Goal: Task Accomplishment & Management: Use online tool/utility

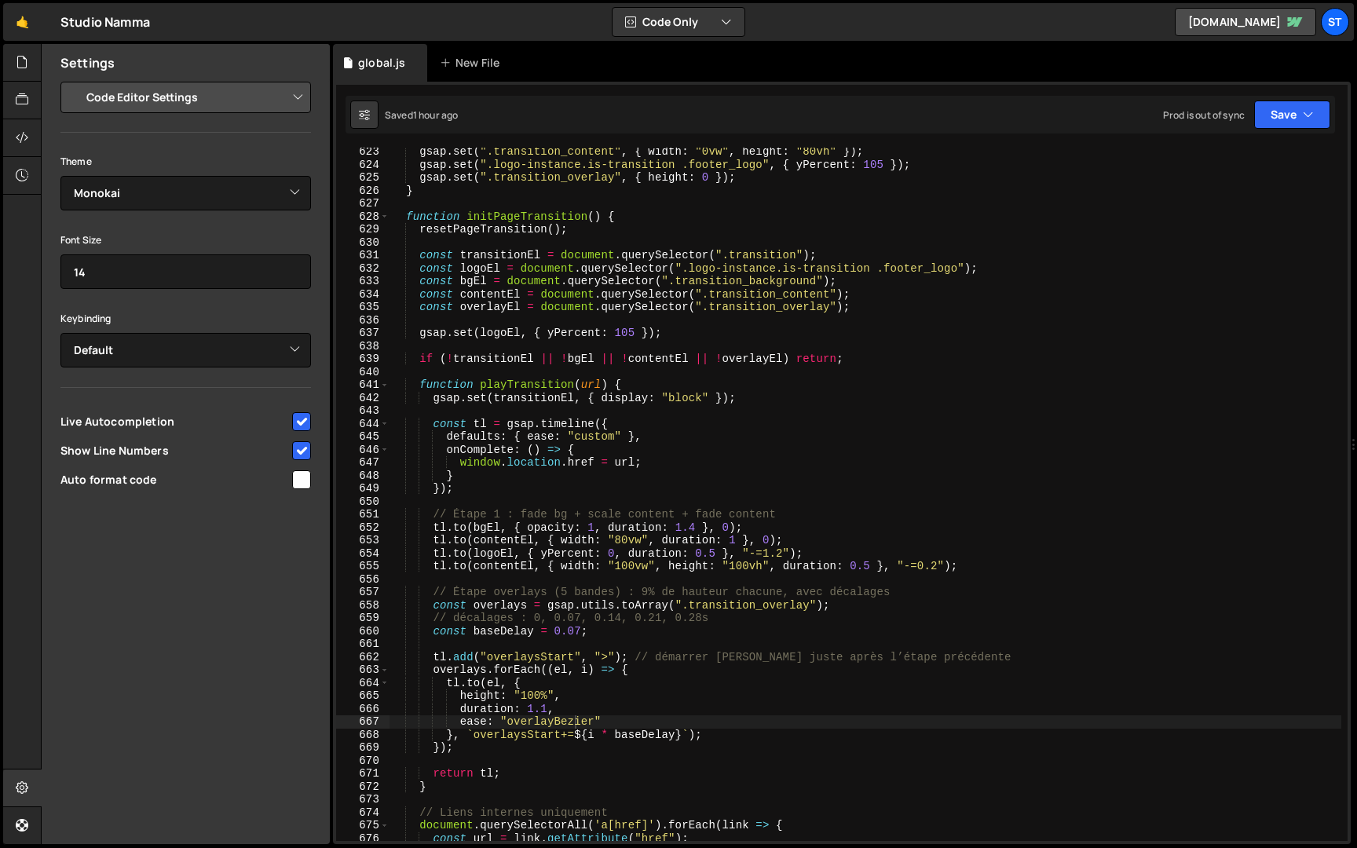
select select "editor"
select select "ace/theme/monokai"
click at [605, 496] on div "gsap . set ( ".transition_content" , { width : "0vw" , height : "80vh" }) ; gsa…" at bounding box center [866, 505] width 952 height 720
click at [384, 212] on span at bounding box center [384, 217] width 9 height 13
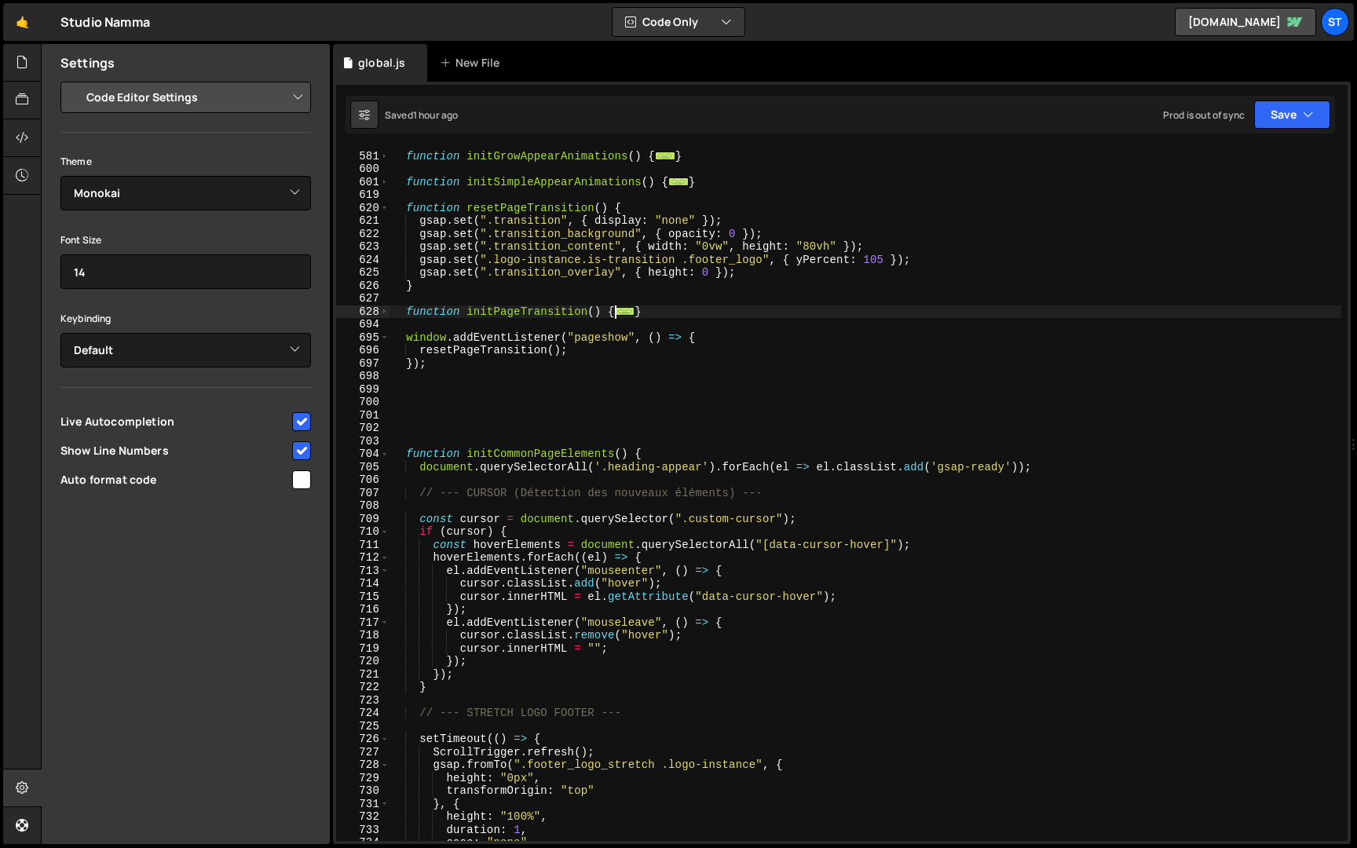
scroll to position [606, 0]
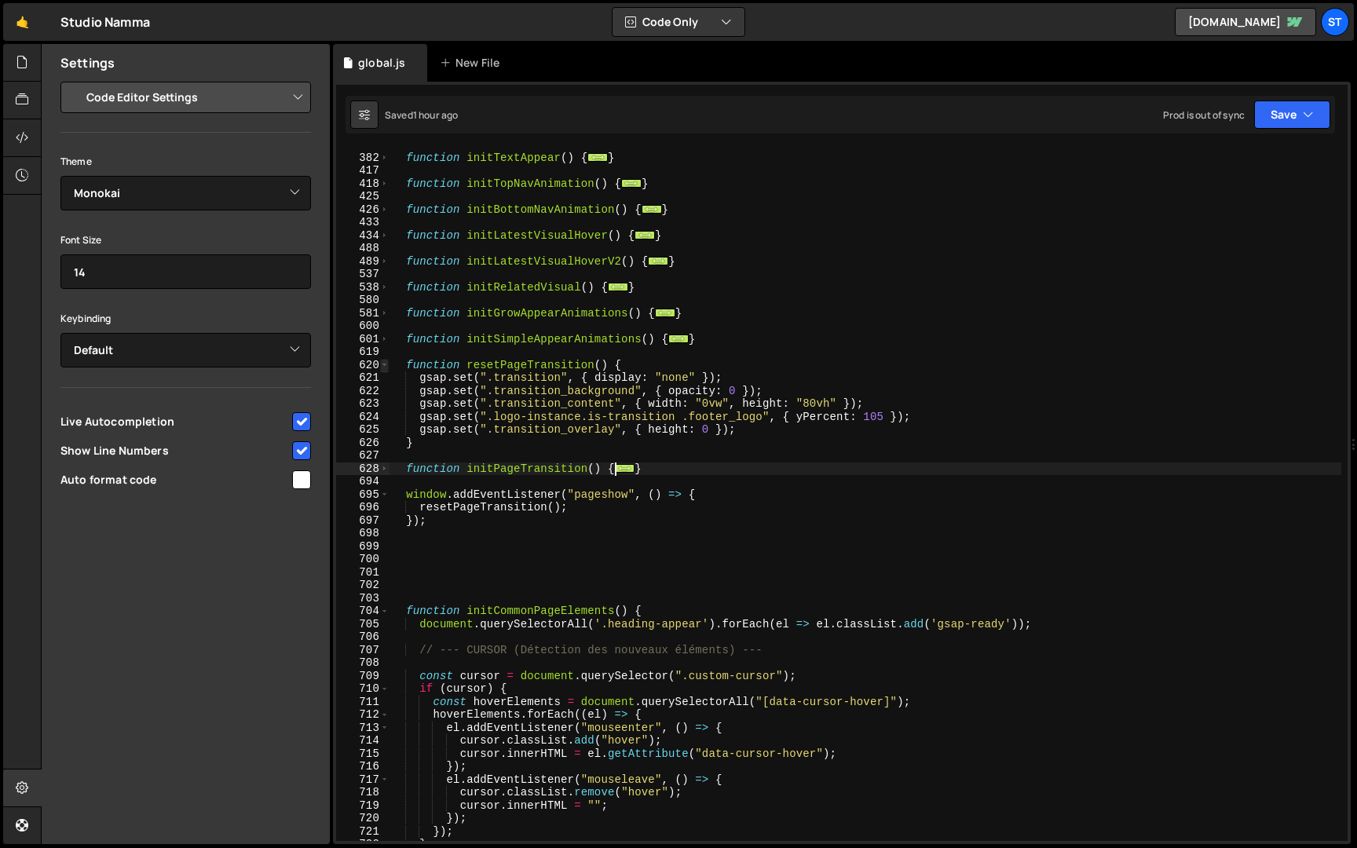
click at [387, 363] on span at bounding box center [384, 365] width 9 height 13
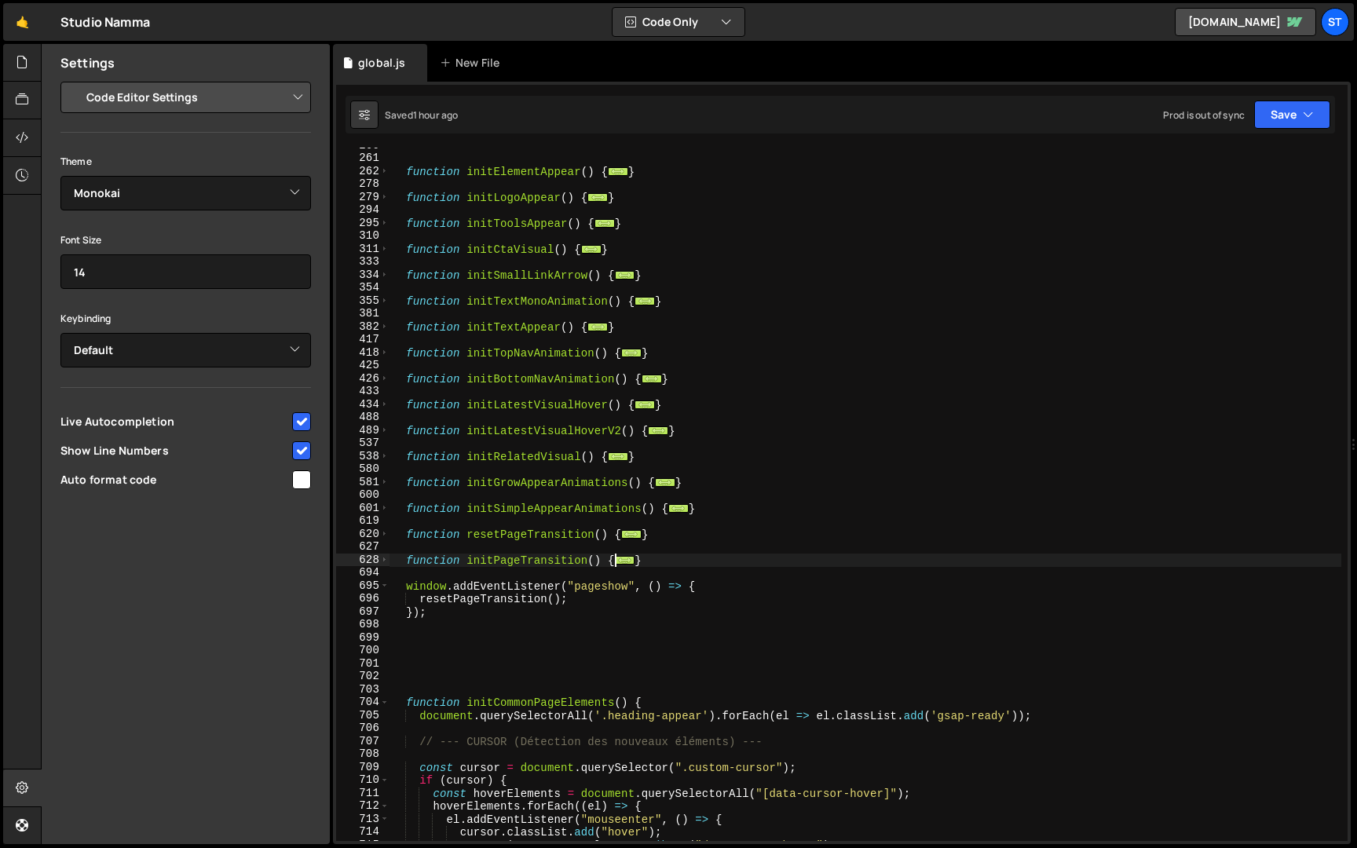
scroll to position [436, 0]
click at [384, 251] on span at bounding box center [384, 249] width 9 height 13
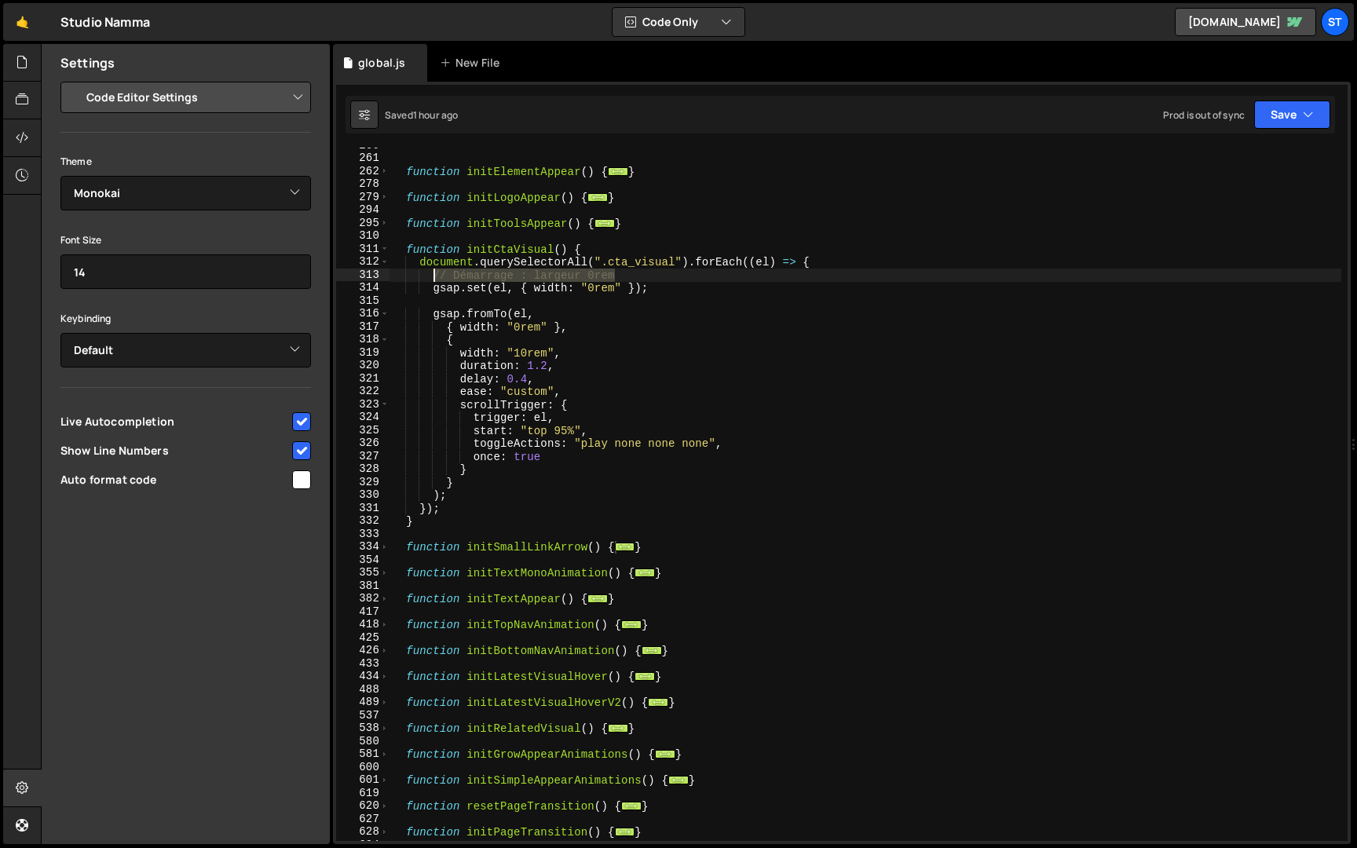
drag, startPoint x: 633, startPoint y: 273, endPoint x: 434, endPoint y: 279, distance: 198.8
click at [434, 279] on div "function initElementAppear ( ) { ... } function initLogoAppear ( ) { ... } func…" at bounding box center [866, 499] width 952 height 720
type textarea "// Démarrage : largeur 0rem"
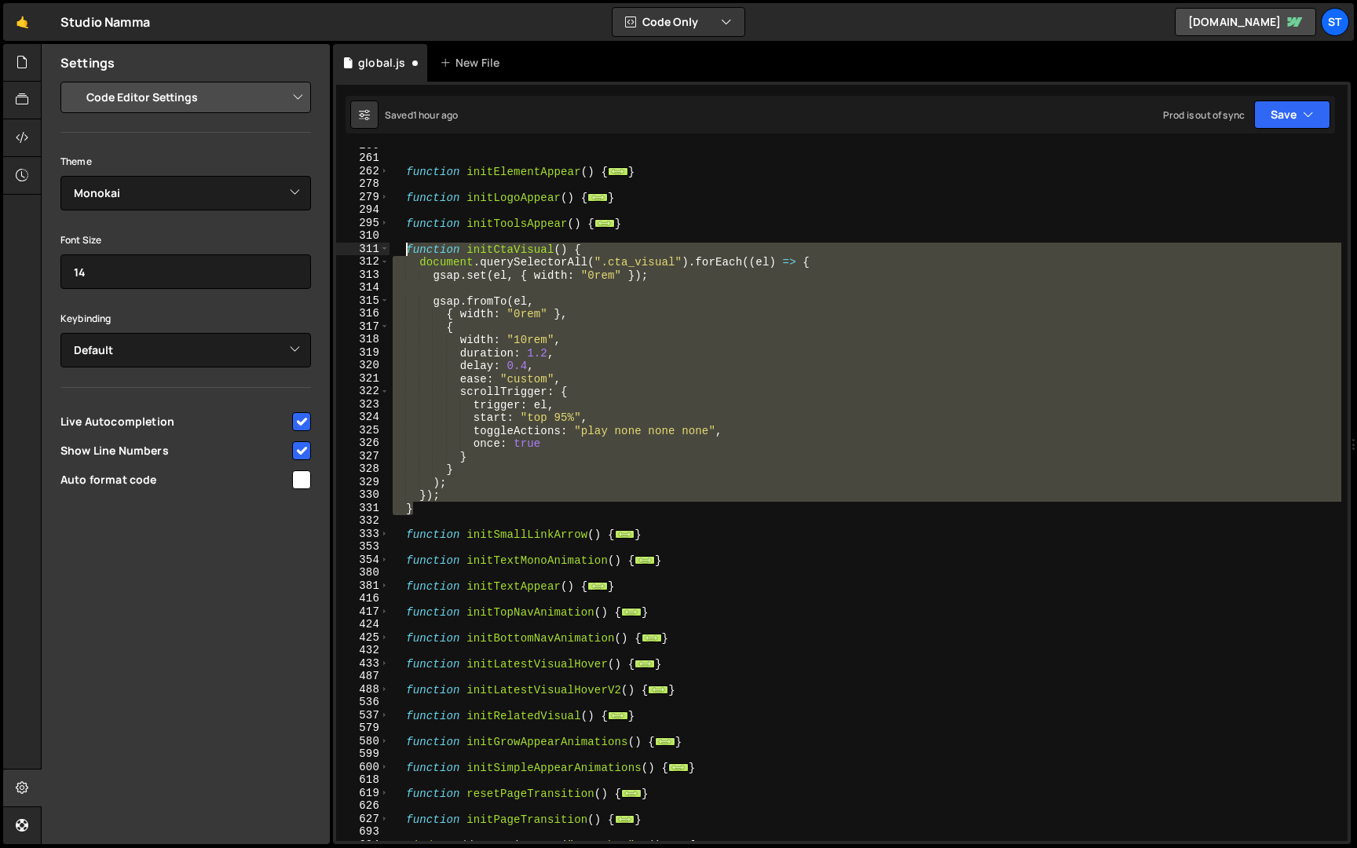
drag, startPoint x: 435, startPoint y: 508, endPoint x: 408, endPoint y: 247, distance: 263.0
click at [408, 247] on div "function initElementAppear ( ) { ... } function initLogoAppear ( ) { ... } func…" at bounding box center [866, 499] width 952 height 720
paste textarea "}"
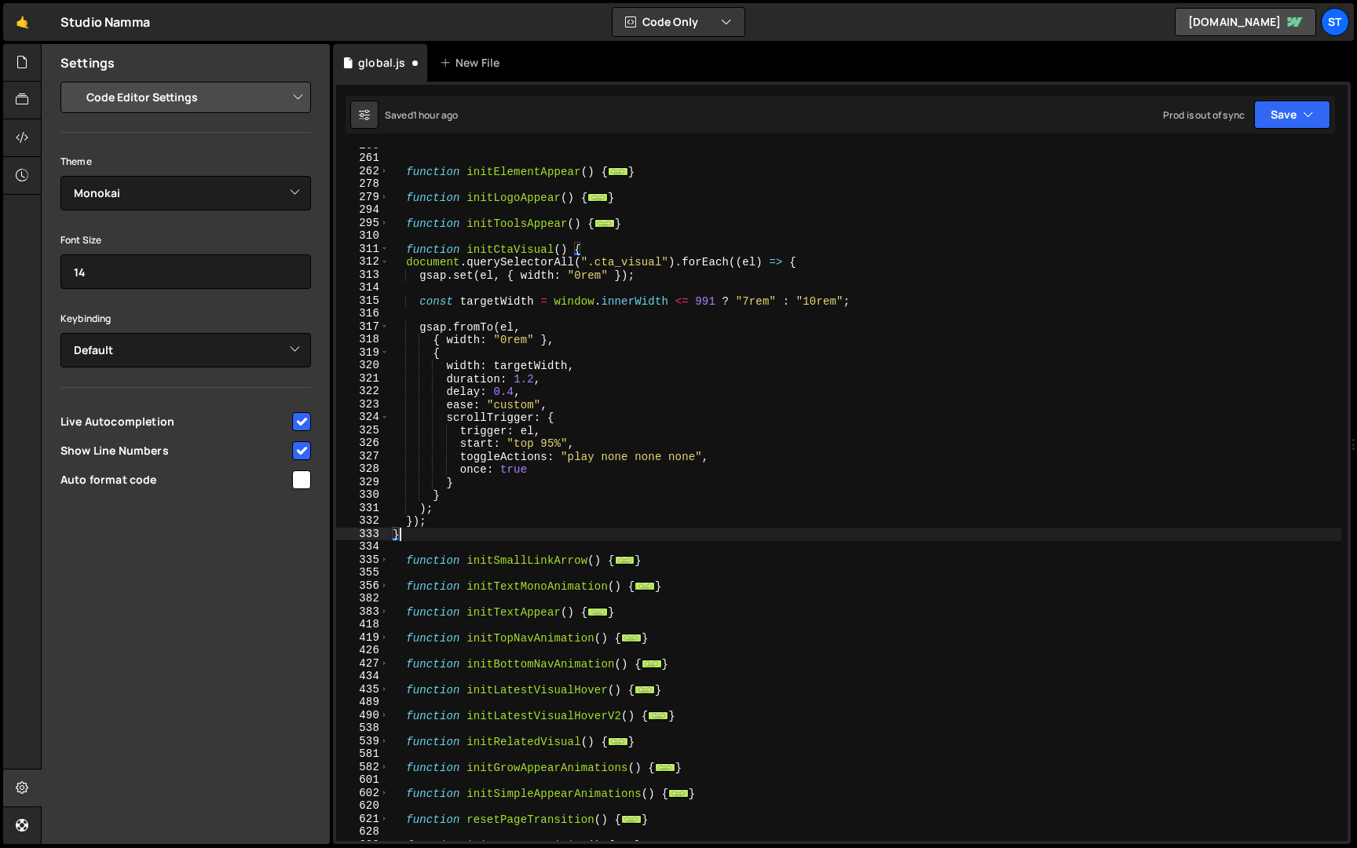
click at [406, 266] on div "function initElementAppear ( ) { ... } function initLogoAppear ( ) { ... } func…" at bounding box center [866, 499] width 952 height 720
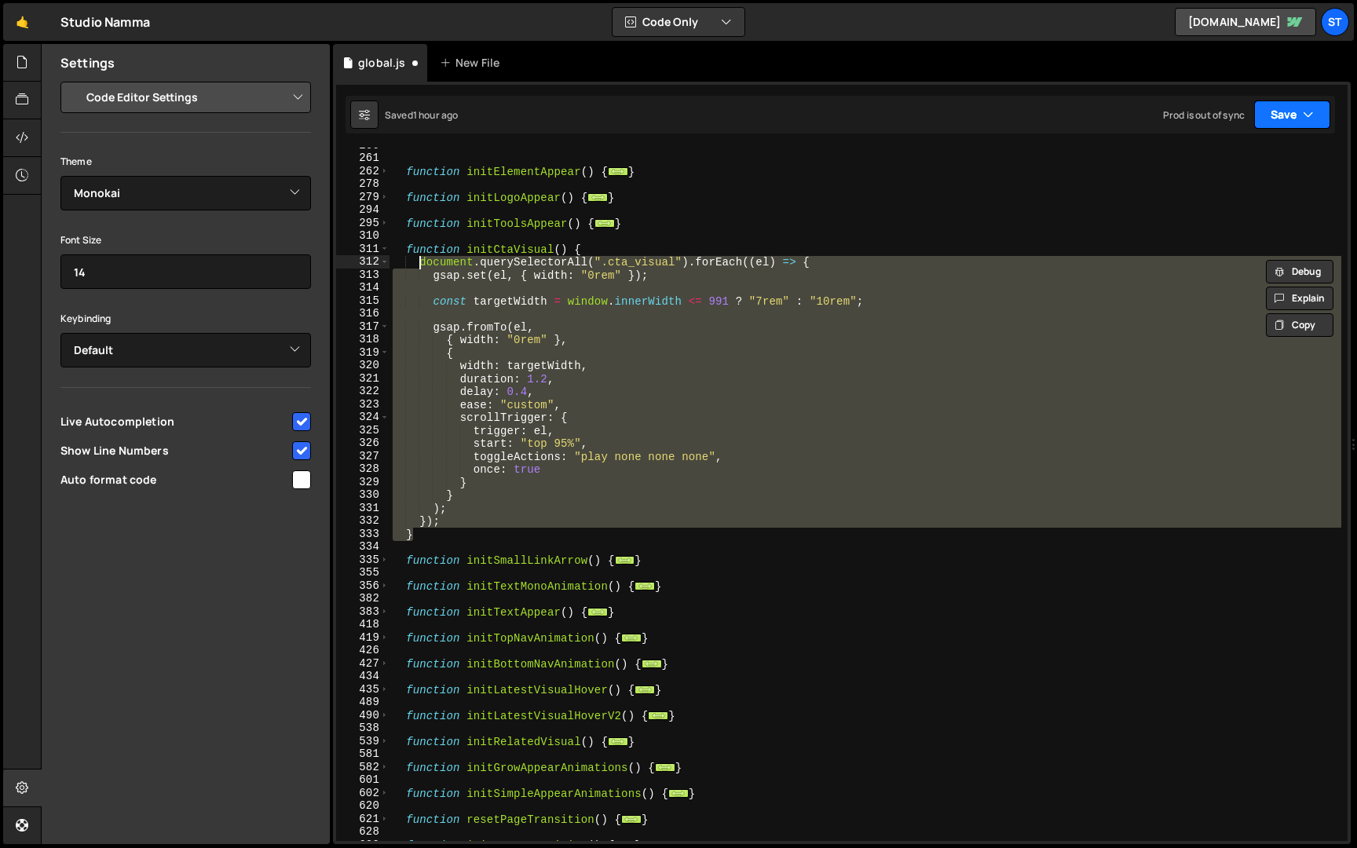
click at [1294, 115] on button "Save" at bounding box center [1293, 115] width 76 height 28
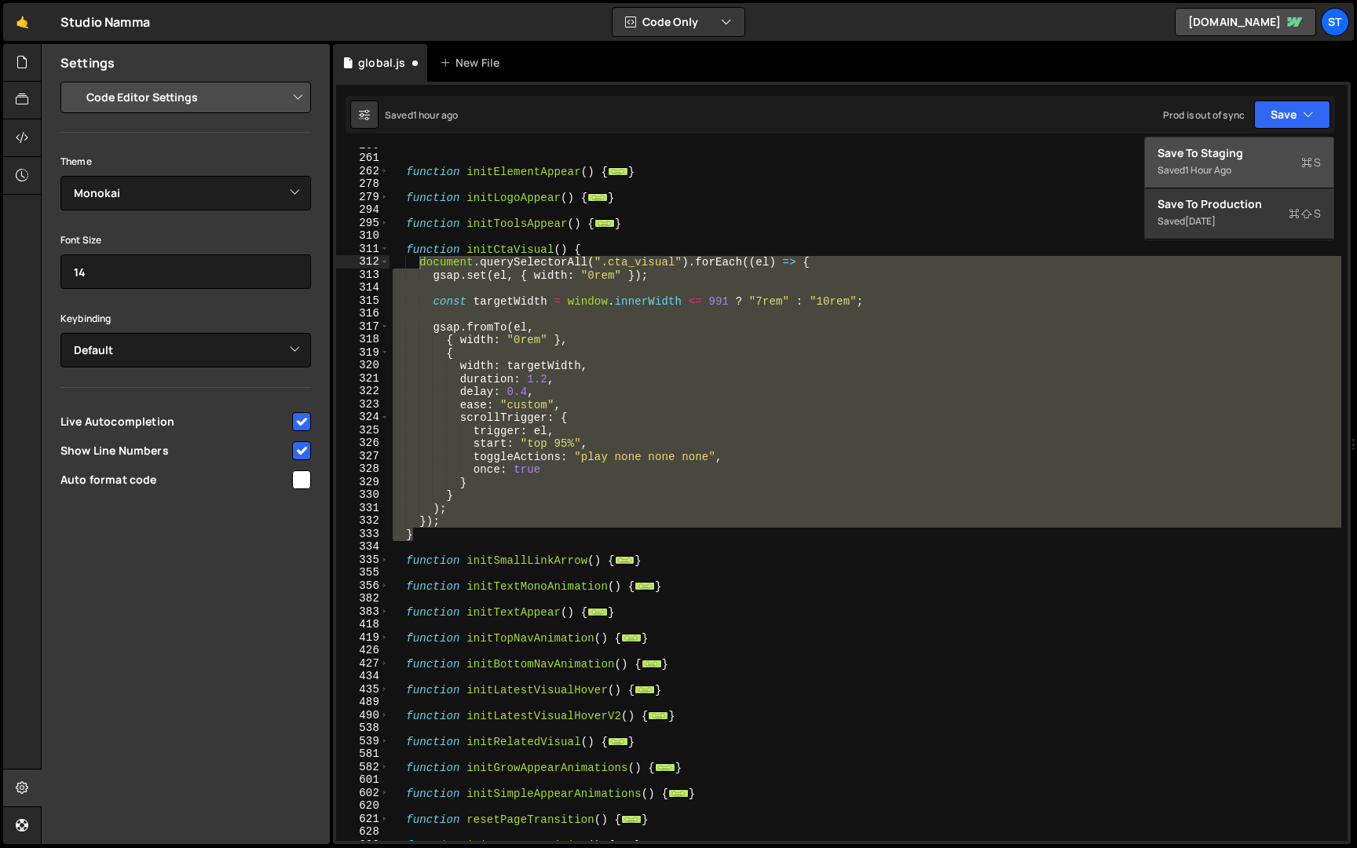
click at [1255, 160] on div "Save to Staging S" at bounding box center [1239, 153] width 163 height 16
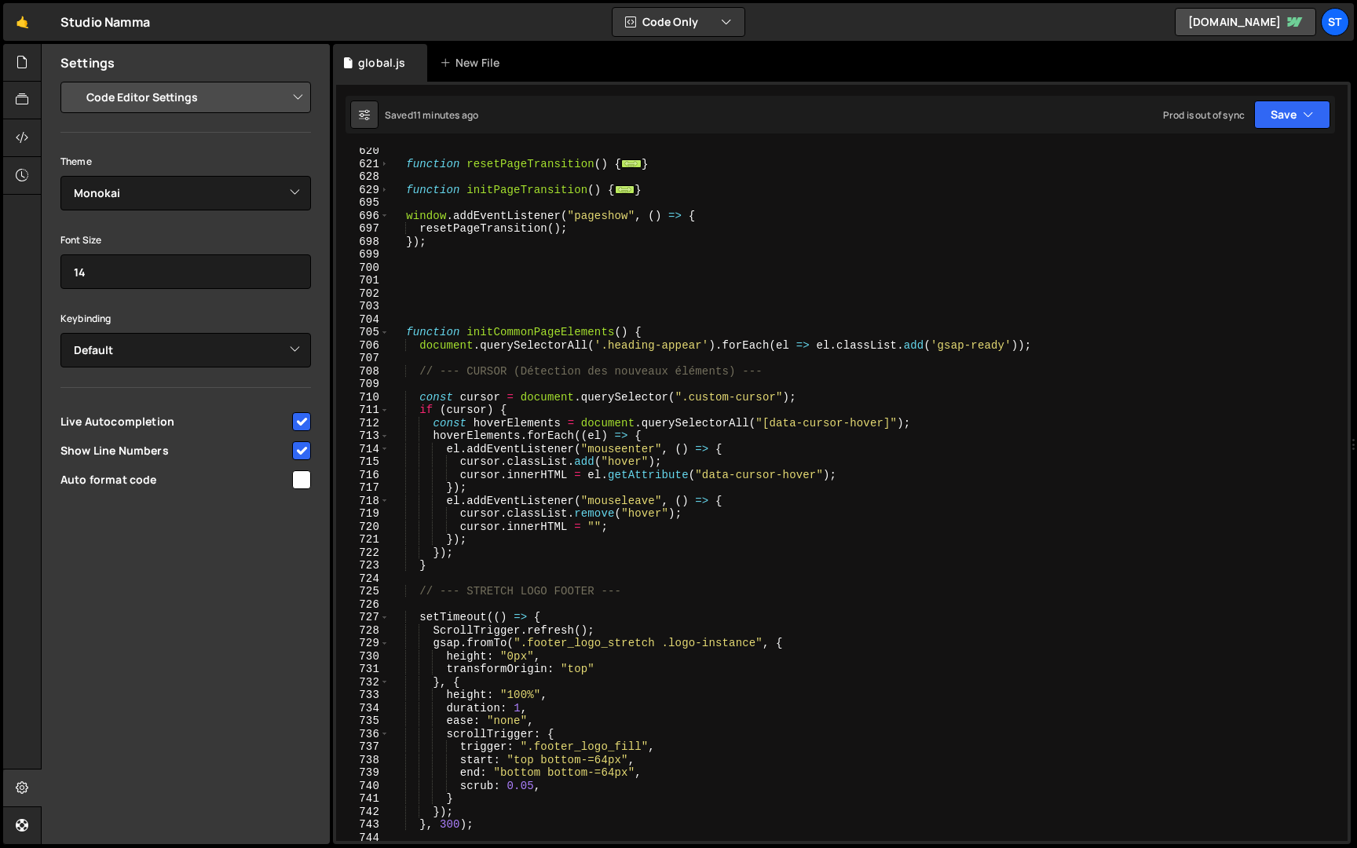
scroll to position [1045, 0]
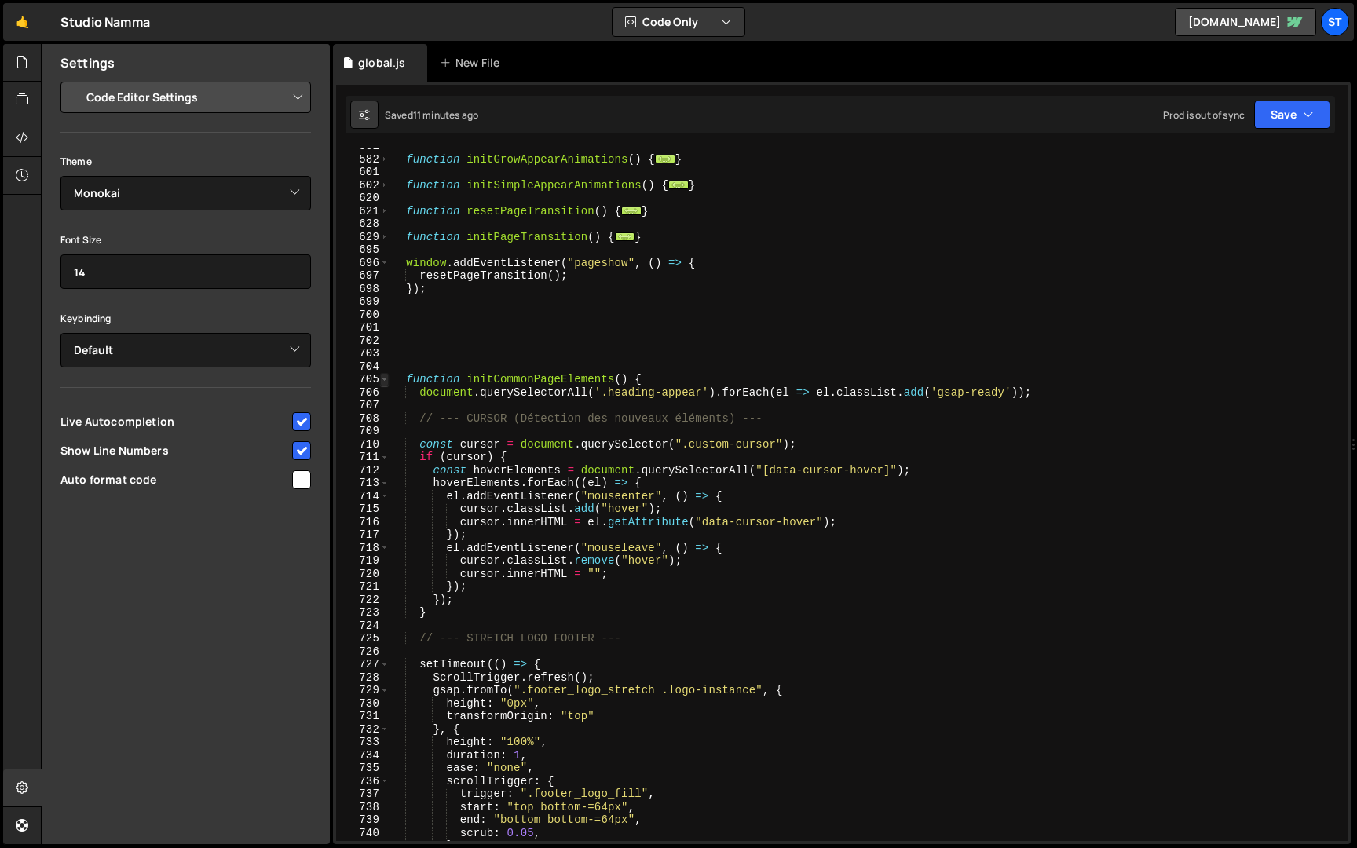
click at [388, 378] on span at bounding box center [384, 379] width 9 height 13
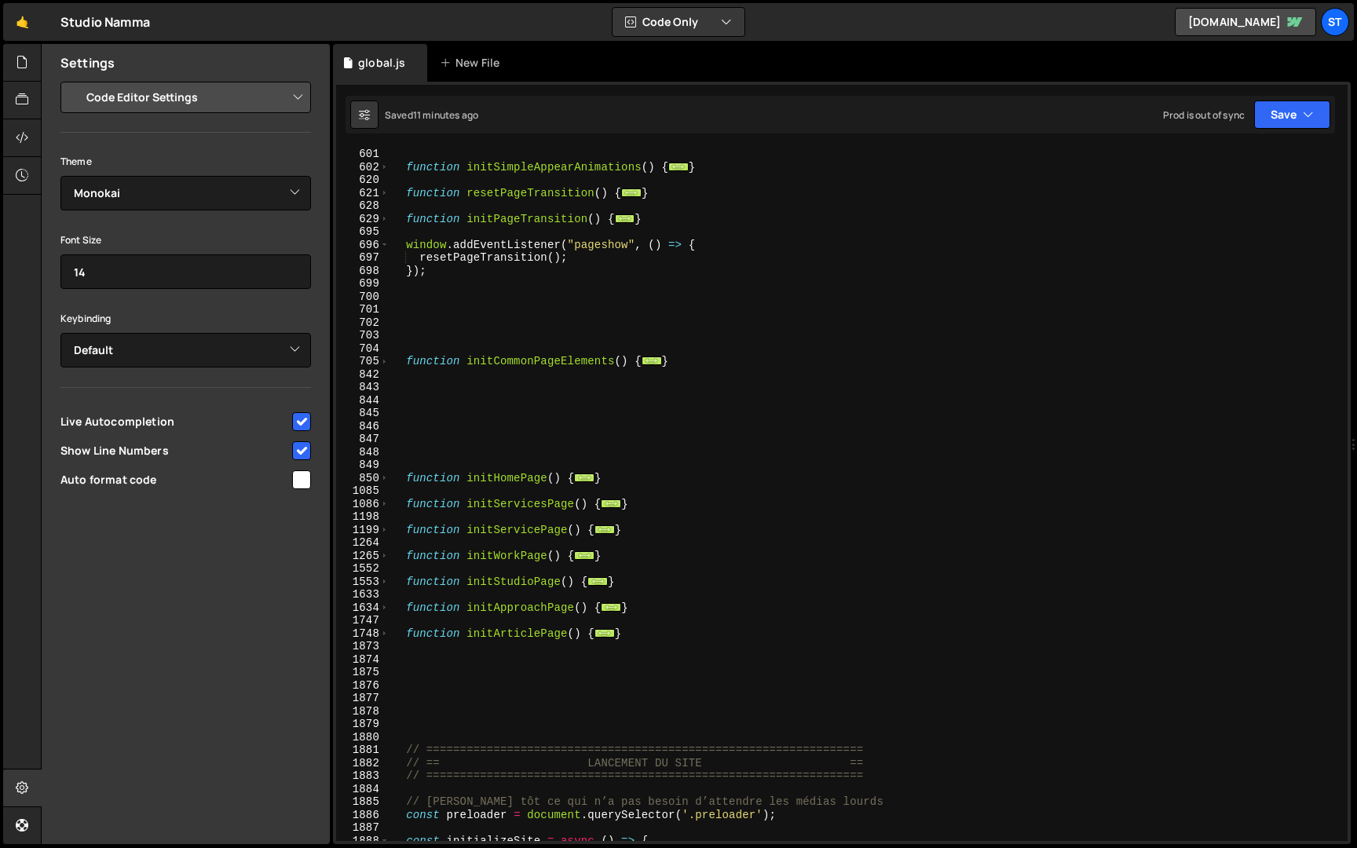
scroll to position [1139, 0]
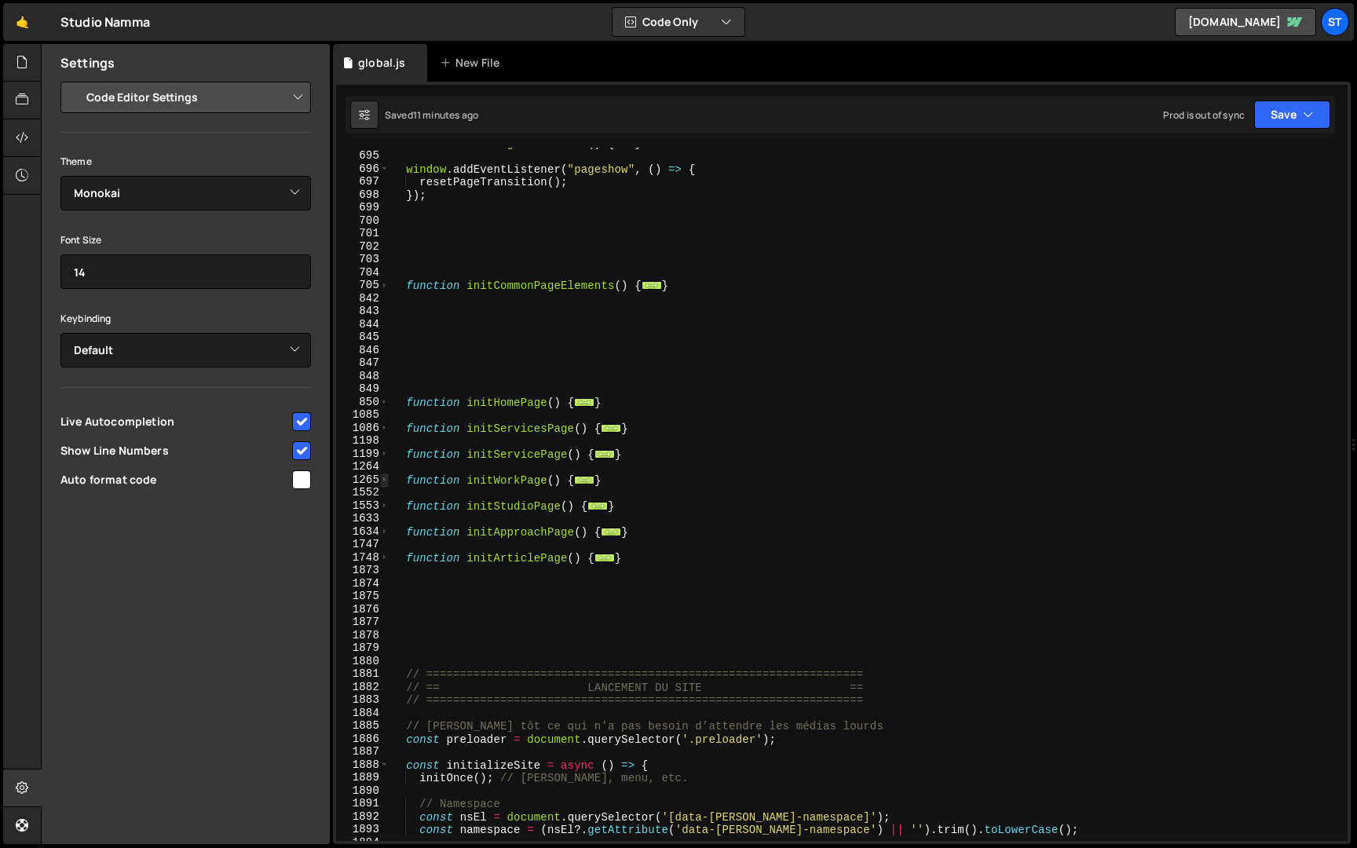
click at [382, 479] on span at bounding box center [384, 480] width 9 height 13
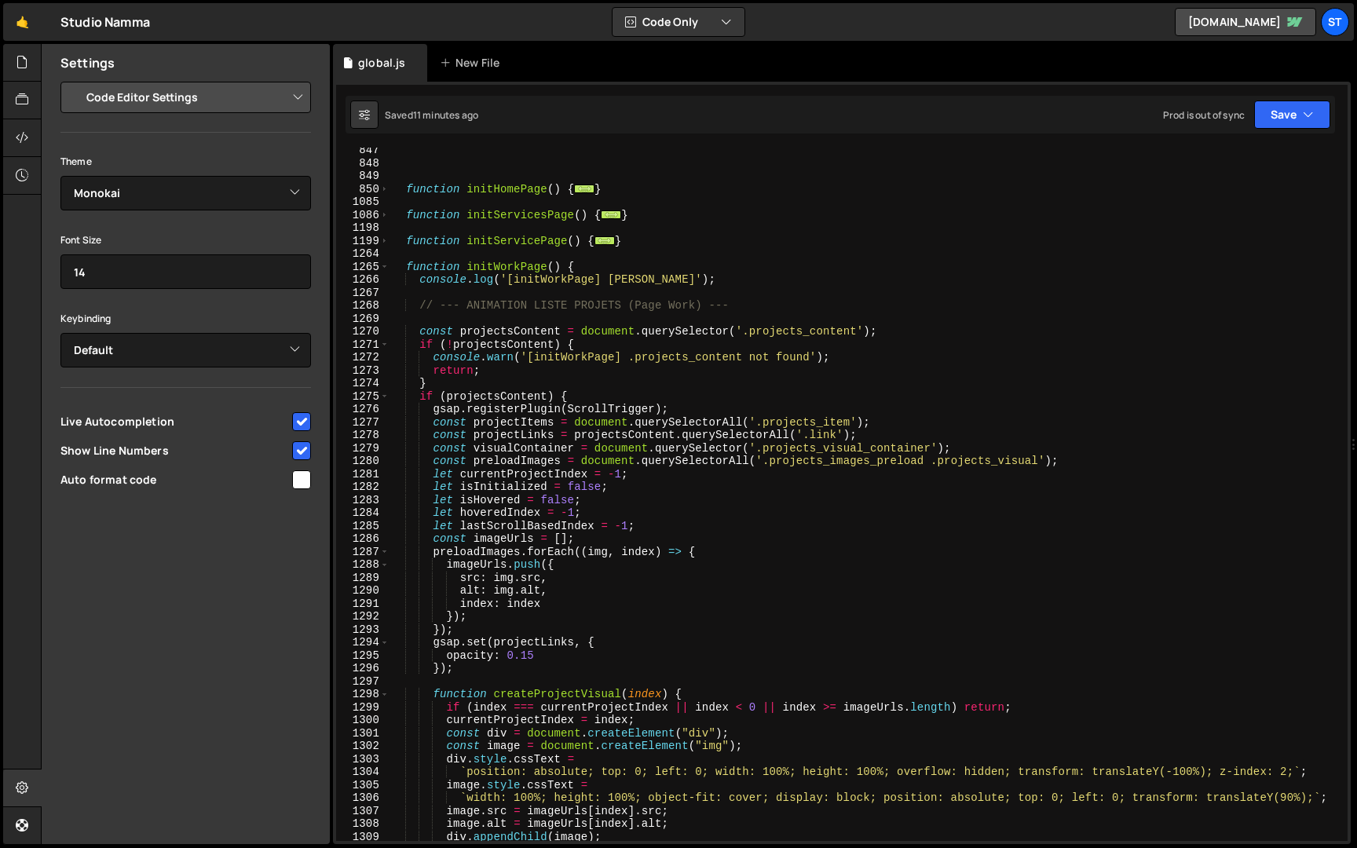
scroll to position [1259, 0]
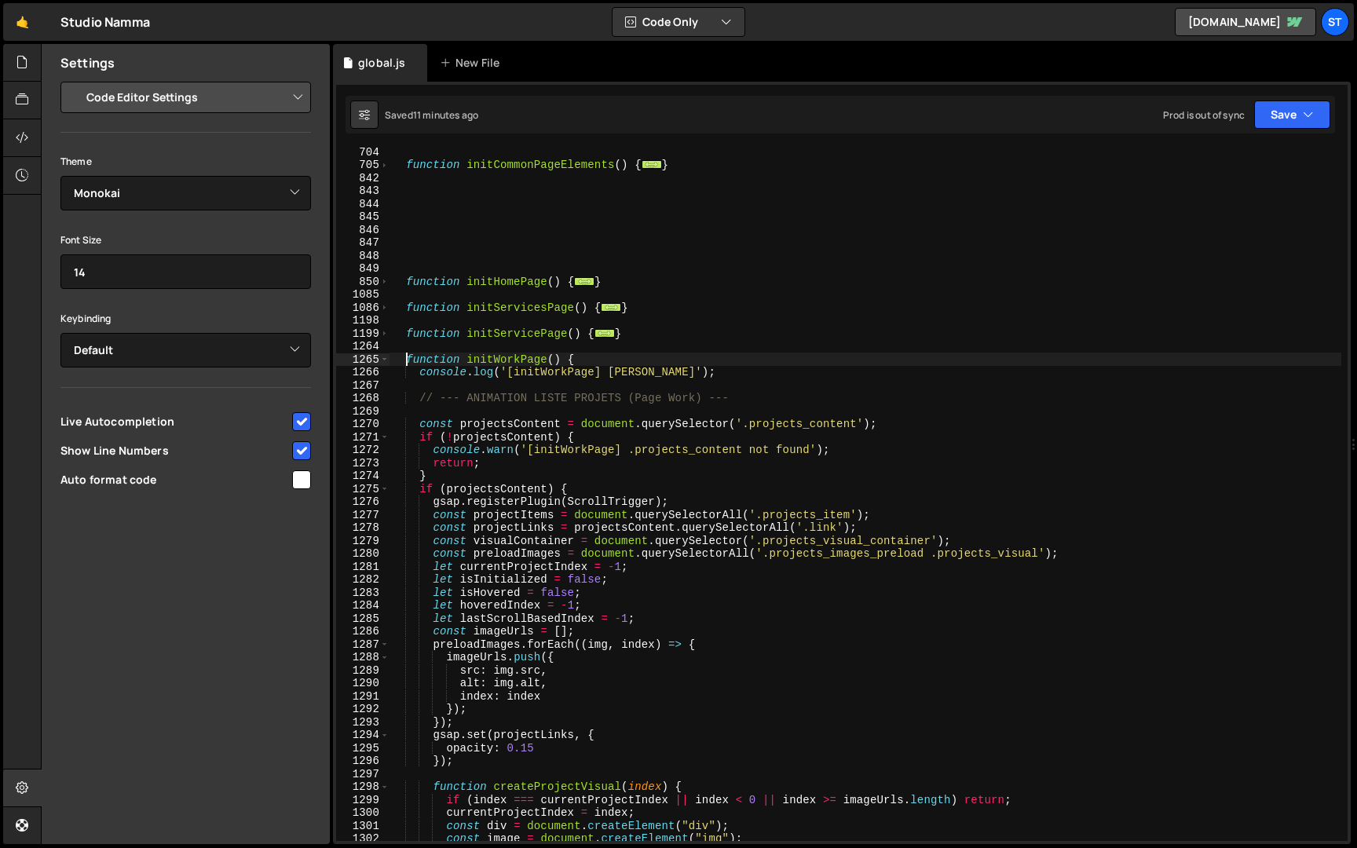
click at [407, 360] on div "function initCommonPageElements ( ) { ... } function initHomePage ( ) { ... } f…" at bounding box center [866, 505] width 952 height 720
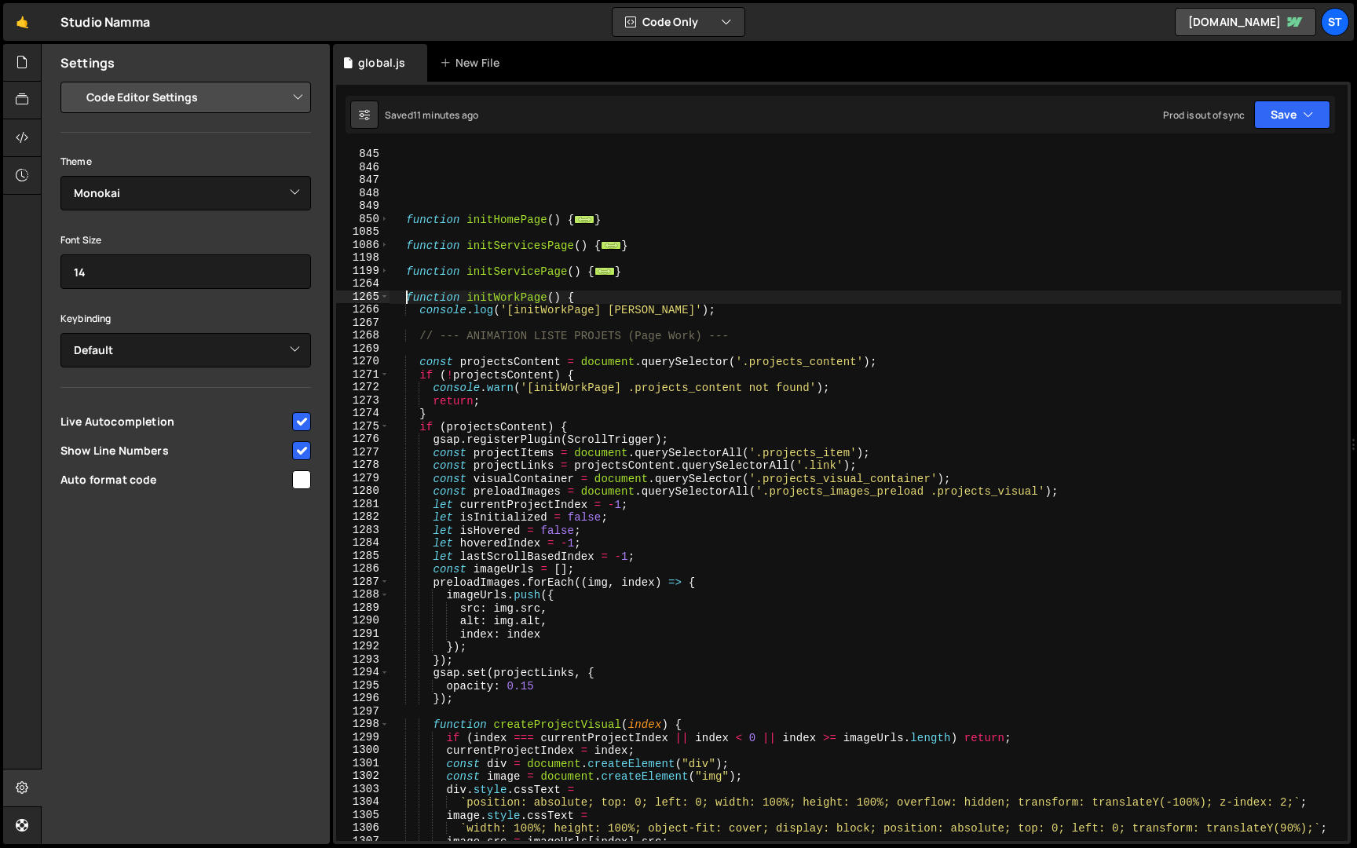
scroll to position [1290, 0]
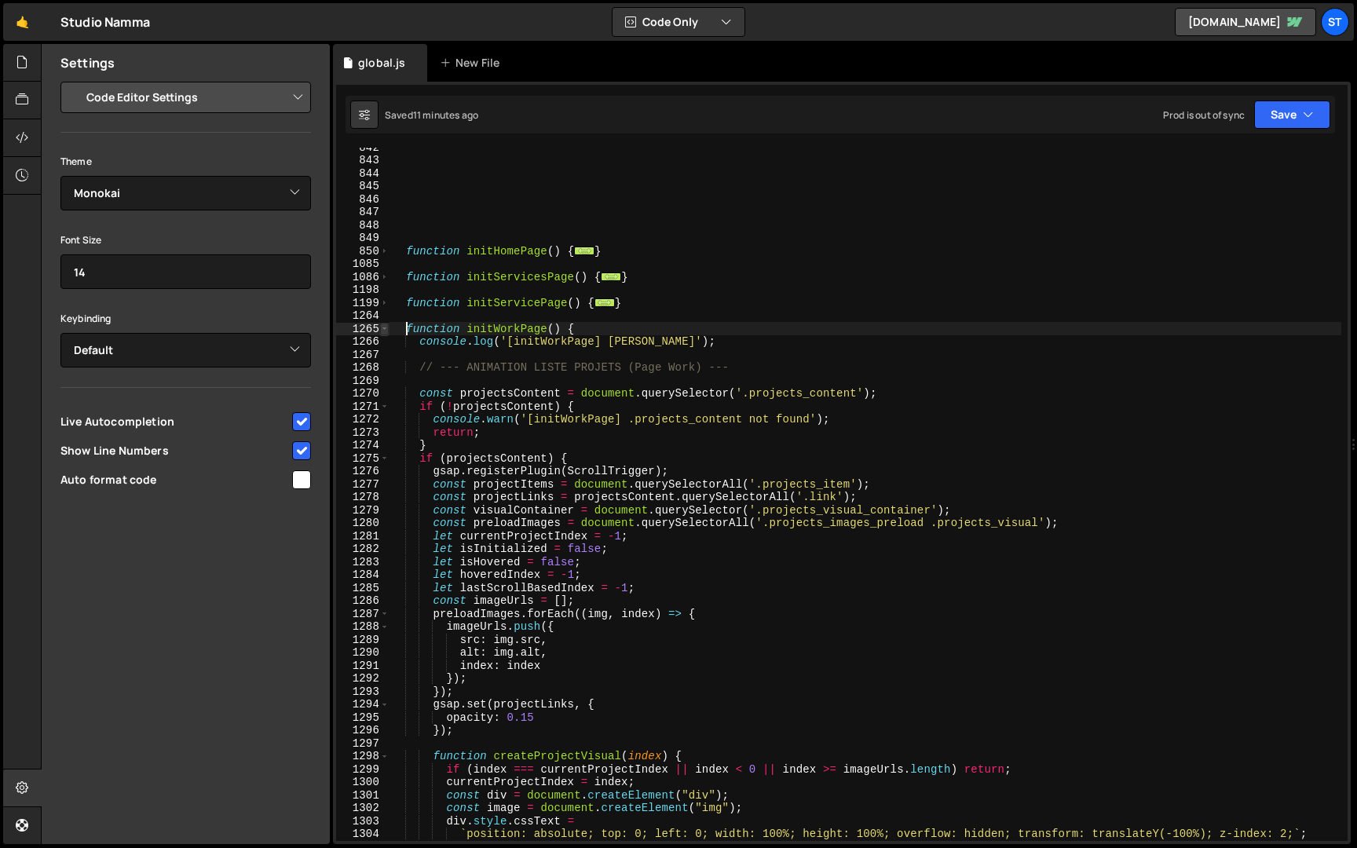
click at [387, 328] on span at bounding box center [384, 329] width 9 height 13
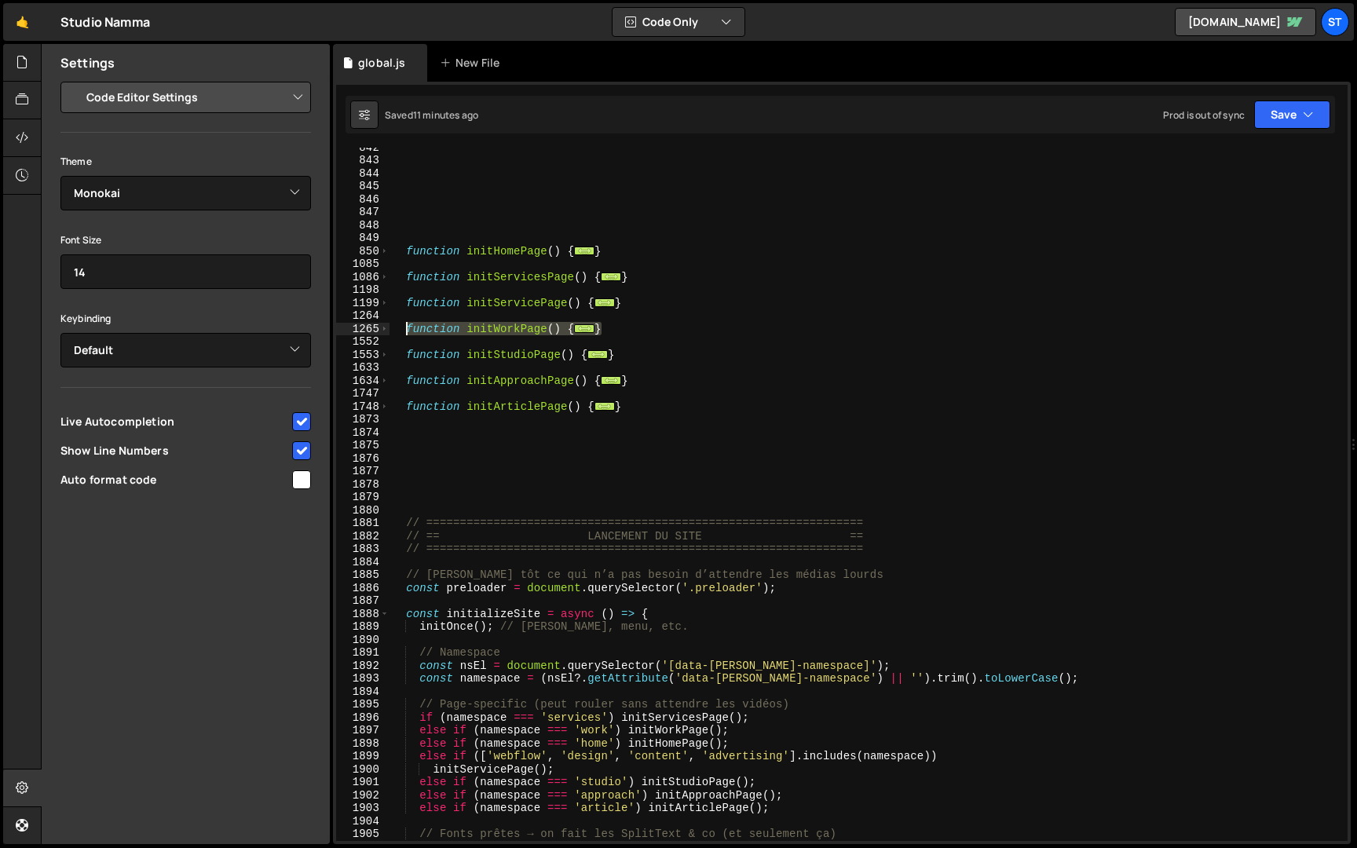
drag, startPoint x: 617, startPoint y: 324, endPoint x: 406, endPoint y: 322, distance: 211.3
click at [406, 323] on div "function initHomePage ( ) { ... } function initServicesPage ( ) { ... } functio…" at bounding box center [866, 501] width 952 height 720
click at [383, 328] on span at bounding box center [384, 329] width 9 height 13
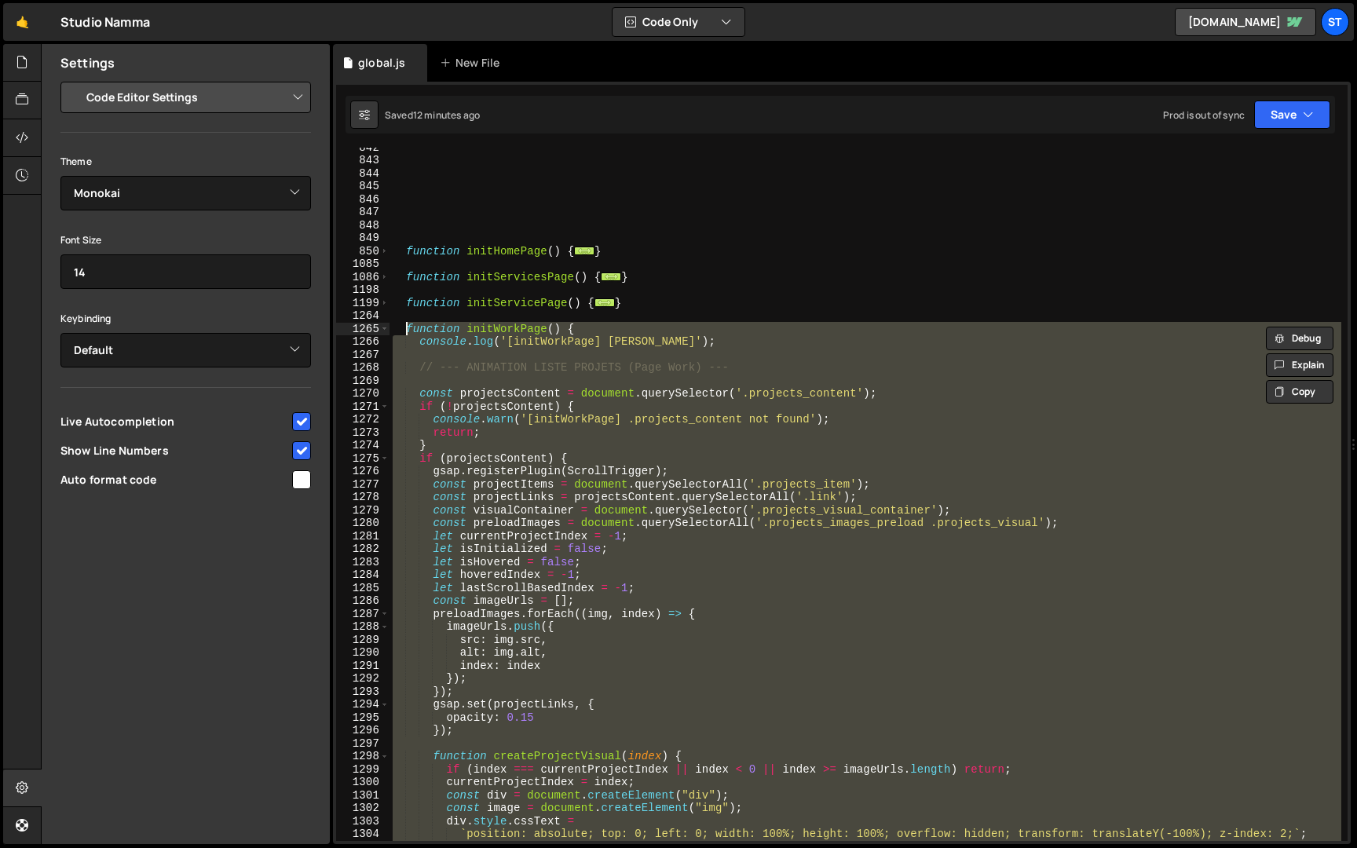
click at [510, 372] on div "function initHomePage ( ) { ... } function initServicesPage ( ) { ... } functio…" at bounding box center [866, 495] width 952 height 694
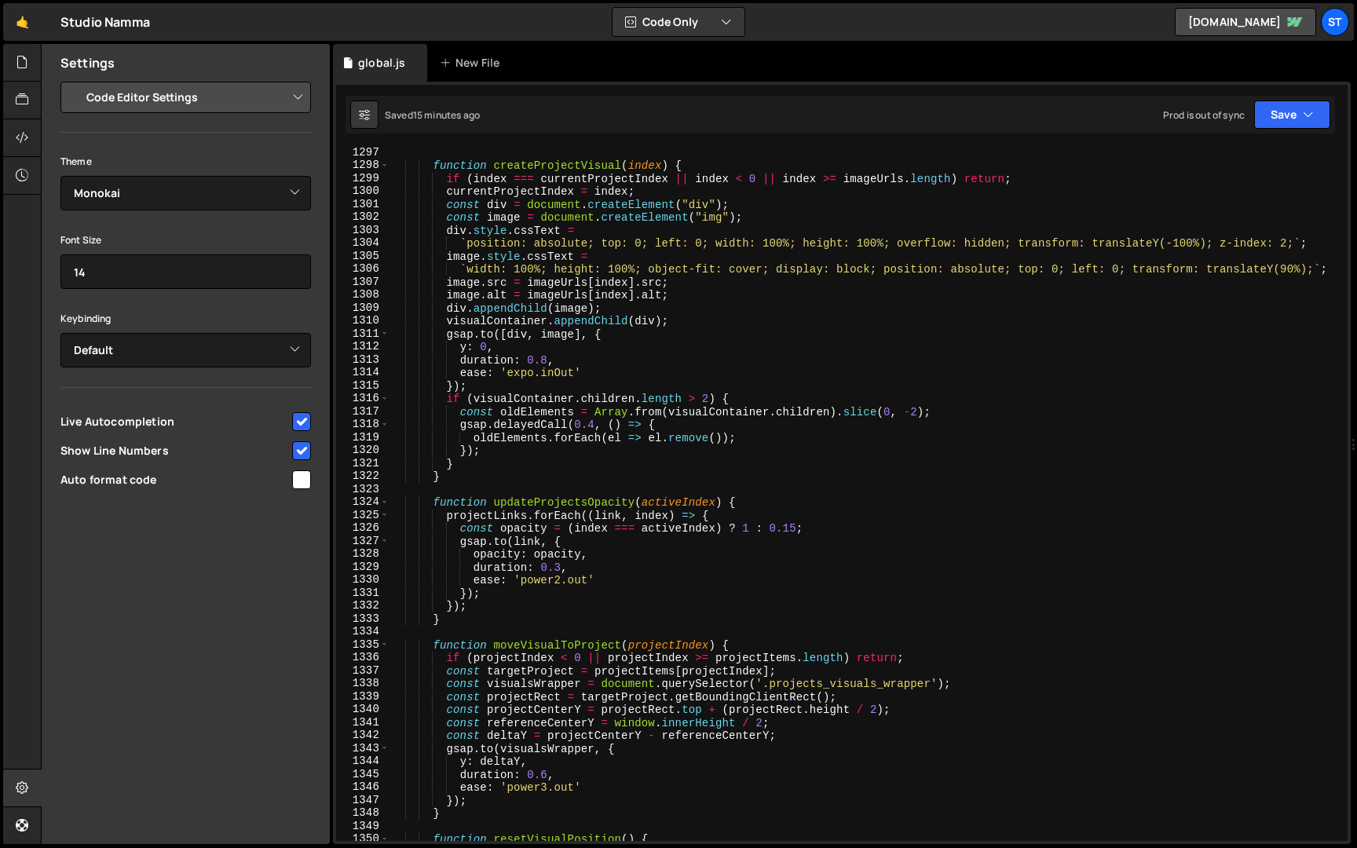
scroll to position [2061, 0]
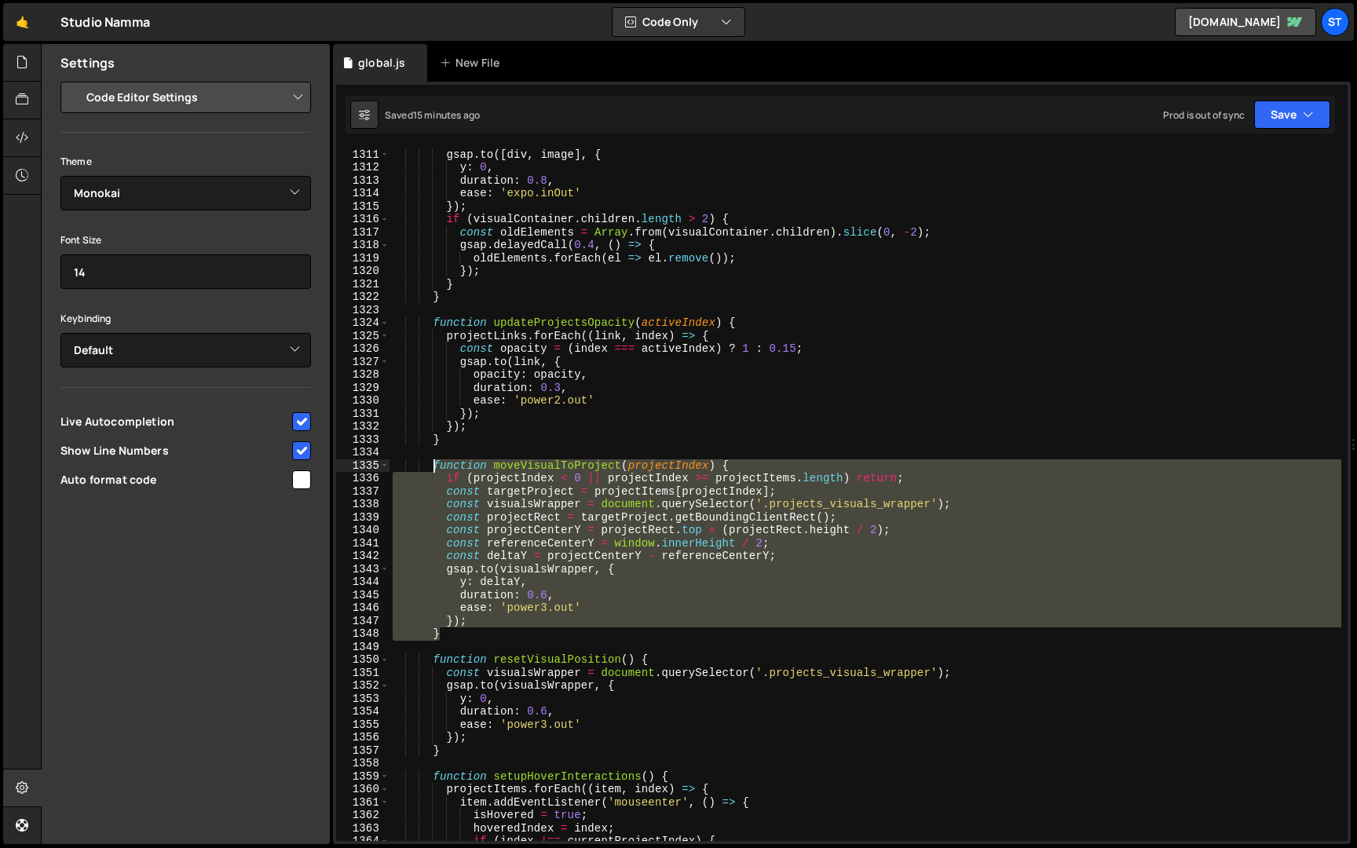
drag, startPoint x: 451, startPoint y: 633, endPoint x: 434, endPoint y: 466, distance: 168.1
click at [434, 466] on div "visualContainer . appendChild ( div ) ; gsap . to ([ div , image ] , { y : 0 , …" at bounding box center [866, 495] width 952 height 720
paste textarea "}"
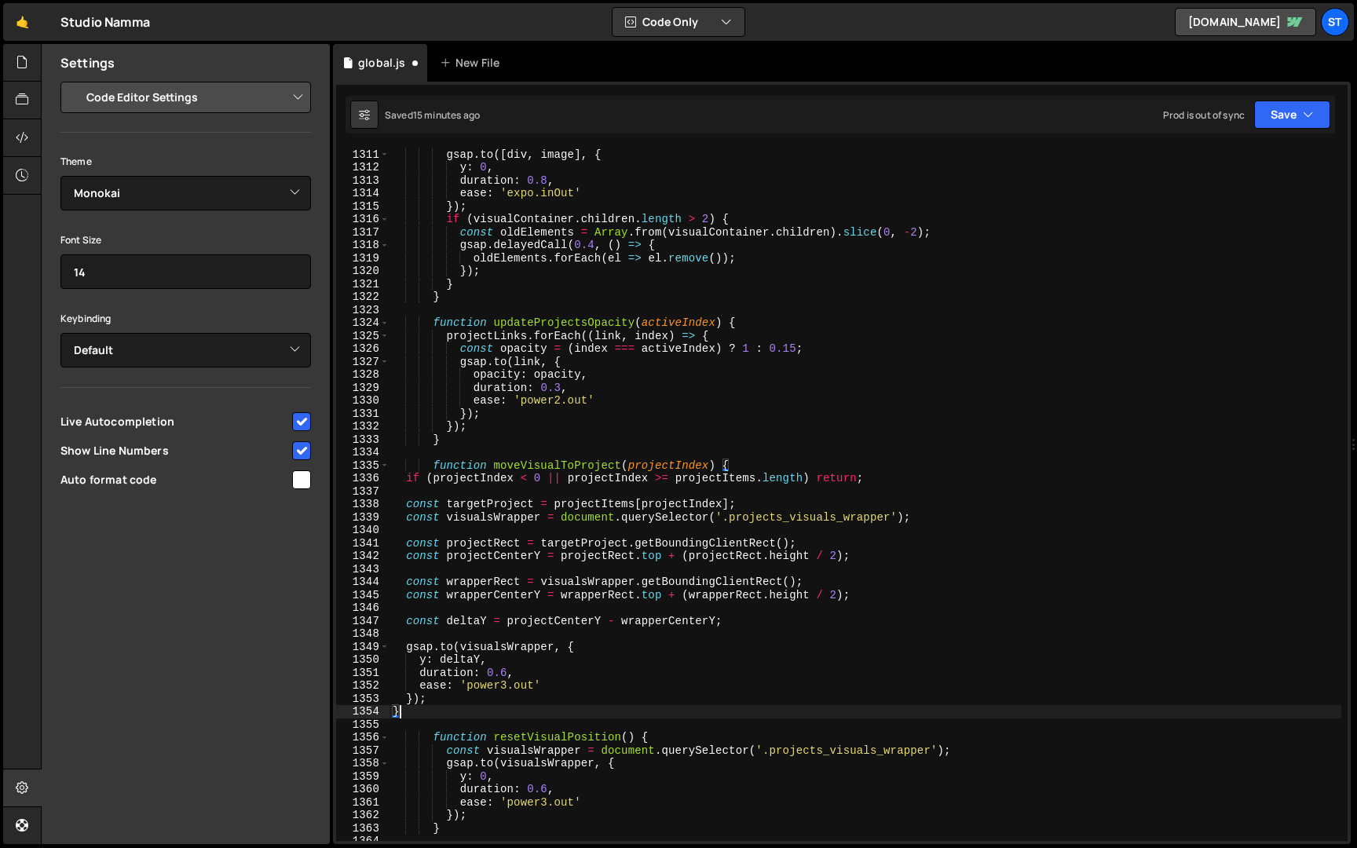
click at [482, 475] on div "visualContainer . appendChild ( div ) ; gsap . to ([ div , image ] , { y : 0 , …" at bounding box center [866, 495] width 952 height 720
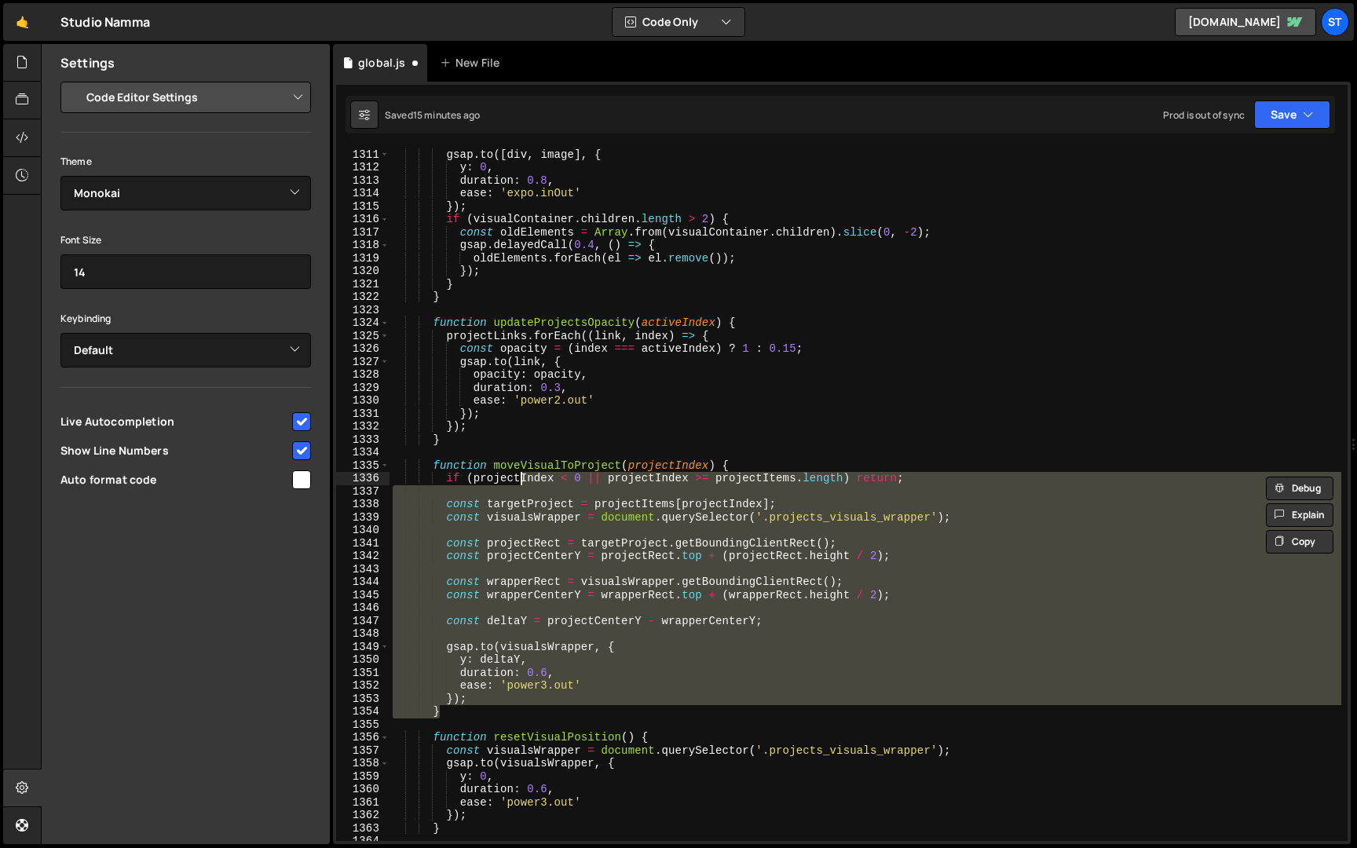
click at [1268, 131] on div "Saved 15 minutes ago Prod is out of sync Upgrade to Edit Save Save to Staging S…" at bounding box center [841, 115] width 990 height 38
click at [1274, 123] on button "Save" at bounding box center [1293, 115] width 76 height 28
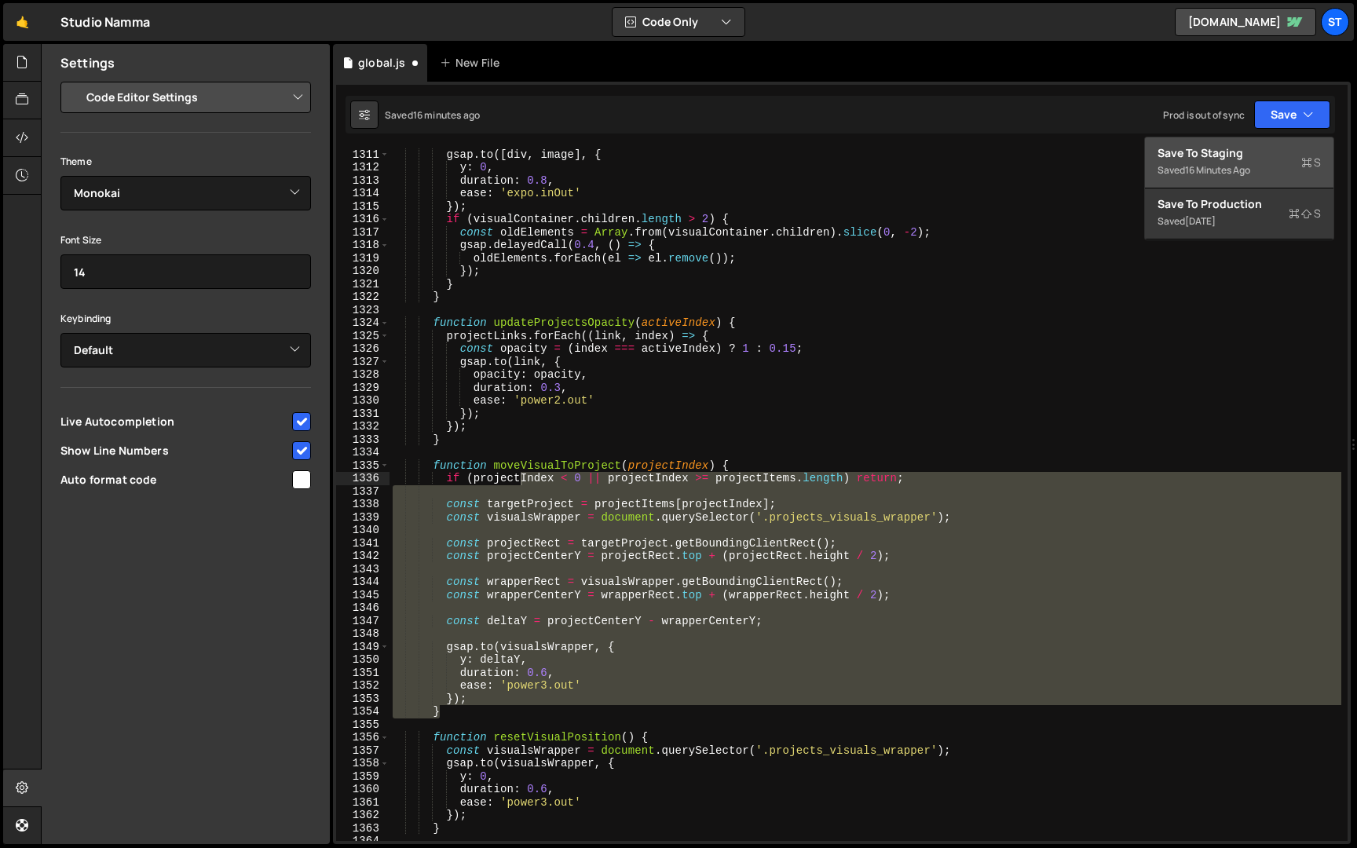
click at [1225, 163] on div "16 minutes ago" at bounding box center [1217, 169] width 65 height 13
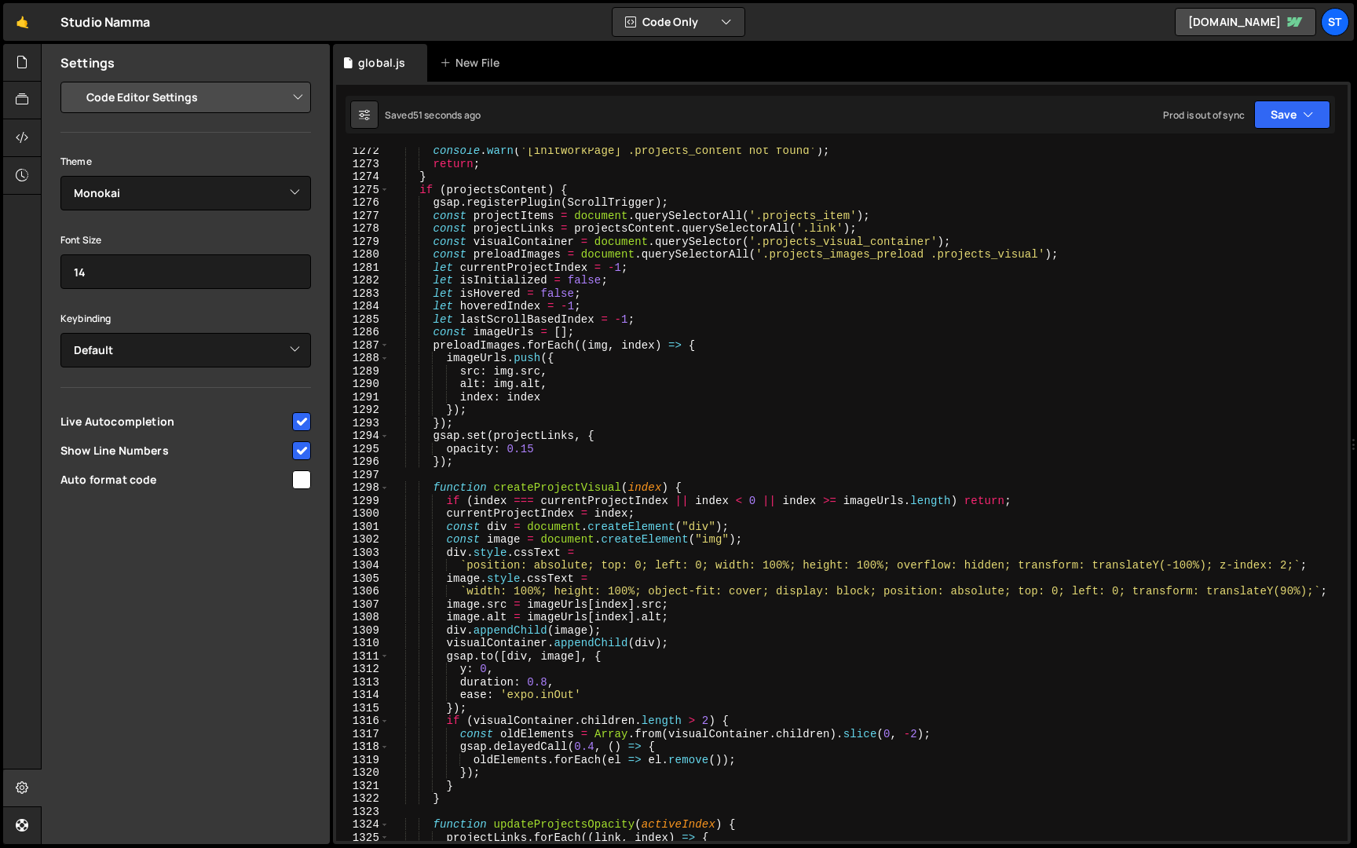
scroll to position [1341, 0]
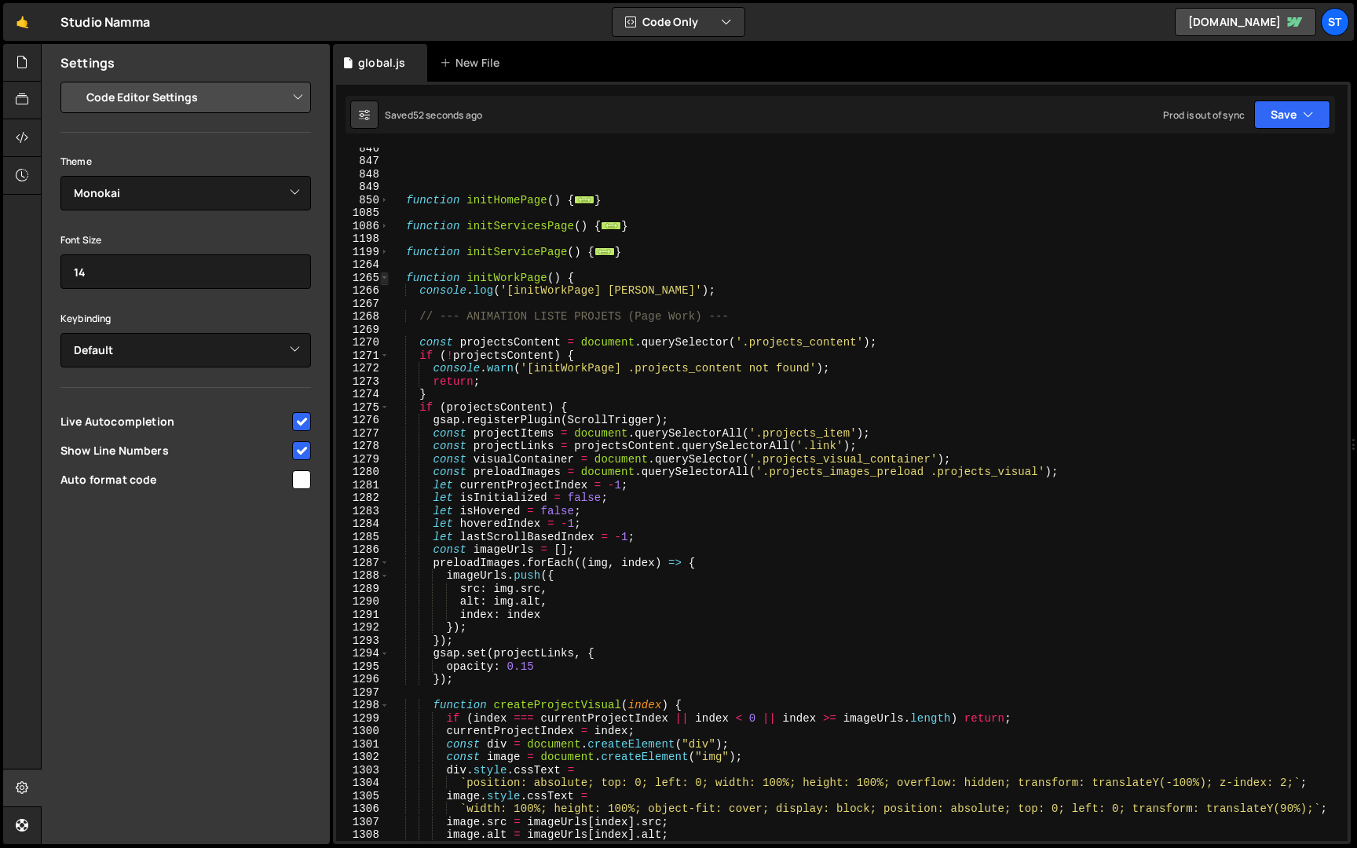
click at [387, 278] on span at bounding box center [384, 278] width 9 height 13
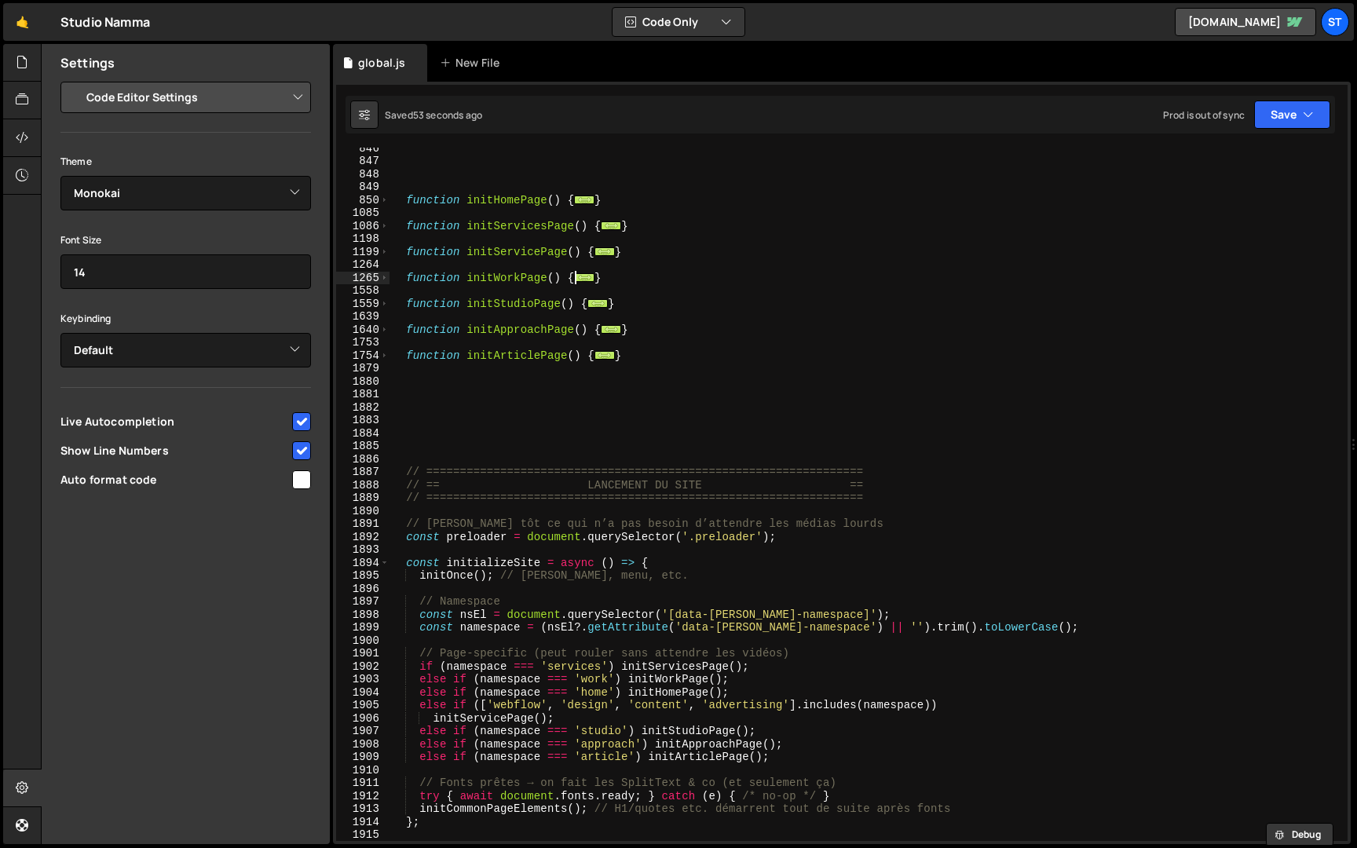
click at [518, 278] on div "function initHomePage ( ) { ... } function initServicesPage ( ) { ... } functio…" at bounding box center [866, 501] width 952 height 720
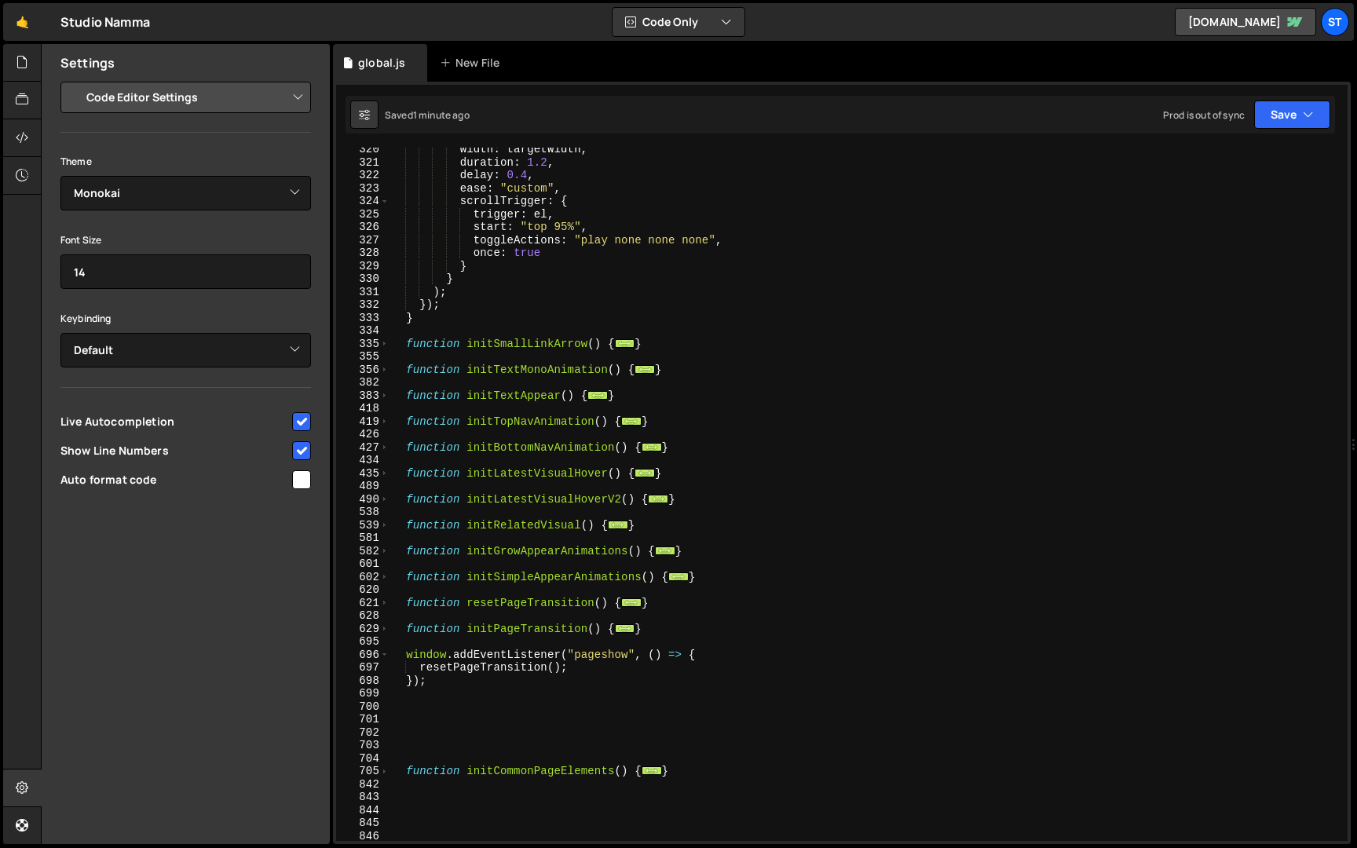
scroll to position [651, 0]
click at [386, 368] on span at bounding box center [384, 371] width 9 height 13
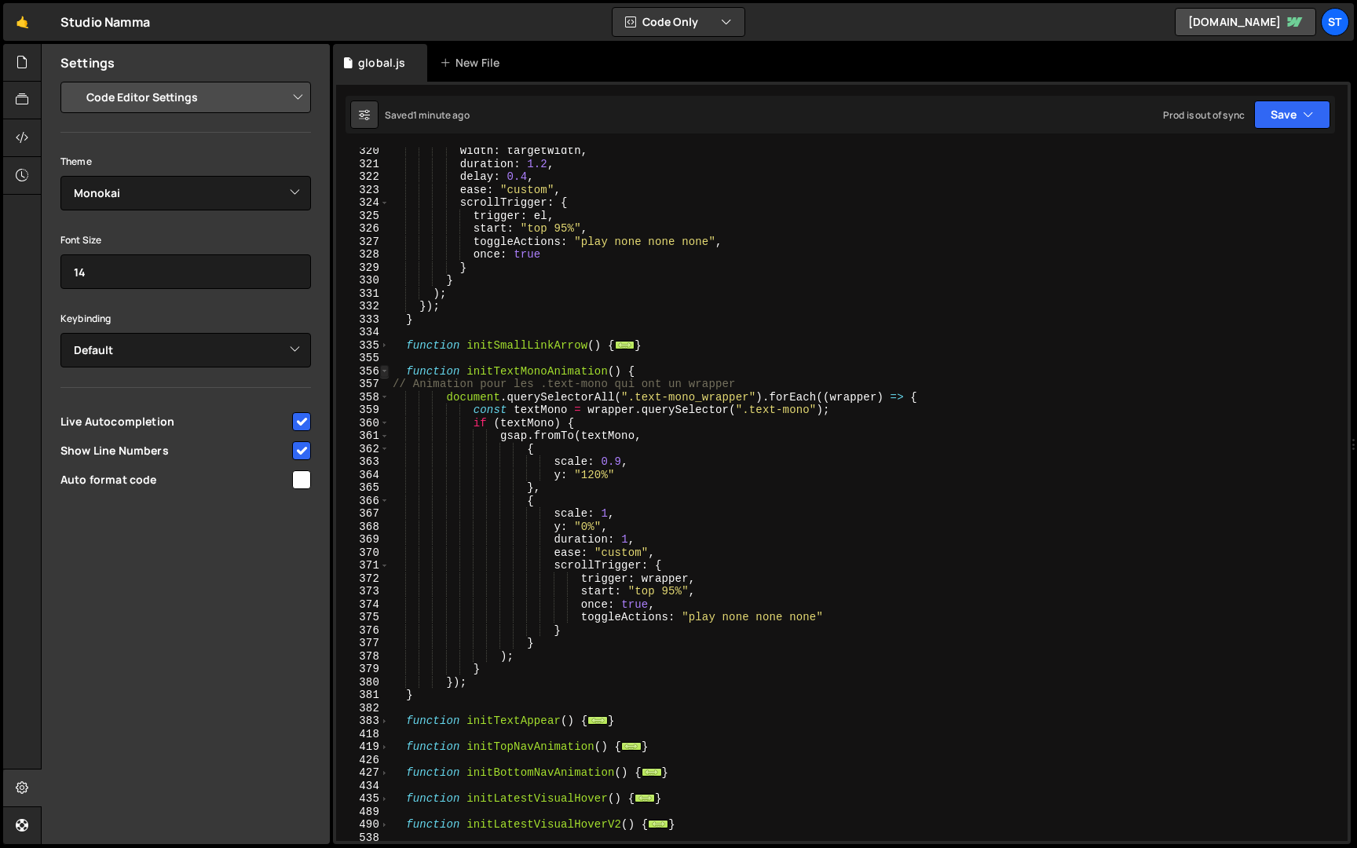
click at [388, 368] on span at bounding box center [384, 371] width 9 height 13
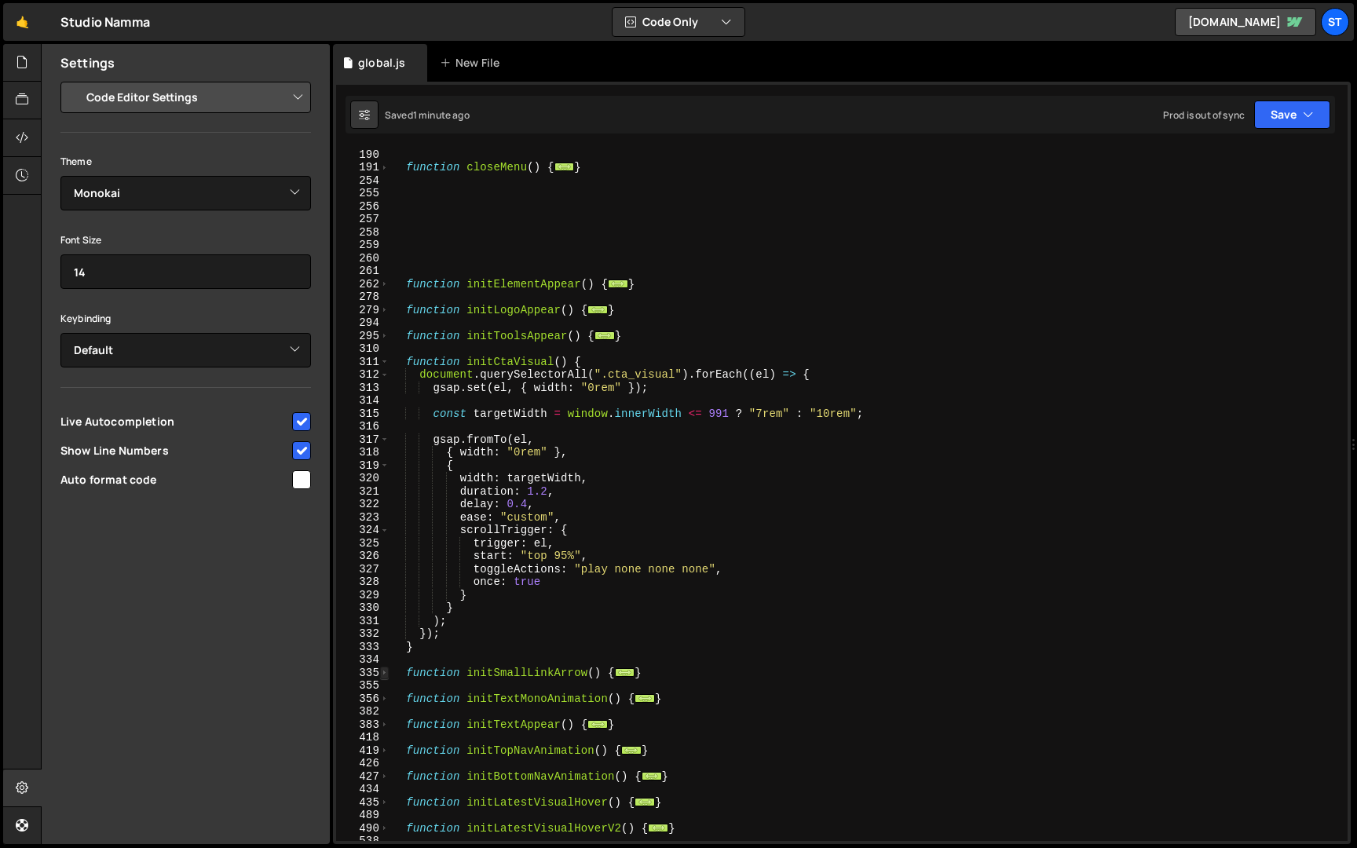
scroll to position [314, 0]
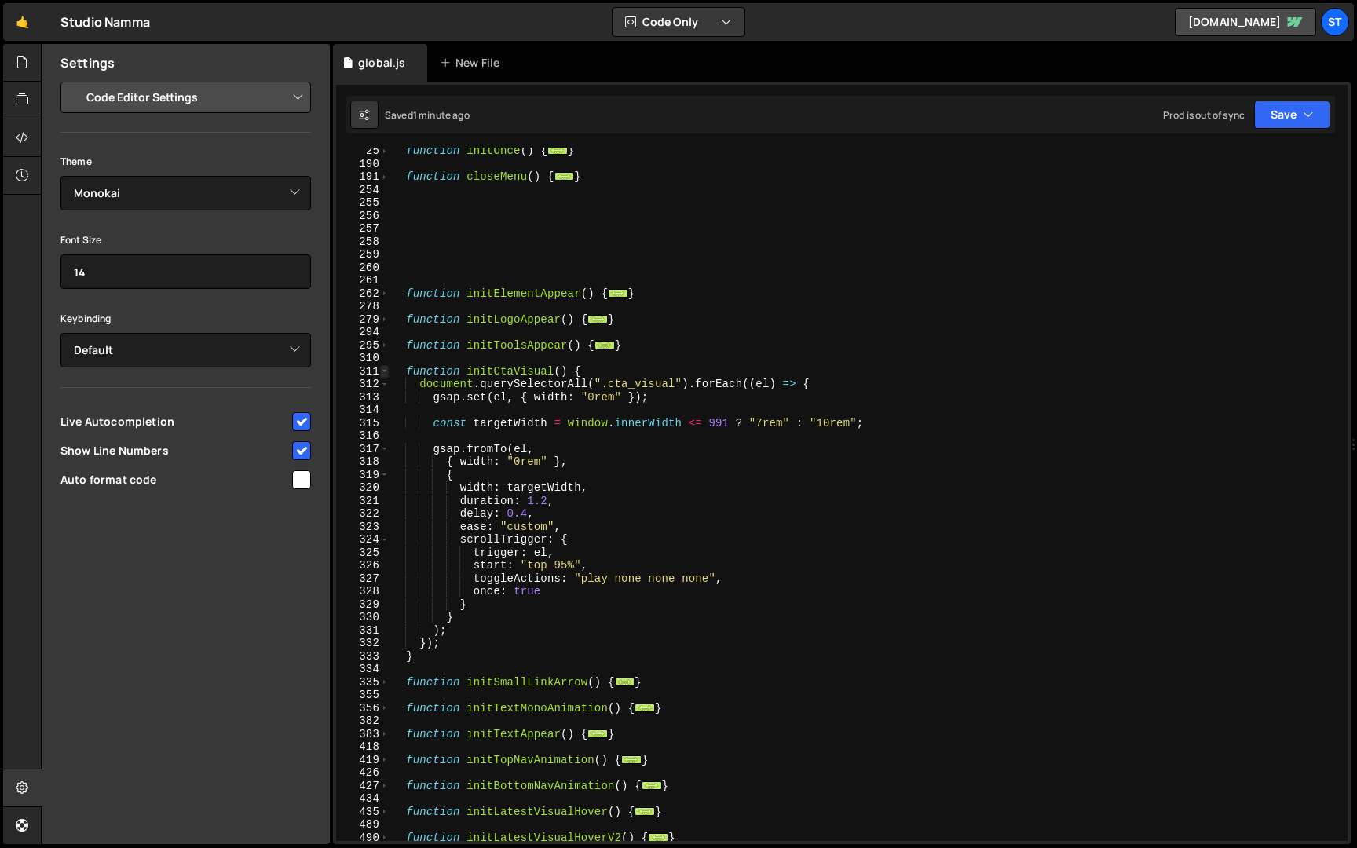
click at [387, 372] on span at bounding box center [384, 371] width 9 height 13
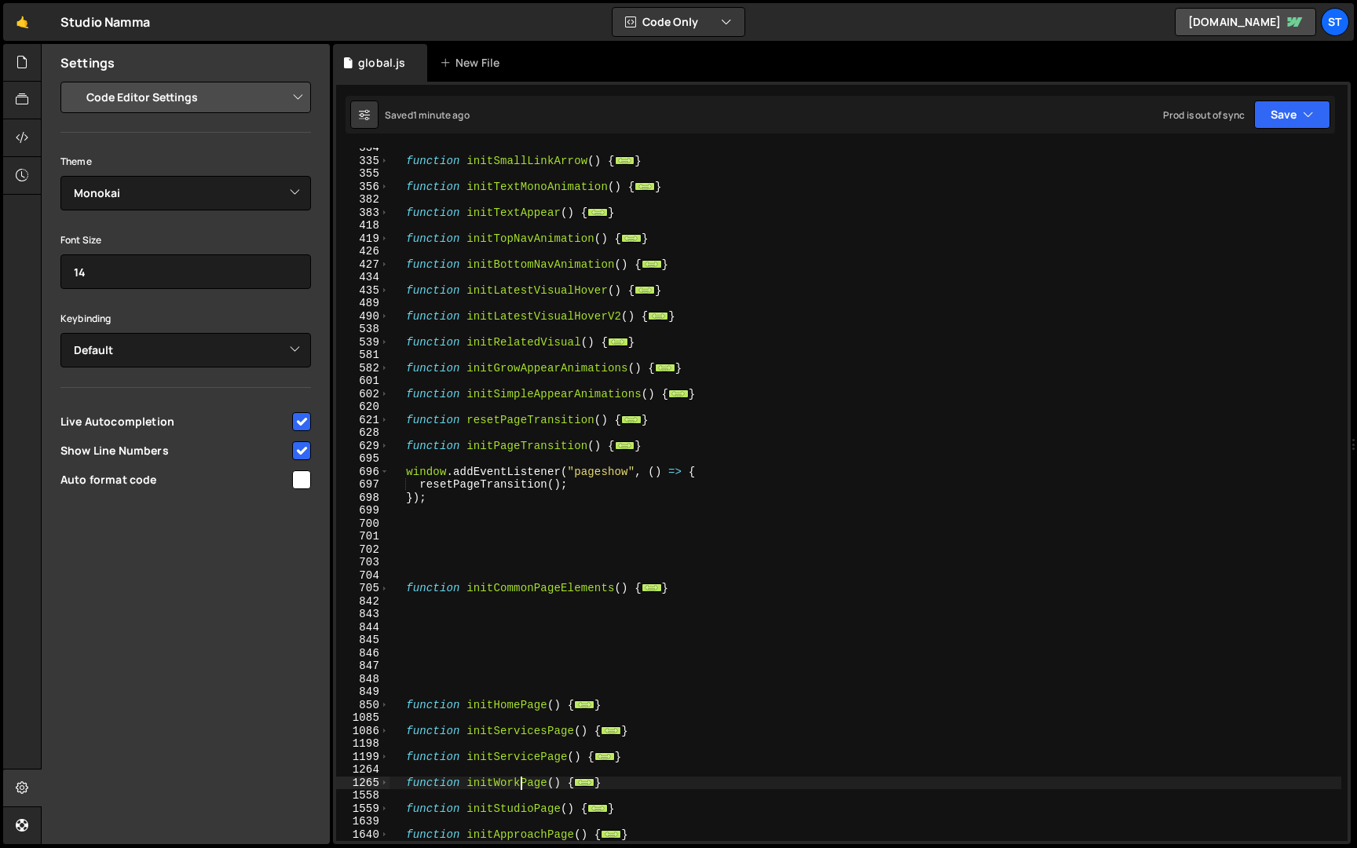
scroll to position [682, 0]
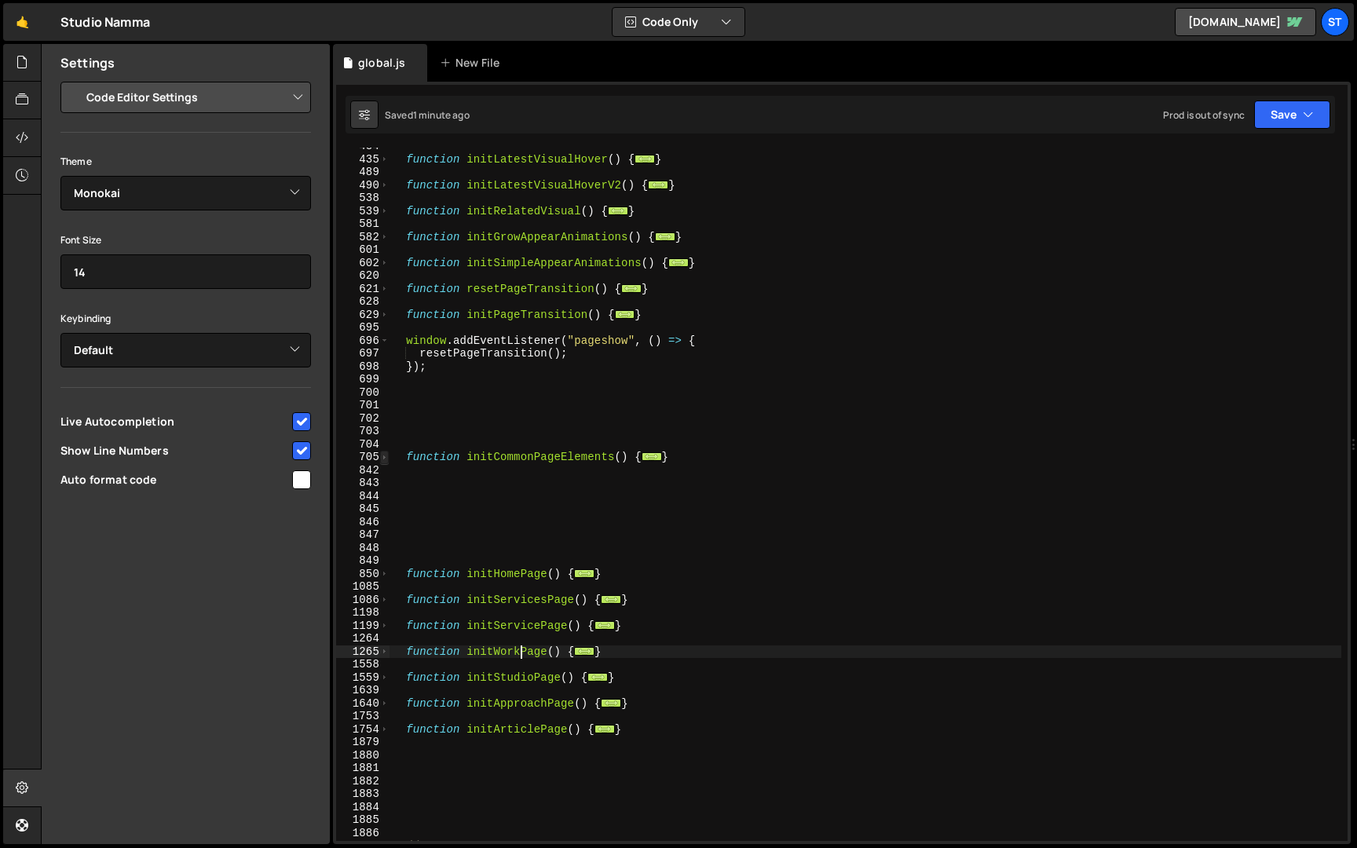
click at [383, 453] on span at bounding box center [384, 457] width 9 height 13
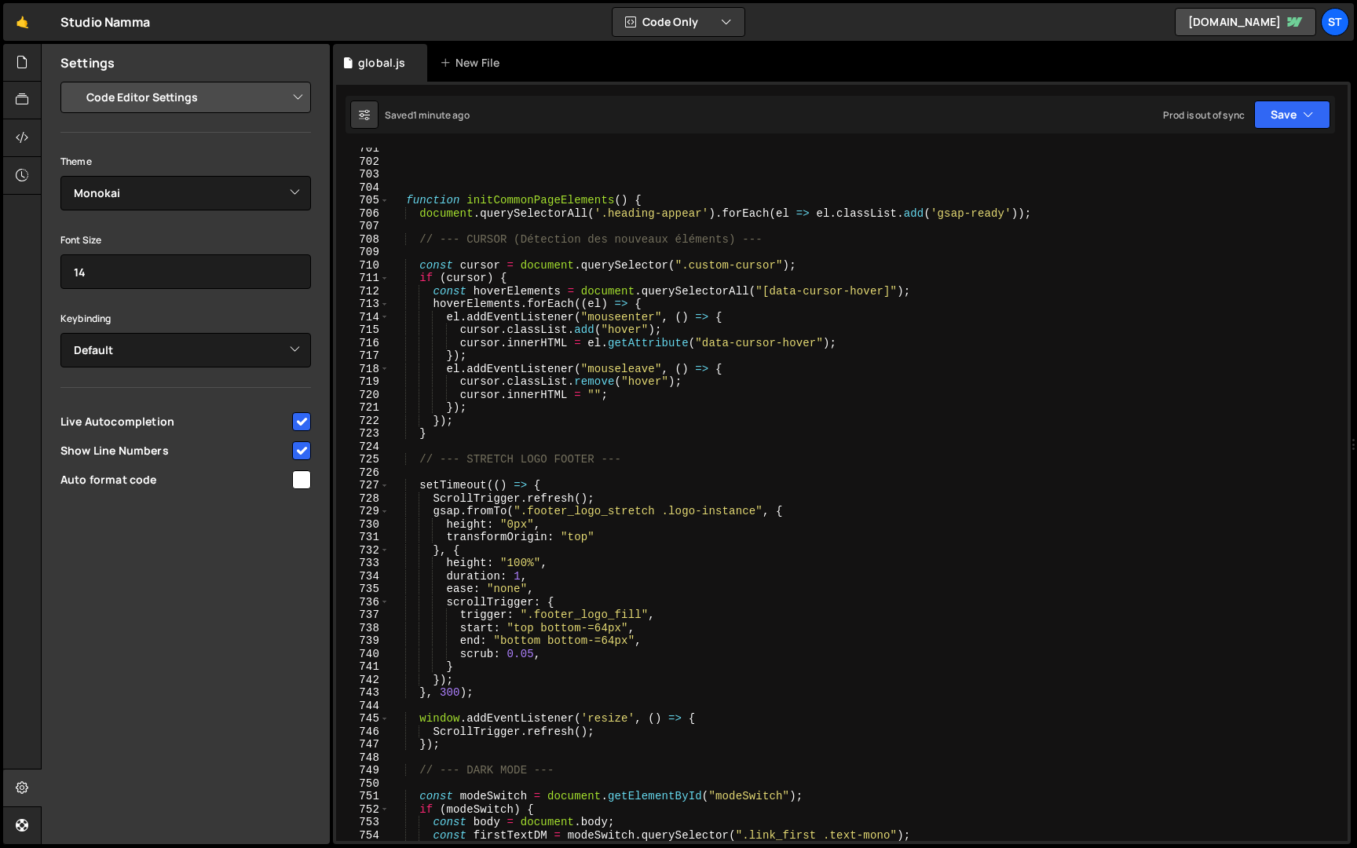
scroll to position [779, 0]
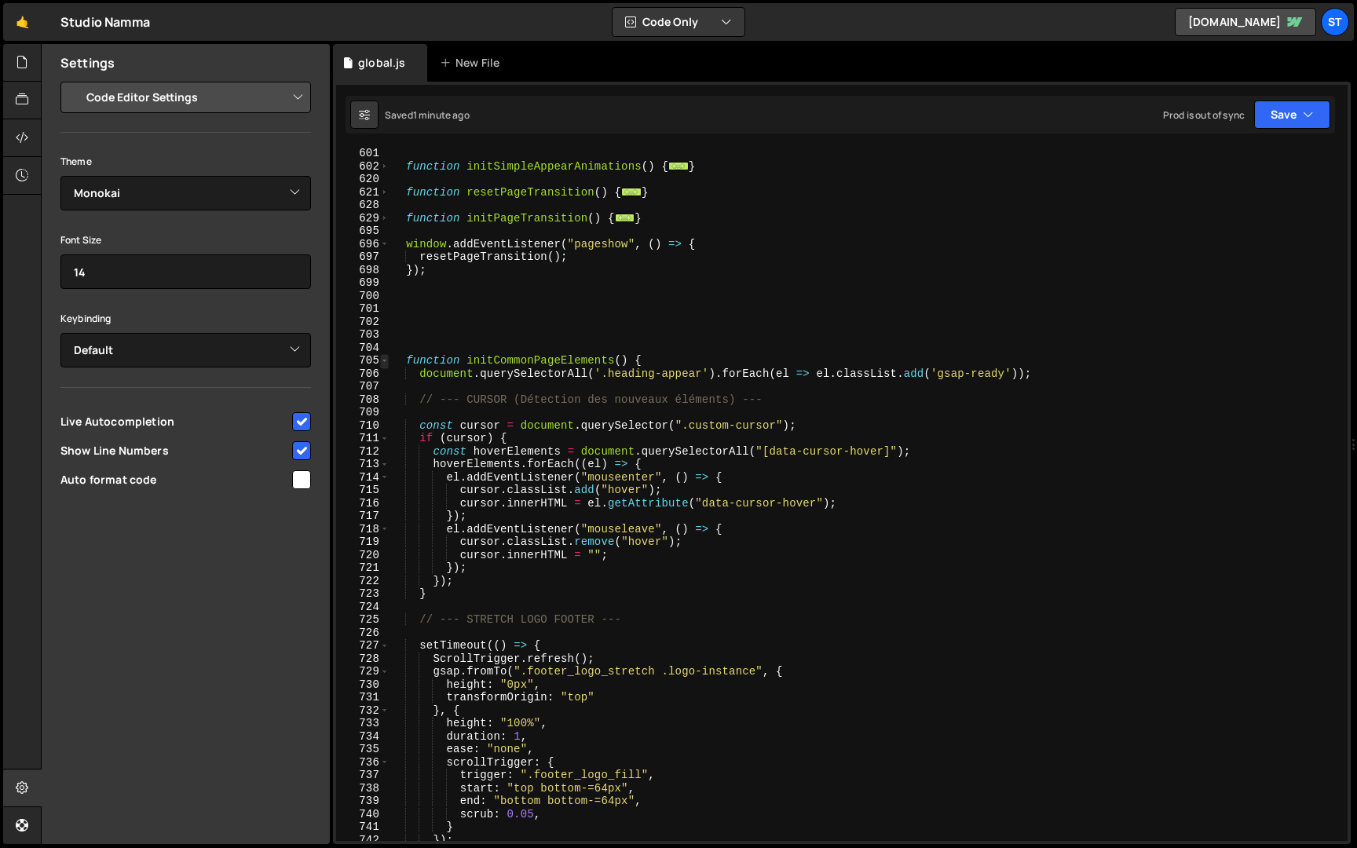
click at [386, 355] on span at bounding box center [384, 360] width 9 height 13
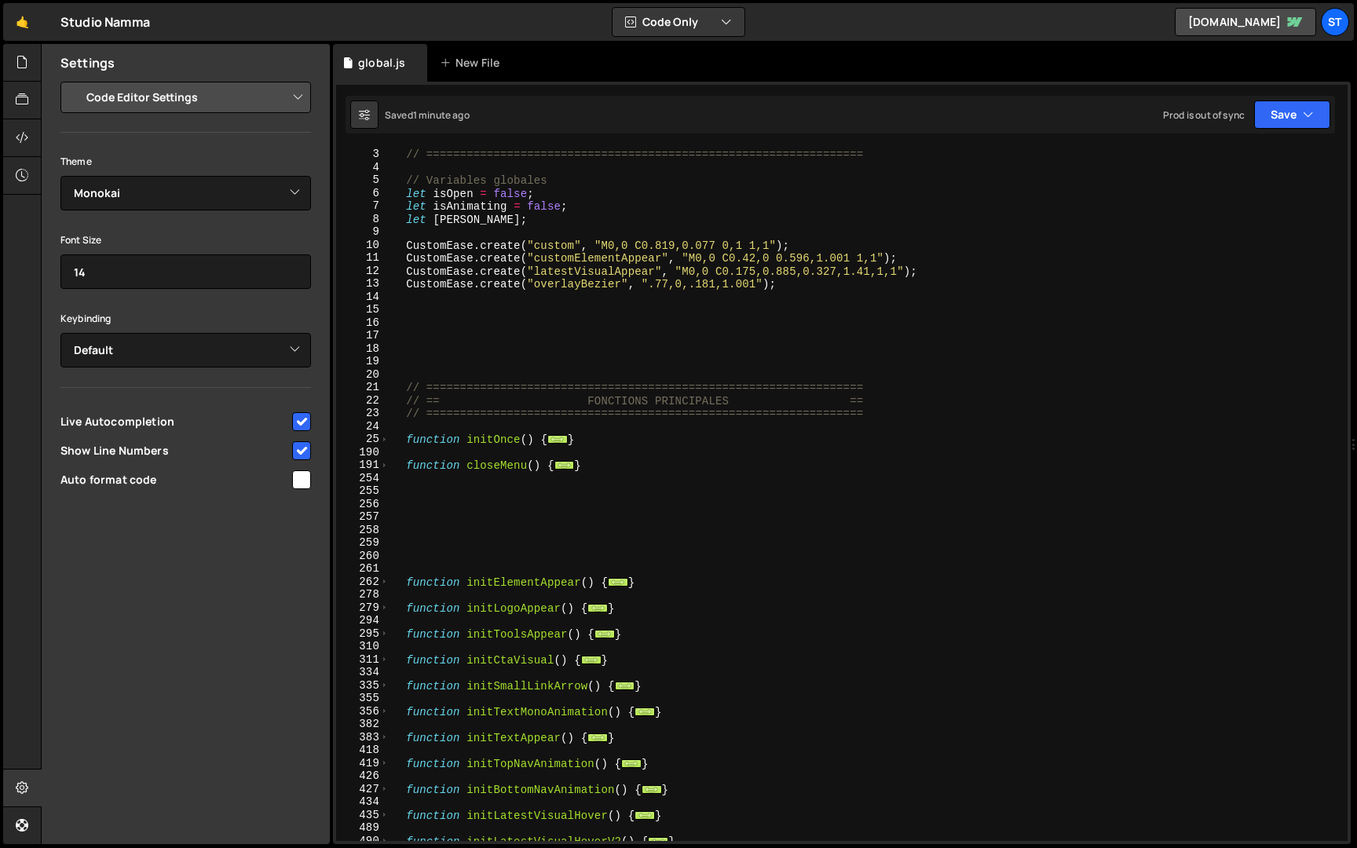
scroll to position [25, 0]
click at [387, 437] on span at bounding box center [384, 439] width 9 height 13
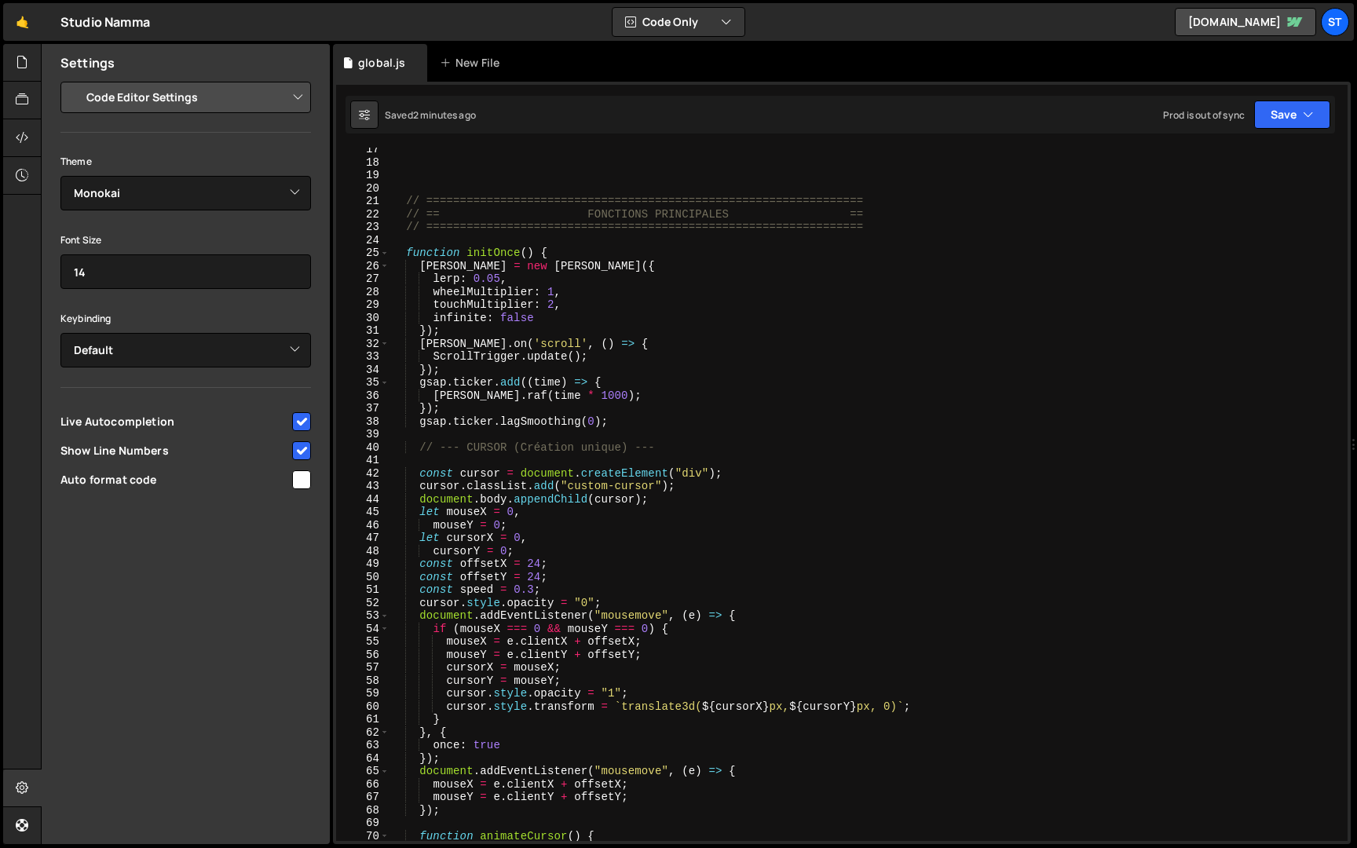
scroll to position [0, 0]
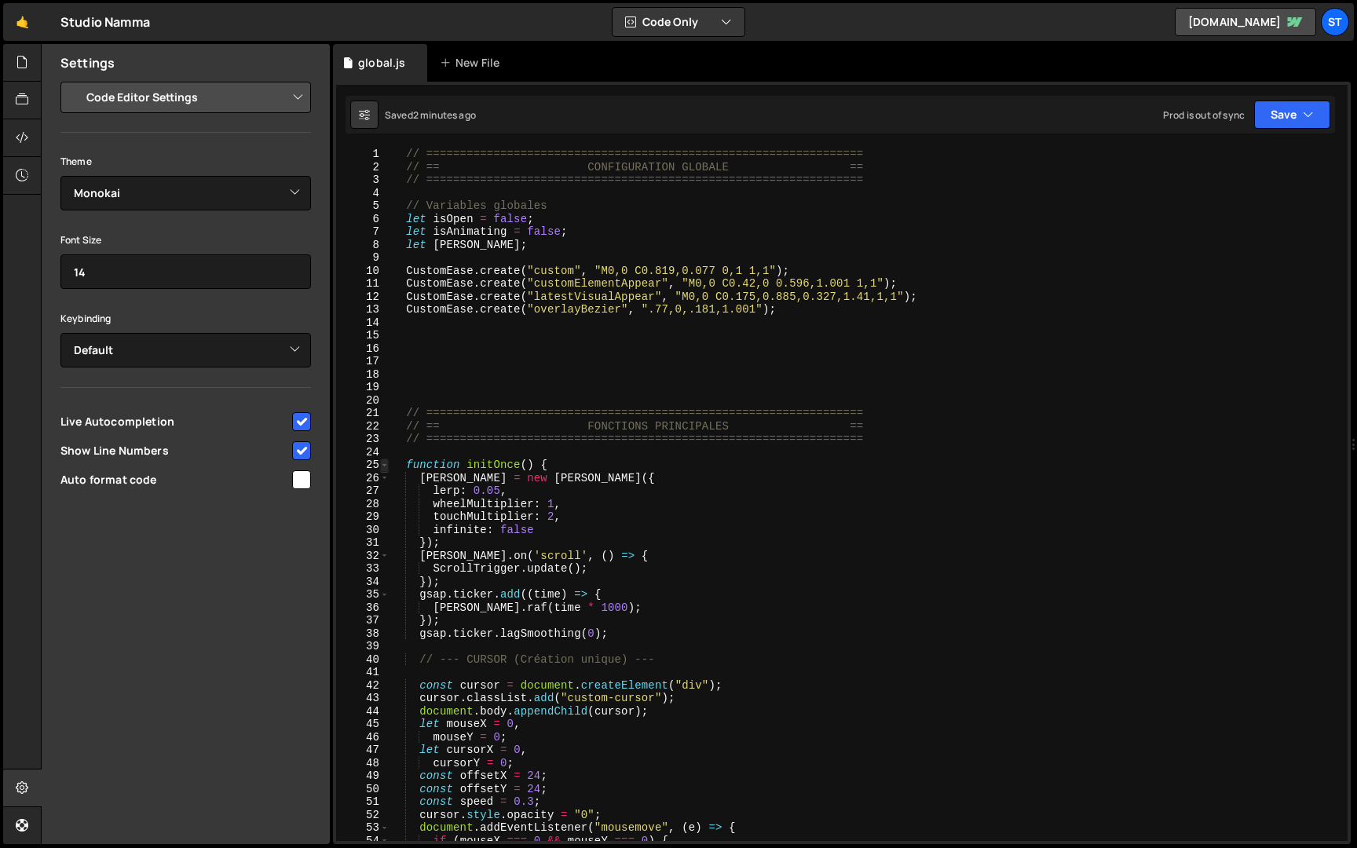
click at [386, 464] on span at bounding box center [384, 465] width 9 height 13
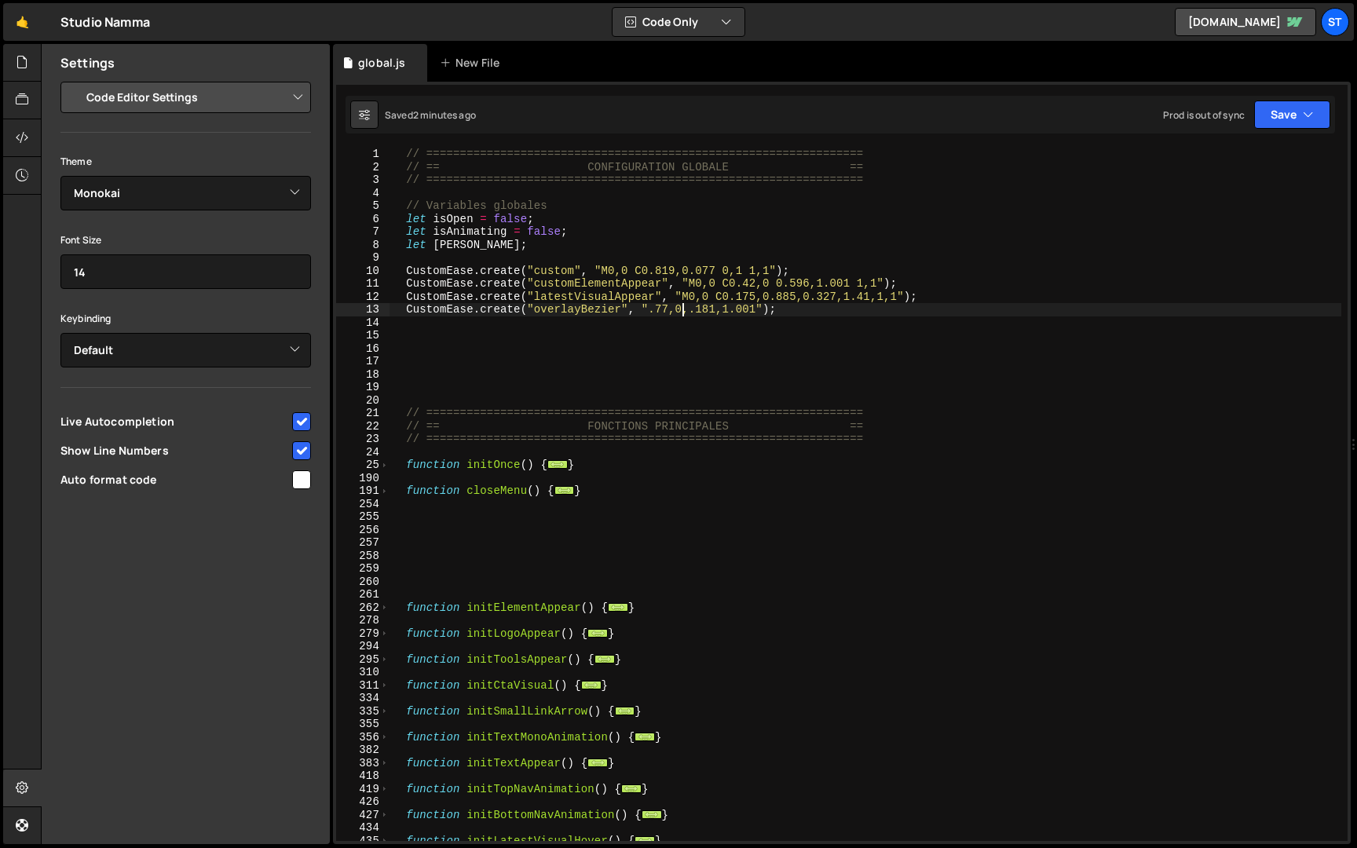
click at [685, 310] on div "// ================================================================= // == CONF…" at bounding box center [866, 508] width 952 height 720
type textarea "CustomEase.create("overlayBezier", ".77,0,.181,1.001");"
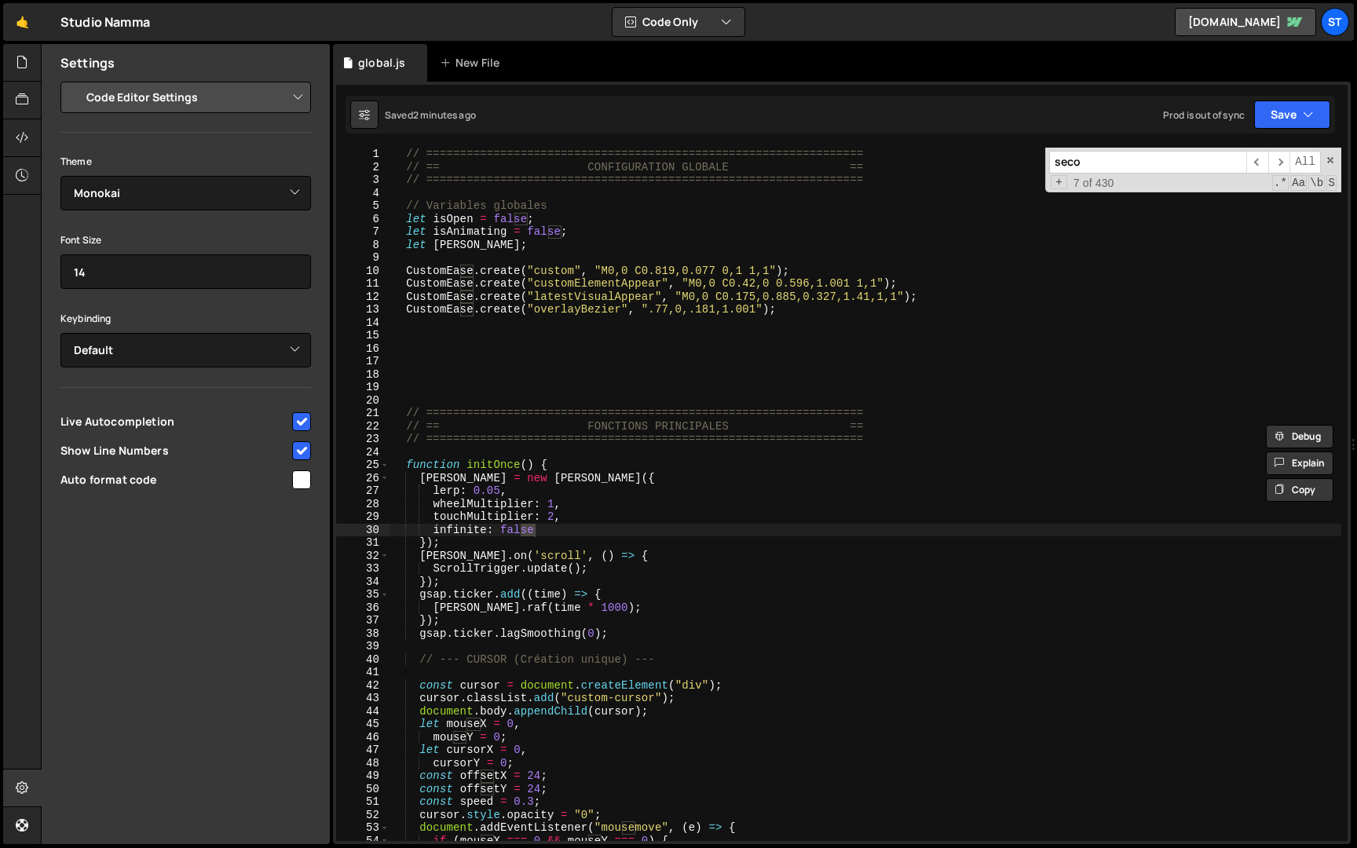
scroll to position [1001, 0]
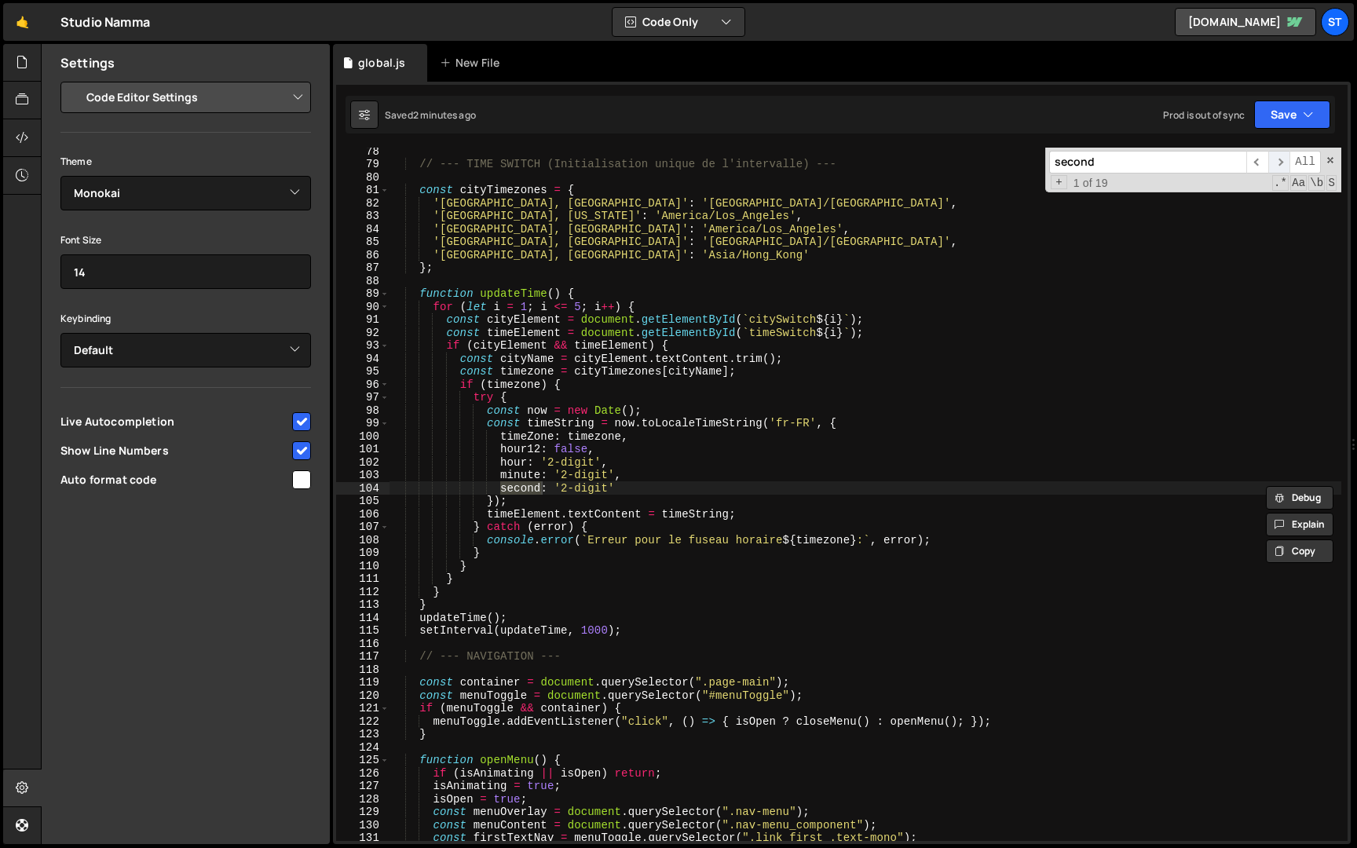
click at [1280, 163] on span "​" at bounding box center [1280, 162] width 22 height 23
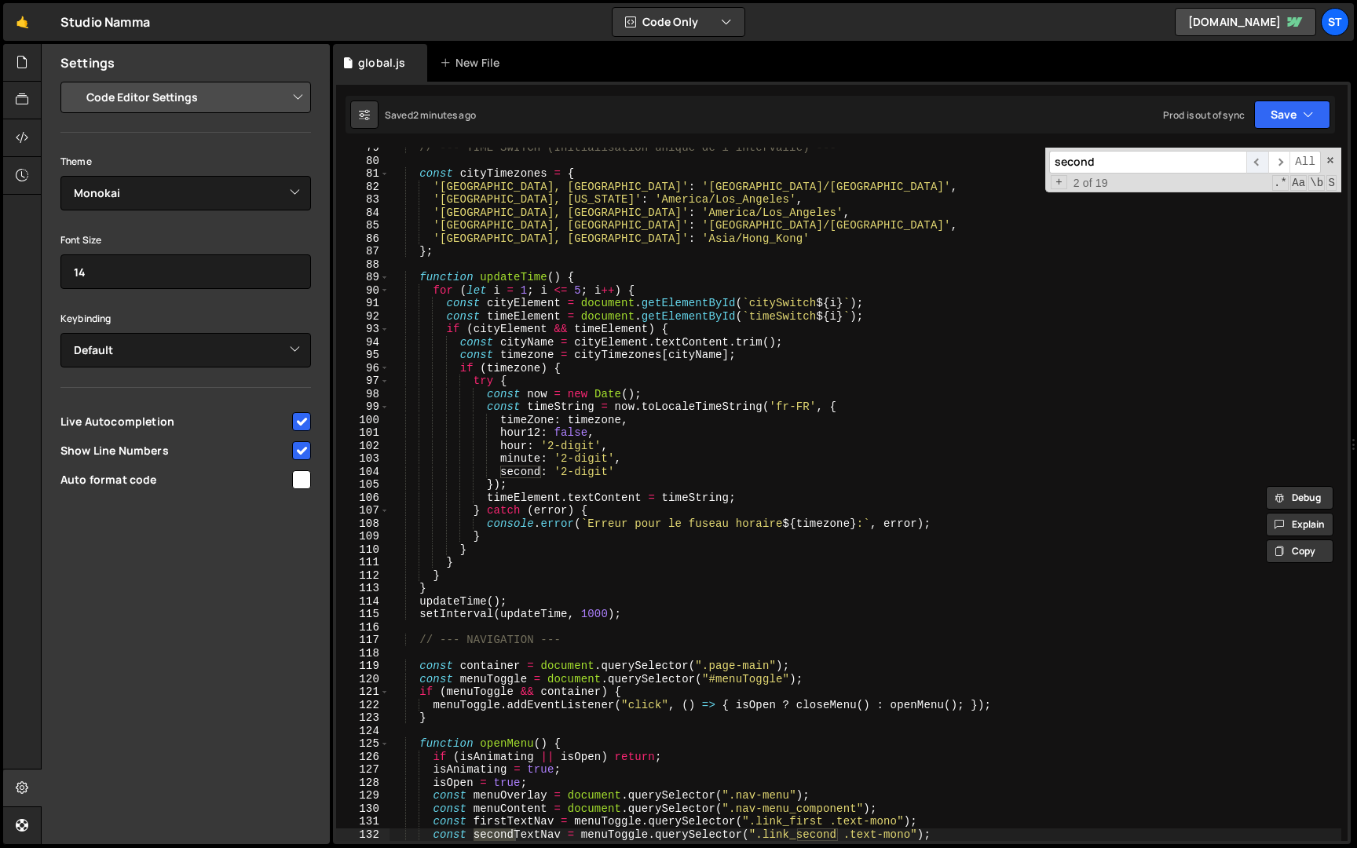
click at [1259, 161] on span "​" at bounding box center [1258, 162] width 22 height 23
click at [1281, 163] on span "​" at bounding box center [1280, 162] width 22 height 23
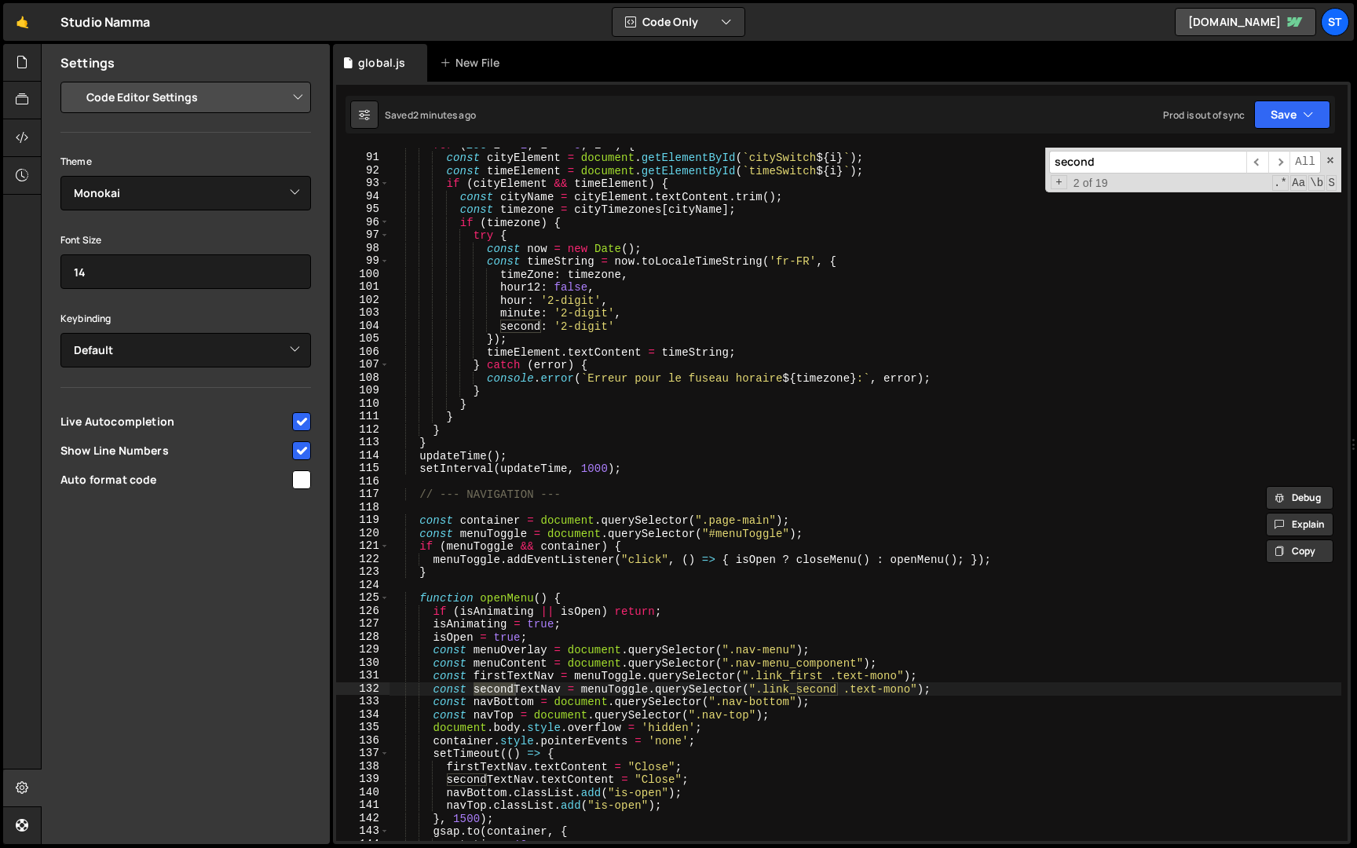
scroll to position [1163, 0]
click at [1286, 160] on span "​" at bounding box center [1280, 162] width 22 height 23
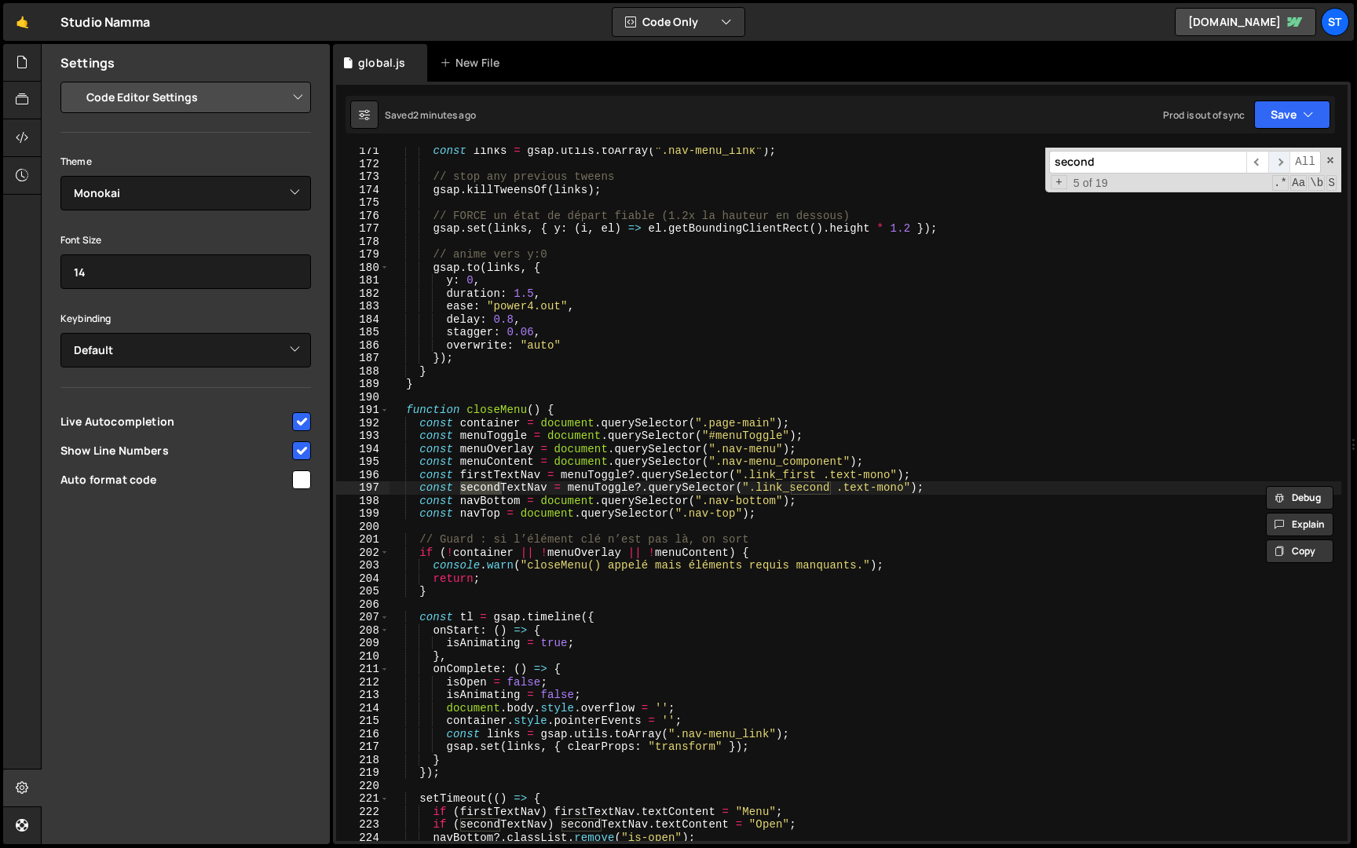
scroll to position [2207, 0]
click at [1286, 160] on span "​" at bounding box center [1280, 162] width 22 height 23
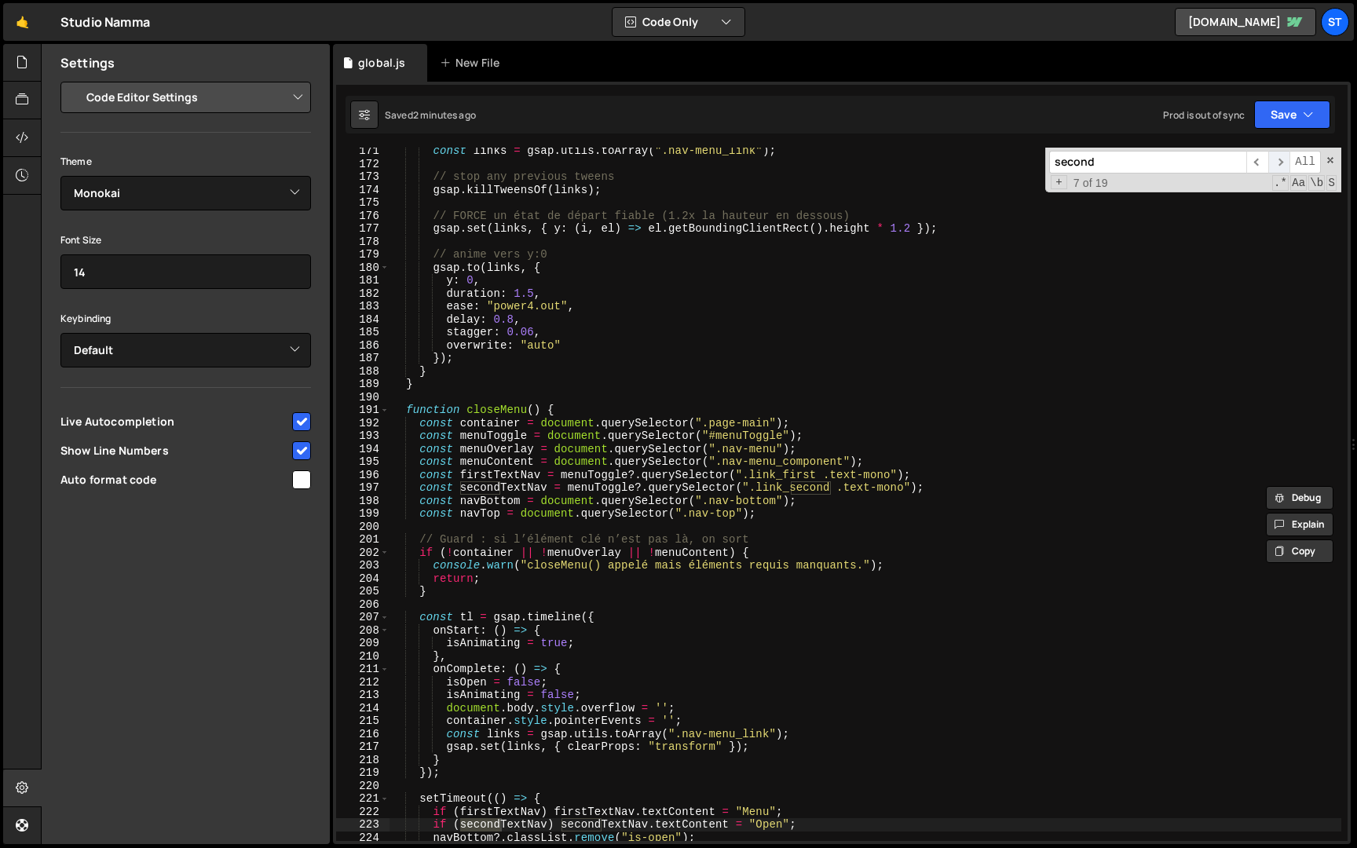
click at [1286, 160] on span "​" at bounding box center [1280, 162] width 22 height 23
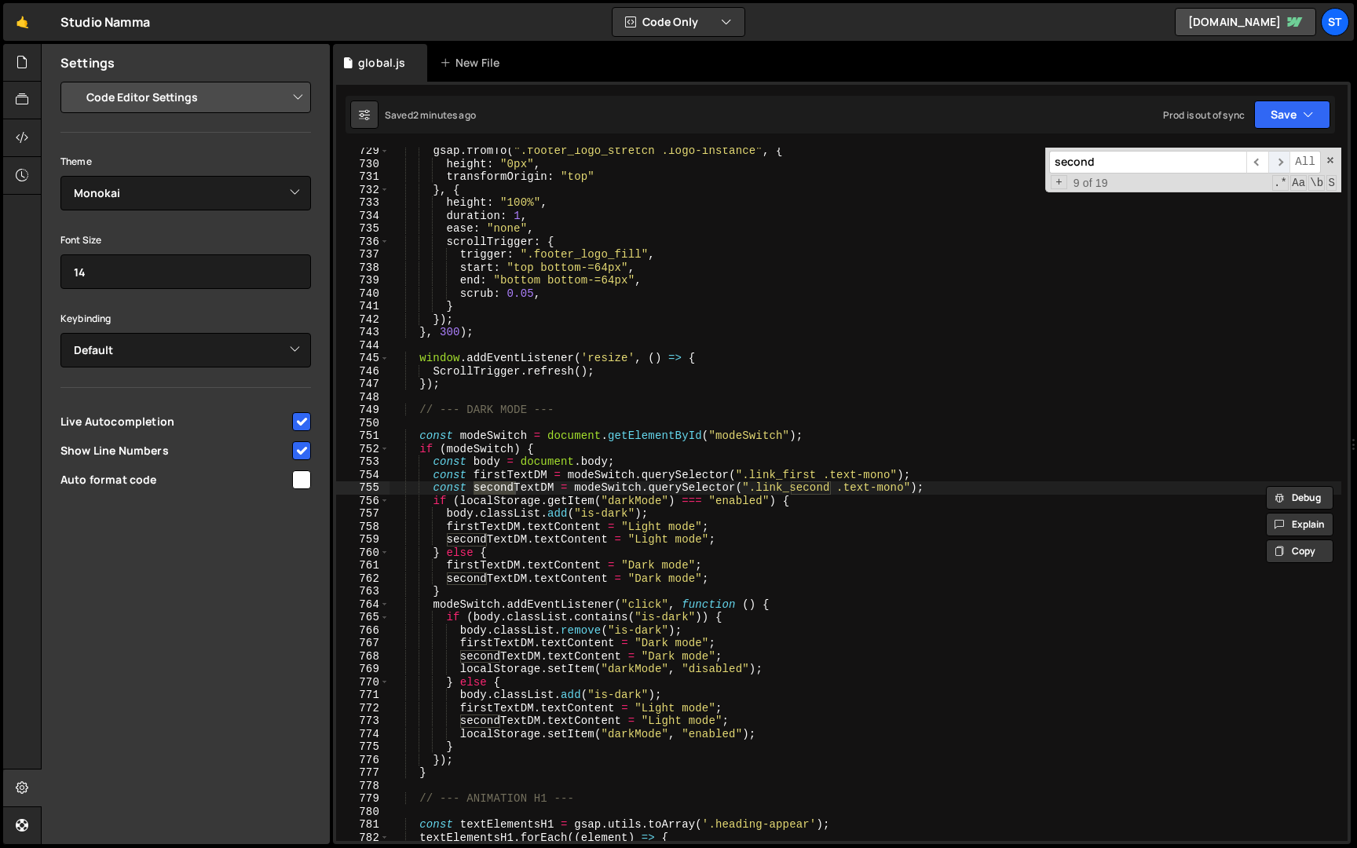
click at [1286, 160] on span "​" at bounding box center [1280, 162] width 22 height 23
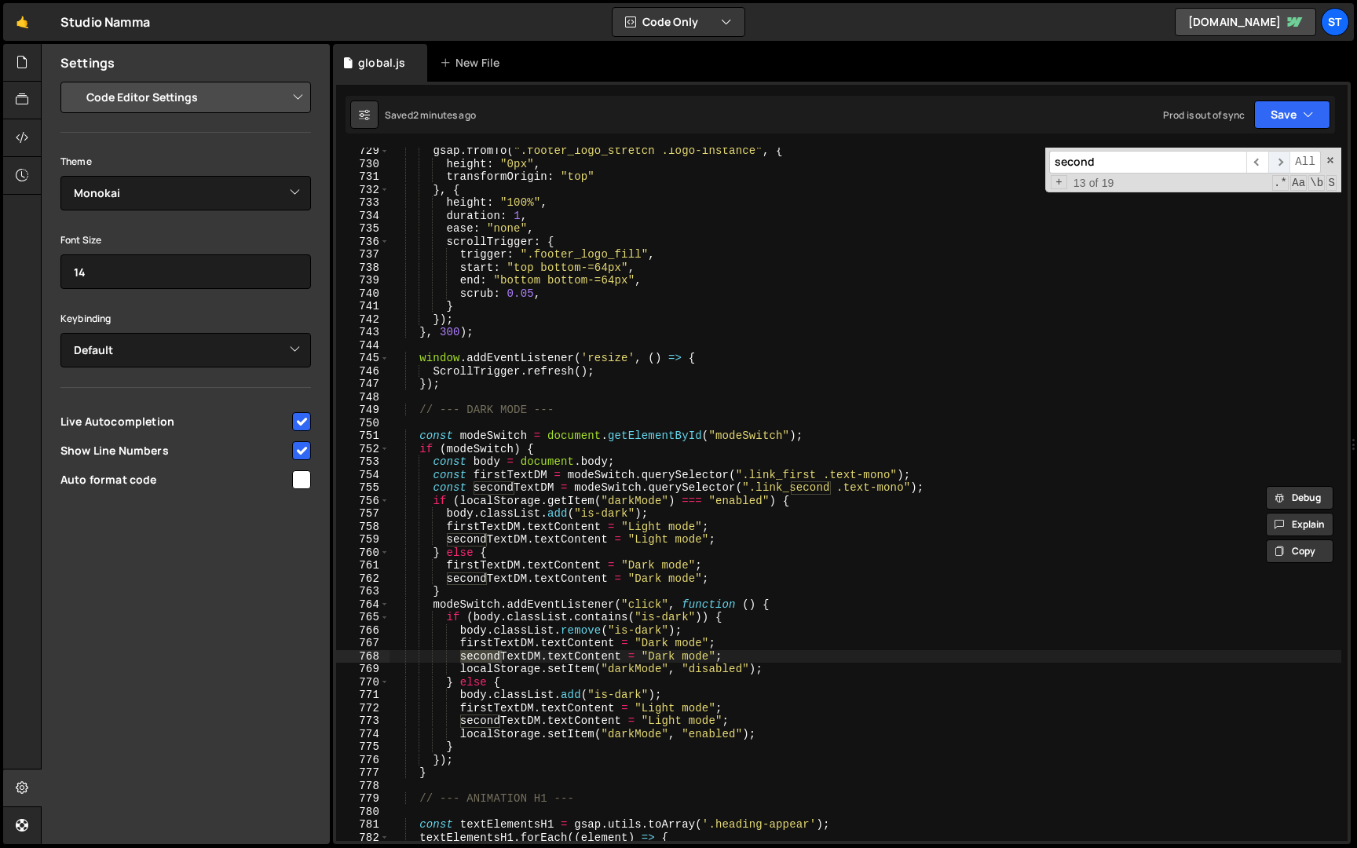
click at [1286, 160] on span "​" at bounding box center [1280, 162] width 22 height 23
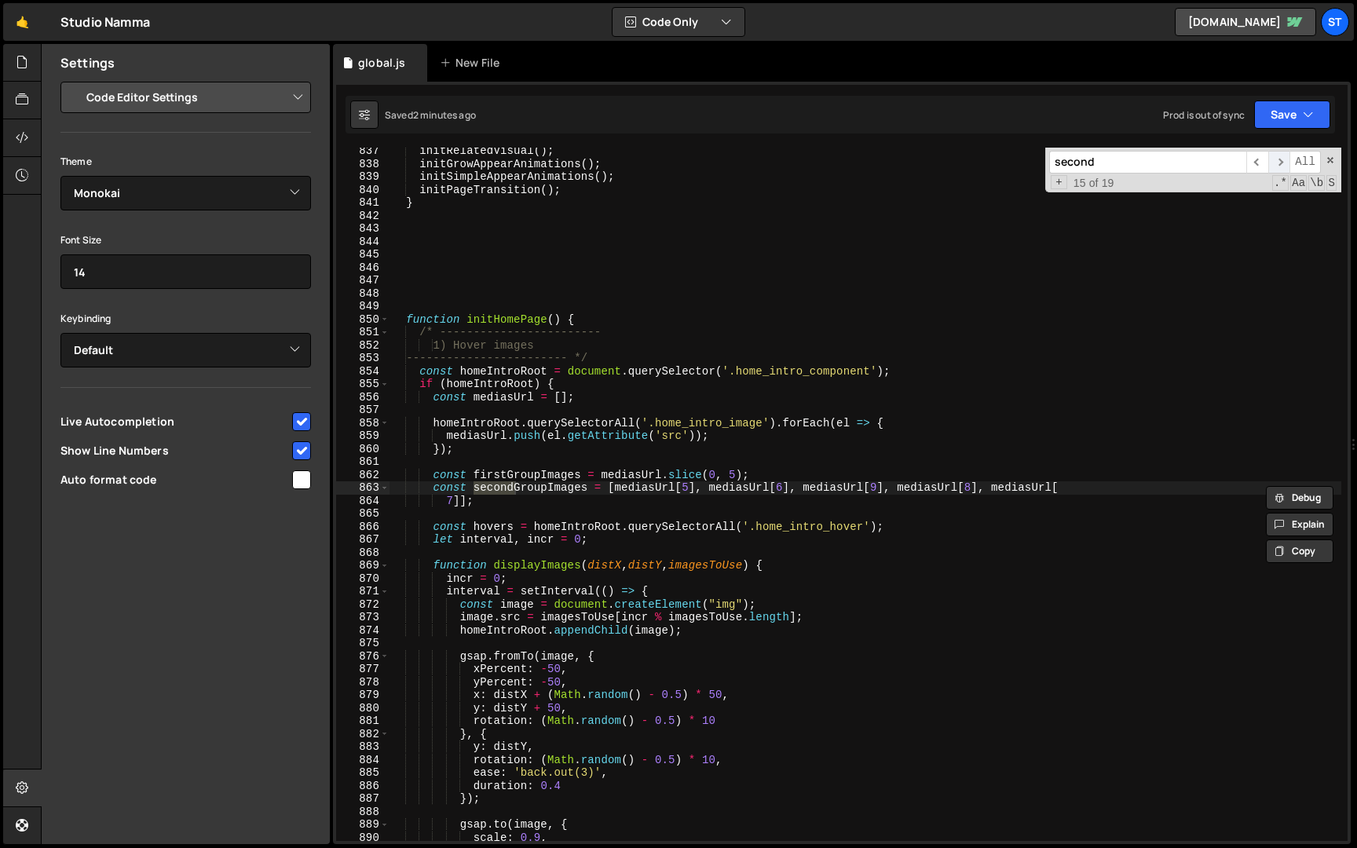
click at [1285, 161] on span "​" at bounding box center [1280, 162] width 22 height 23
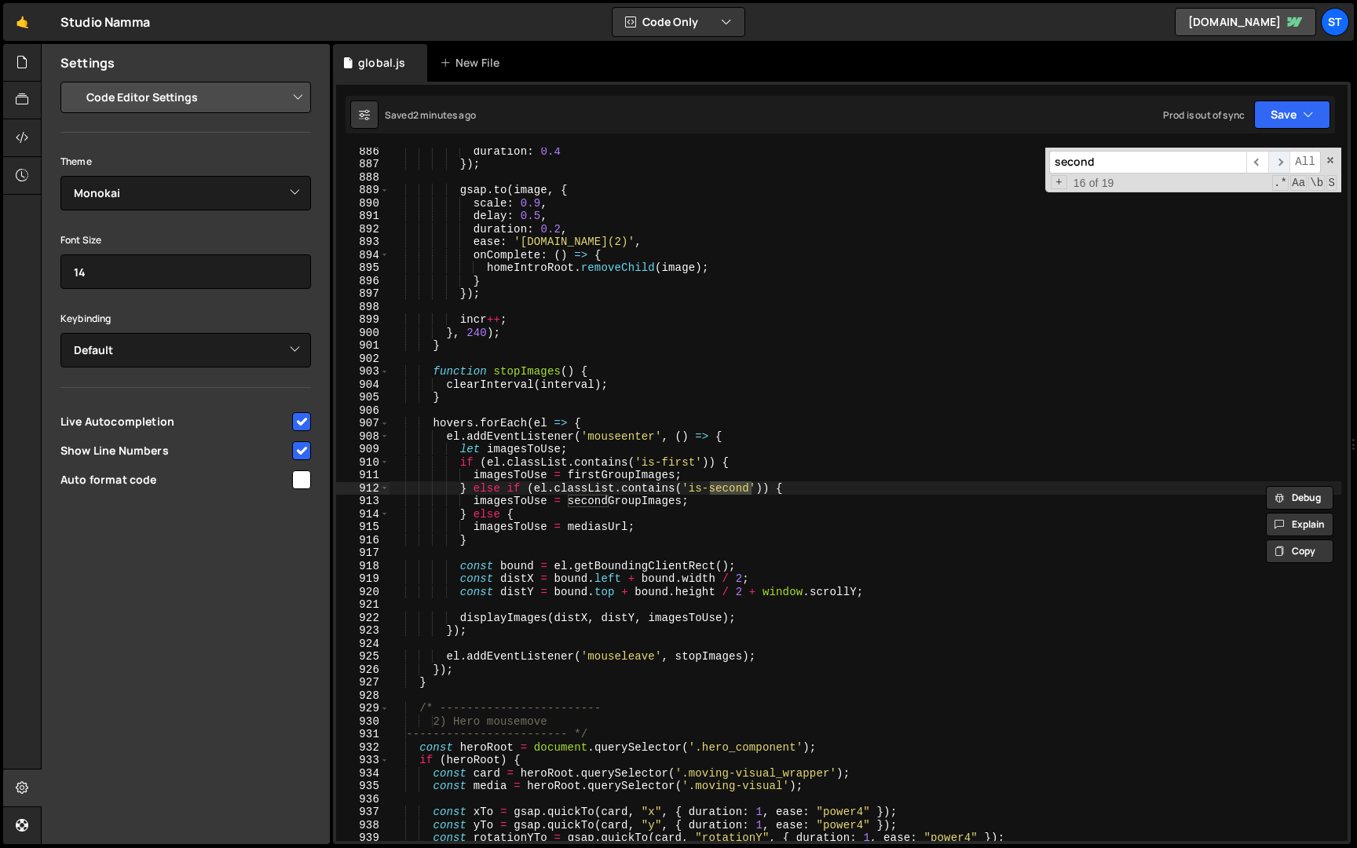
scroll to position [6264, 0]
click at [1286, 161] on span "​" at bounding box center [1280, 162] width 22 height 23
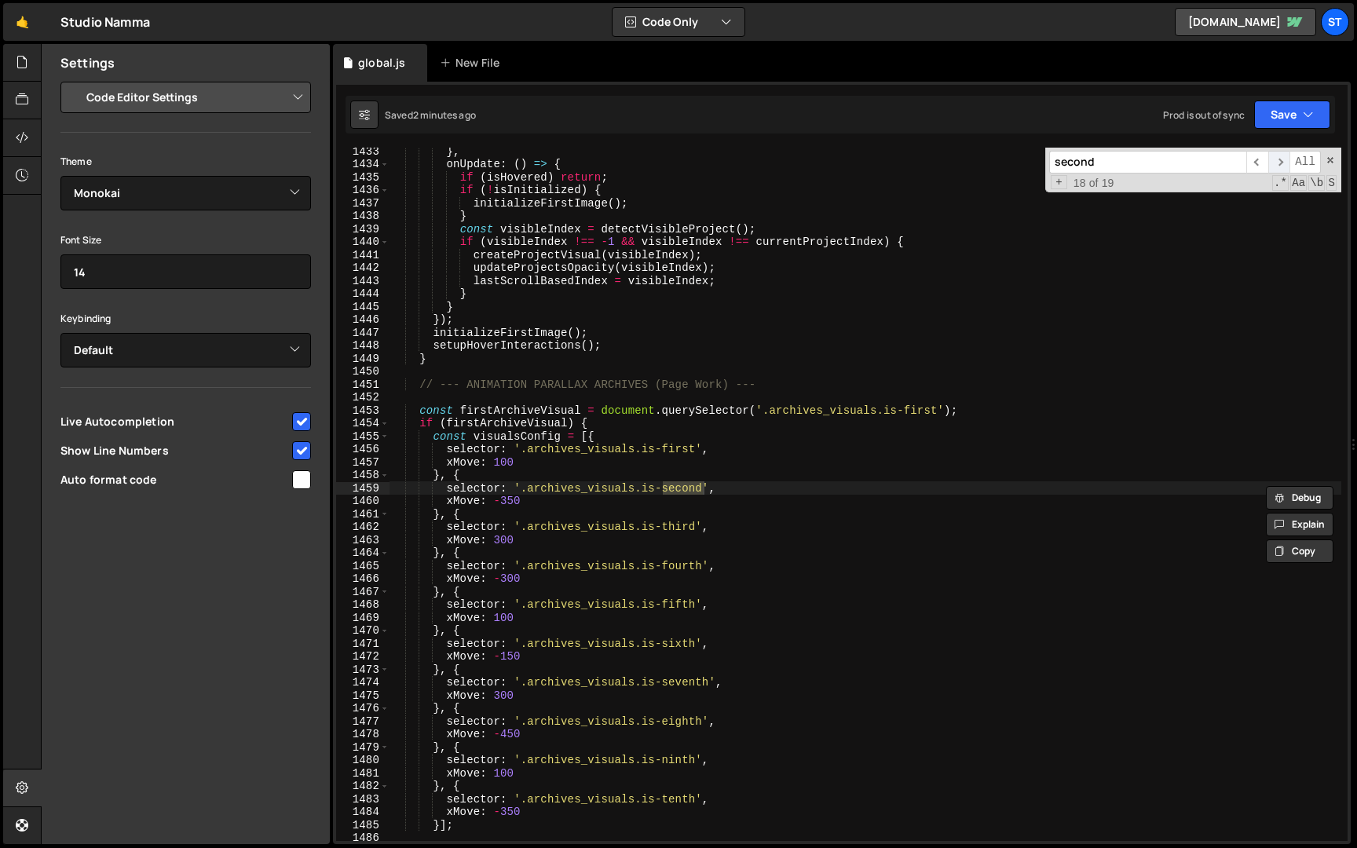
click at [1286, 161] on span "​" at bounding box center [1280, 162] width 22 height 23
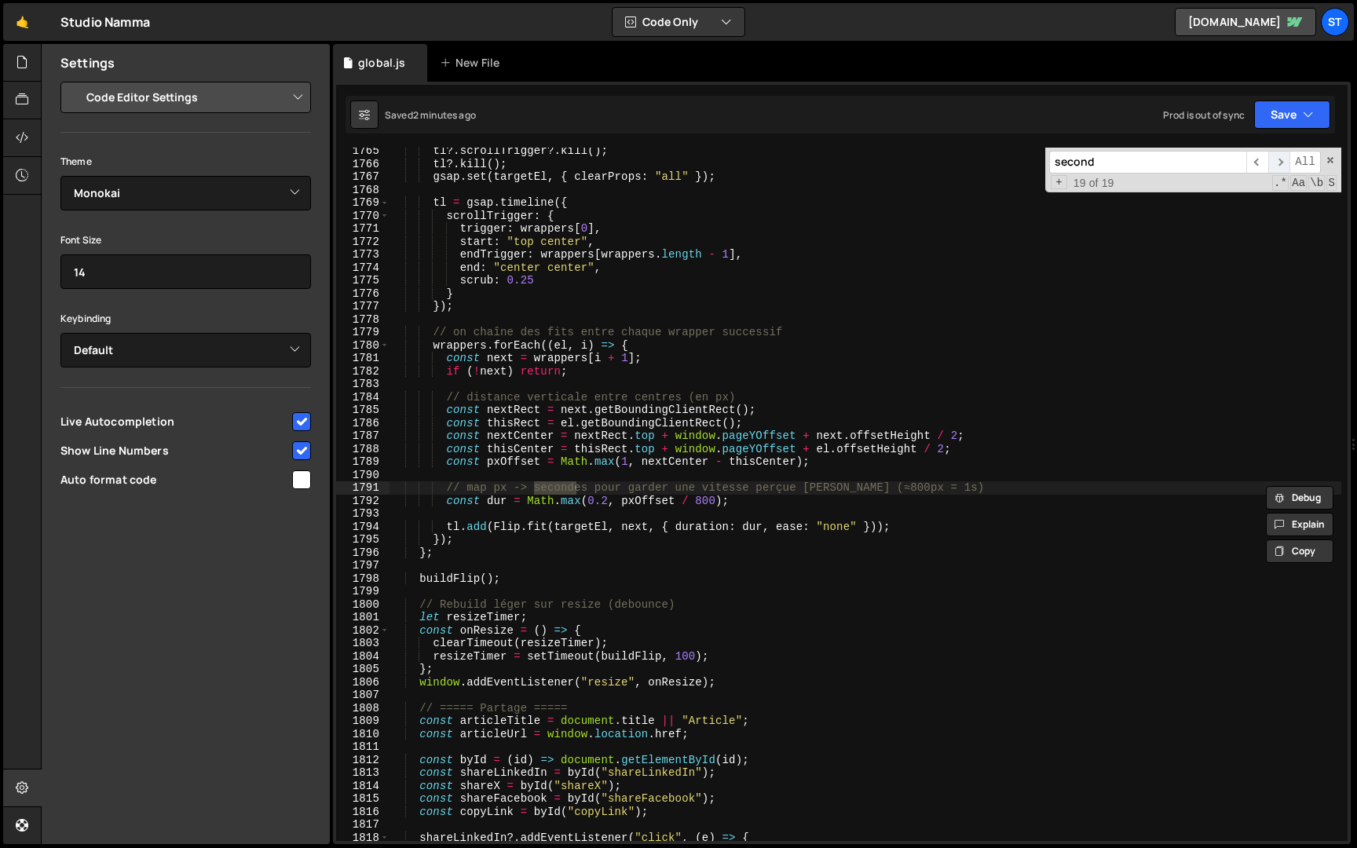
scroll to position [12914, 0]
click at [1106, 166] on input "second" at bounding box center [1148, 162] width 197 height 23
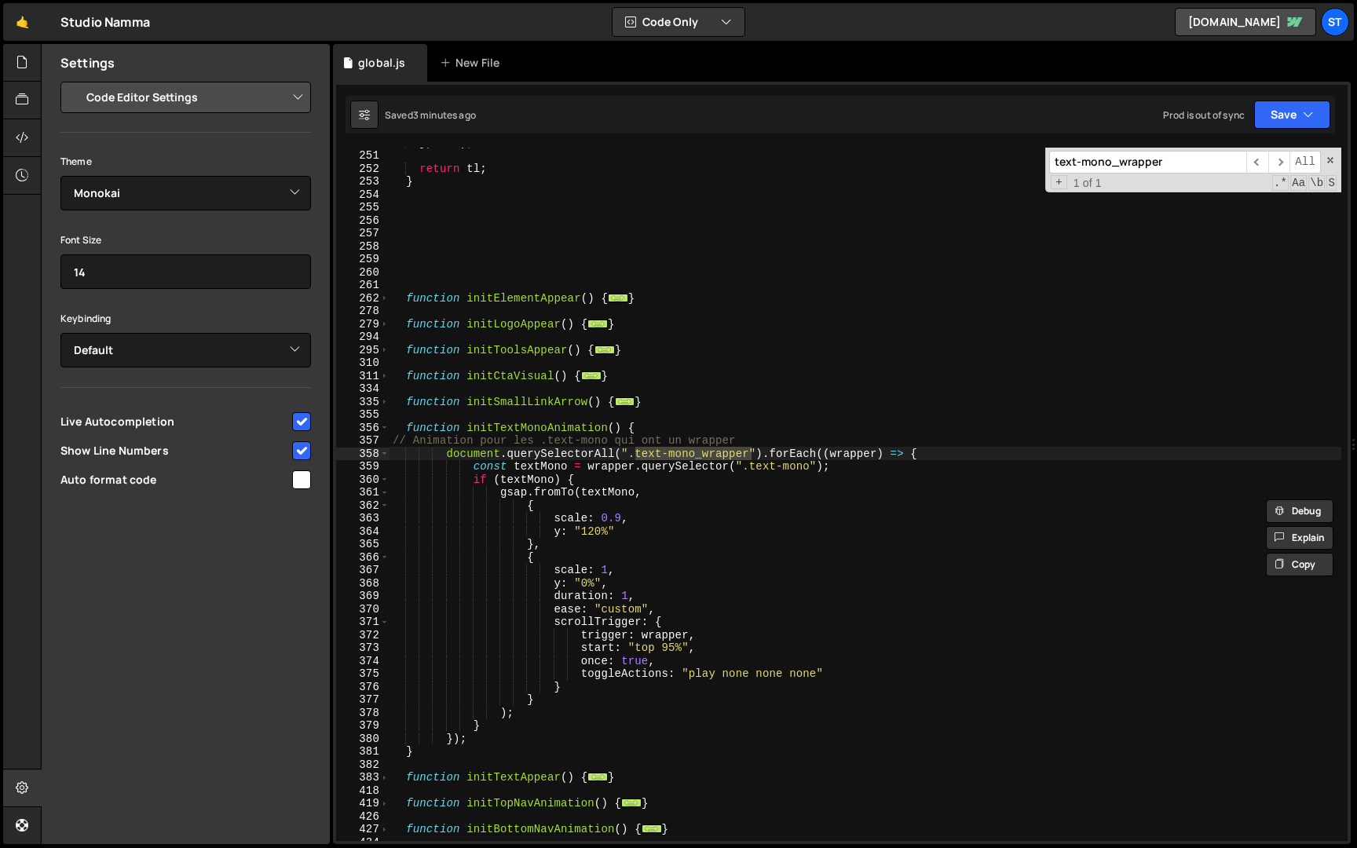
scroll to position [3265, 0]
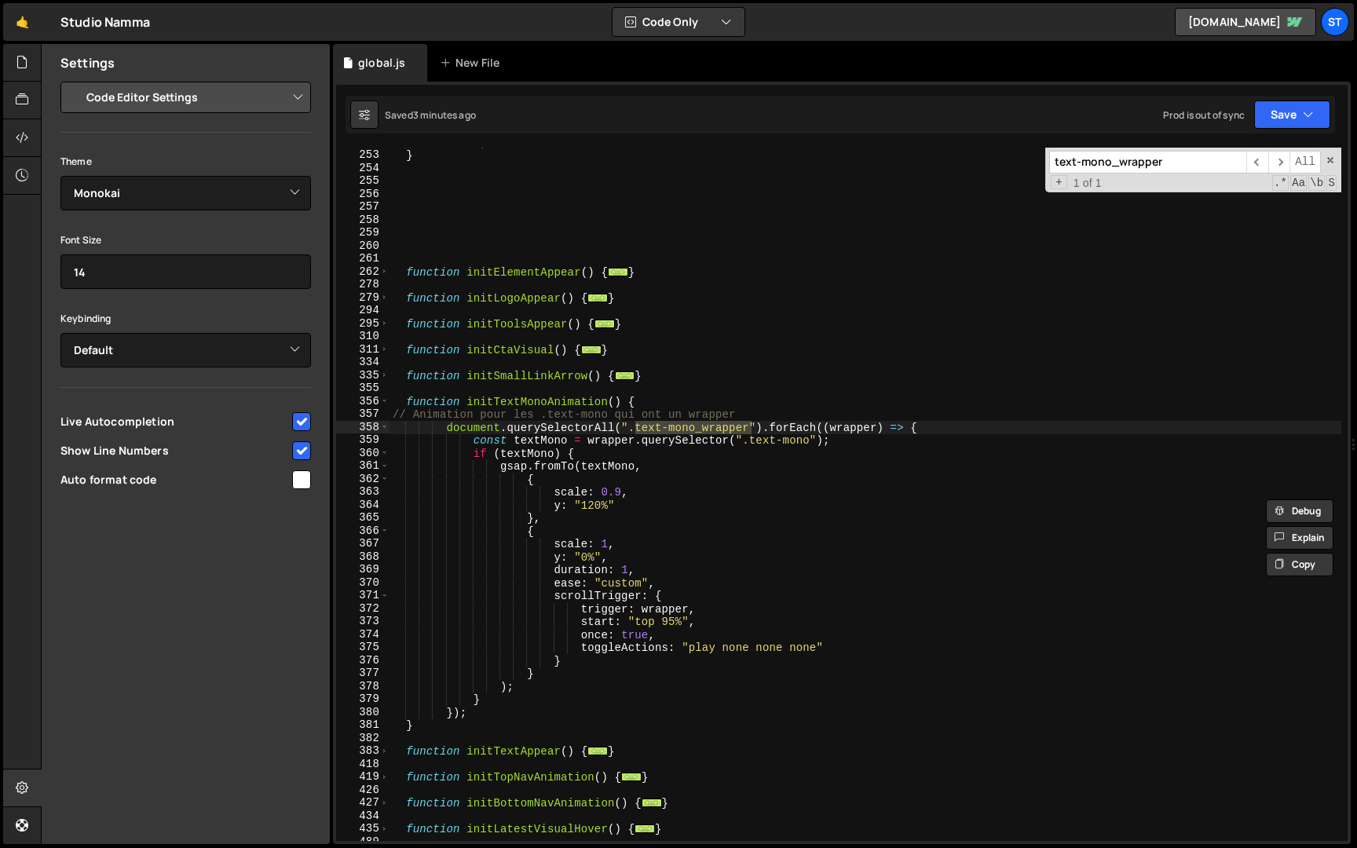
type input "text-mono_wrapper"
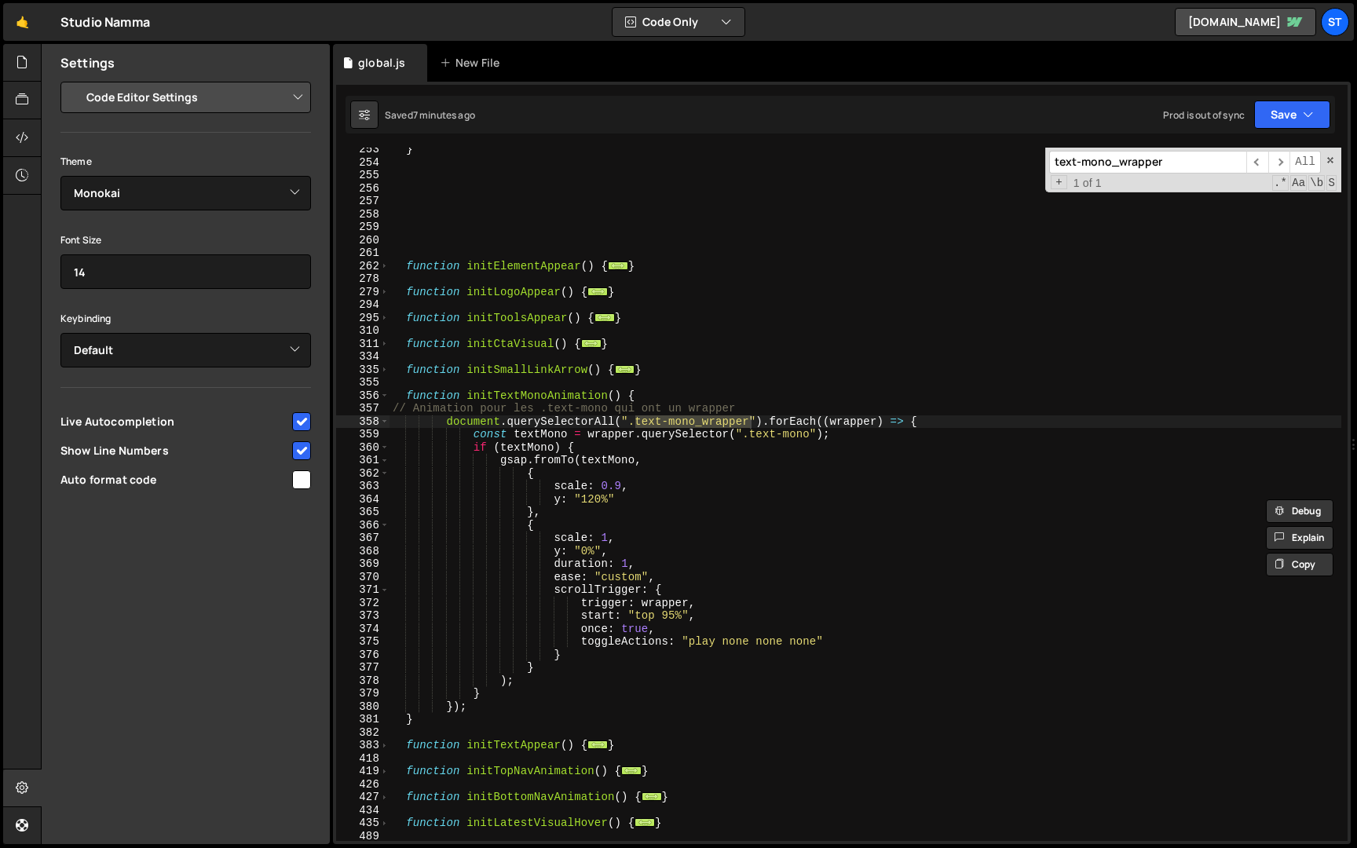
scroll to position [3271, 0]
click at [387, 398] on span at bounding box center [384, 396] width 9 height 13
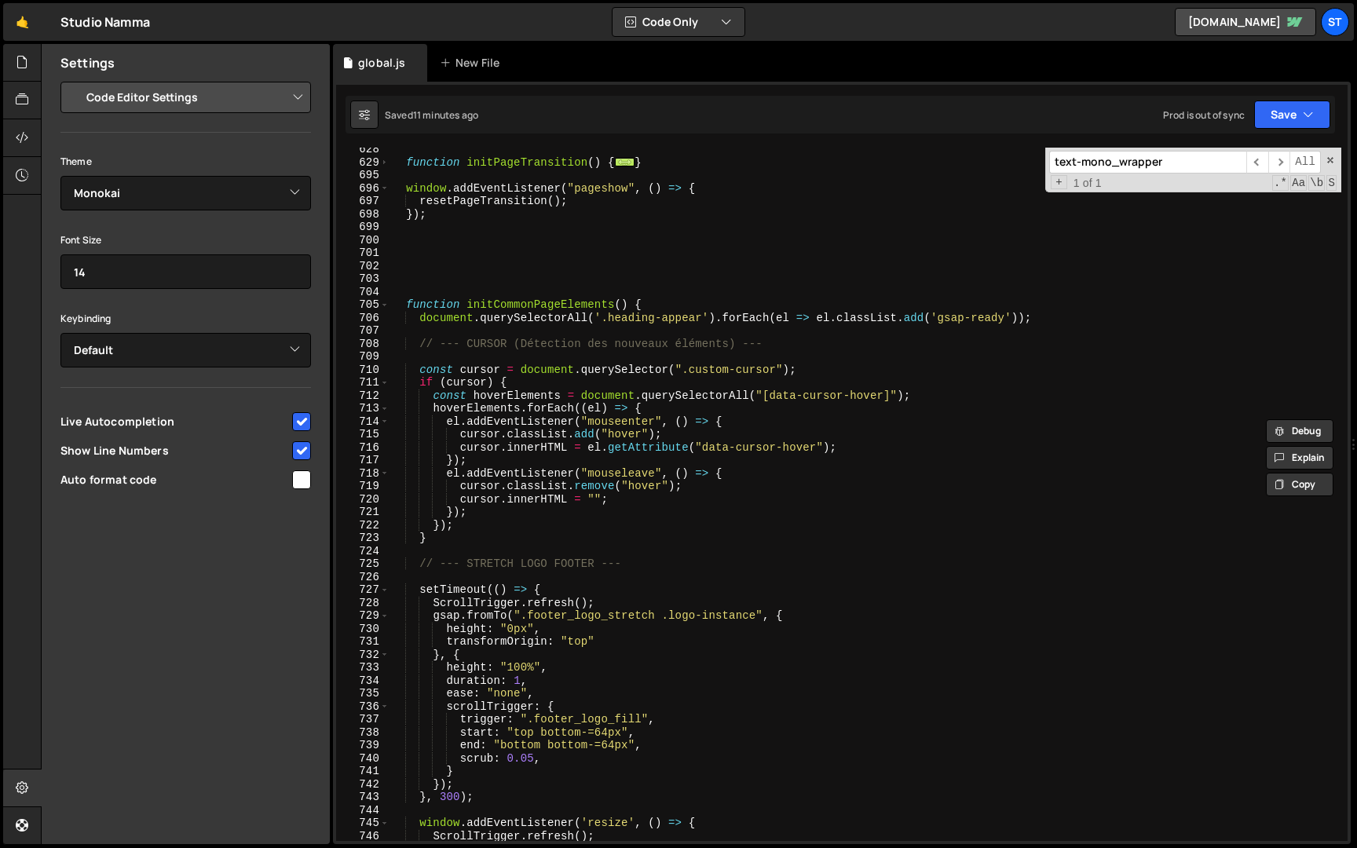
scroll to position [3759, 0]
click at [387, 313] on span at bounding box center [384, 309] width 9 height 13
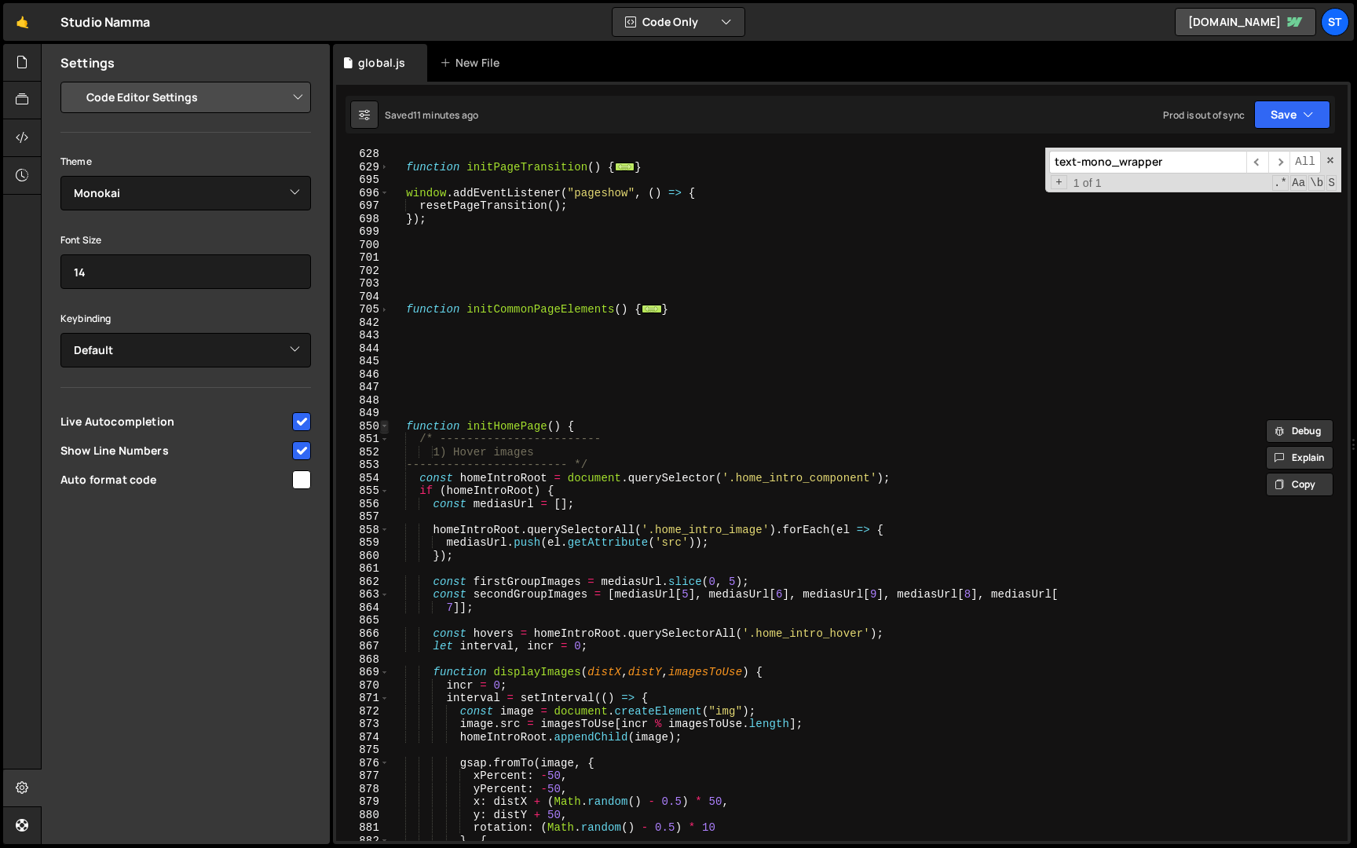
click at [386, 423] on span at bounding box center [384, 426] width 9 height 13
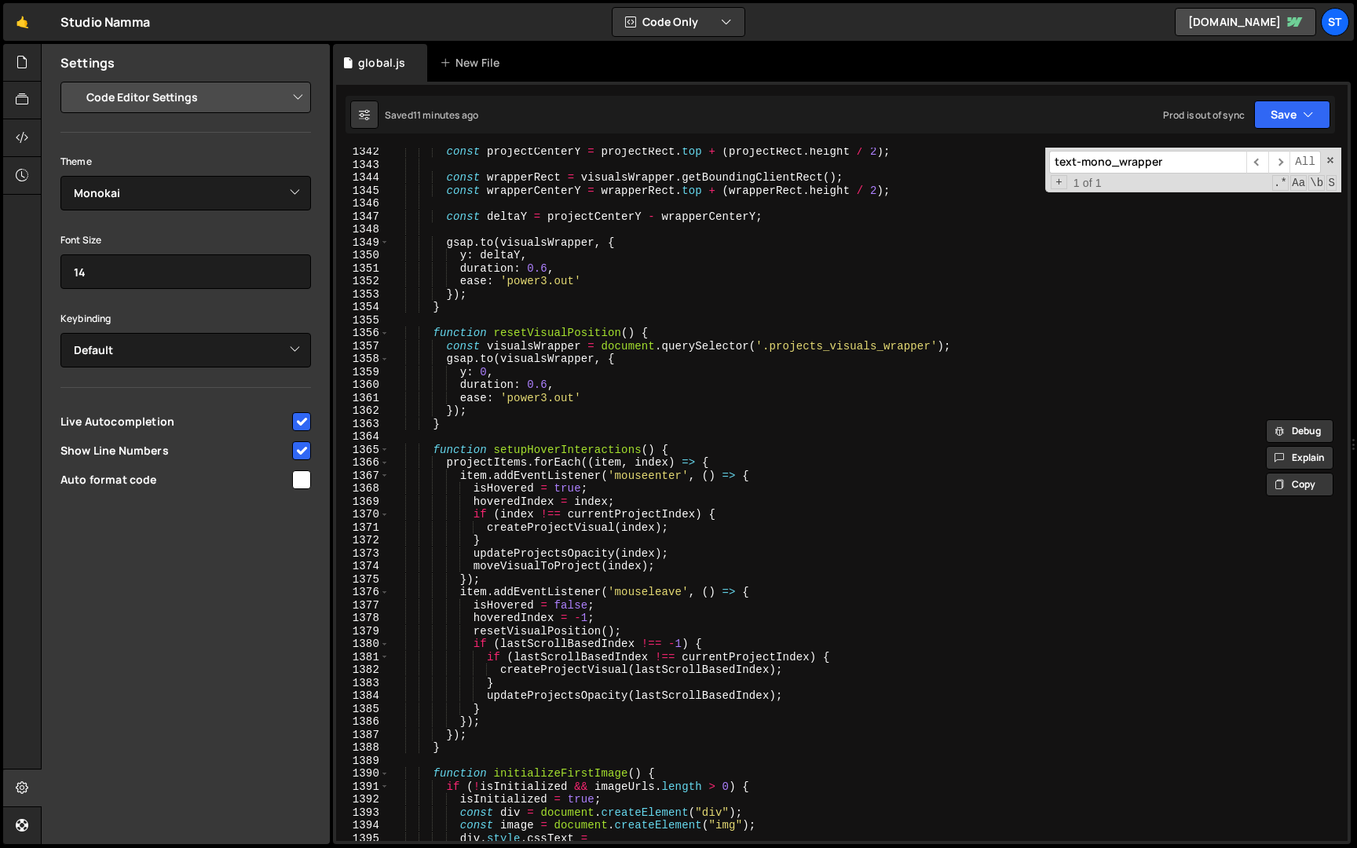
scroll to position [5111, 0]
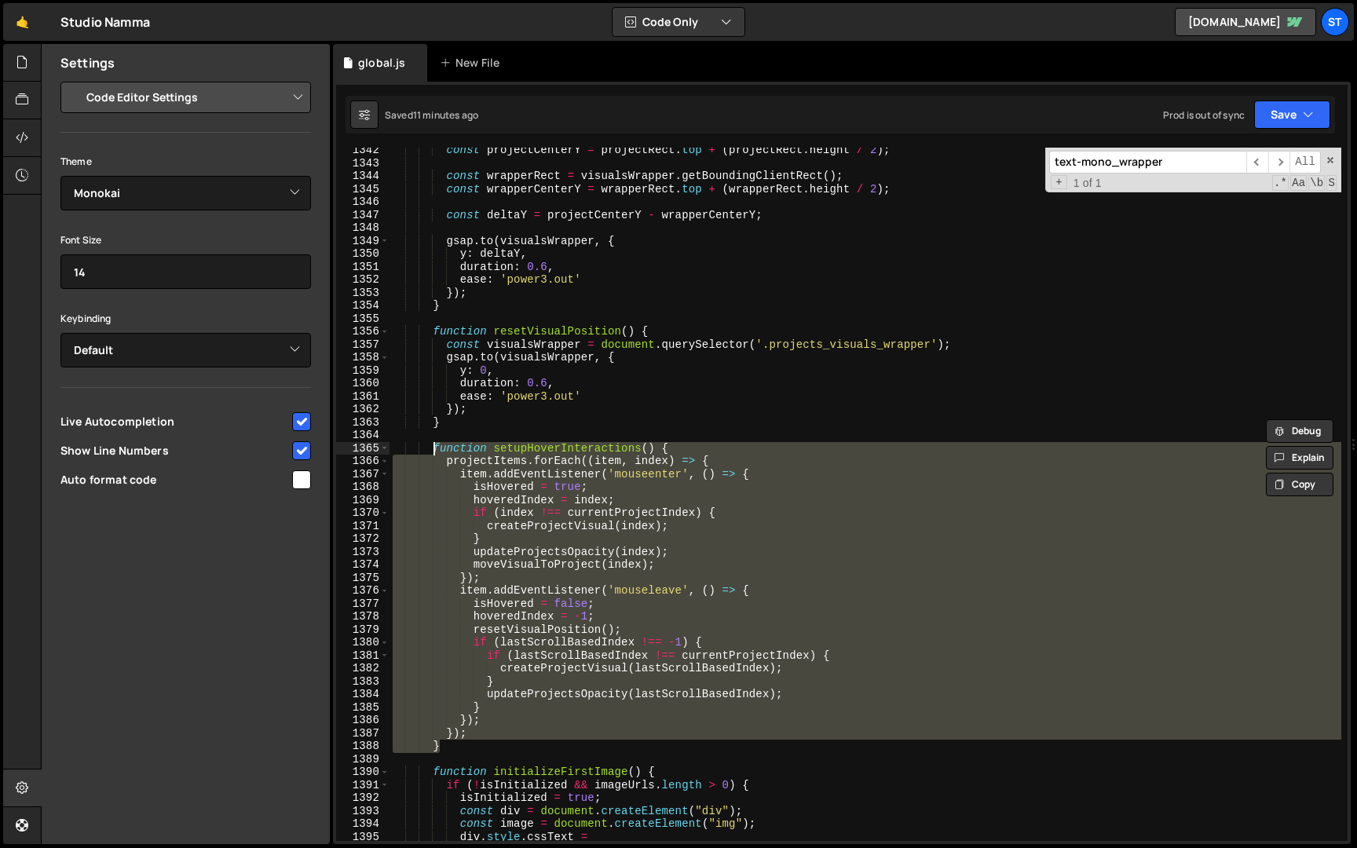
drag, startPoint x: 462, startPoint y: 743, endPoint x: 435, endPoint y: 451, distance: 293.5
click at [435, 451] on div "const projectCenterY = projectRect . top + ( projectRect . height / 2 ) ; const…" at bounding box center [866, 504] width 952 height 720
paste textarea "}"
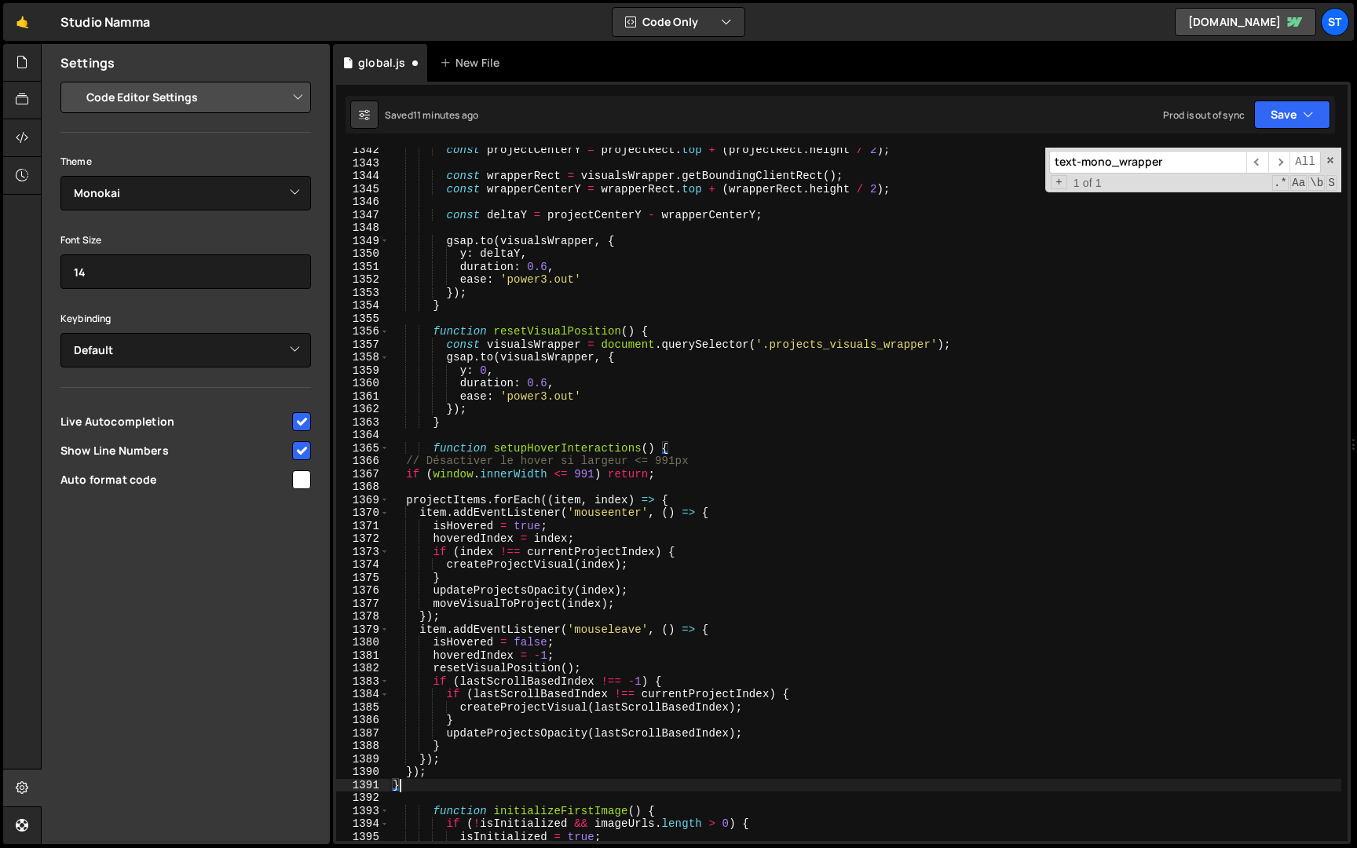
click at [438, 460] on div "const projectCenterY = projectRect . top + ( projectRect . height / 2 ) ; const…" at bounding box center [866, 504] width 952 height 720
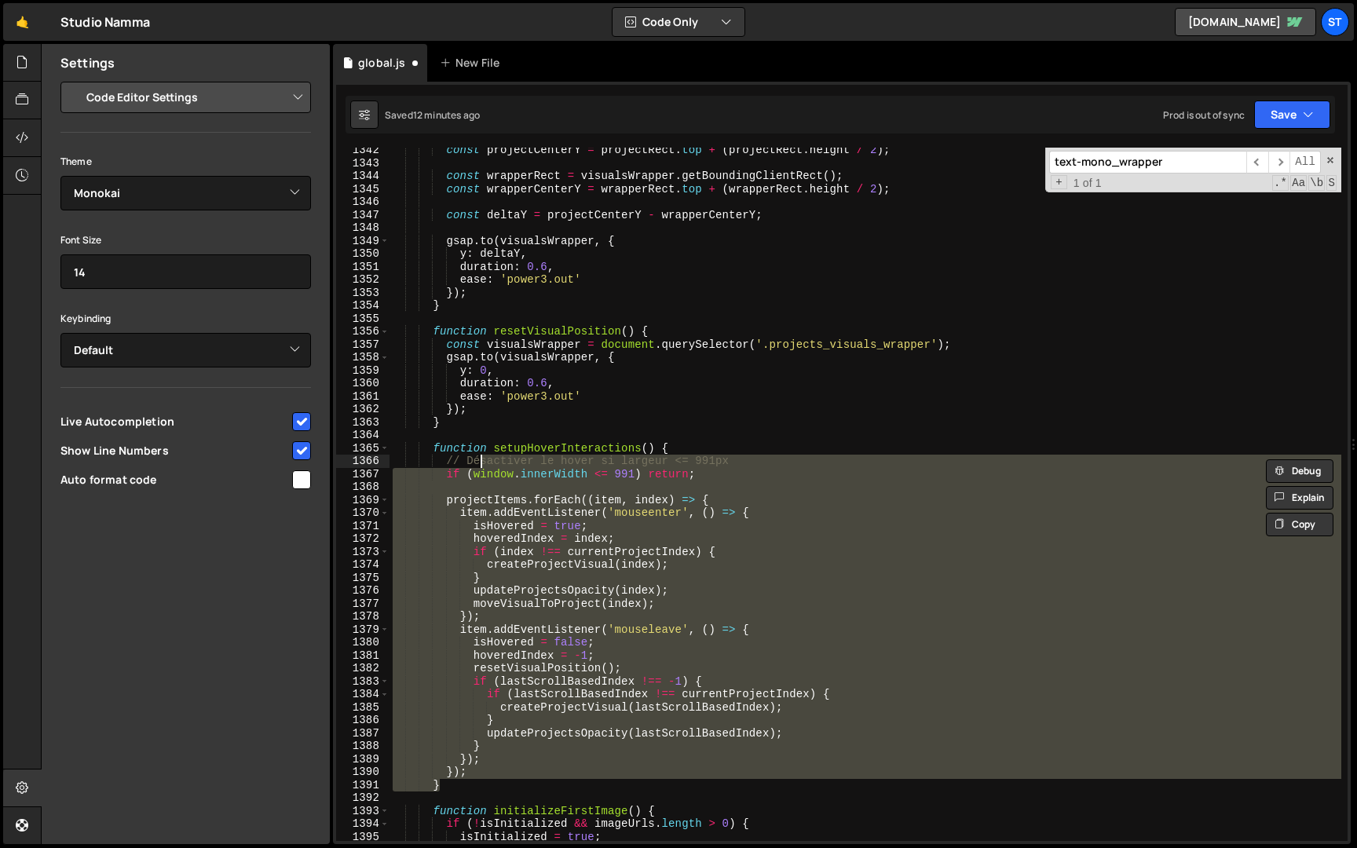
click at [633, 474] on div "const projectCenterY = projectRect . top + ( projectRect . height / 2 ) ; const…" at bounding box center [866, 495] width 952 height 694
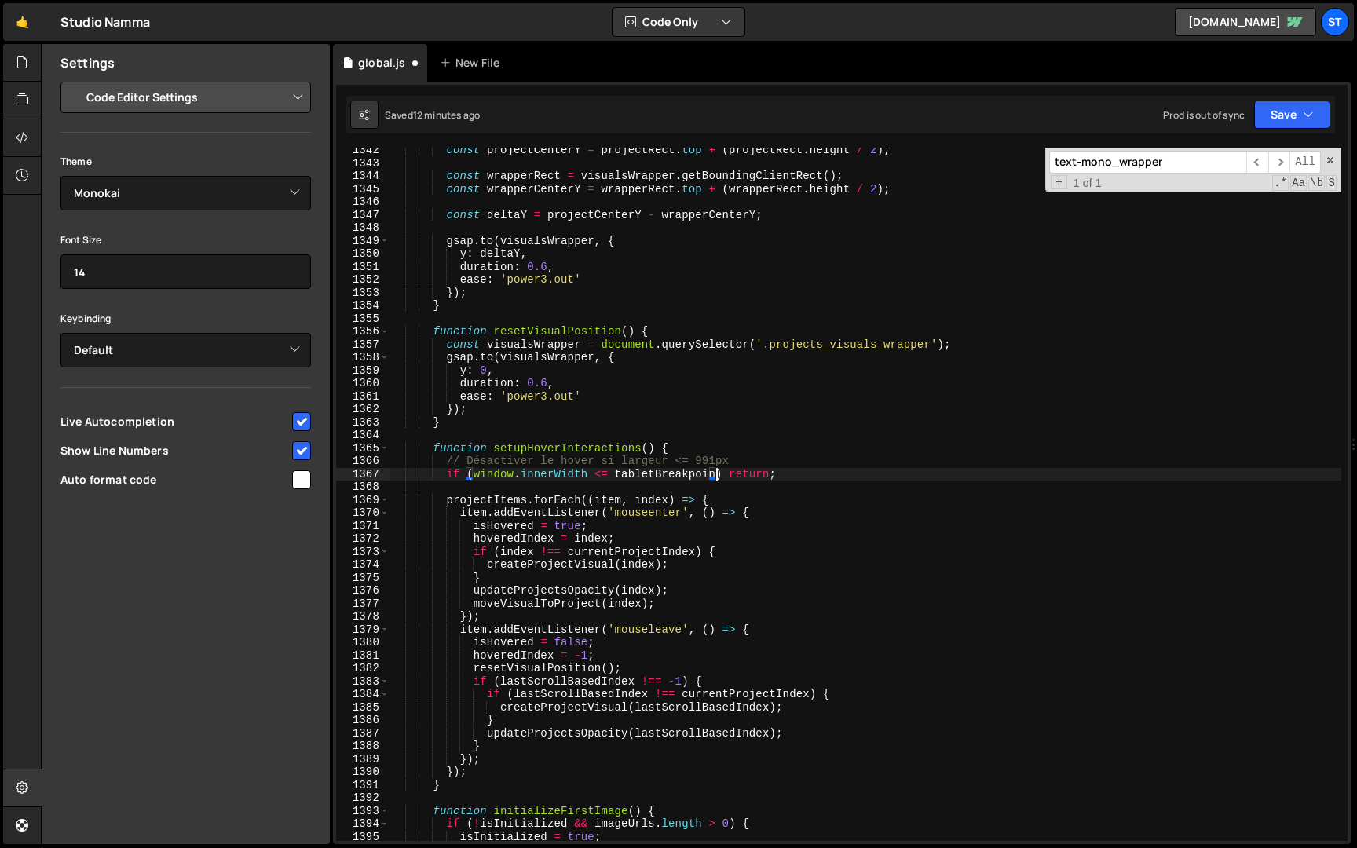
scroll to position [0, 23]
click at [617, 477] on div "const projectCenterY = projectRect . top + ( projectRect . height / 2 ) ; const…" at bounding box center [866, 504] width 952 height 720
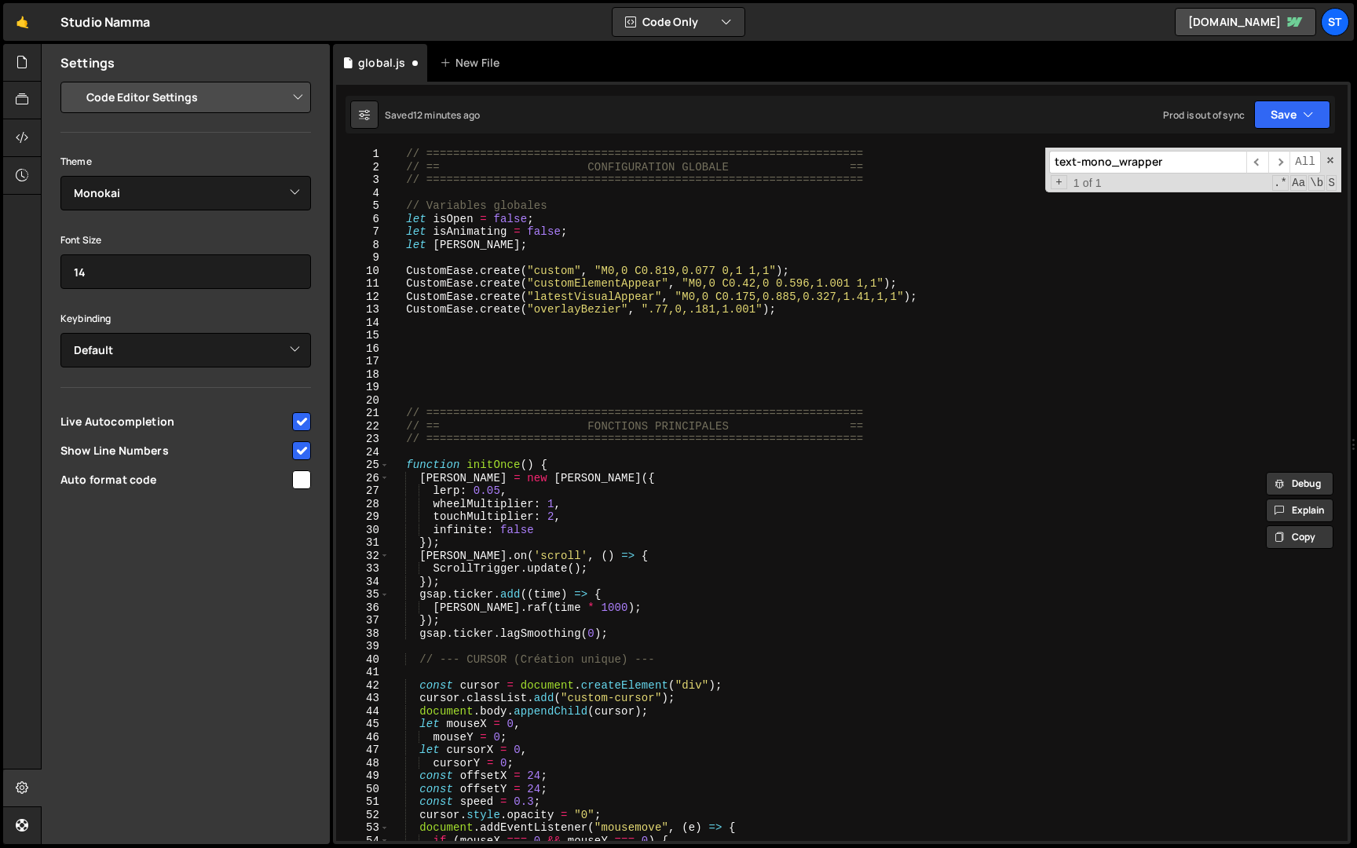
scroll to position [0, 0]
click at [529, 247] on div "// ================================================================= // == CONF…" at bounding box center [866, 508] width 952 height 720
type textarea "let [PERSON_NAME];"
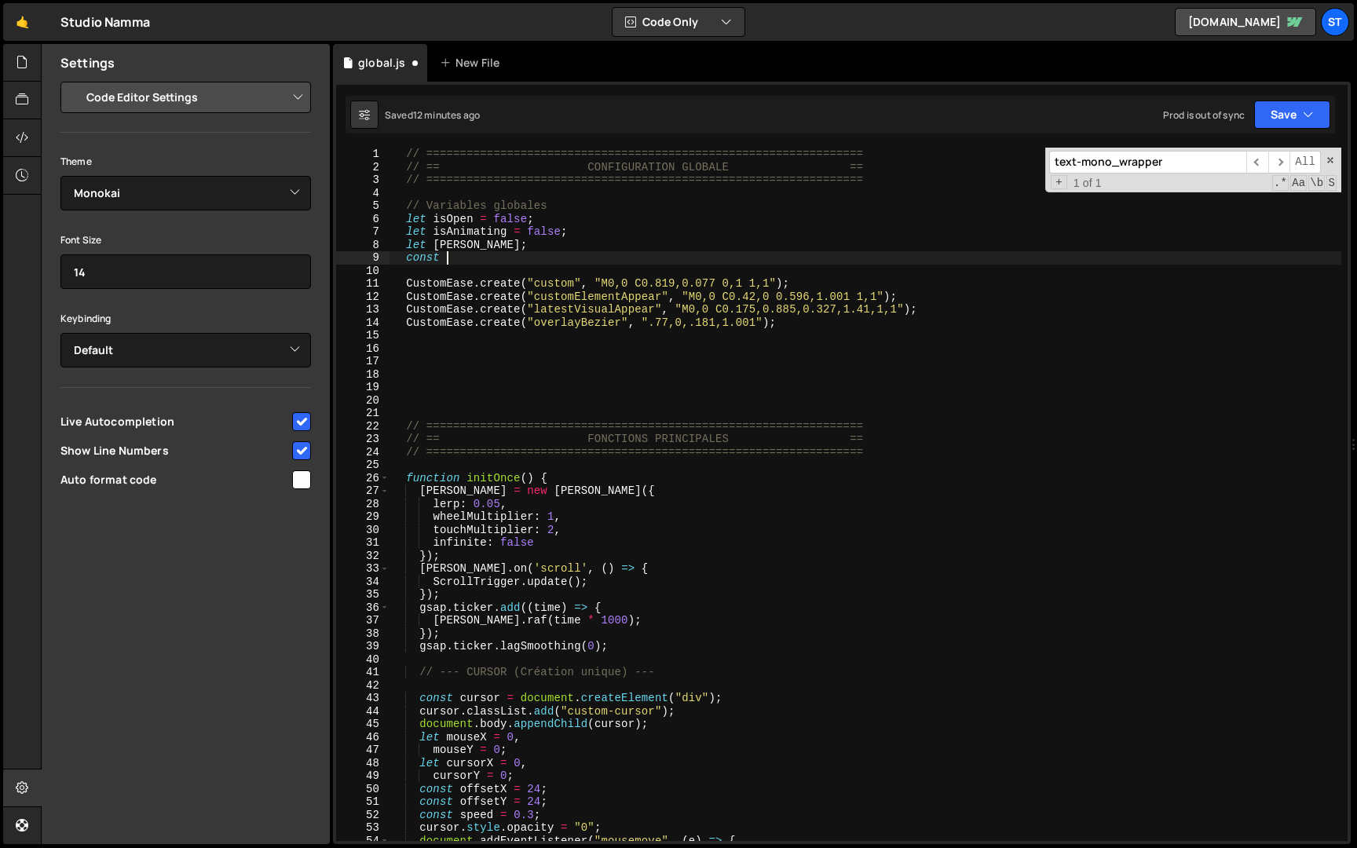
scroll to position [0, 2]
paste textarea "tabletBreakpoint"
type textarea "const tabletBreakpoint = 1024;"
click at [1210, 154] on input "text-mono_wrapper" at bounding box center [1148, 162] width 197 height 23
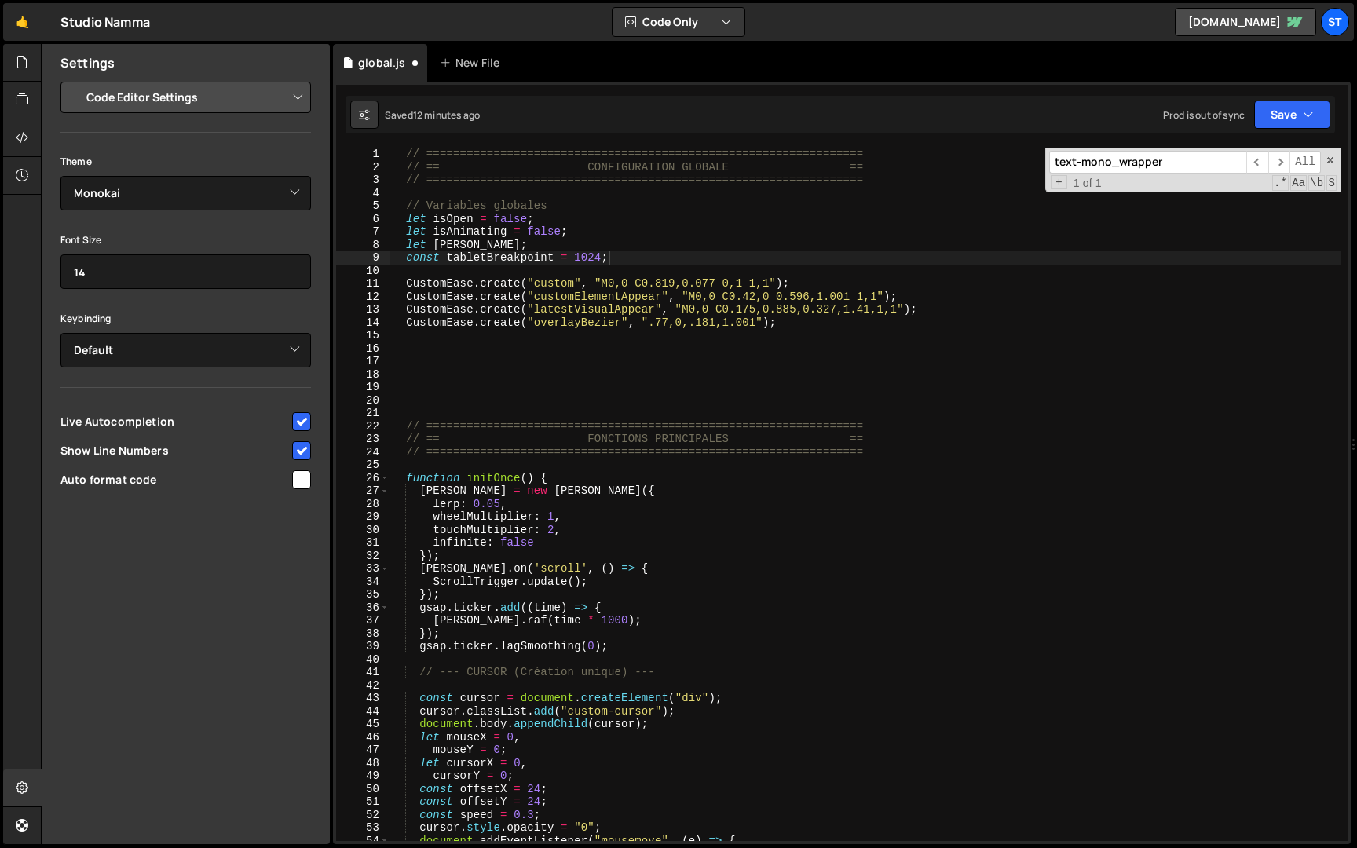
click at [1210, 154] on input "text-mono_wrapper" at bounding box center [1148, 162] width 197 height 23
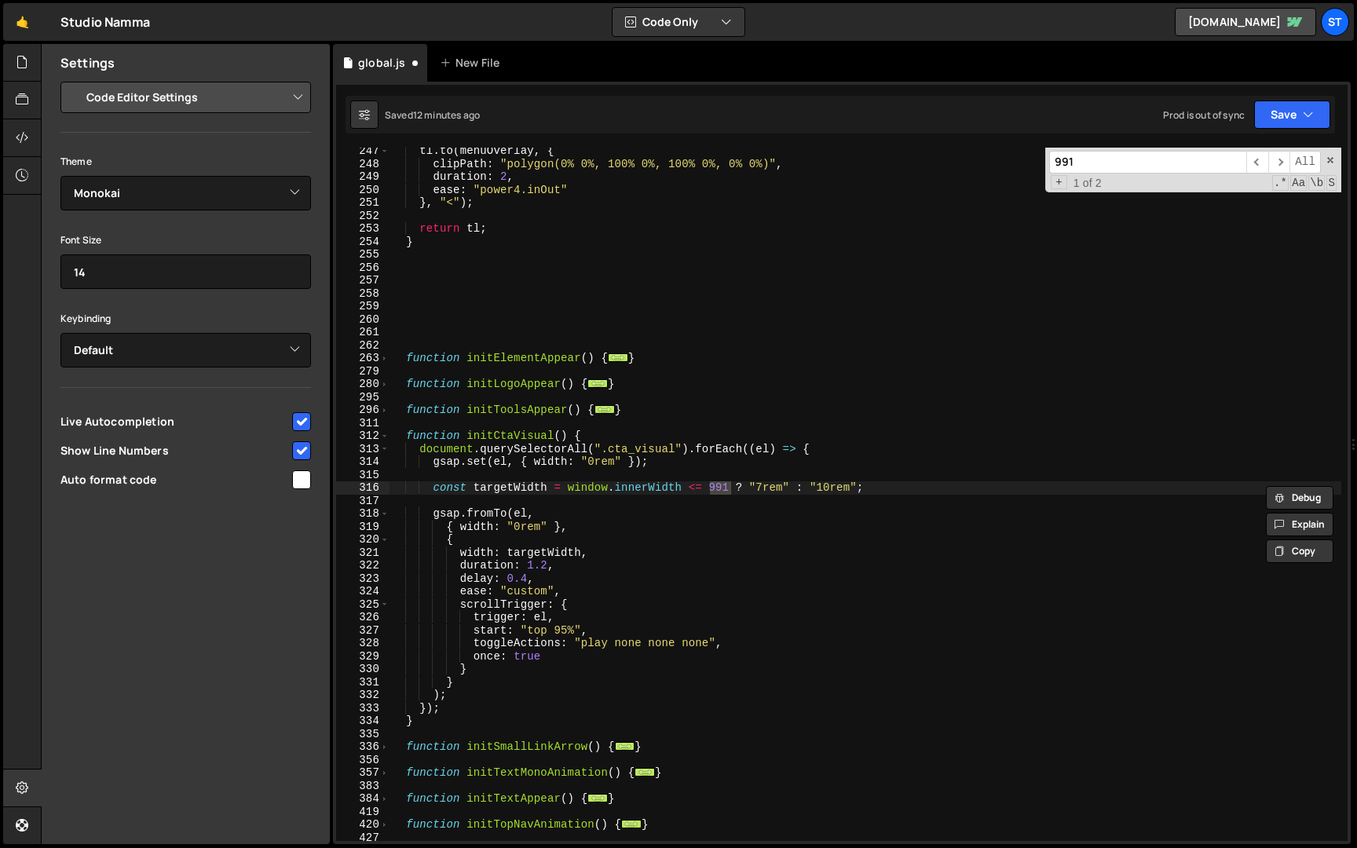
type input "991"
click at [733, 487] on div "tl . to ( menuOverlay , { clipPath : "polygon(0% 0%, 100% 0%, 100% 0%, 0% 0%)" …" at bounding box center [866, 495] width 952 height 694
paste textarea "tabletBreakpoint"
click at [1333, 159] on span at bounding box center [1330, 160] width 11 height 11
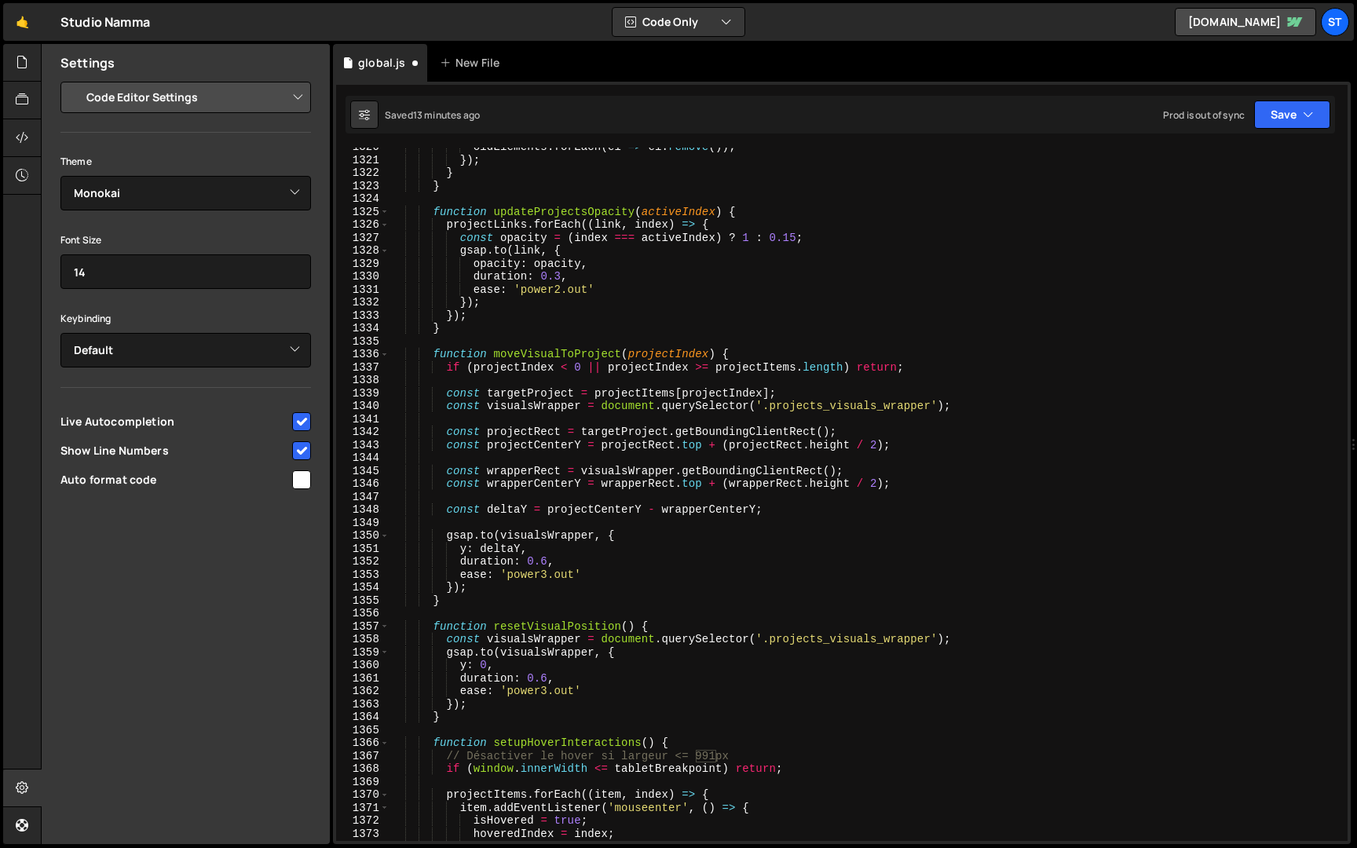
scroll to position [5142, 0]
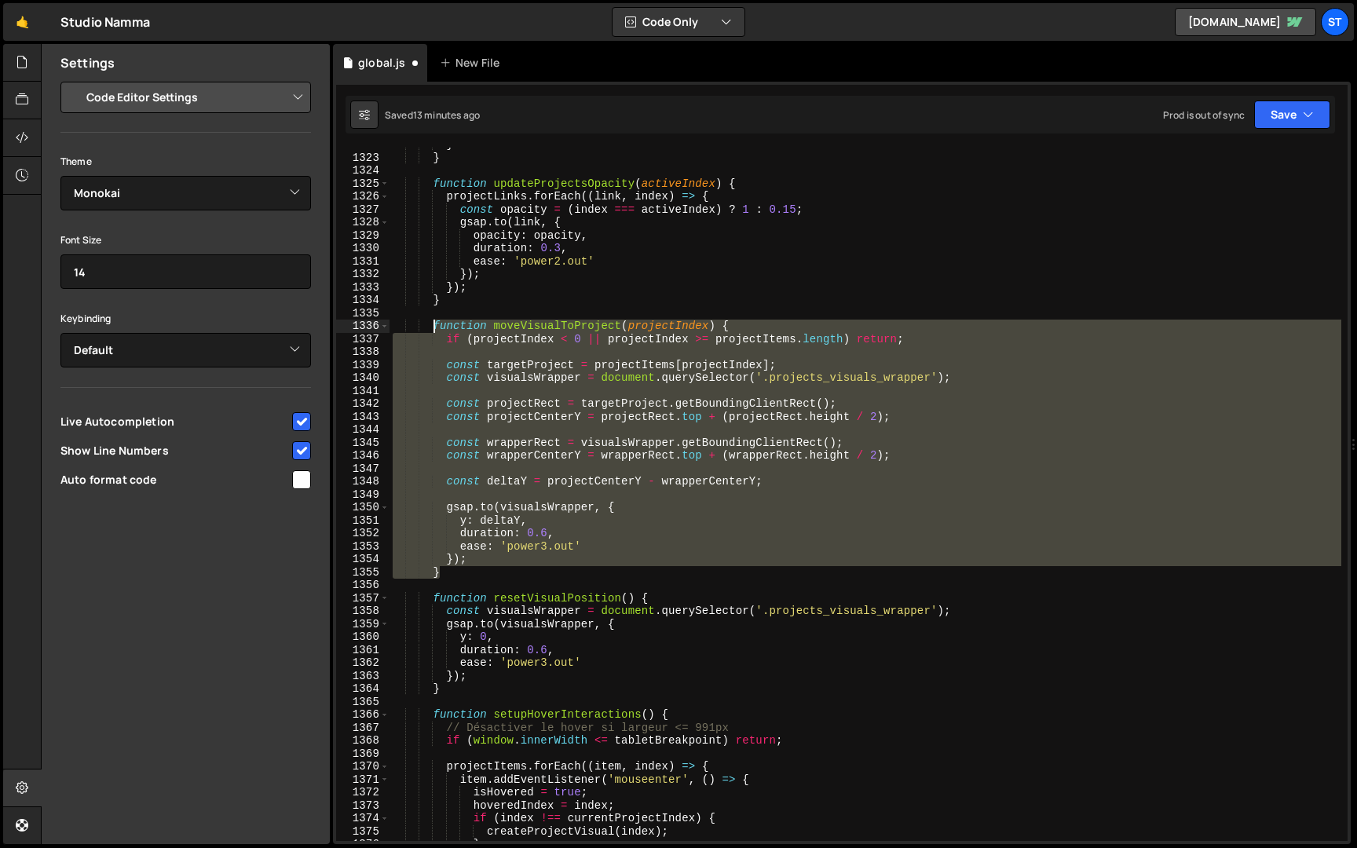
drag, startPoint x: 451, startPoint y: 577, endPoint x: 435, endPoint y: 321, distance: 255.8
click at [435, 321] on div "} } function updateProjectsOpacity ( activeIndex ) { projectLinks . forEach (( …" at bounding box center [866, 498] width 952 height 720
paste textarea "}"
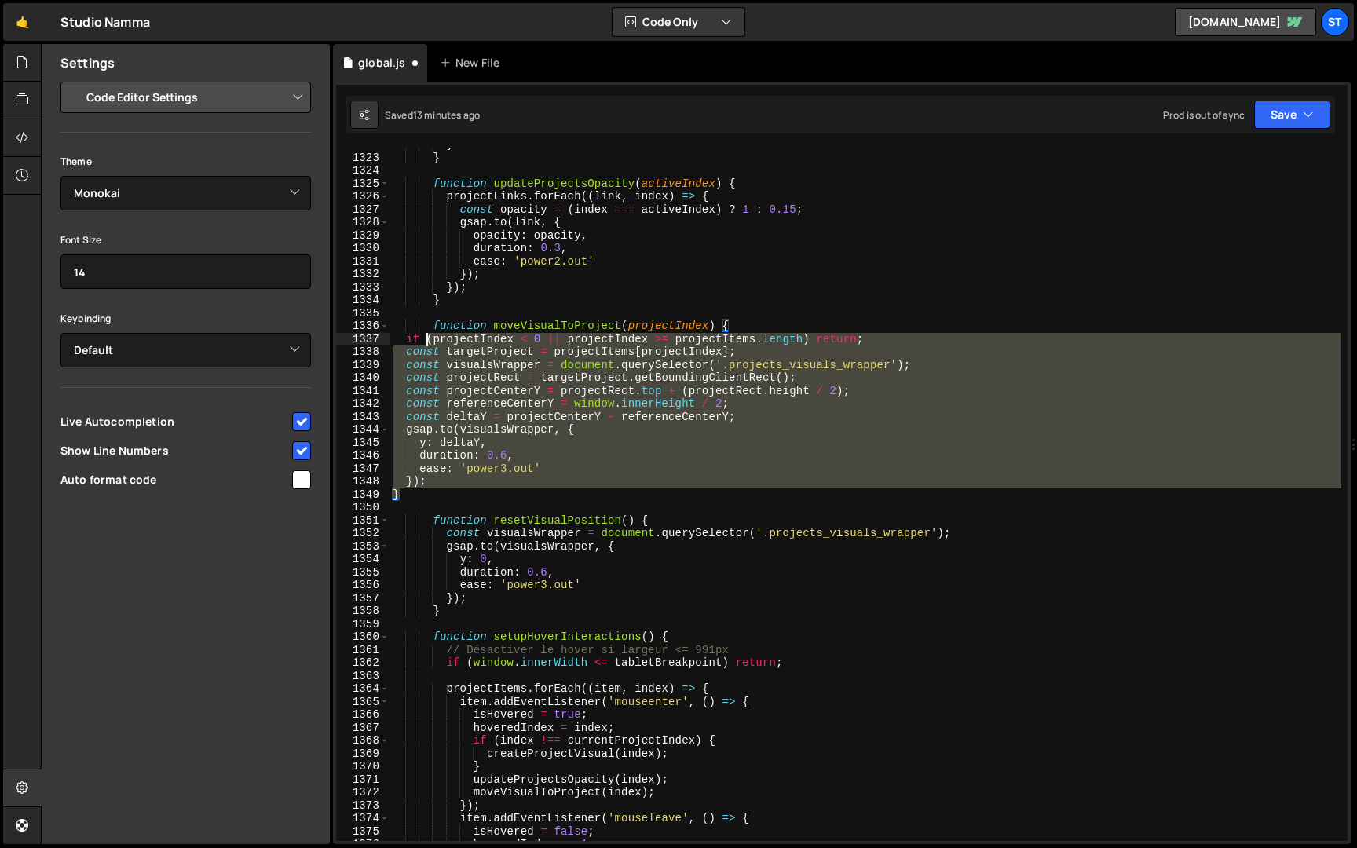
click at [427, 341] on div "} } function updateProjectsOpacity ( activeIndex ) { projectLinks . forEach (( …" at bounding box center [866, 498] width 952 height 720
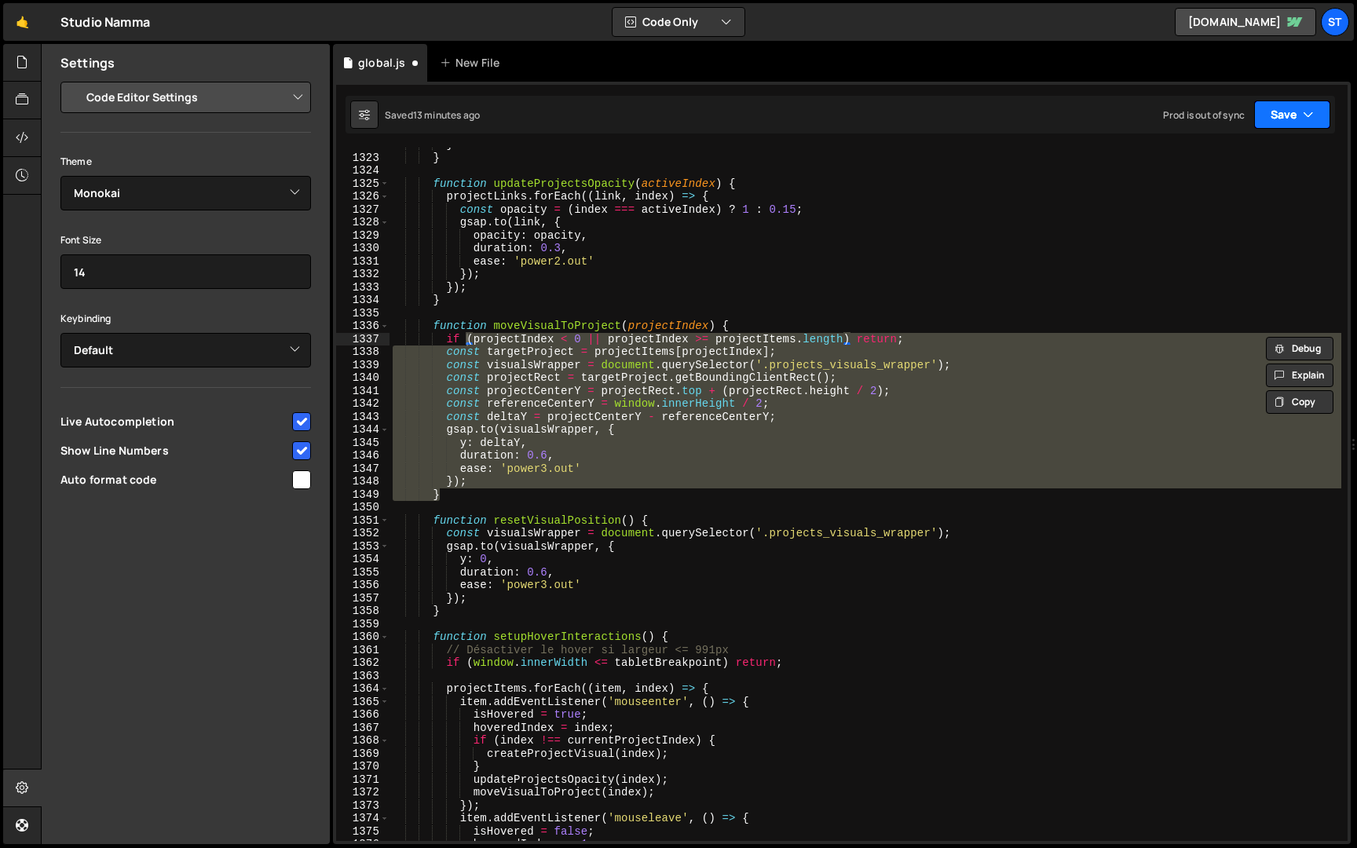
click at [1298, 110] on button "Save" at bounding box center [1293, 115] width 76 height 28
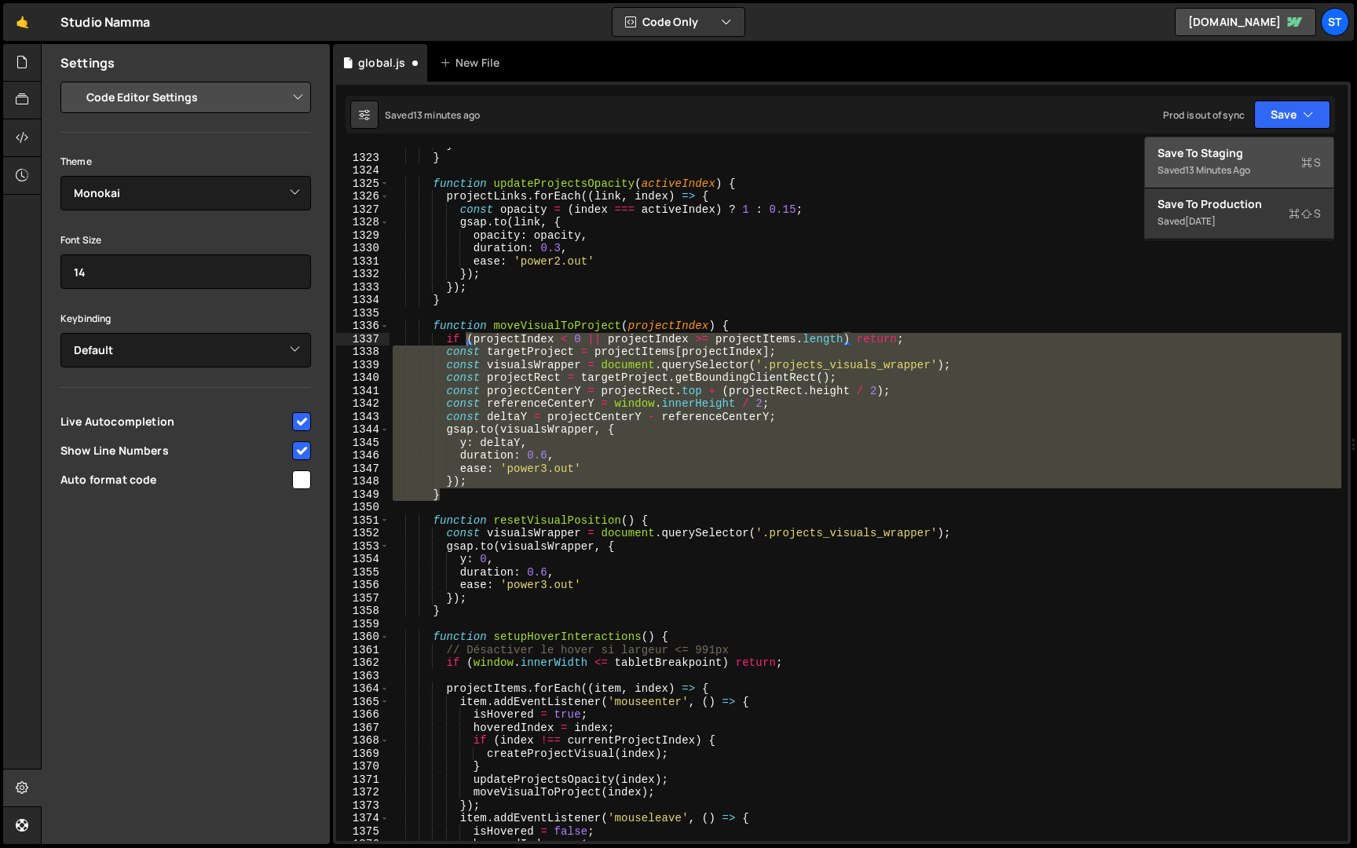
click at [1230, 159] on div "Save to Staging S" at bounding box center [1239, 153] width 163 height 16
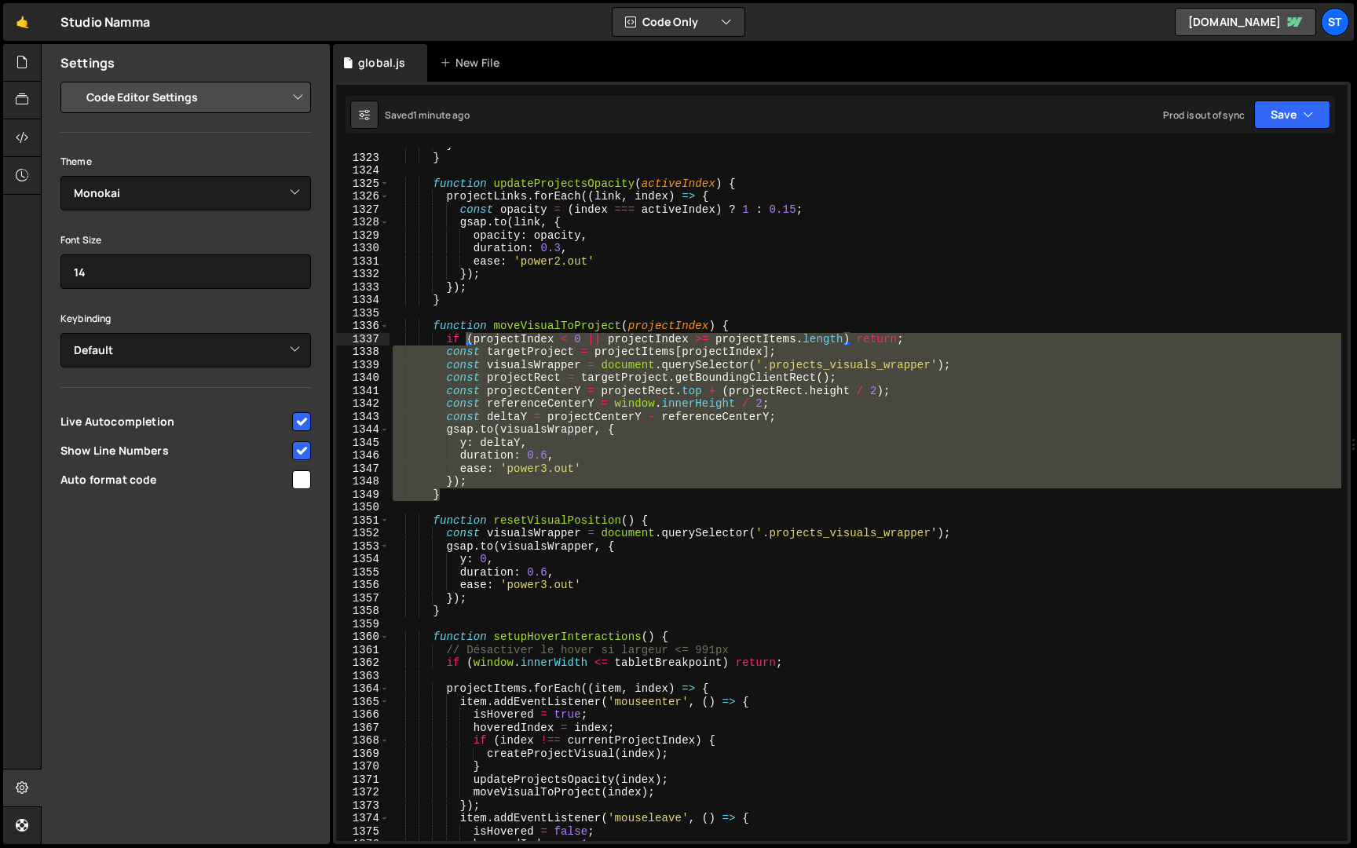
type textarea "ease: 'power2.out'"
click at [1099, 256] on div "} } function updateProjectsOpacity ( activeIndex ) { projectLinks . forEach (( …" at bounding box center [866, 498] width 952 height 720
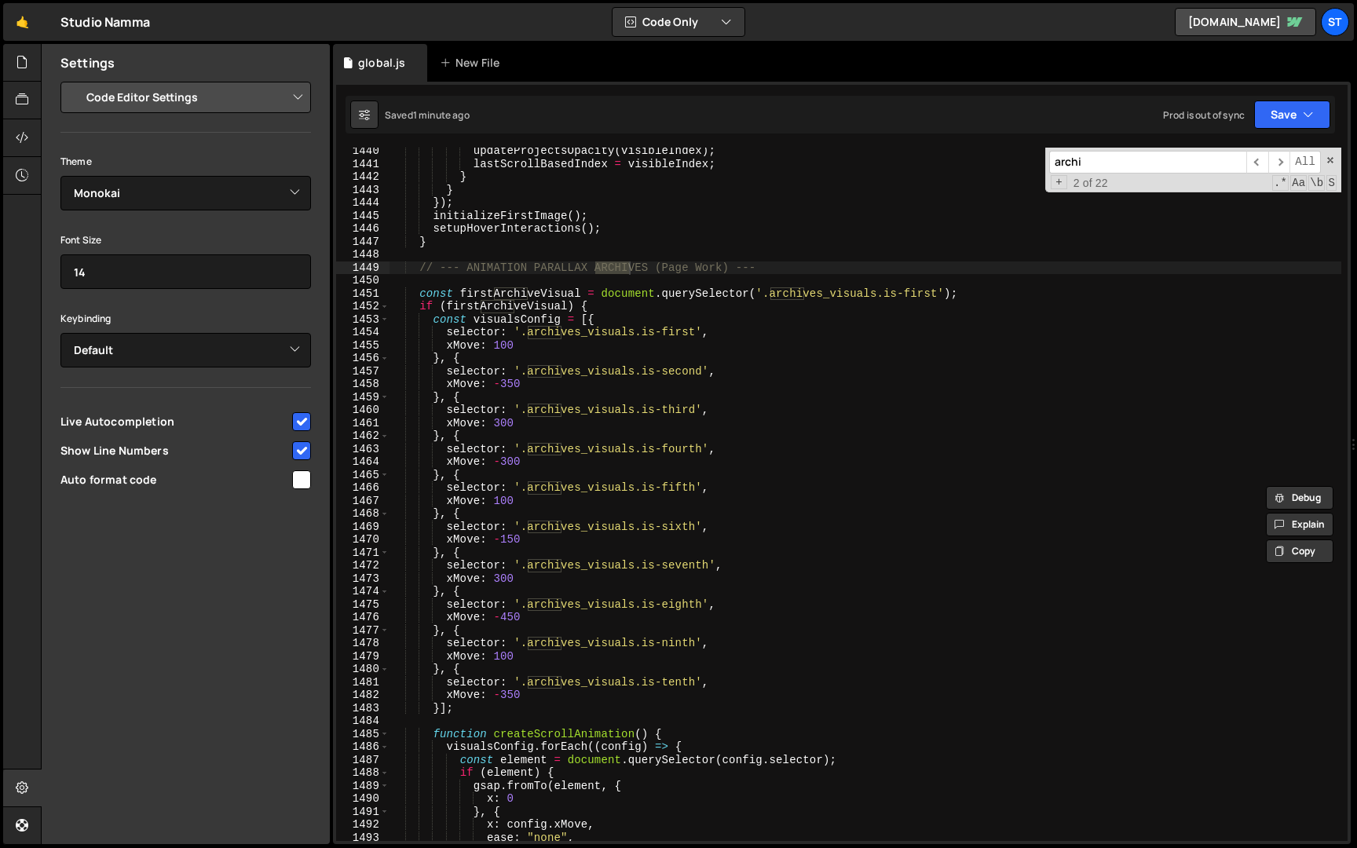
scroll to position [6666, 0]
type input "archi"
click at [1285, 159] on span "​" at bounding box center [1280, 162] width 22 height 23
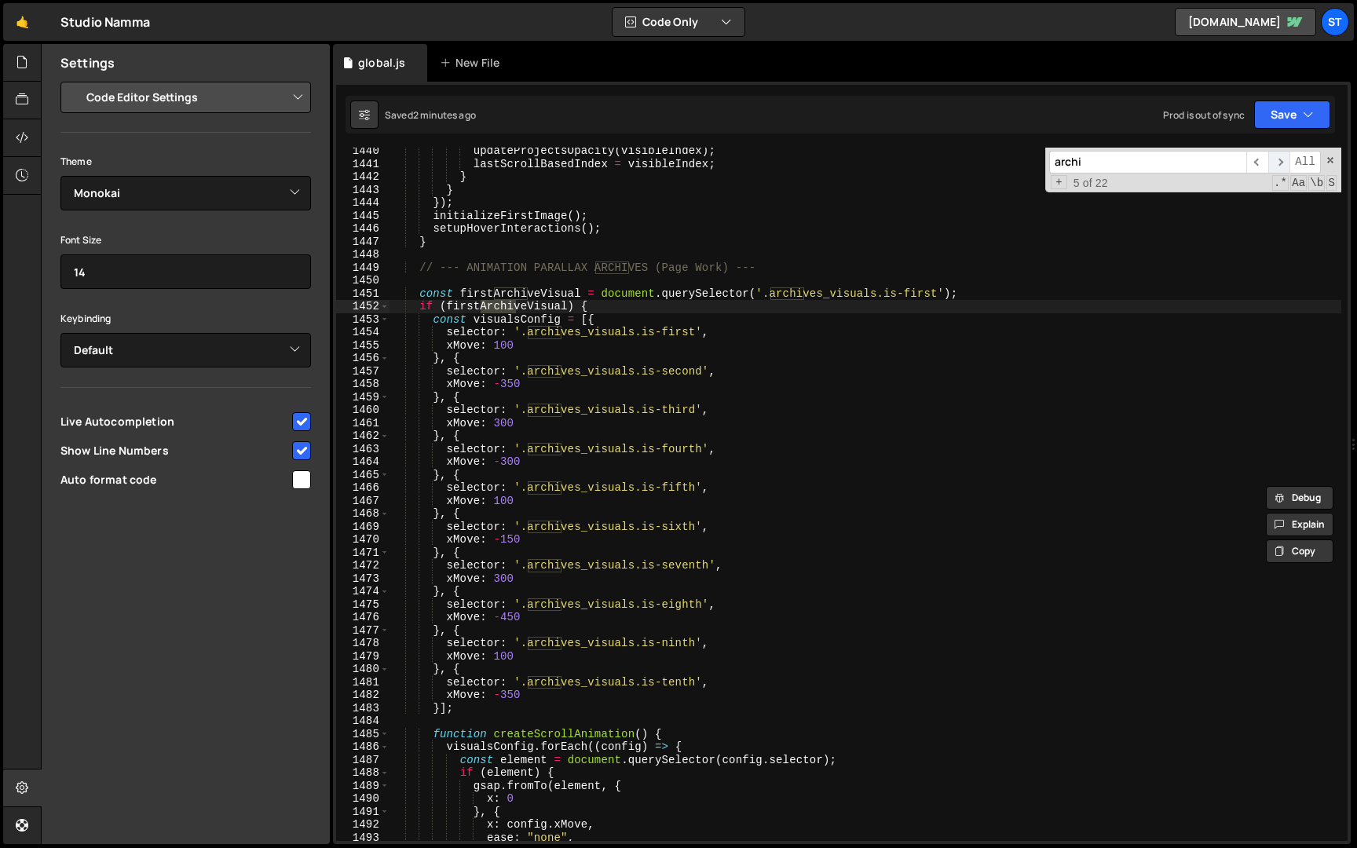
click at [1285, 159] on span "​" at bounding box center [1280, 162] width 22 height 23
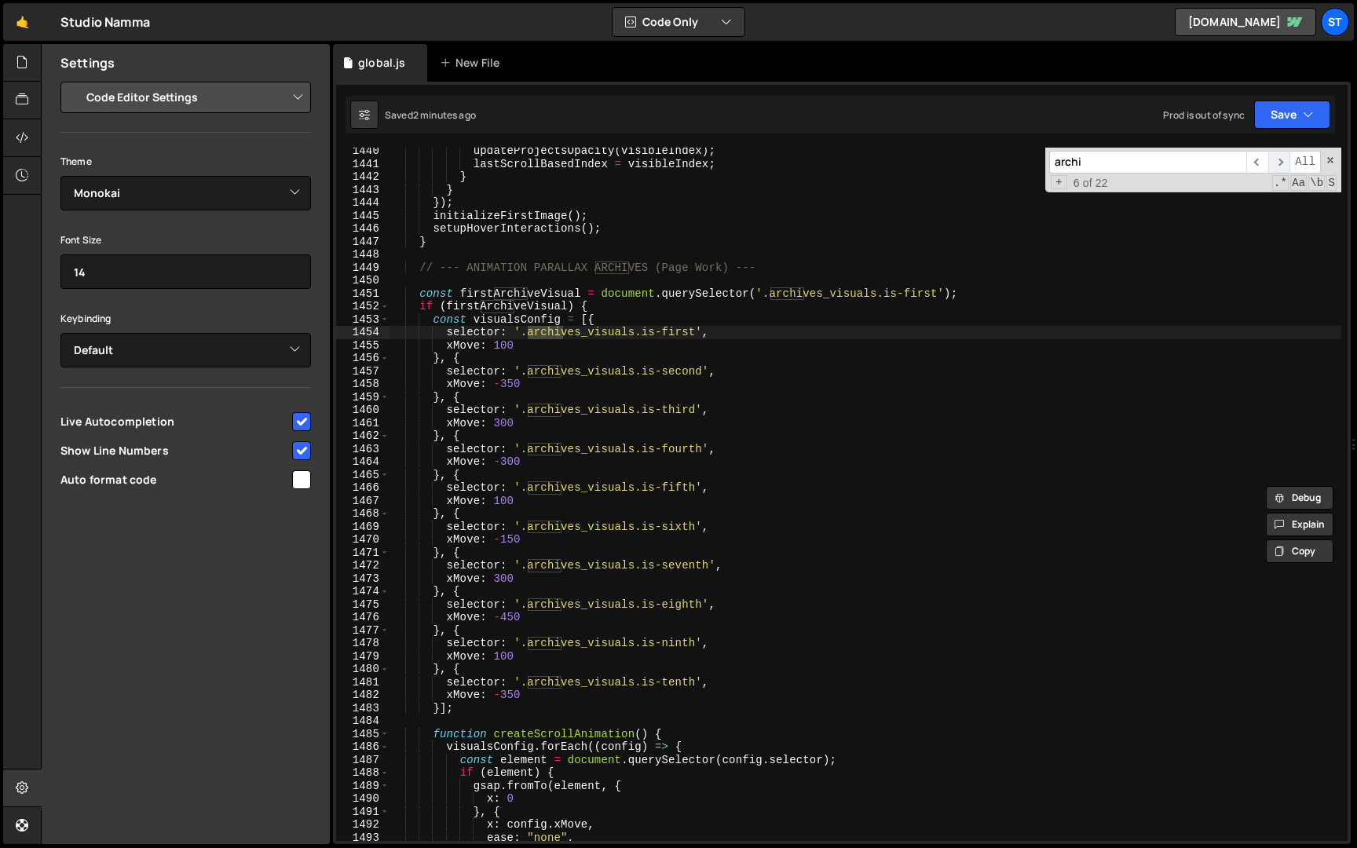
click at [1285, 159] on span "​" at bounding box center [1280, 162] width 22 height 23
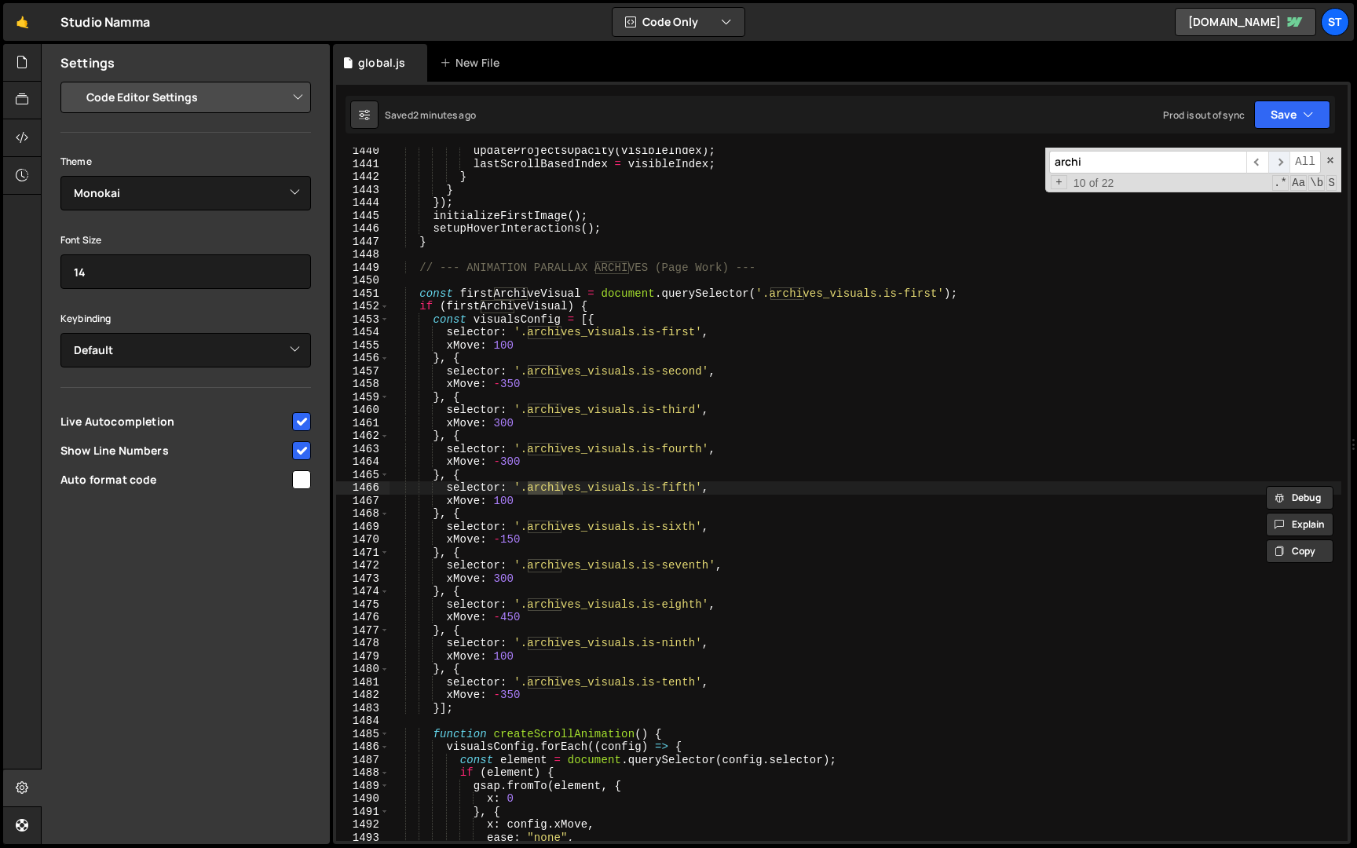
click at [1285, 159] on span "​" at bounding box center [1280, 162] width 22 height 23
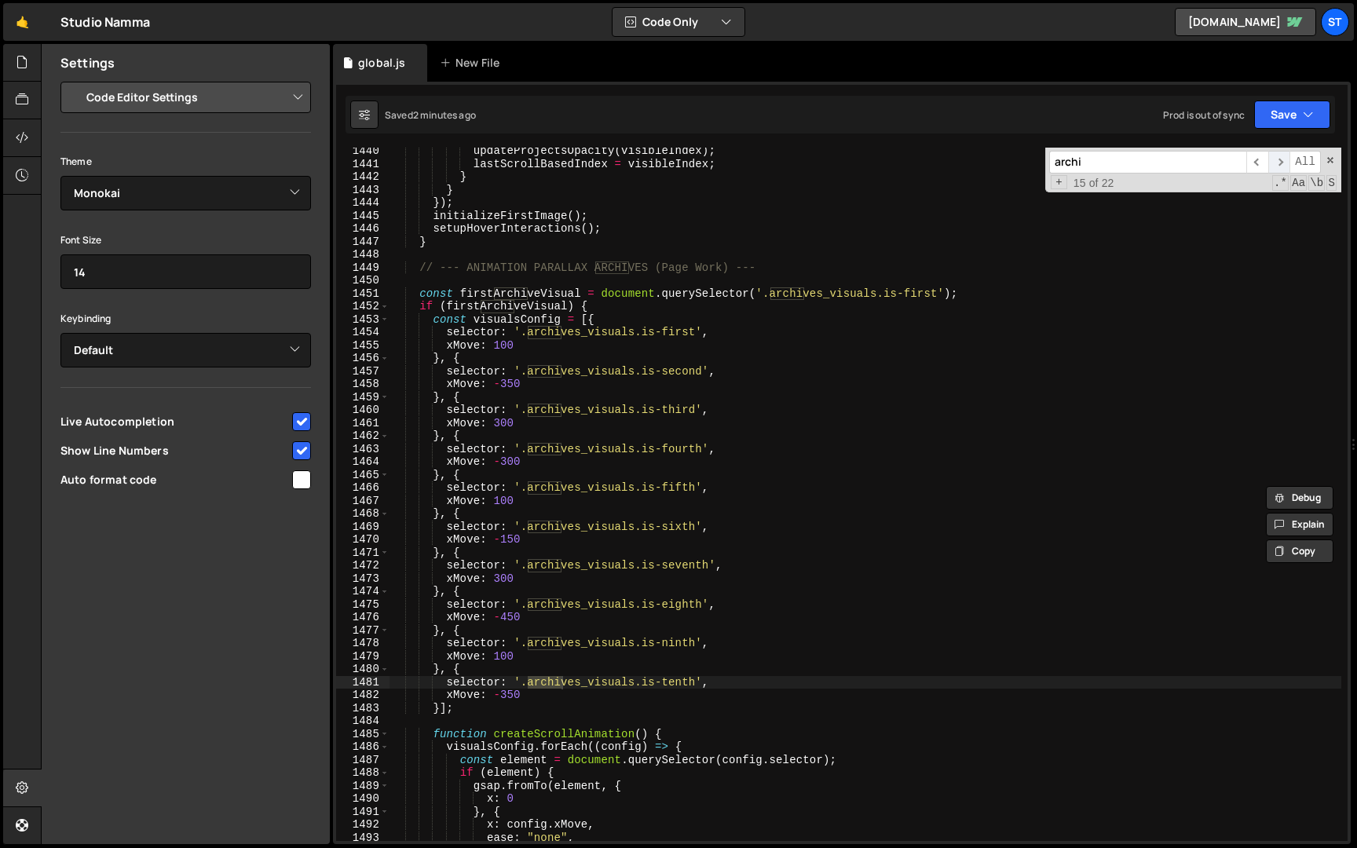
click at [1285, 159] on span "​" at bounding box center [1280, 162] width 22 height 23
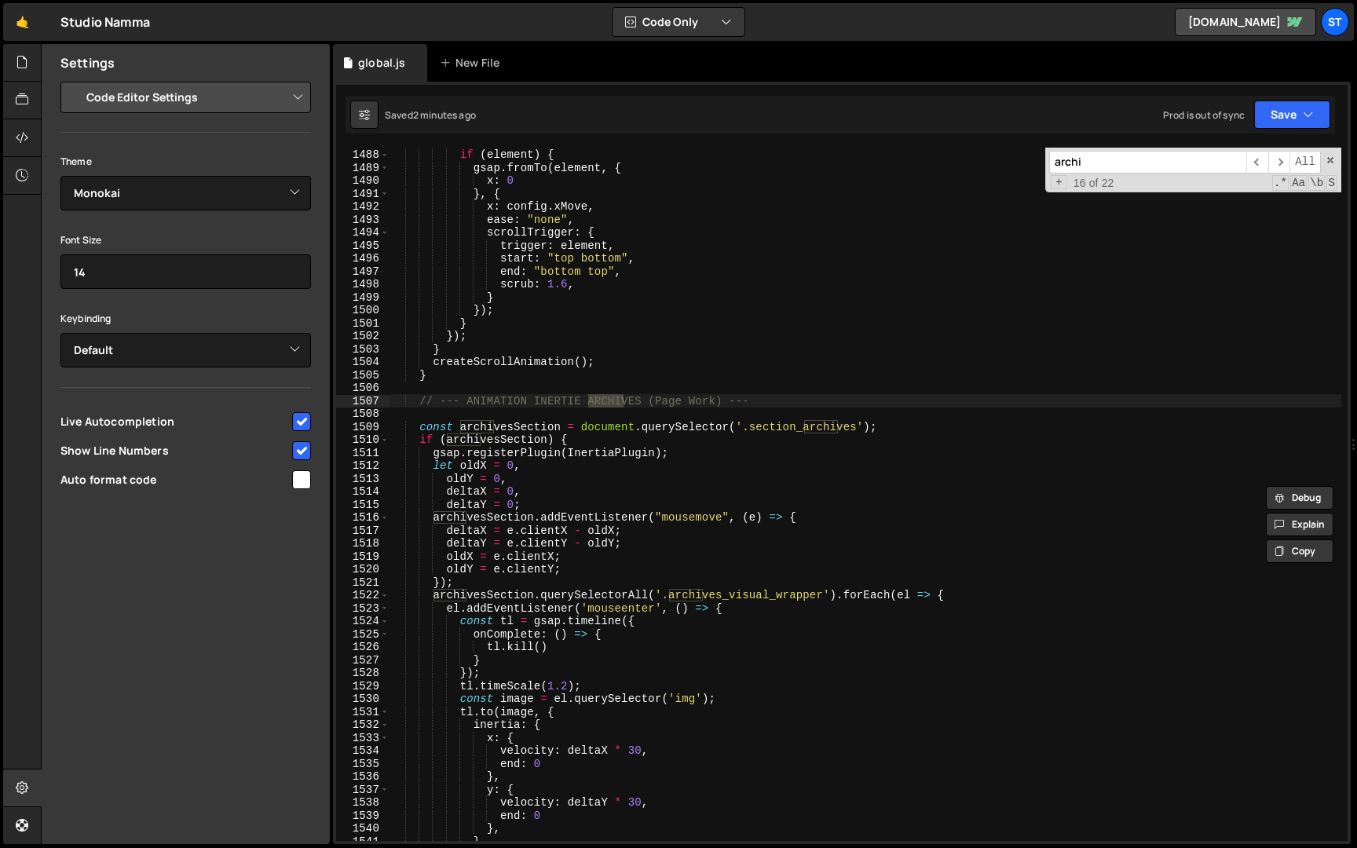
scroll to position [7287, 0]
click at [544, 438] on div "if ( element ) { gsap . fromTo ( element , { x : 0 } , { x : config . xMove , e…" at bounding box center [866, 505] width 952 height 720
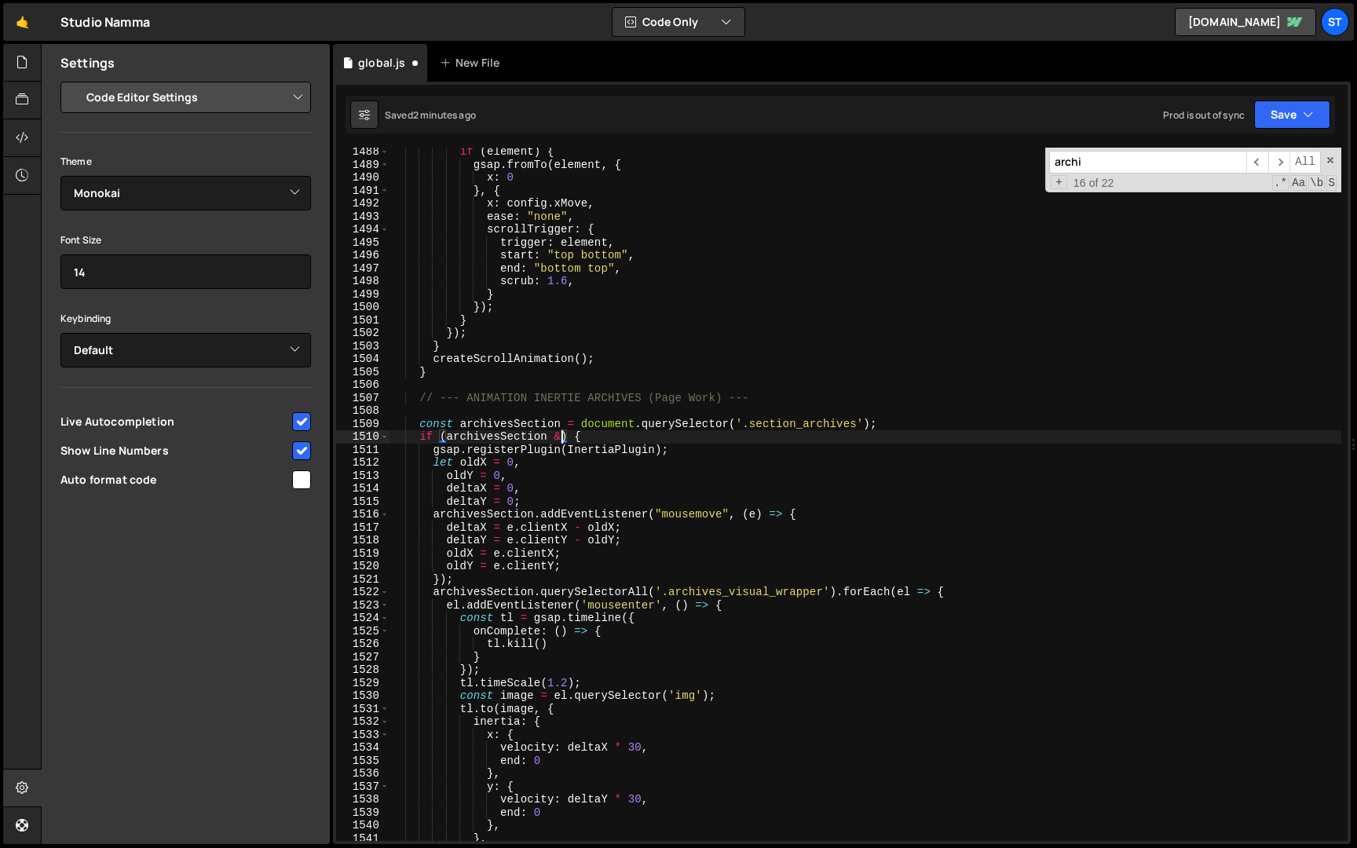
scroll to position [0, 13]
paste textarea "window.innerWidth <="
click at [1294, 126] on button "Save" at bounding box center [1293, 115] width 76 height 28
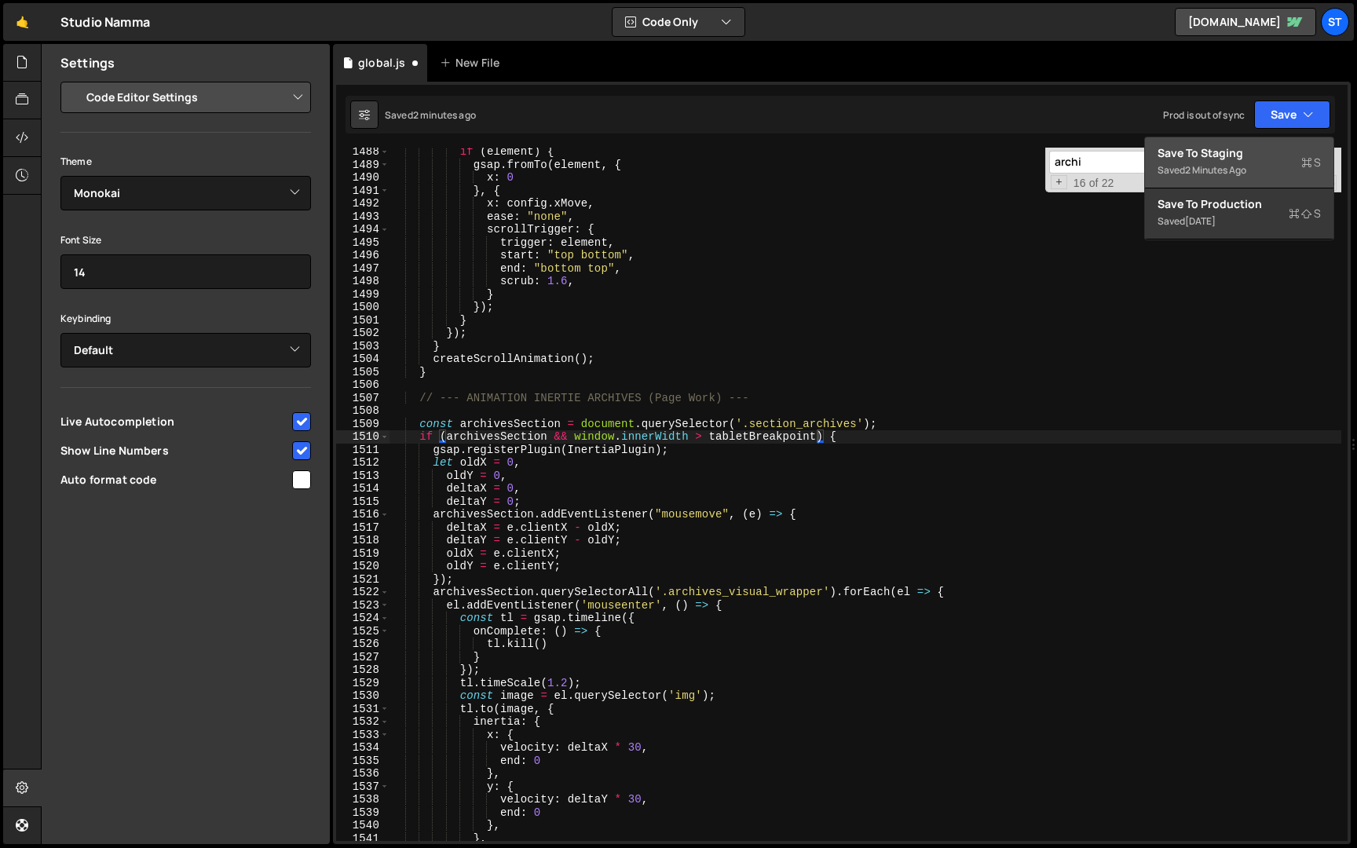
click at [1266, 156] on div "Save to Staging S" at bounding box center [1239, 153] width 163 height 16
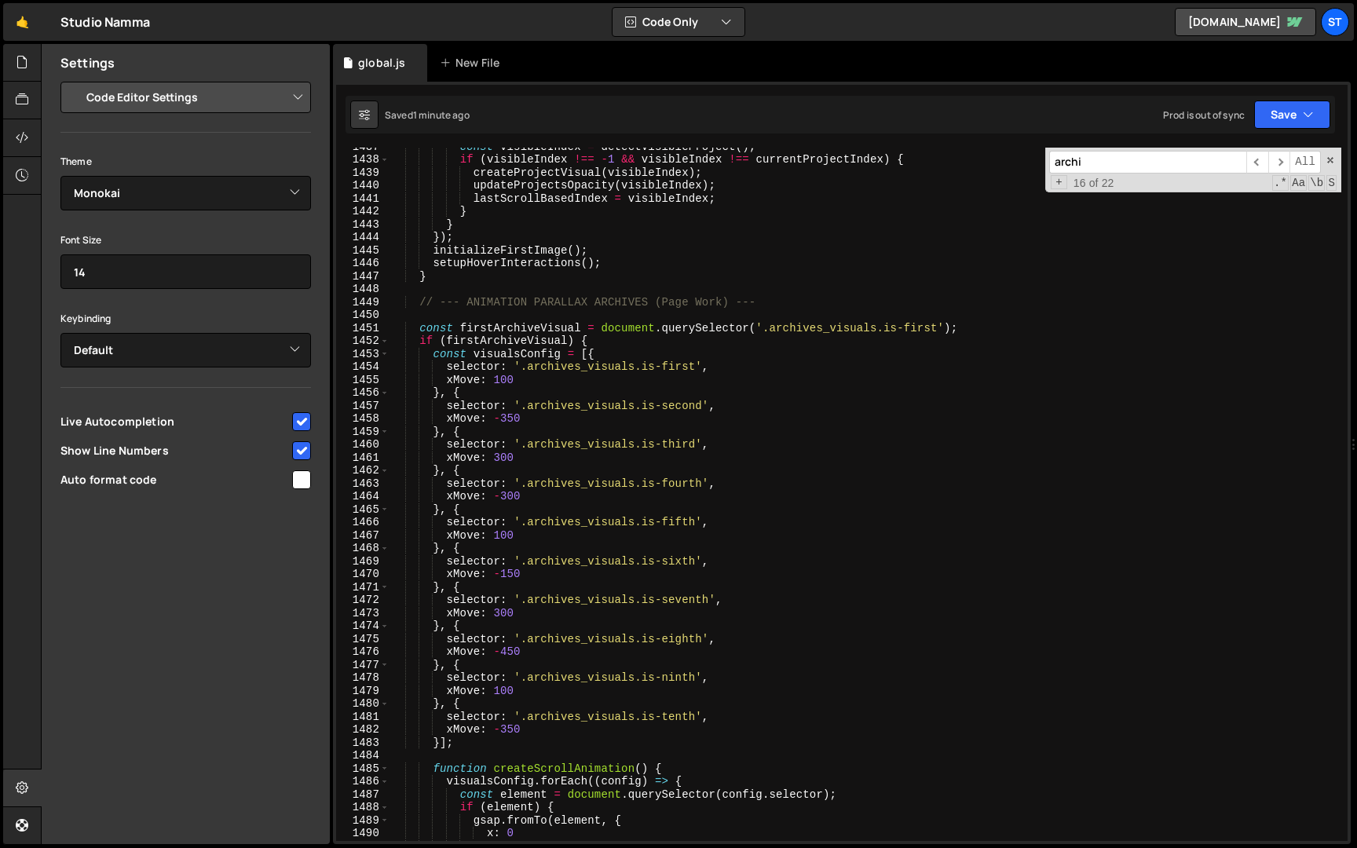
scroll to position [0, 3]
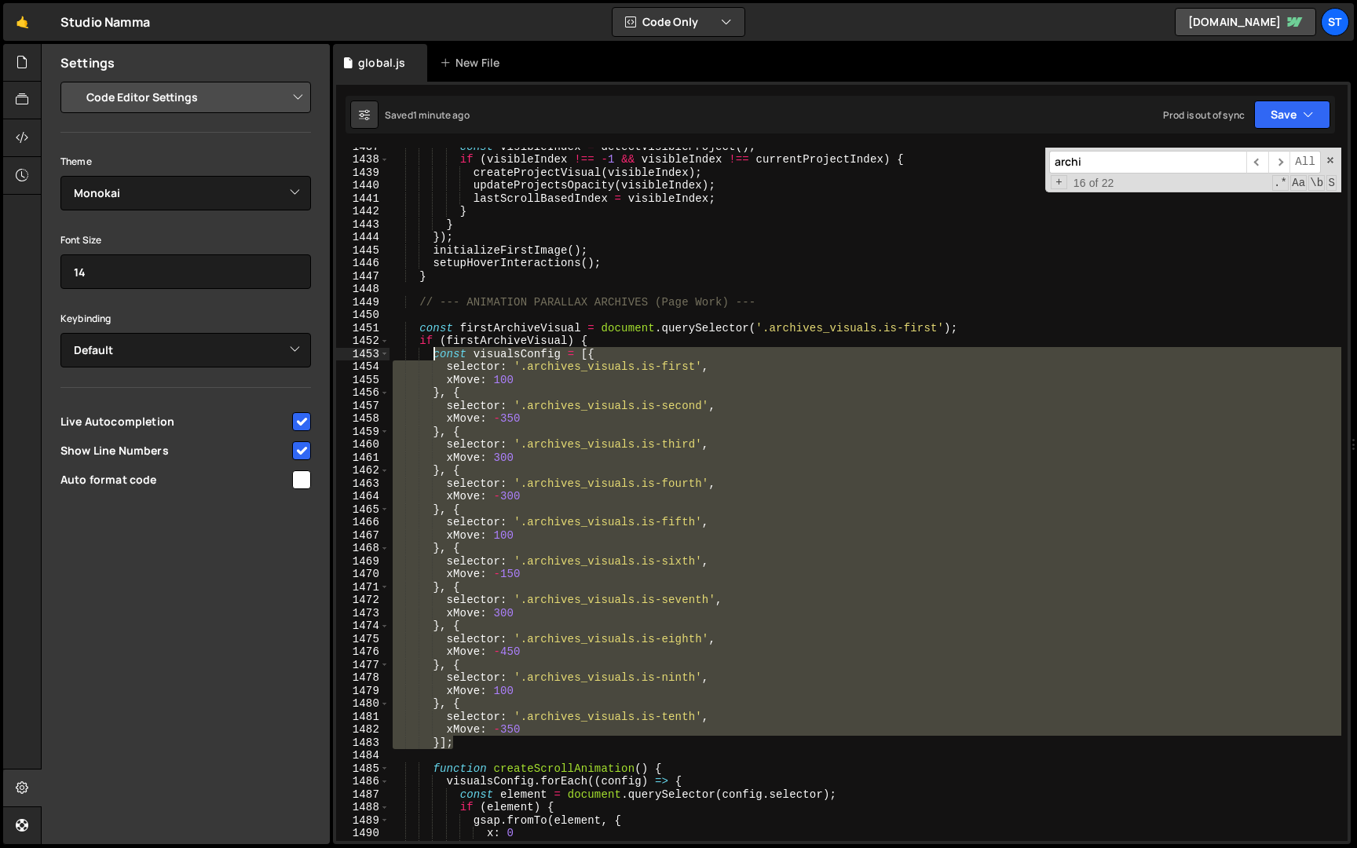
drag, startPoint x: 471, startPoint y: 739, endPoint x: 433, endPoint y: 359, distance: 382.1
click at [433, 359] on div "const visibleIndex = detectVisibleProject ( ) ; if ( visibleIndex !== - 1 && vi…" at bounding box center [866, 500] width 952 height 720
click at [506, 372] on div "const visibleIndex = detectVisibleProject ( ) ; if ( visibleIndex !== - 1 && vi…" at bounding box center [866, 495] width 952 height 694
drag, startPoint x: 435, startPoint y: 365, endPoint x: 483, endPoint y: 747, distance: 384.8
click at [483, 747] on div "const visibleIndex = detectVisibleProject ( ) ; if ( visibleIndex !== - 1 && vi…" at bounding box center [866, 500] width 952 height 720
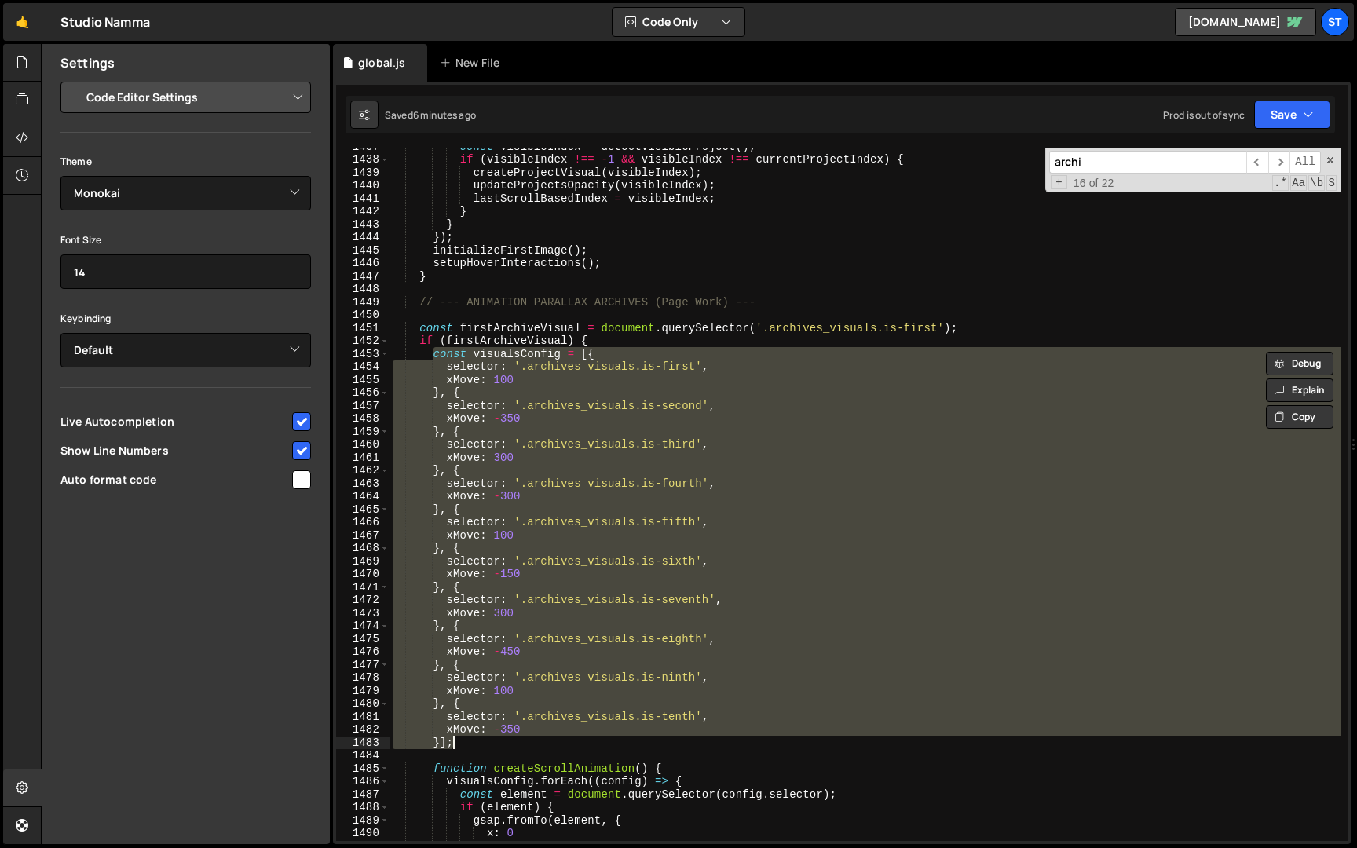
paste textarea
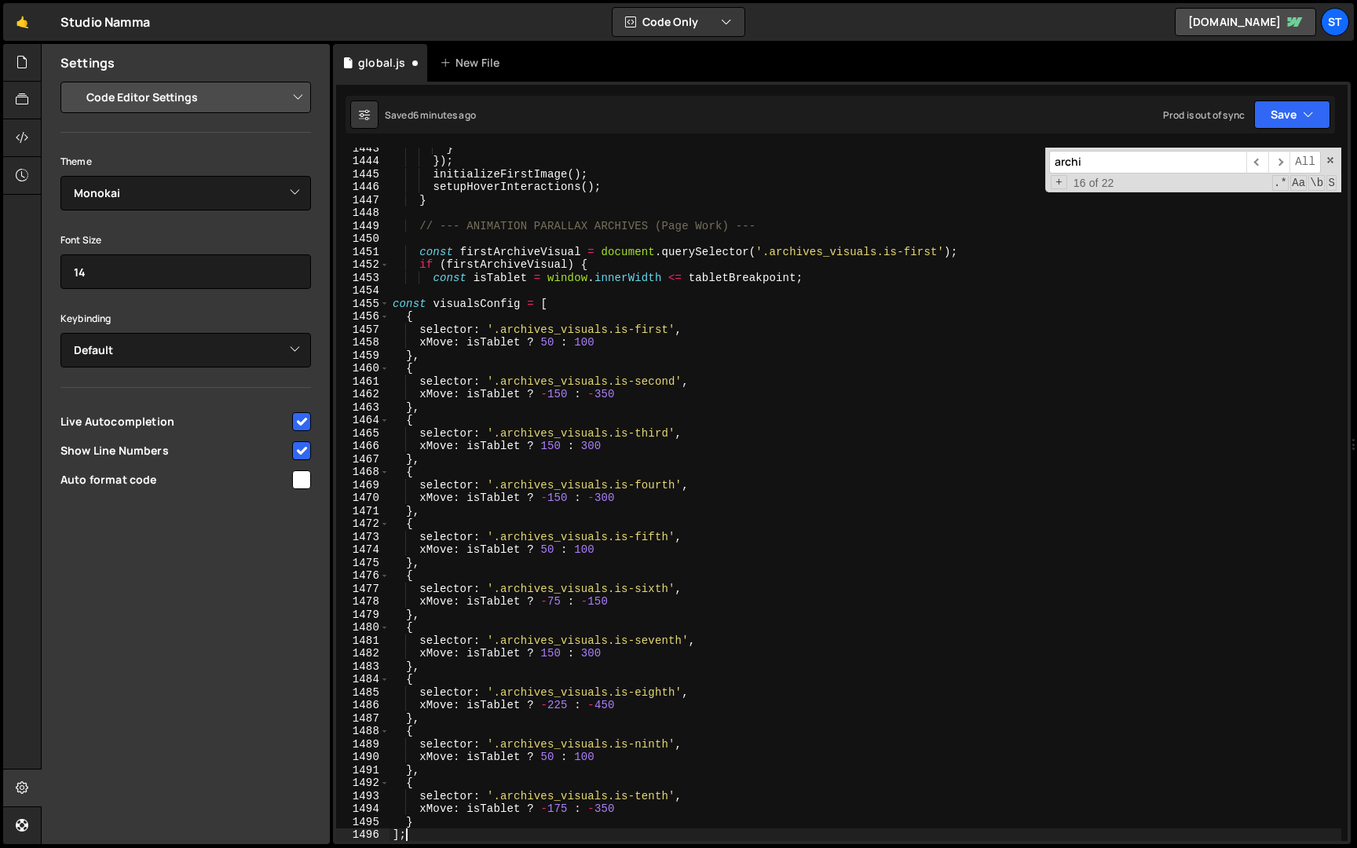
scroll to position [6707, 0]
click at [398, 305] on div "} }) ; initializeFirstImage ( ) ; setupHoverInteractions ( ) ; } // --- ANIMATI…" at bounding box center [866, 501] width 952 height 720
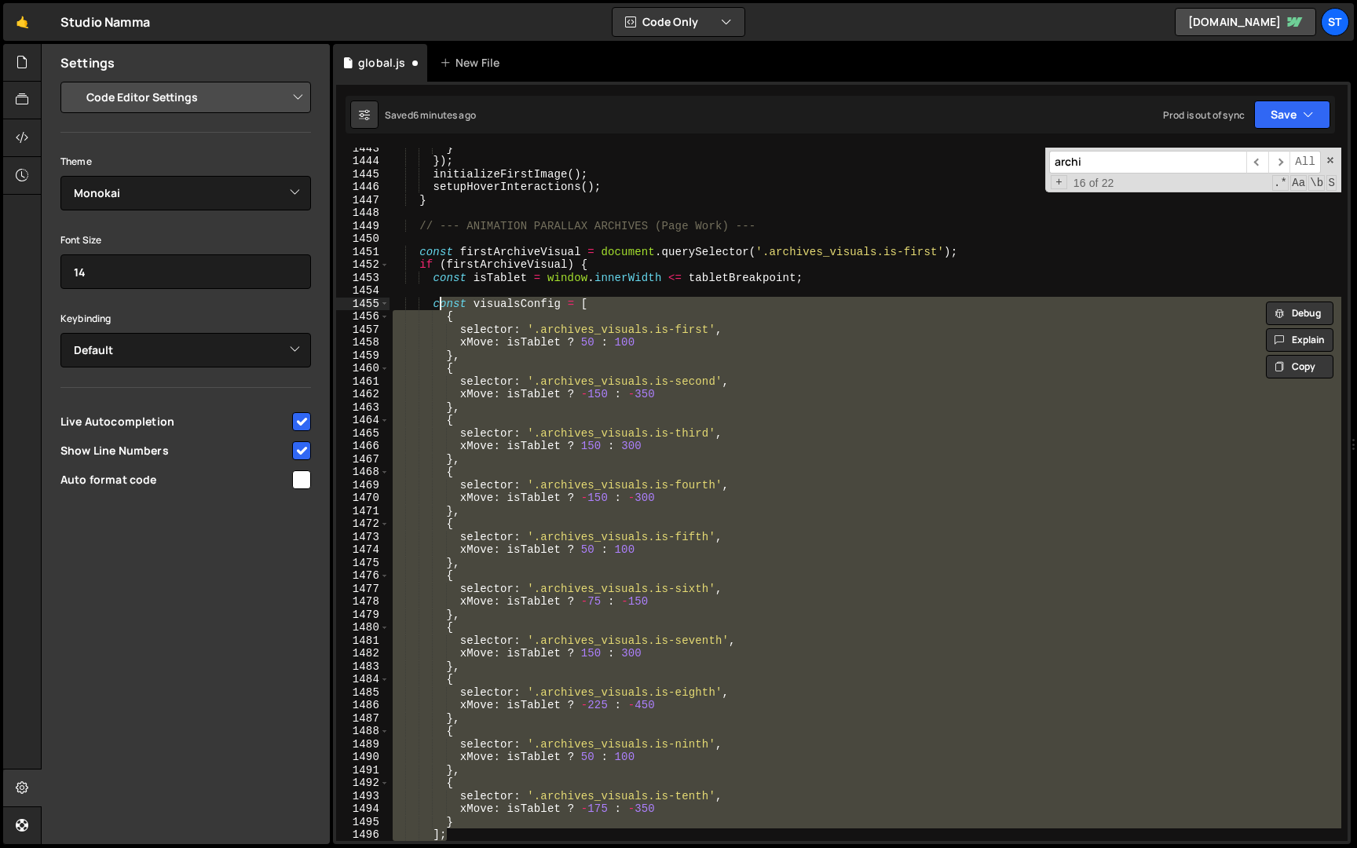
click at [665, 391] on div "} }) ; initializeFirstImage ( ) ; setupHoverInteractions ( ) ; } // --- ANIMATI…" at bounding box center [866, 495] width 952 height 694
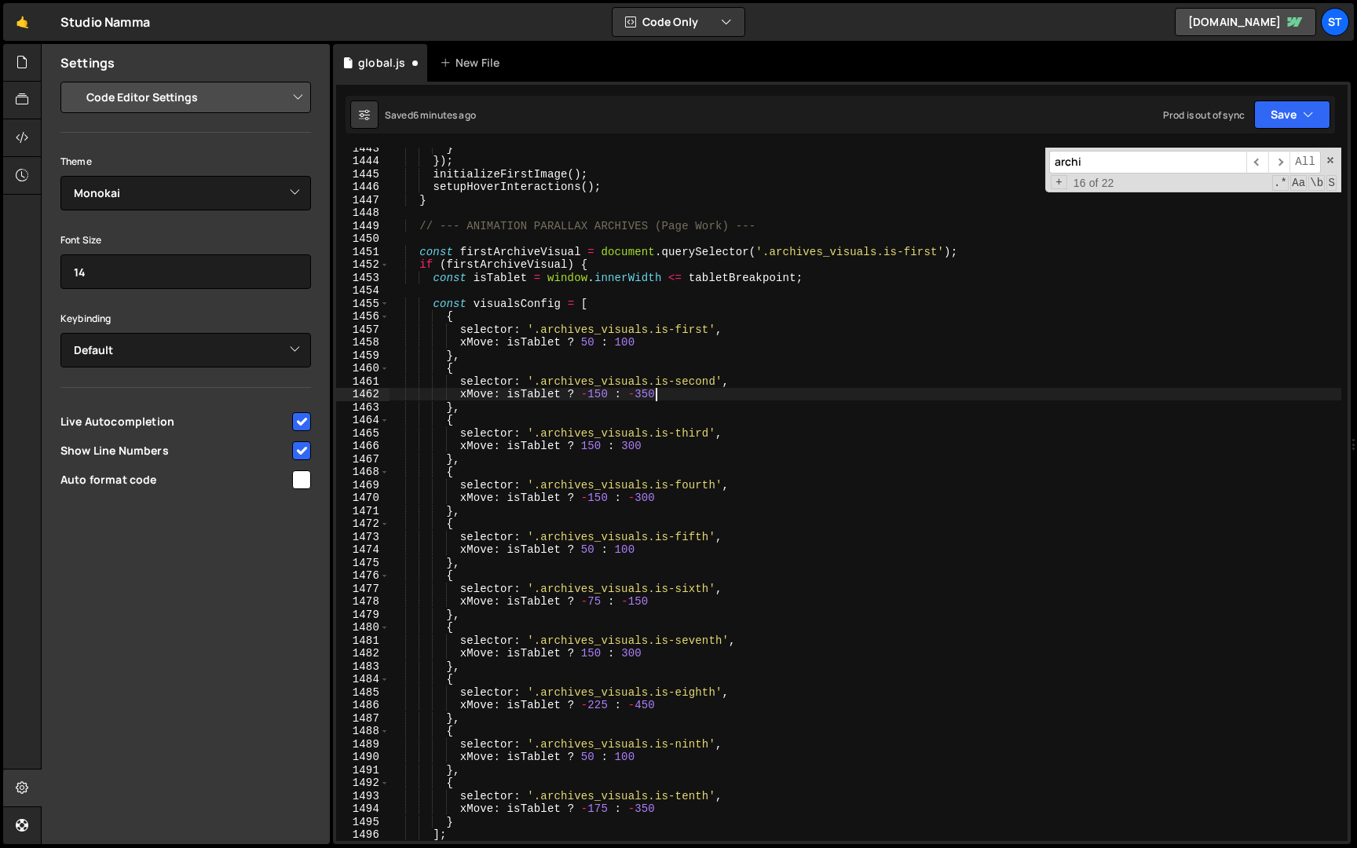
click at [590, 343] on div "} }) ; initializeFirstImage ( ) ; setupHoverInteractions ( ) ; } // --- ANIMATI…" at bounding box center [866, 501] width 952 height 720
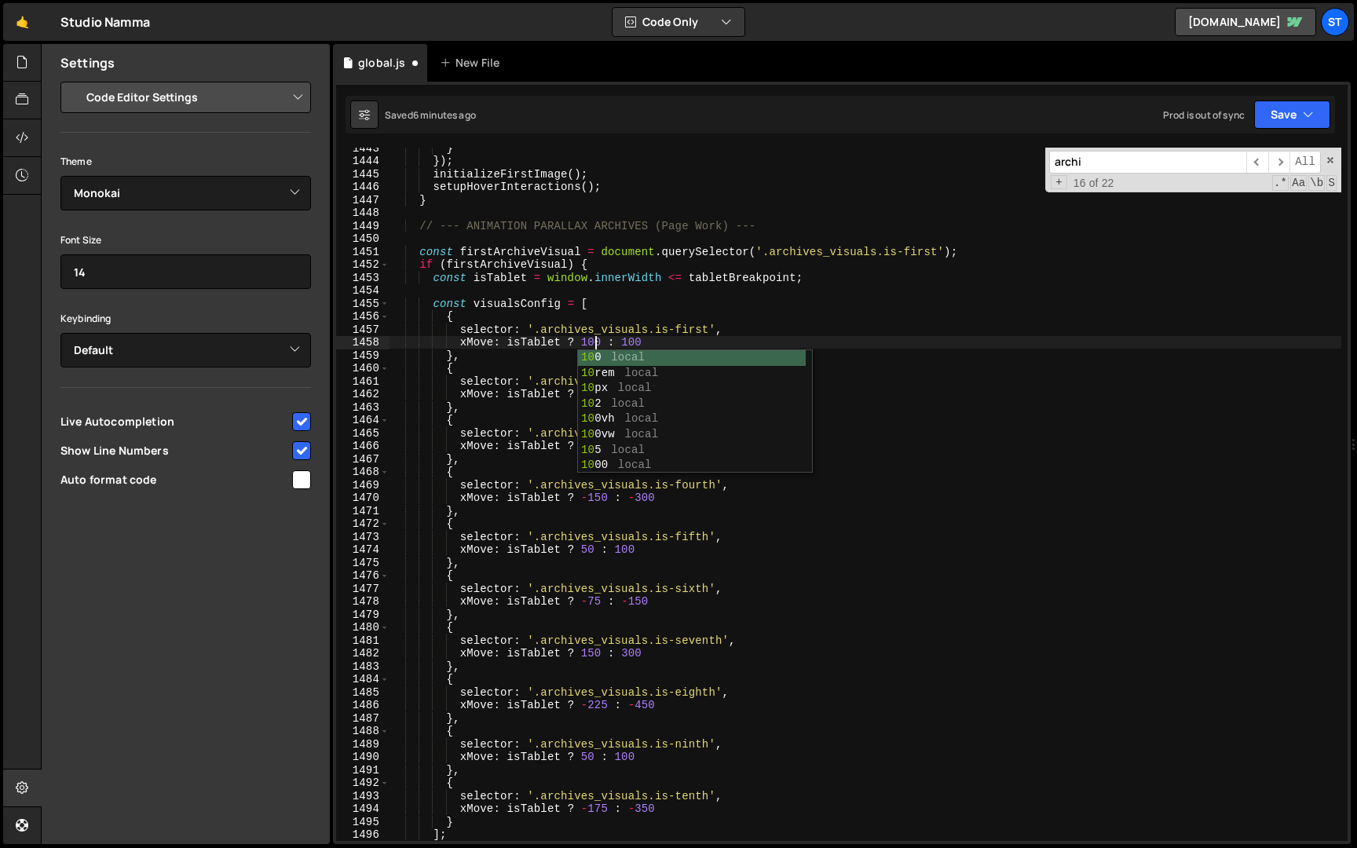
click at [526, 360] on div "} }) ; initializeFirstImage ( ) ; setupHoverInteractions ( ) ; } // --- ANIMATI…" at bounding box center [866, 501] width 952 height 720
click at [597, 395] on div "} }) ; initializeFirstImage ( ) ; setupHoverInteractions ( ) ; } // --- ANIMATI…" at bounding box center [866, 501] width 952 height 720
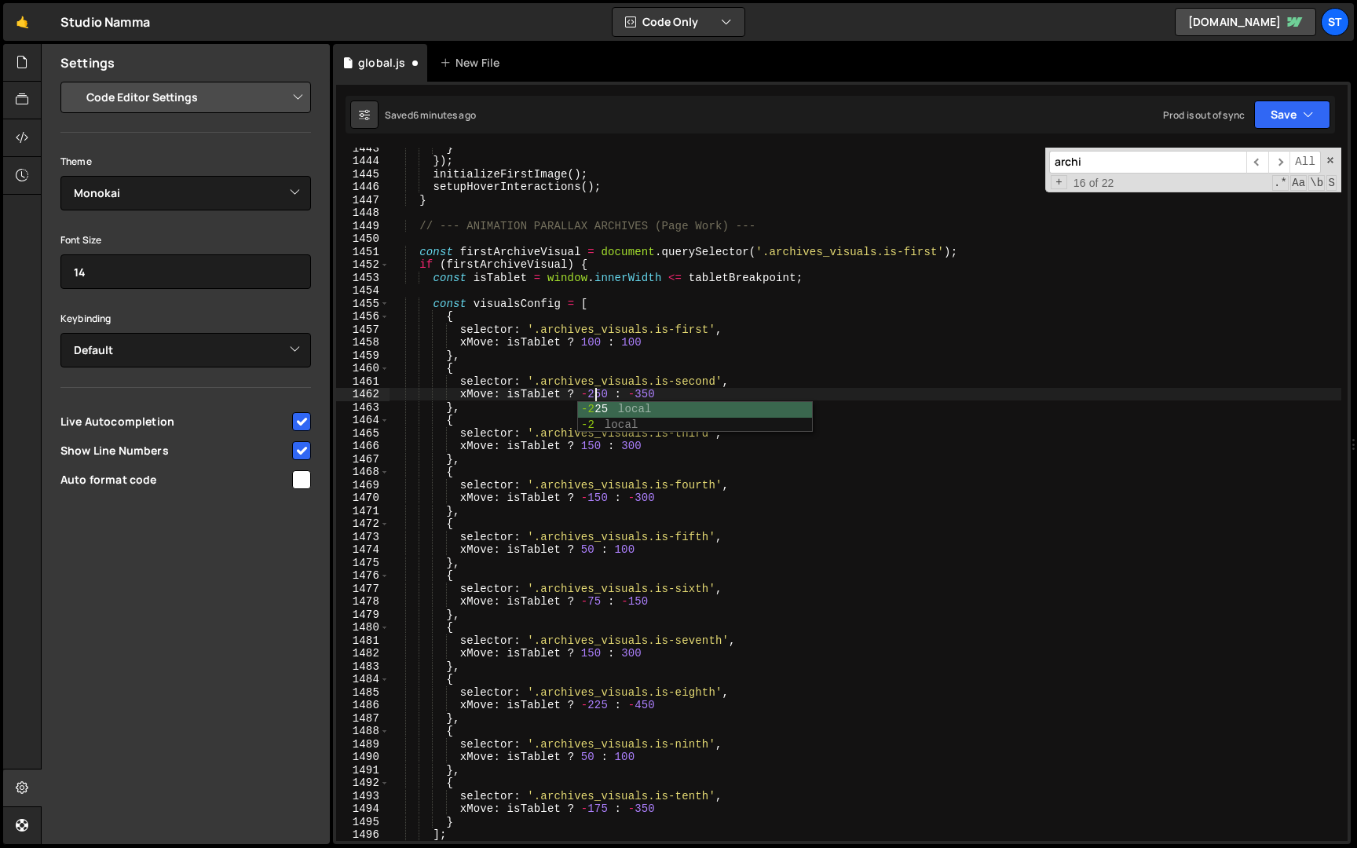
scroll to position [0, 13]
click at [596, 449] on div "} }) ; initializeFirstImage ( ) ; setupHoverInteractions ( ) ; } // --- ANIMATI…" at bounding box center [866, 501] width 952 height 720
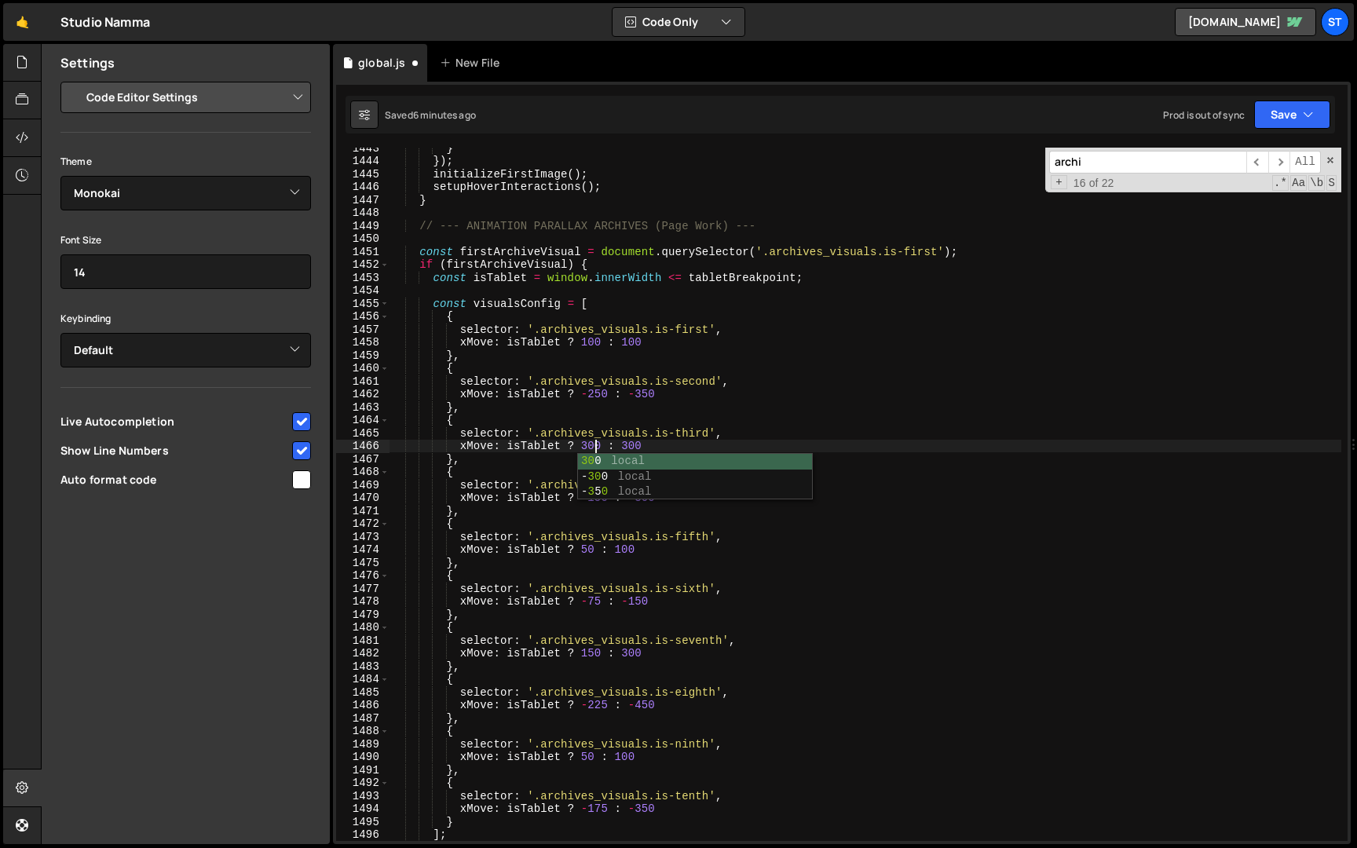
click at [529, 460] on div "} }) ; initializeFirstImage ( ) ; setupHoverInteractions ( ) ; } // --- ANIMATI…" at bounding box center [866, 501] width 952 height 720
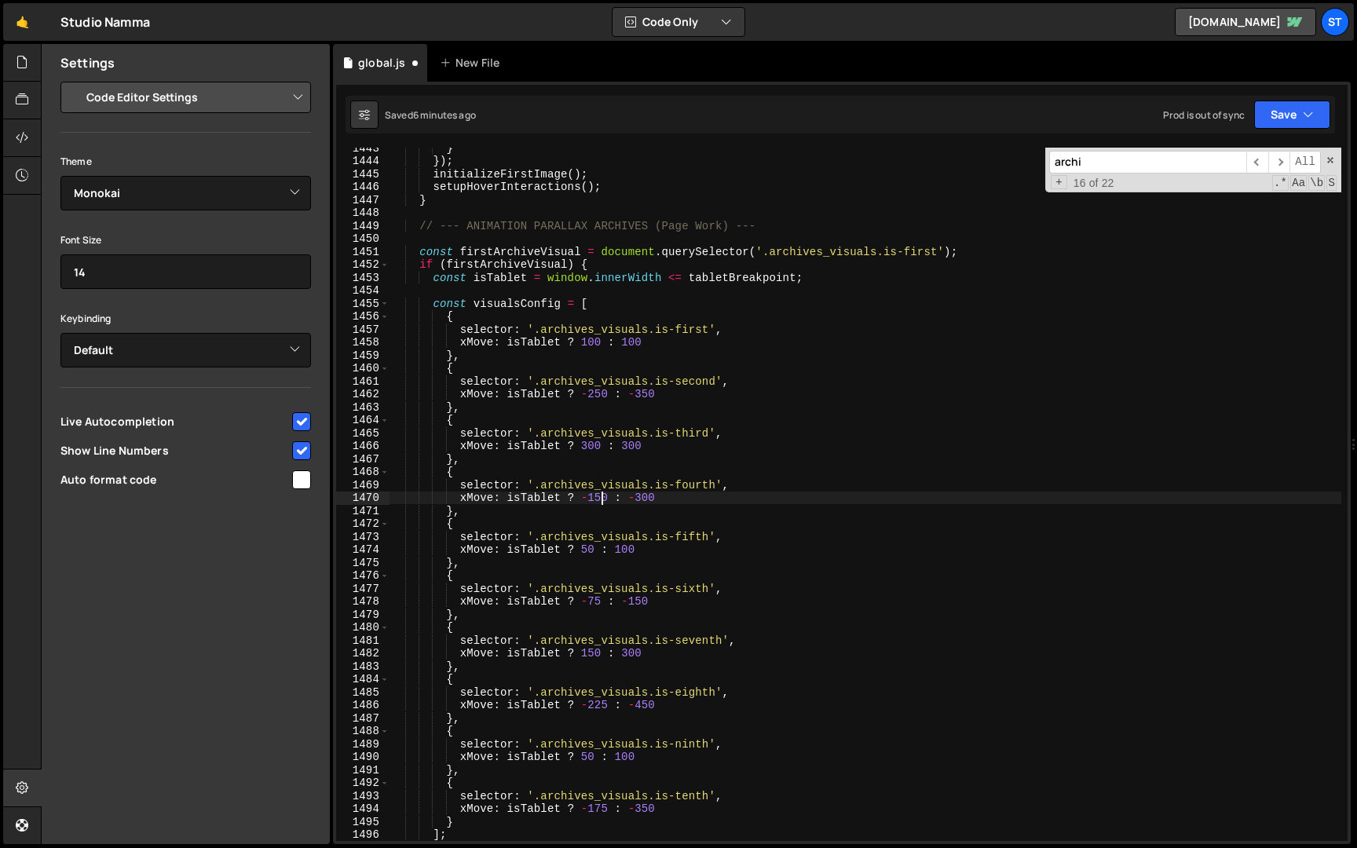
click at [602, 498] on div "} }) ; initializeFirstImage ( ) ; setupHoverInteractions ( ) ; } // --- ANIMATI…" at bounding box center [866, 501] width 952 height 720
click at [588, 551] on div "} }) ; initializeFirstImage ( ) ; setupHoverInteractions ( ) ; } // --- ANIMATI…" at bounding box center [866, 501] width 952 height 720
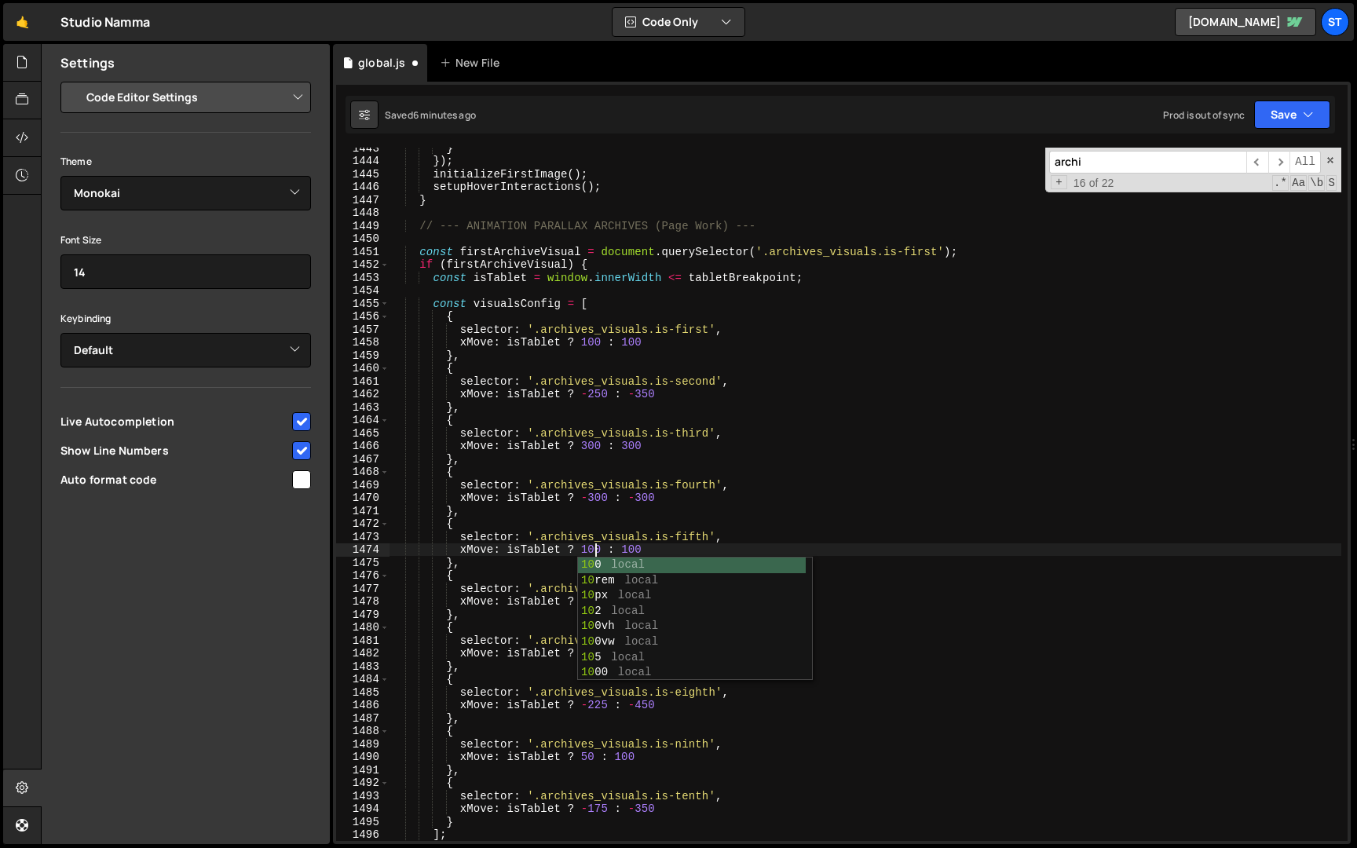
click at [584, 520] on div "} }) ; initializeFirstImage ( ) ; setupHoverInteractions ( ) ; } // --- ANIMATI…" at bounding box center [866, 501] width 952 height 720
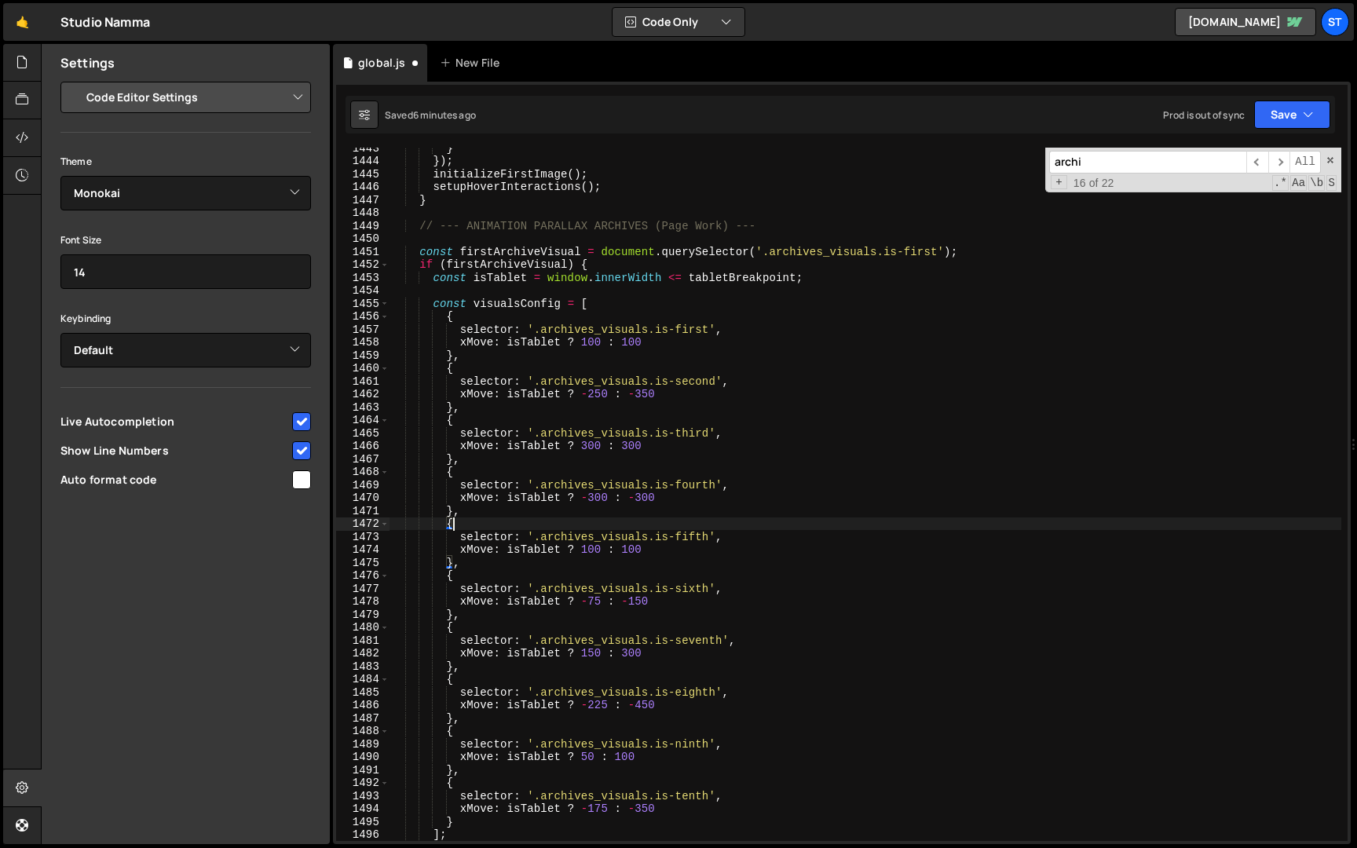
click at [599, 606] on div "} }) ; initializeFirstImage ( ) ; setupHoverInteractions ( ) ; } // --- ANIMATI…" at bounding box center [866, 501] width 952 height 720
click at [597, 654] on div "} }) ; initializeFirstImage ( ) ; setupHoverInteractions ( ) ; } // --- ANIMATI…" at bounding box center [866, 501] width 952 height 720
click at [526, 659] on div "} }) ; initializeFirstImage ( ) ; setupHoverInteractions ( ) ; } // --- ANIMATI…" at bounding box center [866, 501] width 952 height 720
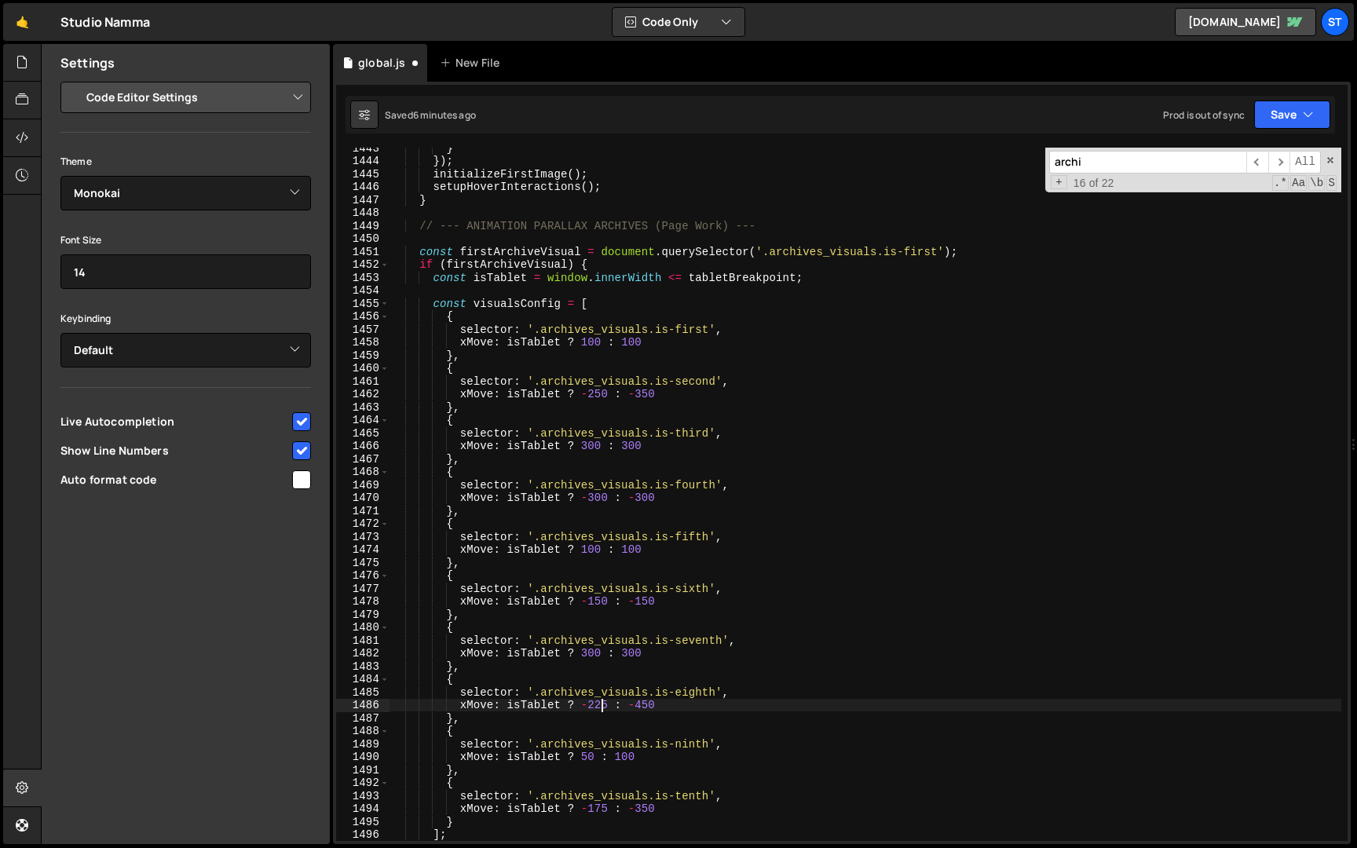
click at [604, 707] on div "} }) ; initializeFirstImage ( ) ; setupHoverInteractions ( ) ; } // --- ANIMATI…" at bounding box center [866, 501] width 952 height 720
click at [716, 734] on div "} }) ; initializeFirstImage ( ) ; setupHoverInteractions ( ) ; } // --- ANIMATI…" at bounding box center [866, 501] width 952 height 720
click at [596, 708] on div "} }) ; initializeFirstImage ( ) ; setupHoverInteractions ( ) ; } // --- ANIMATI…" at bounding box center [866, 501] width 952 height 720
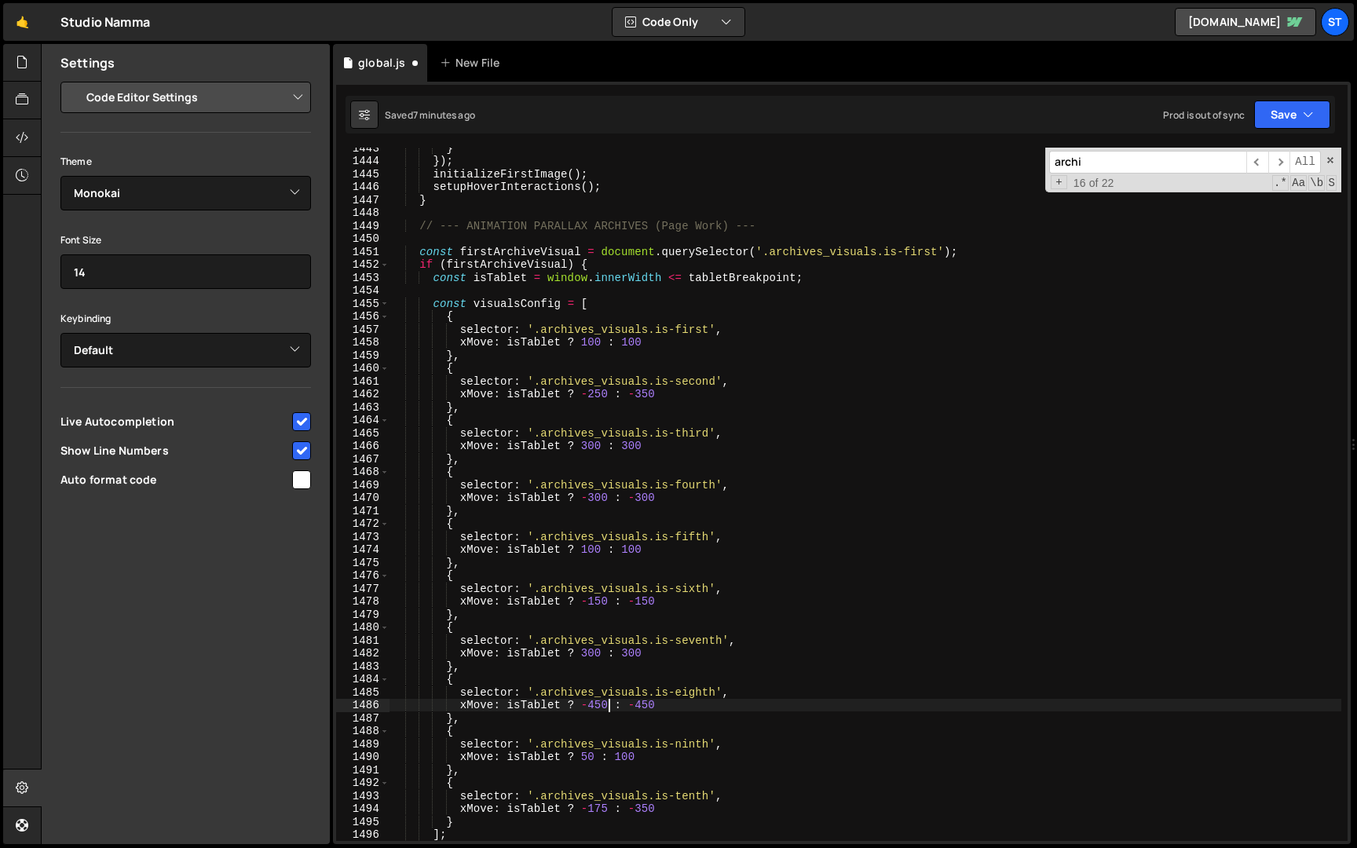
click at [585, 762] on div "} }) ; initializeFirstImage ( ) ; setupHoverInteractions ( ) ; } // --- ANIMATI…" at bounding box center [866, 501] width 952 height 720
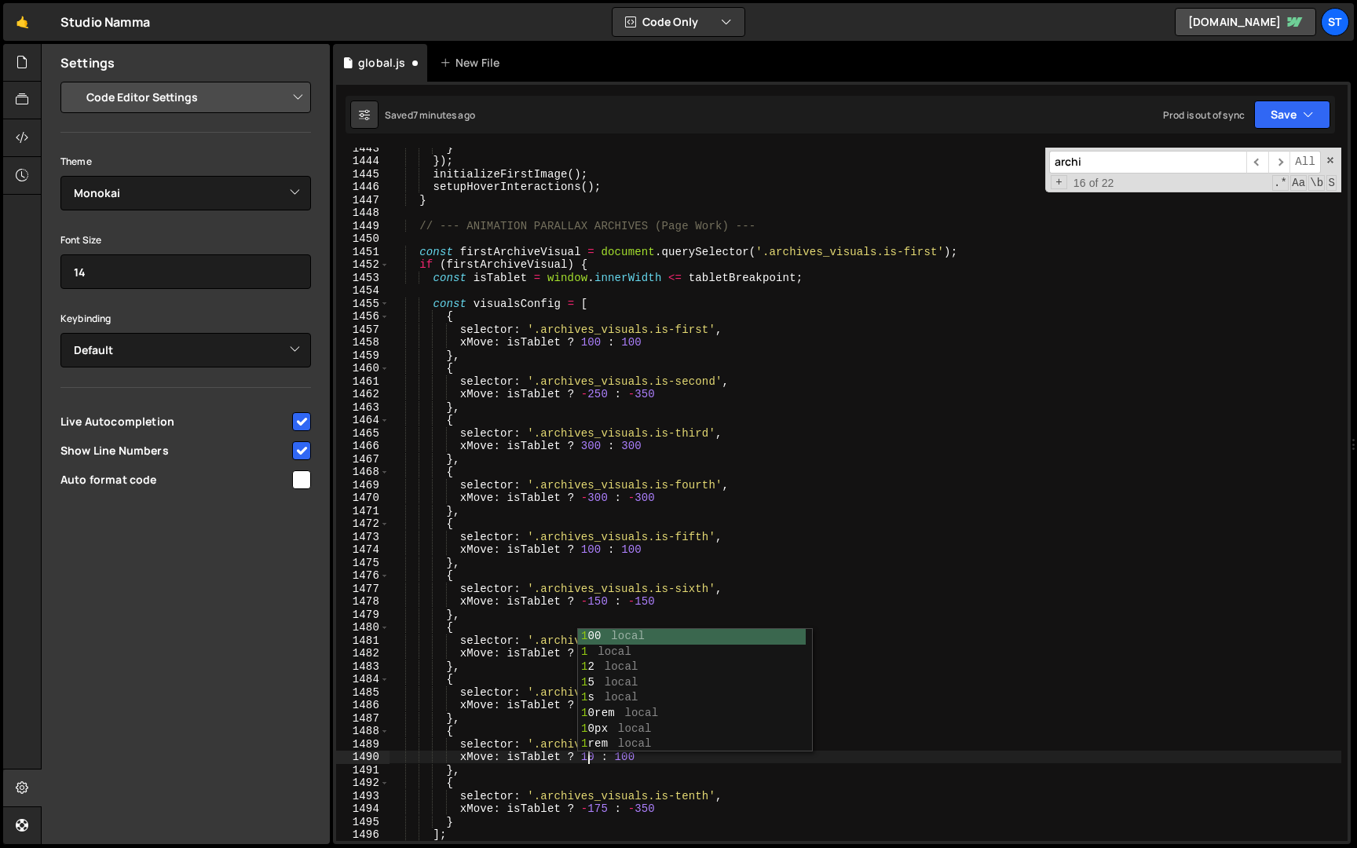
scroll to position [0, 14]
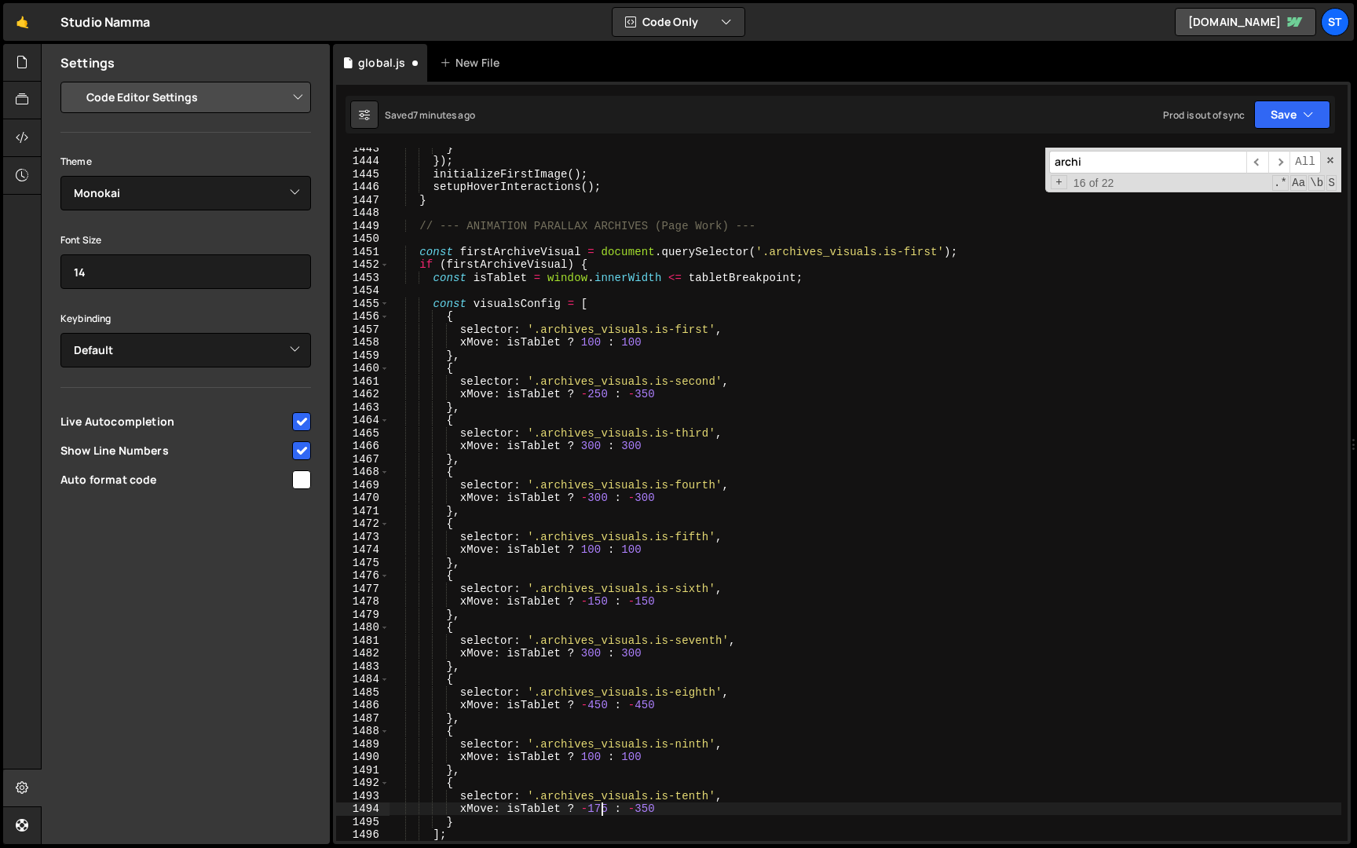
click at [603, 809] on div "} }) ; initializeFirstImage ( ) ; setupHoverInteractions ( ) ; } // --- ANIMATI…" at bounding box center [866, 501] width 952 height 720
click at [669, 709] on div "} }) ; initializeFirstImage ( ) ; setupHoverInteractions ( ) ; } // --- ANIMATI…" at bounding box center [866, 501] width 952 height 720
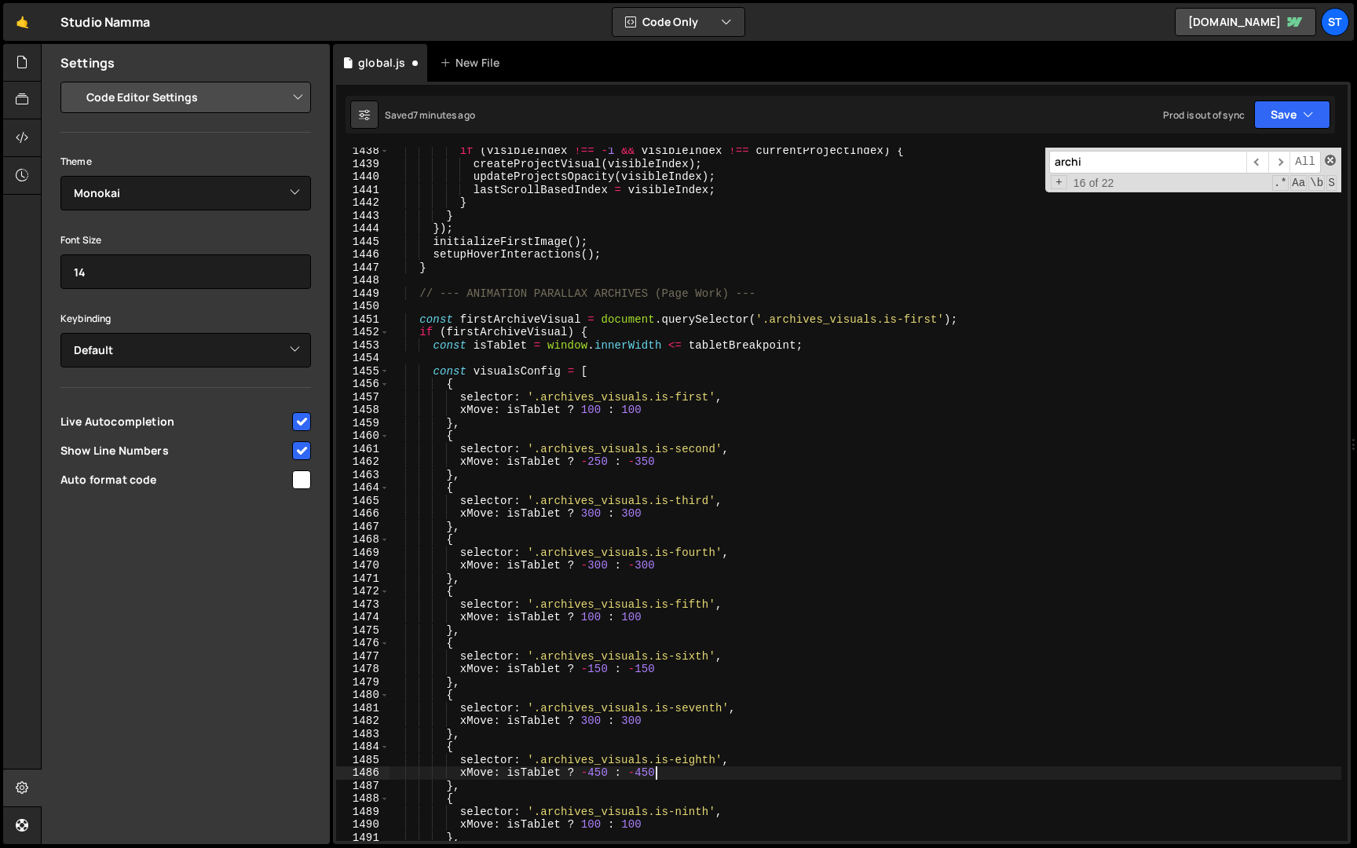
click at [1332, 158] on span at bounding box center [1330, 160] width 11 height 11
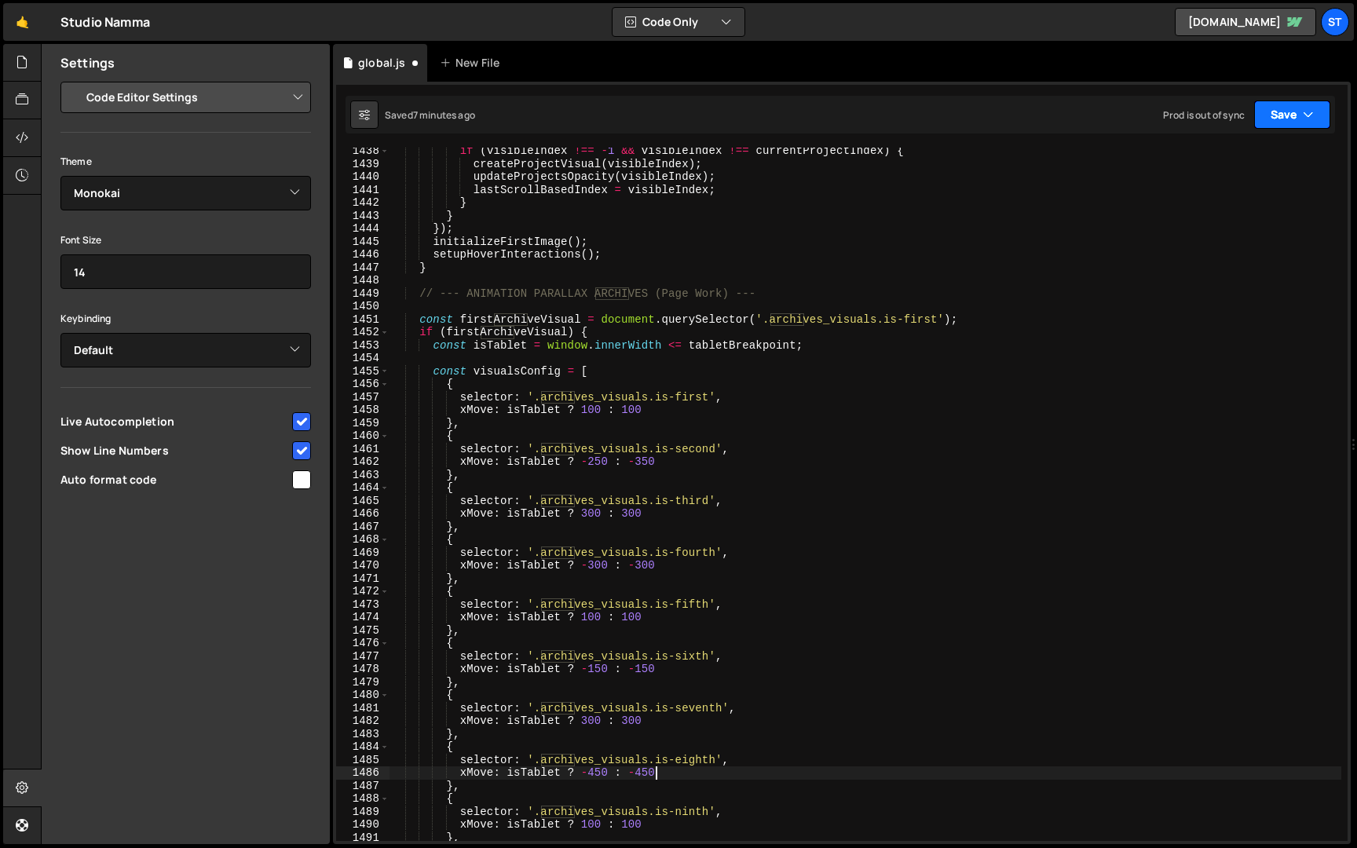
click at [1304, 124] on button "Save" at bounding box center [1293, 115] width 76 height 28
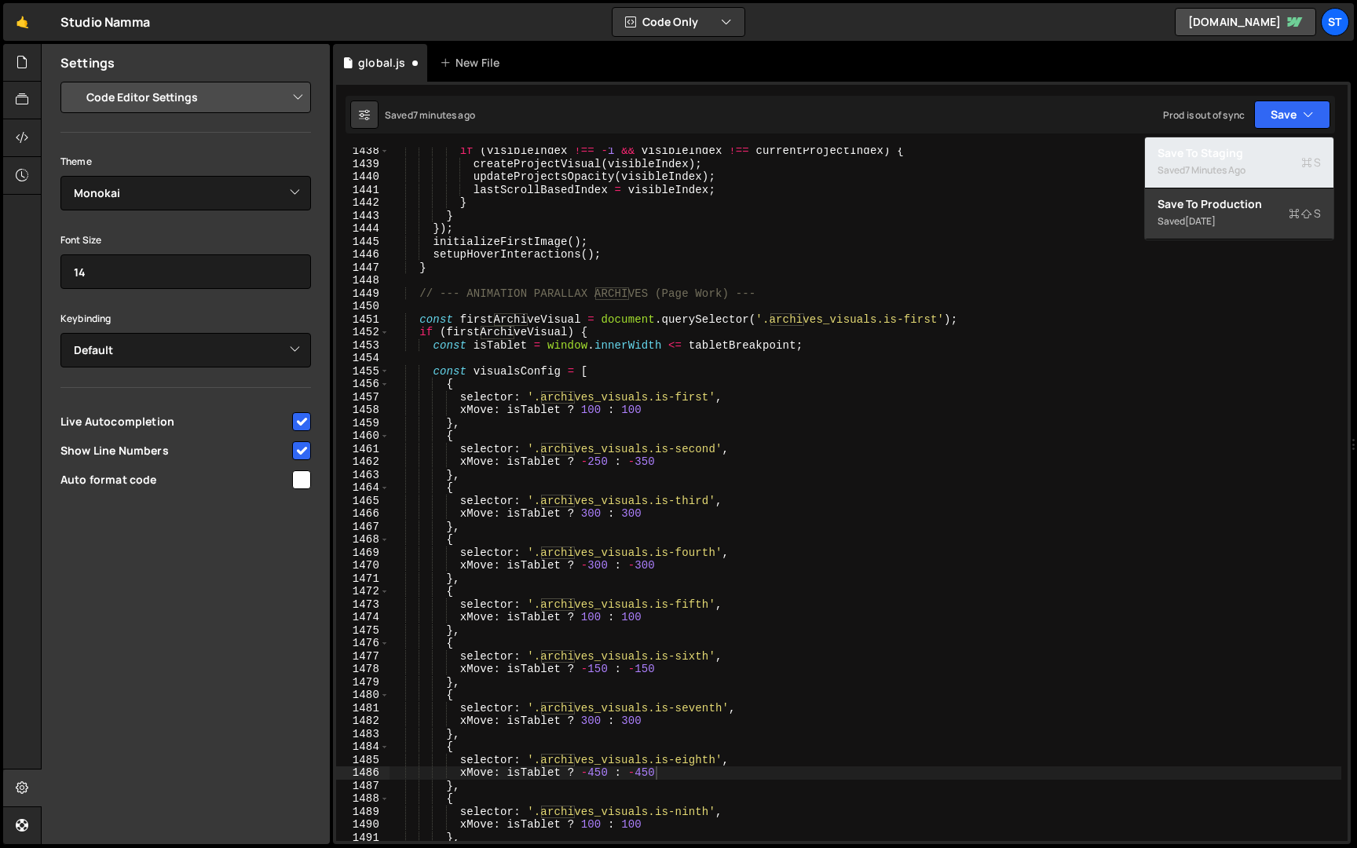
click at [1263, 167] on div "Saved 7 minutes ago" at bounding box center [1239, 170] width 163 height 19
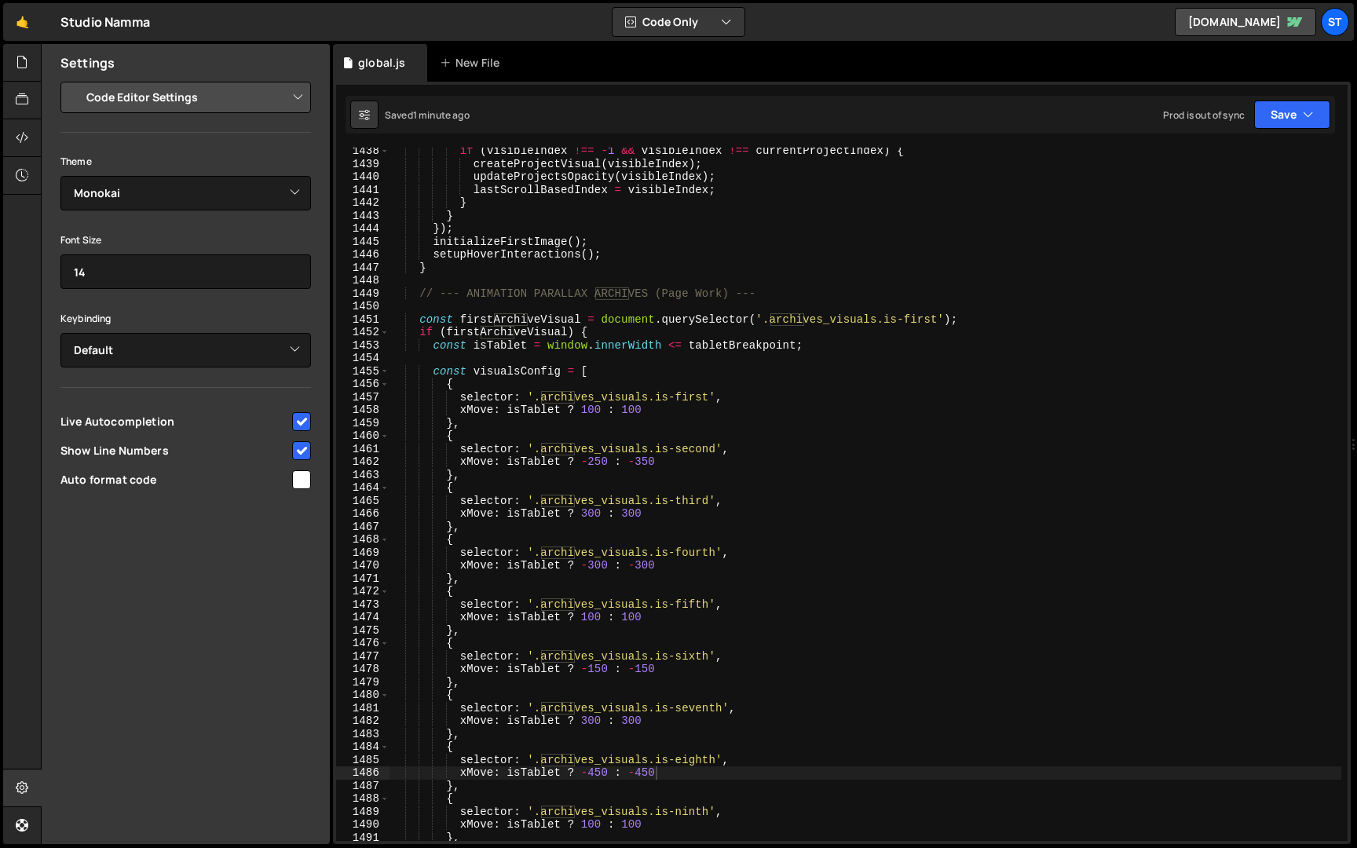
click at [598, 566] on div "if ( visibleIndex !== - 1 && visibleIndex !== currentProjectIndex ) { createPro…" at bounding box center [866, 505] width 952 height 720
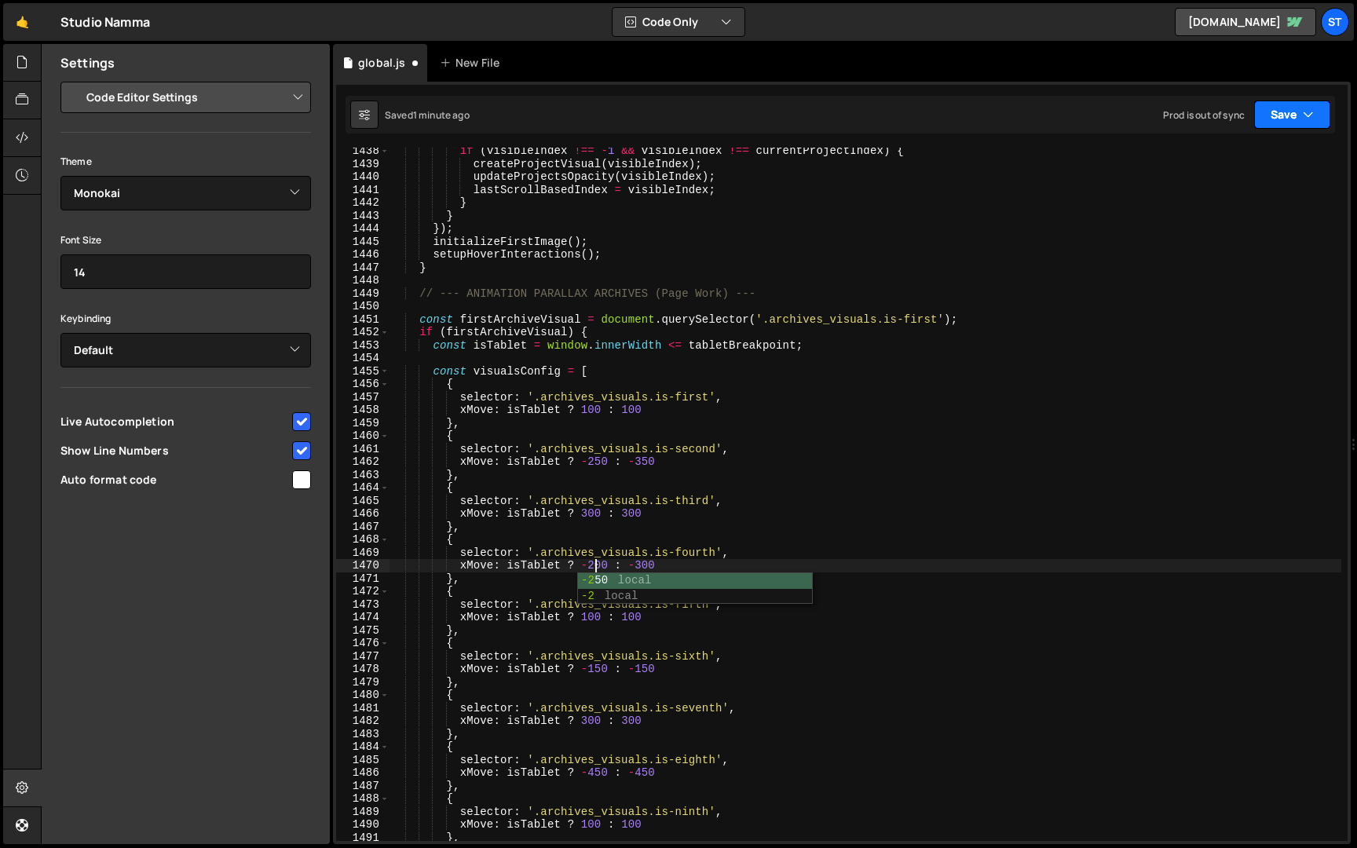
click at [1277, 115] on button "Save" at bounding box center [1293, 115] width 76 height 28
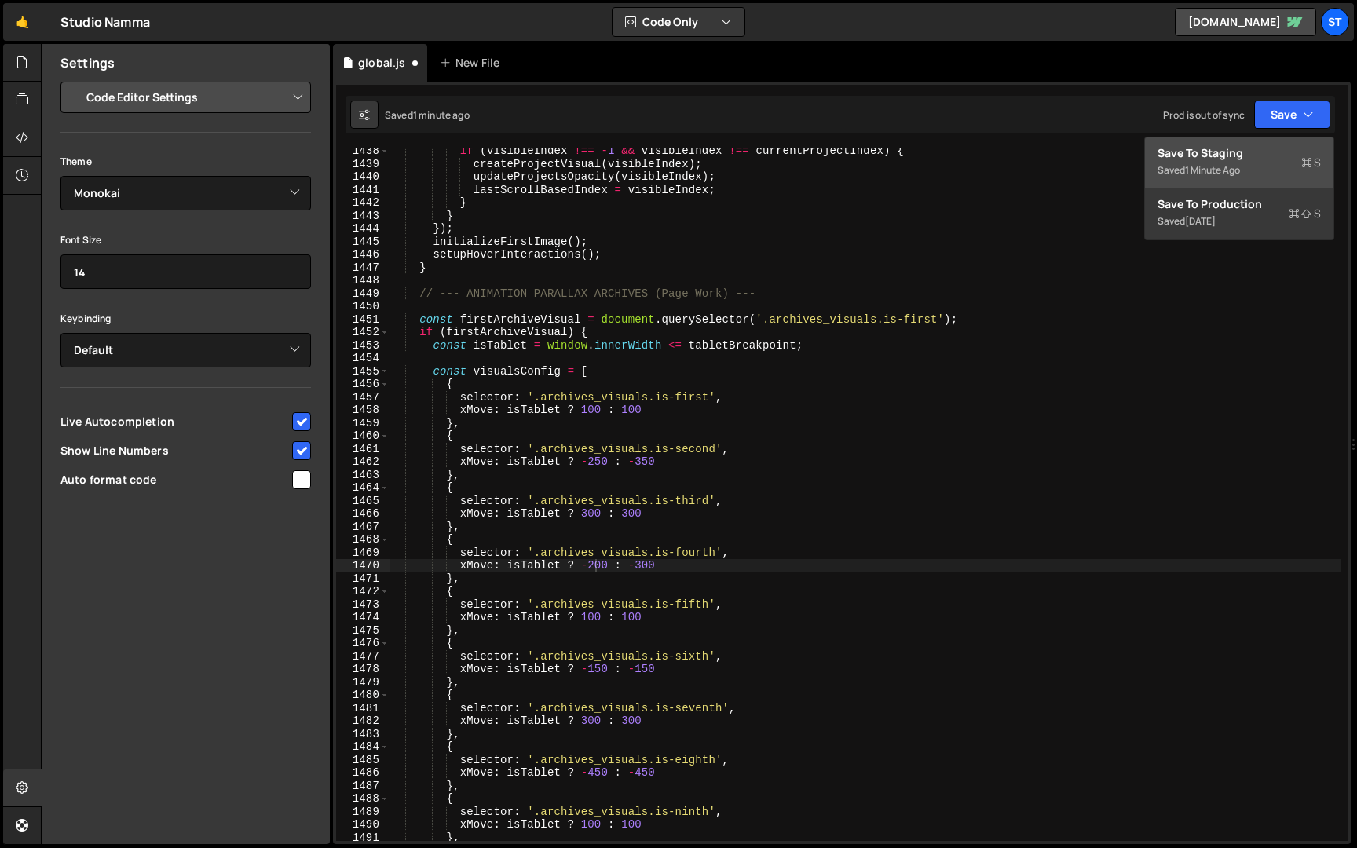
click at [1233, 153] on div "Save to Staging S" at bounding box center [1239, 153] width 163 height 16
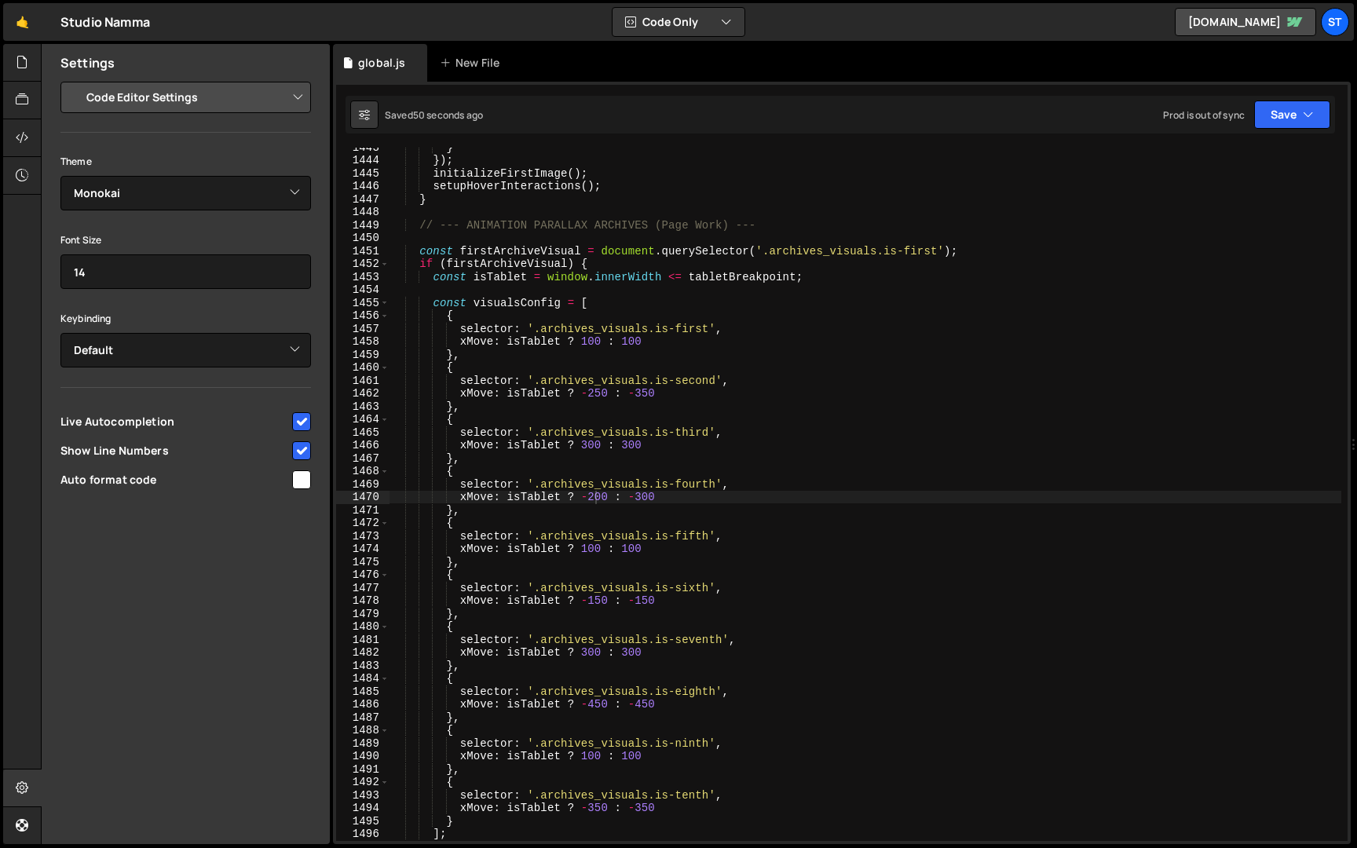
scroll to position [6735, 0]
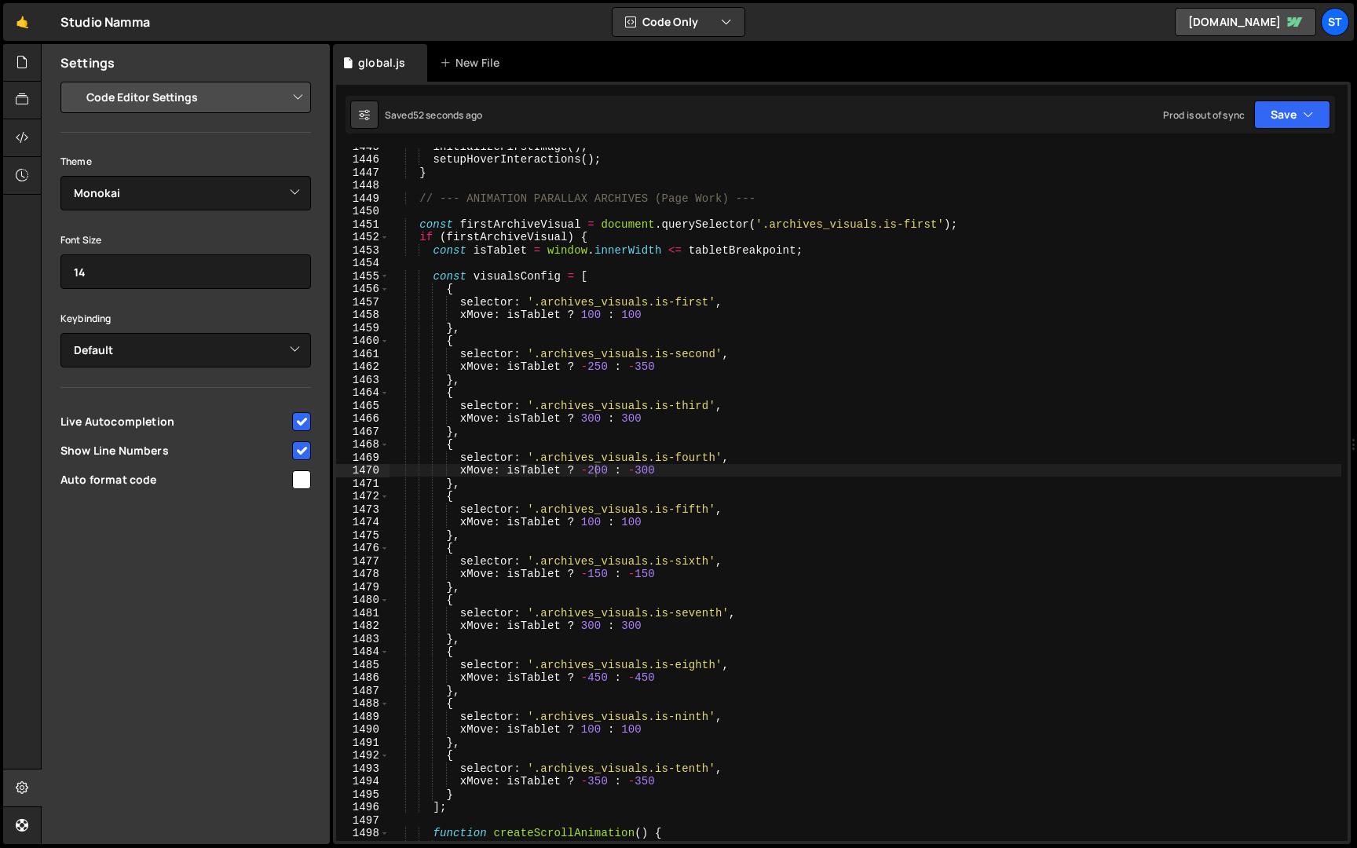
click at [589, 625] on div "initializeFirstImage ( ) ; setupHoverInteractions ( ) ; } // --- ANIMATION PARA…" at bounding box center [866, 500] width 952 height 720
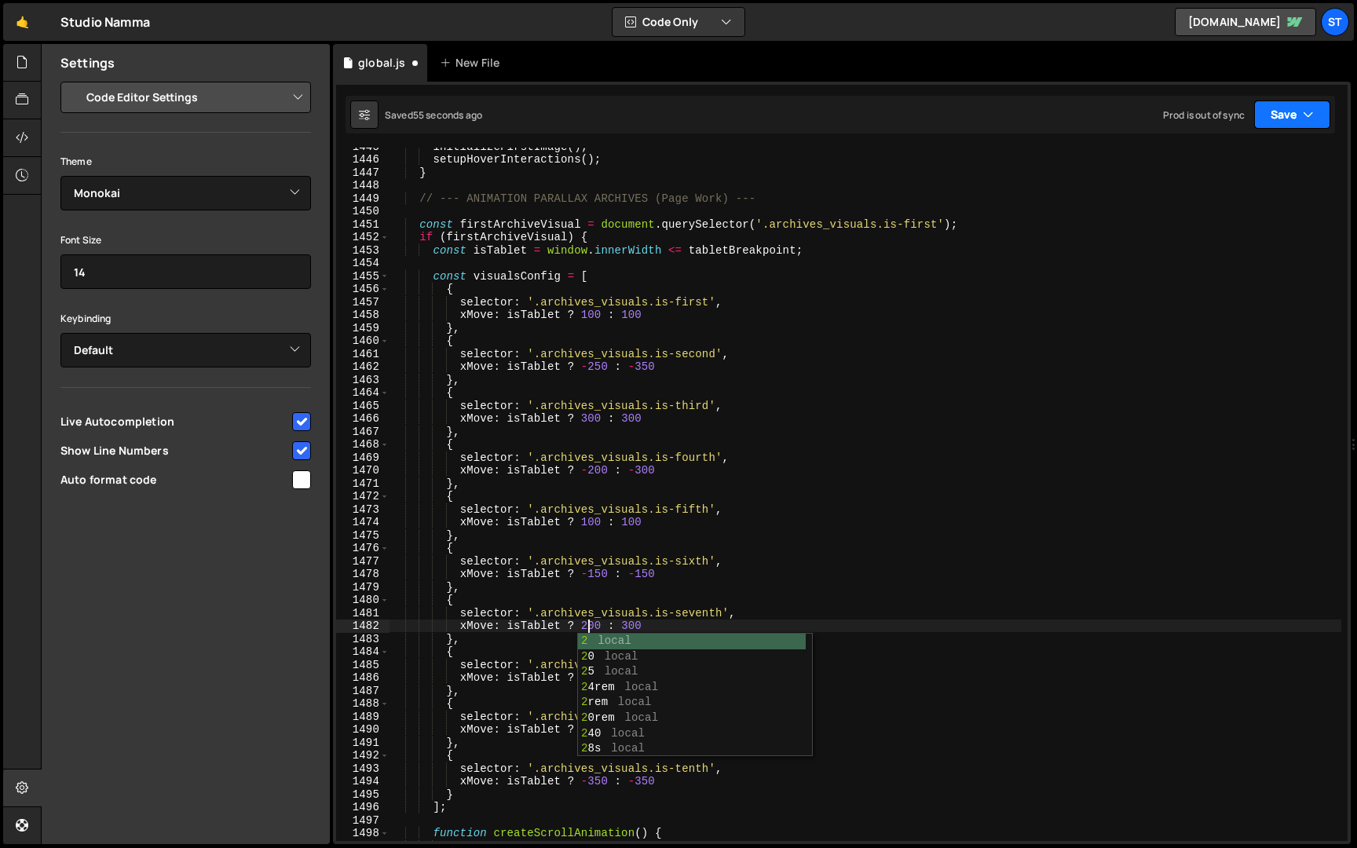
click at [1294, 117] on button "Save" at bounding box center [1293, 115] width 76 height 28
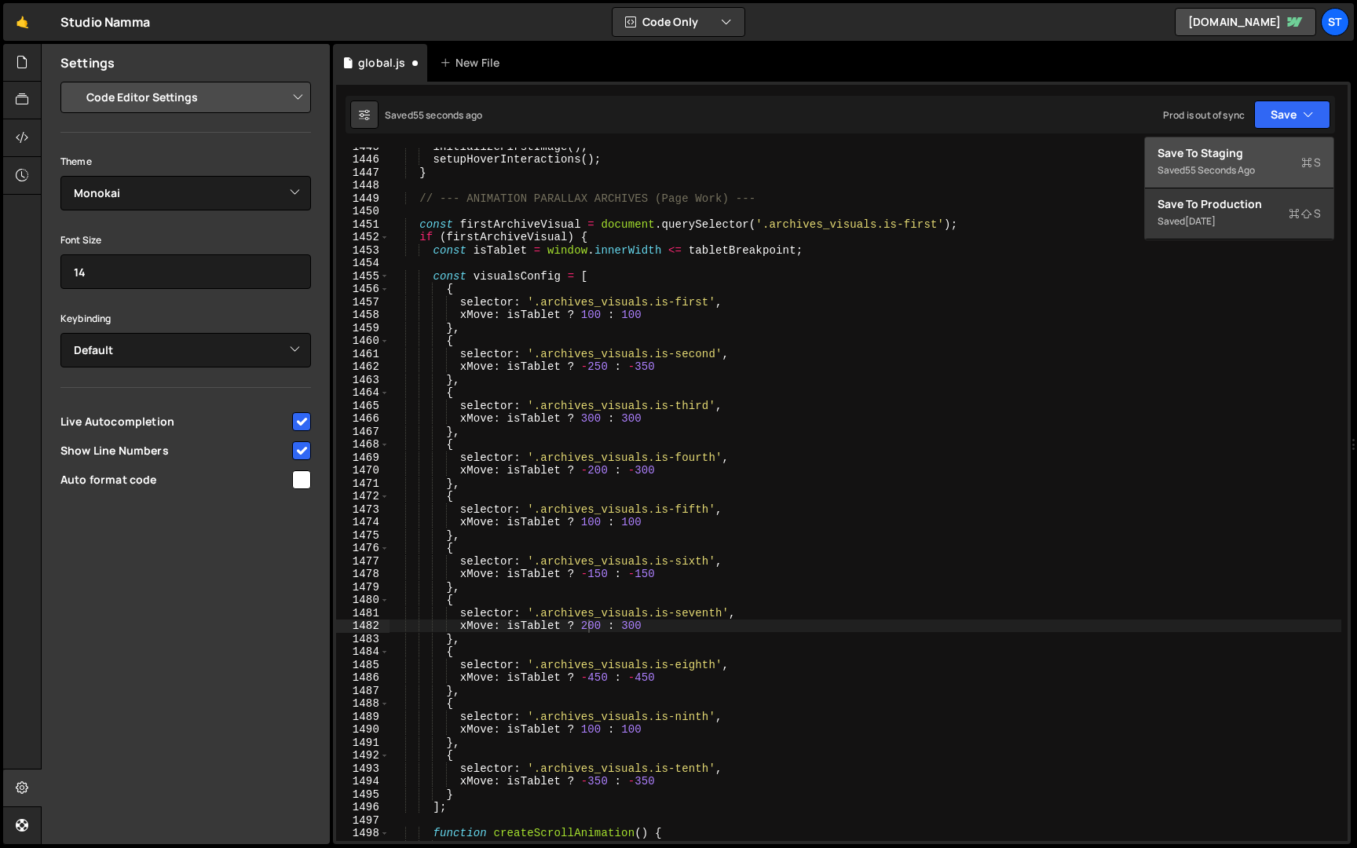
click at [1272, 156] on div "Save to Staging S" at bounding box center [1239, 153] width 163 height 16
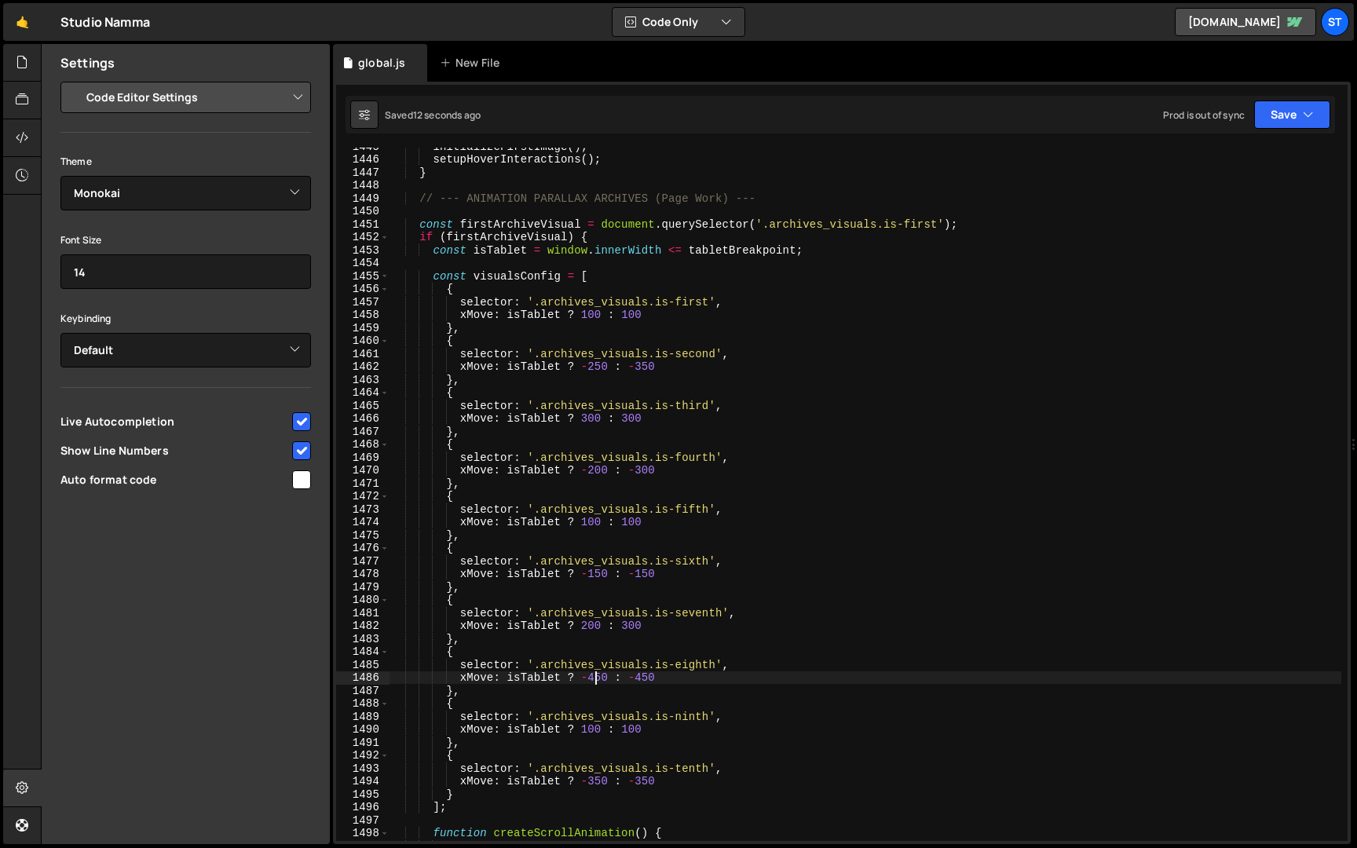
click at [598, 680] on div "initializeFirstImage ( ) ; setupHoverInteractions ( ) ; } // --- ANIMATION PARA…" at bounding box center [866, 500] width 952 height 720
click at [654, 645] on div "initializeFirstImage ( ) ; setupHoverInteractions ( ) ; } // --- ANIMATION PARA…" at bounding box center [866, 500] width 952 height 720
click at [1314, 112] on icon "button" at bounding box center [1308, 115] width 11 height 16
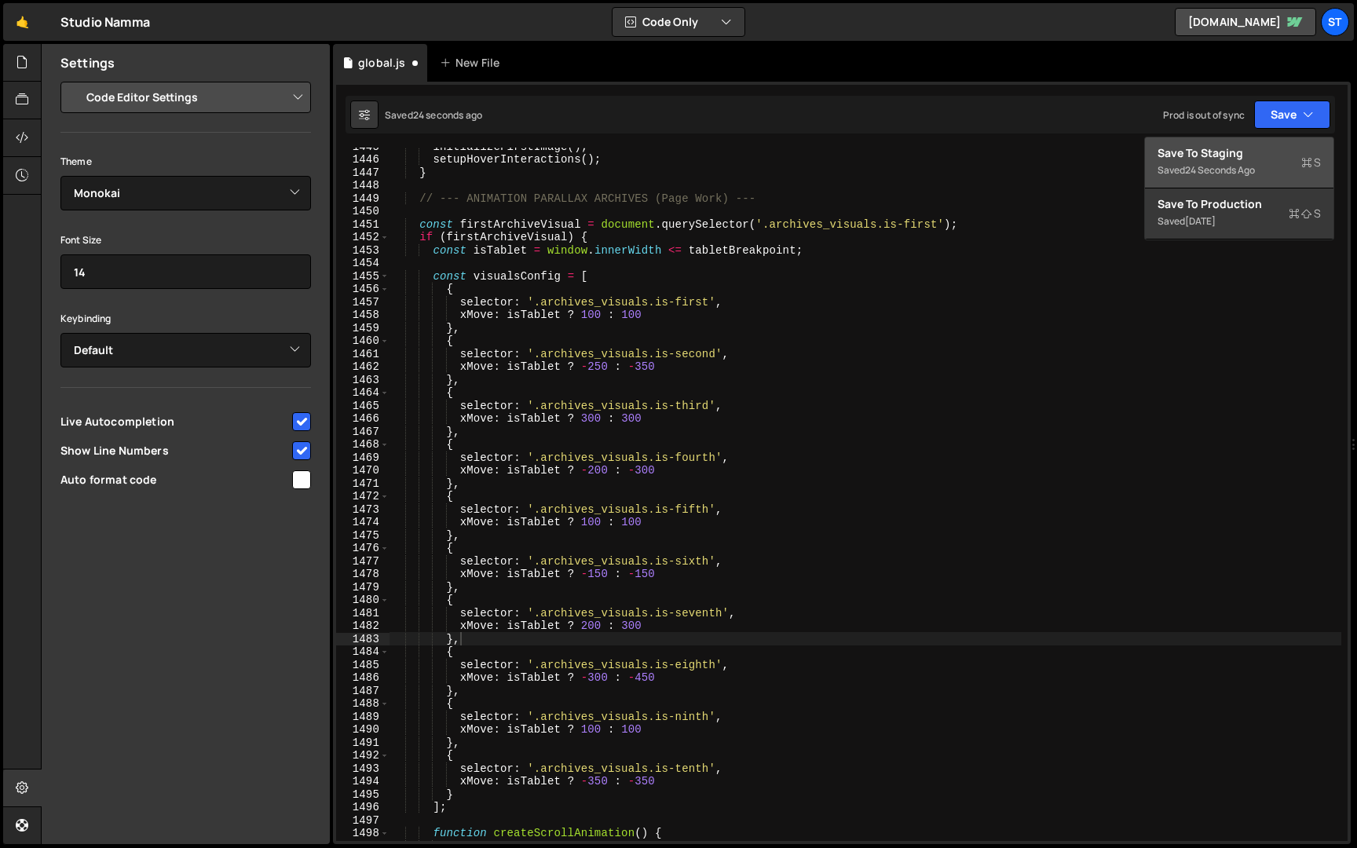
click at [1247, 157] on div "Save to Staging S" at bounding box center [1239, 153] width 163 height 16
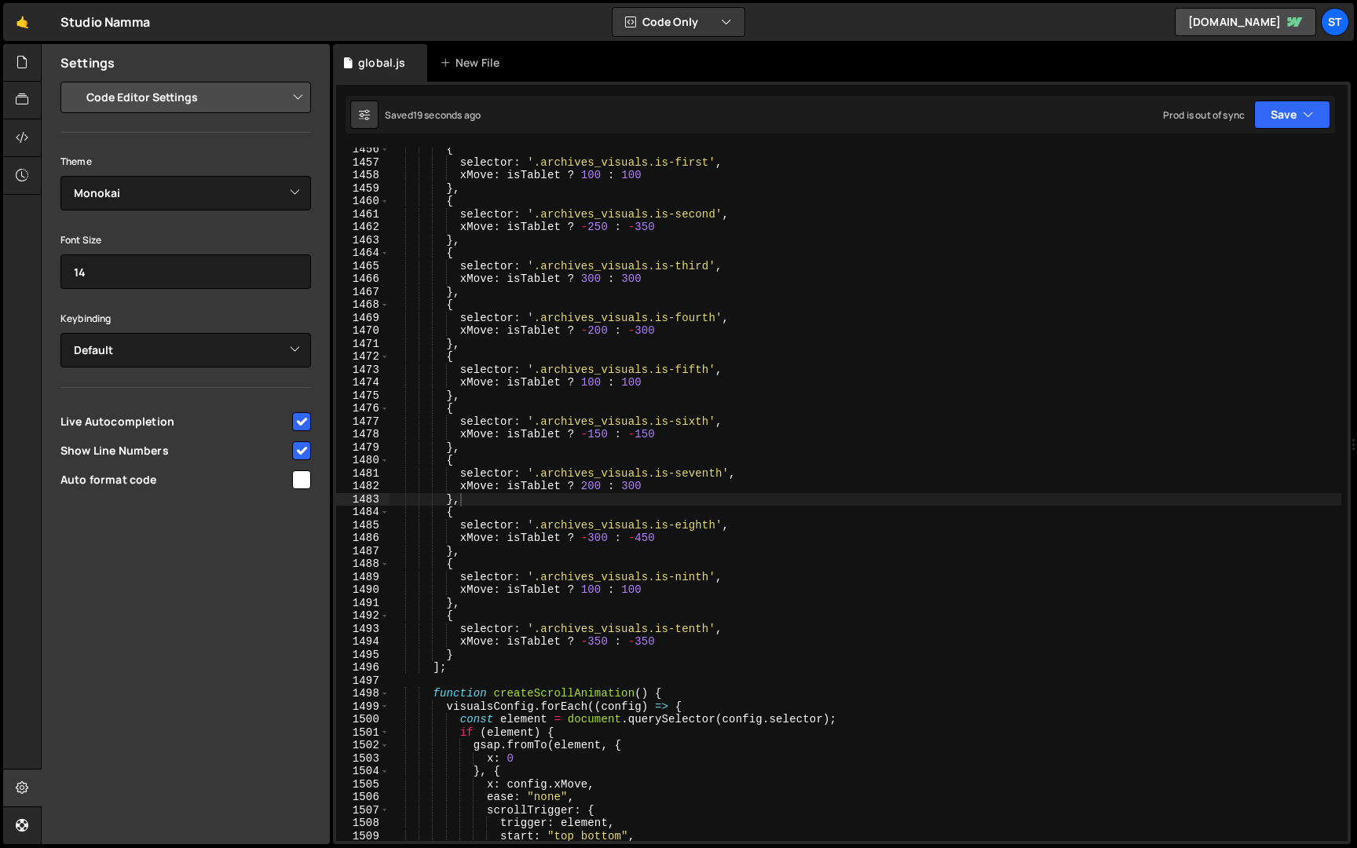
scroll to position [6875, 0]
click at [595, 646] on div "{ selector : '.archives_visuals.is-first' , xMove : isTablet ? 100 : 100 } , { …" at bounding box center [866, 503] width 952 height 720
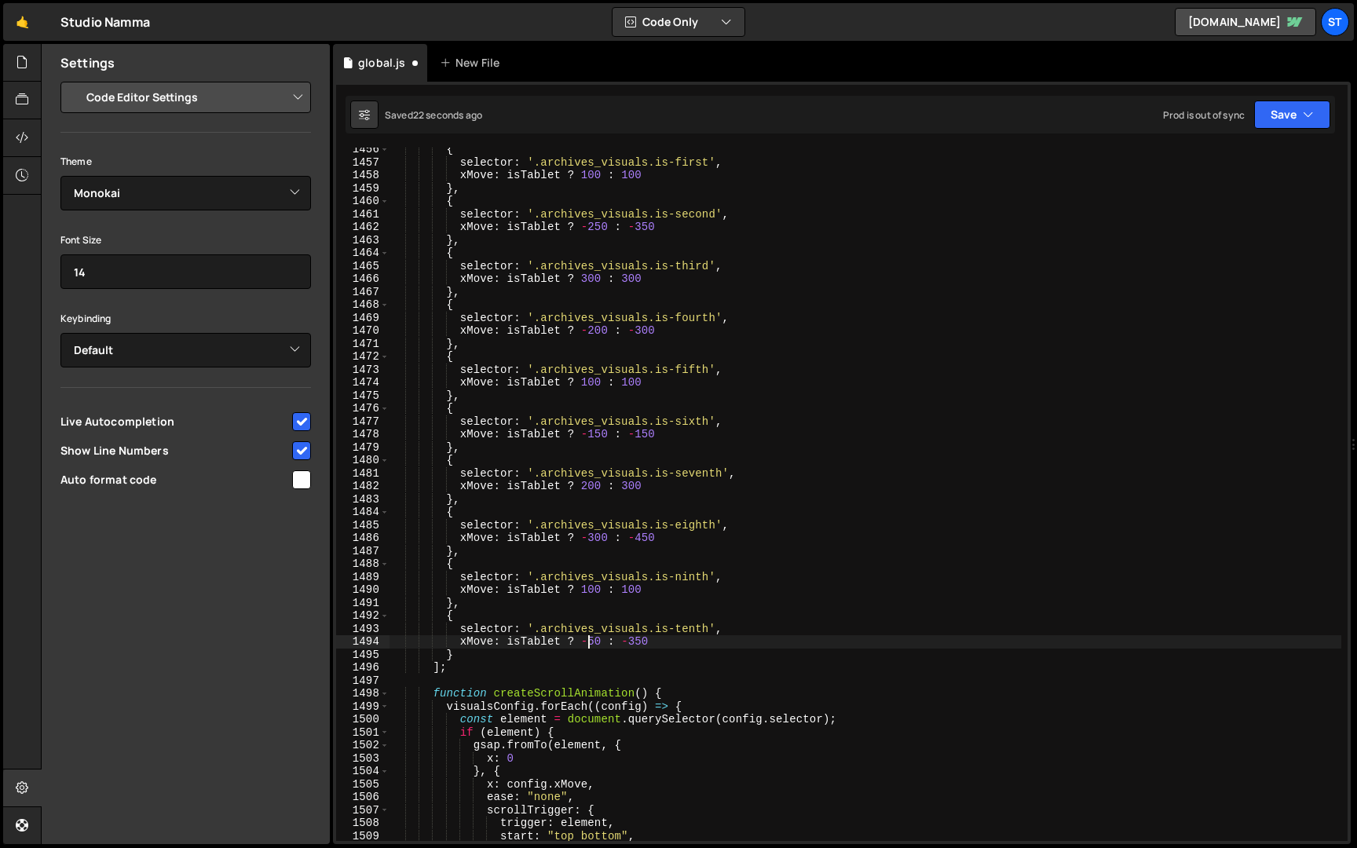
scroll to position [0, 13]
click at [1305, 119] on icon "button" at bounding box center [1308, 115] width 11 height 16
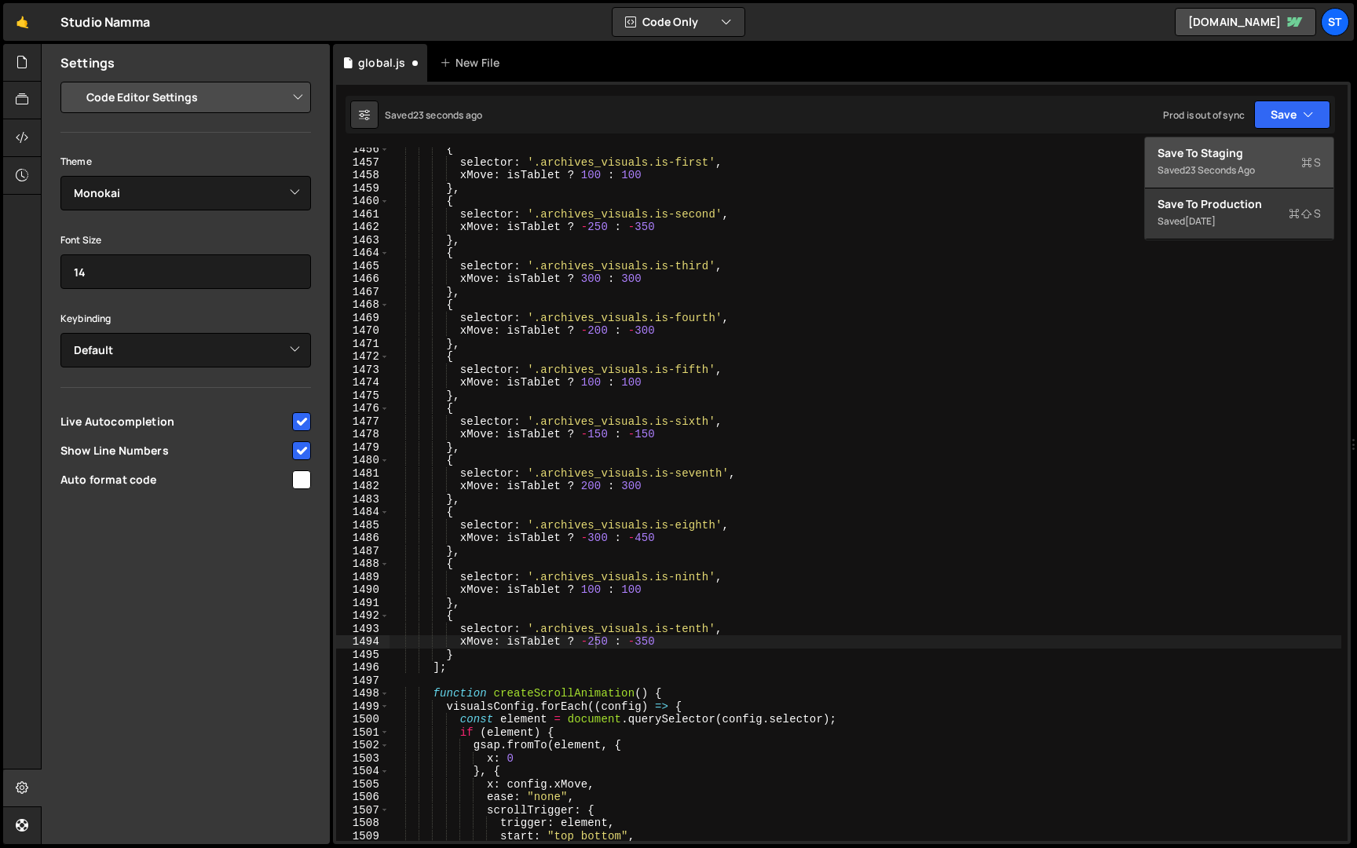
click at [1245, 165] on div "23 seconds ago" at bounding box center [1220, 169] width 70 height 13
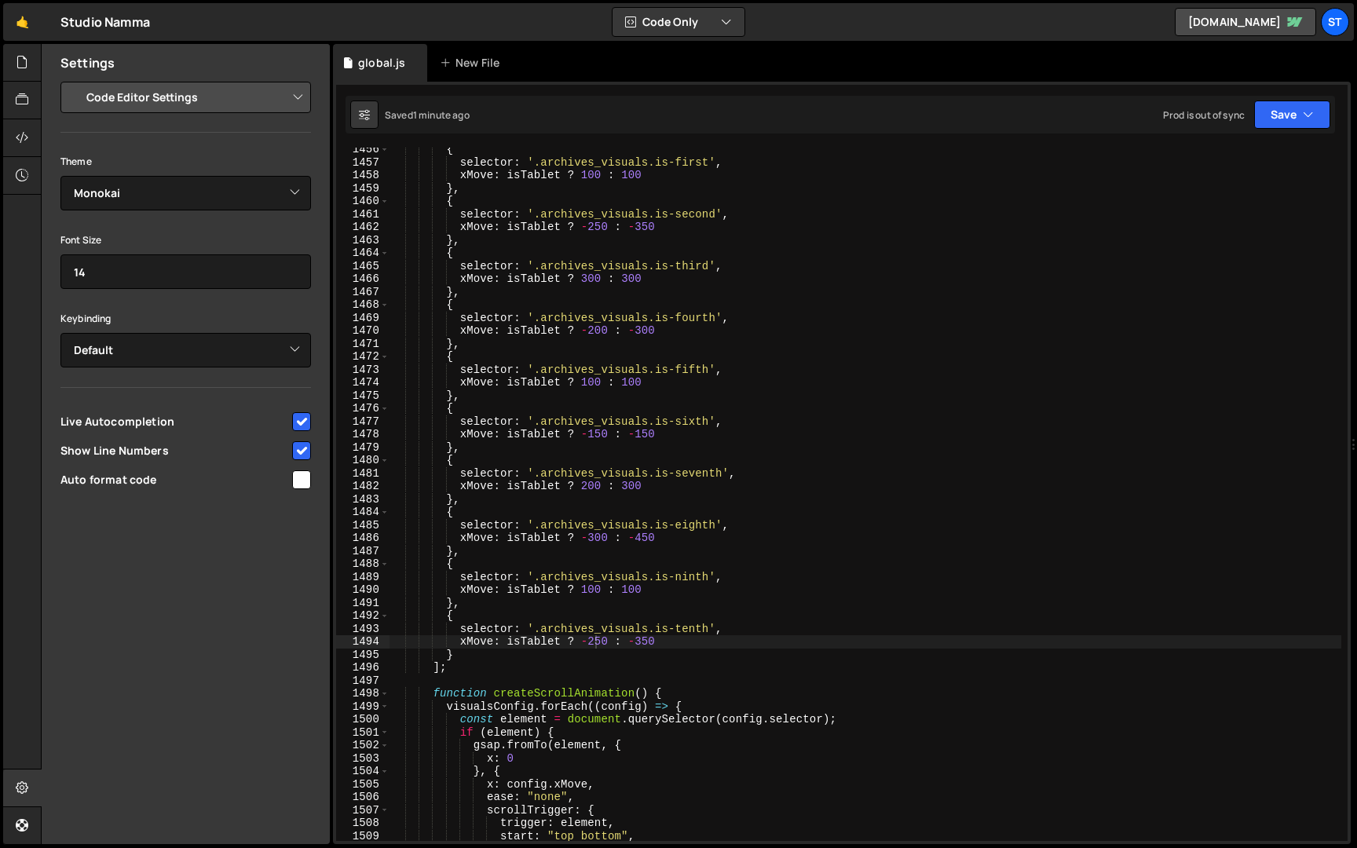
click at [587, 487] on div "{ selector : '.archives_visuals.is-first' , xMove : isTablet ? 100 : 100 } , { …" at bounding box center [866, 503] width 952 height 720
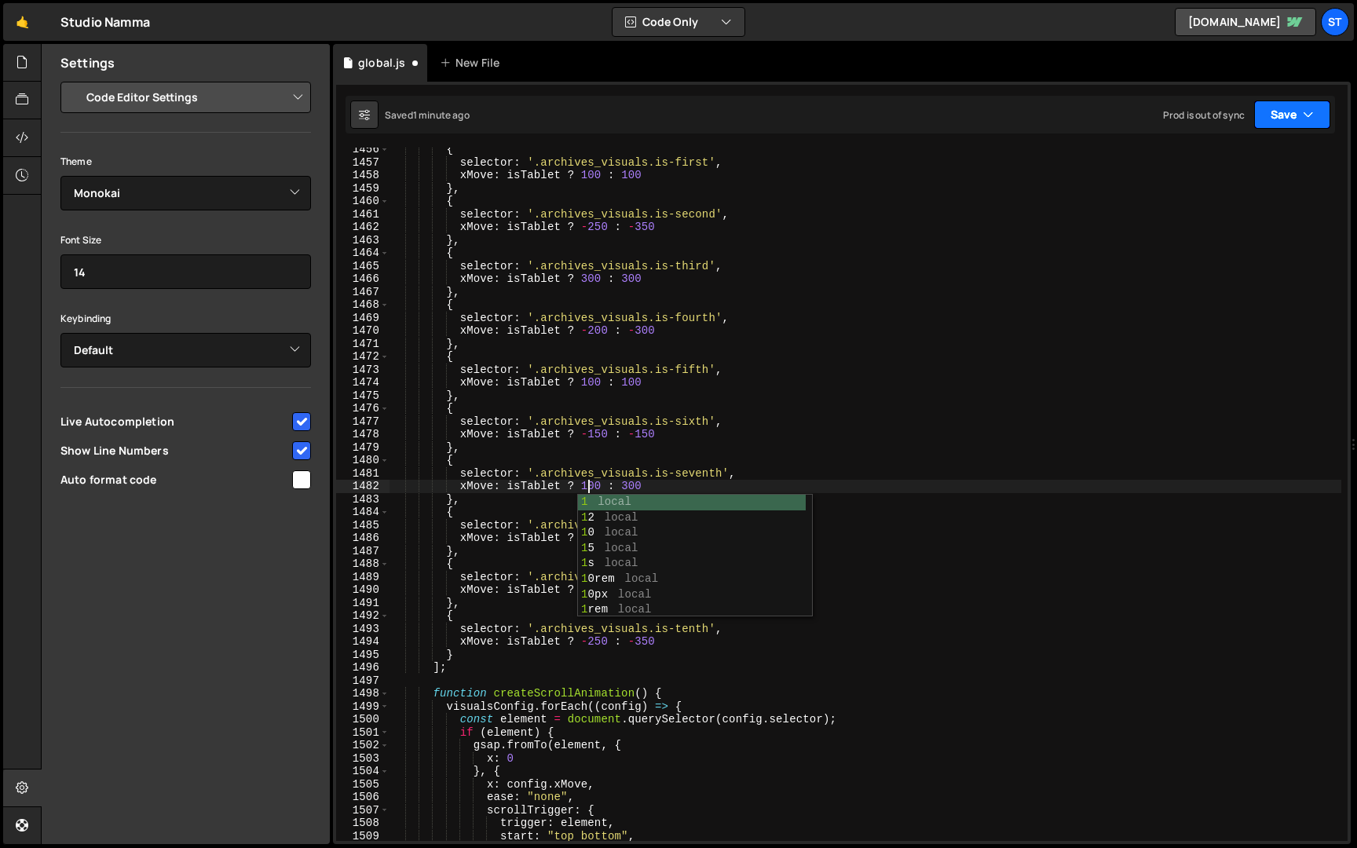
click at [1271, 110] on button "Save" at bounding box center [1293, 115] width 76 height 28
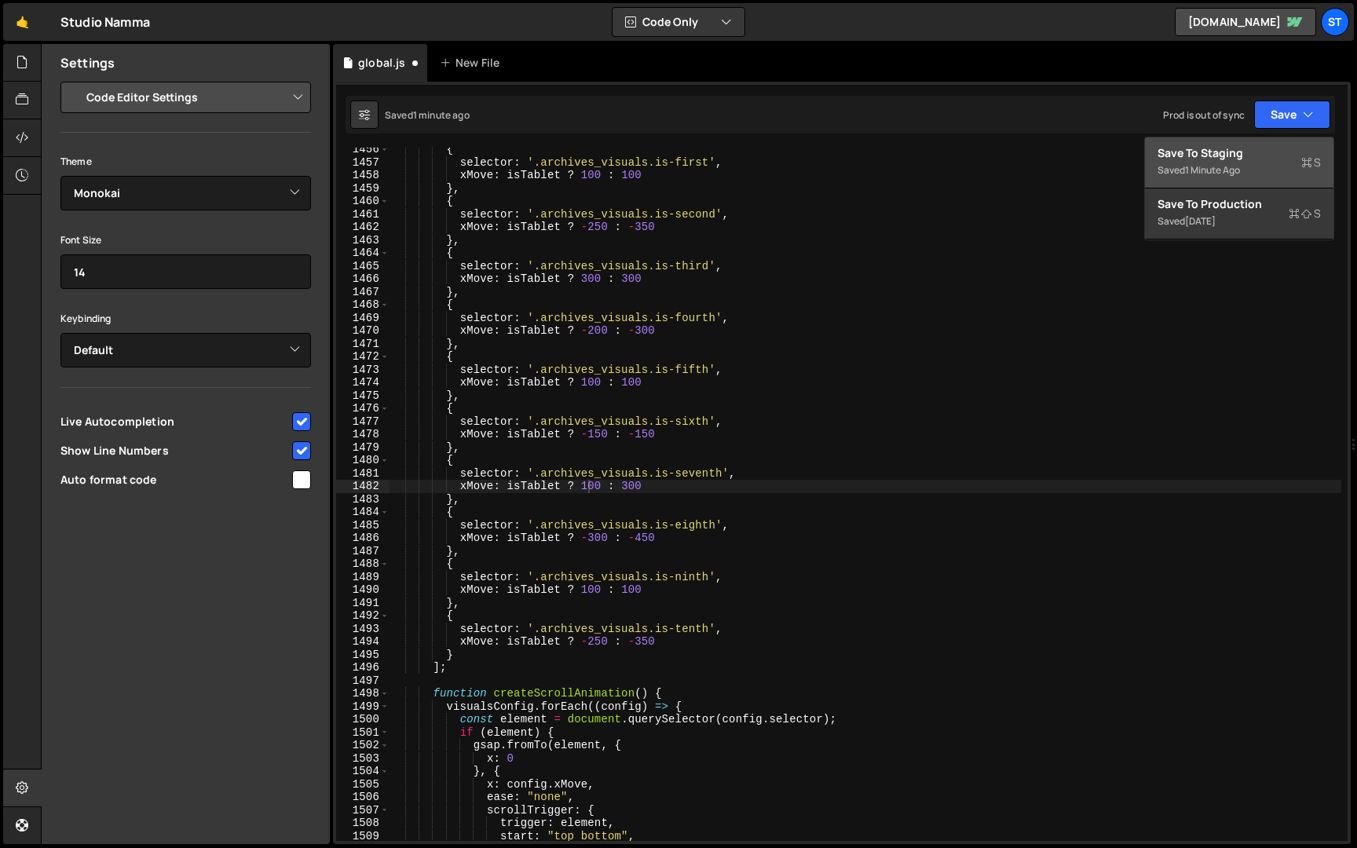
click at [1251, 165] on div "Saved 1 minute ago" at bounding box center [1239, 170] width 163 height 19
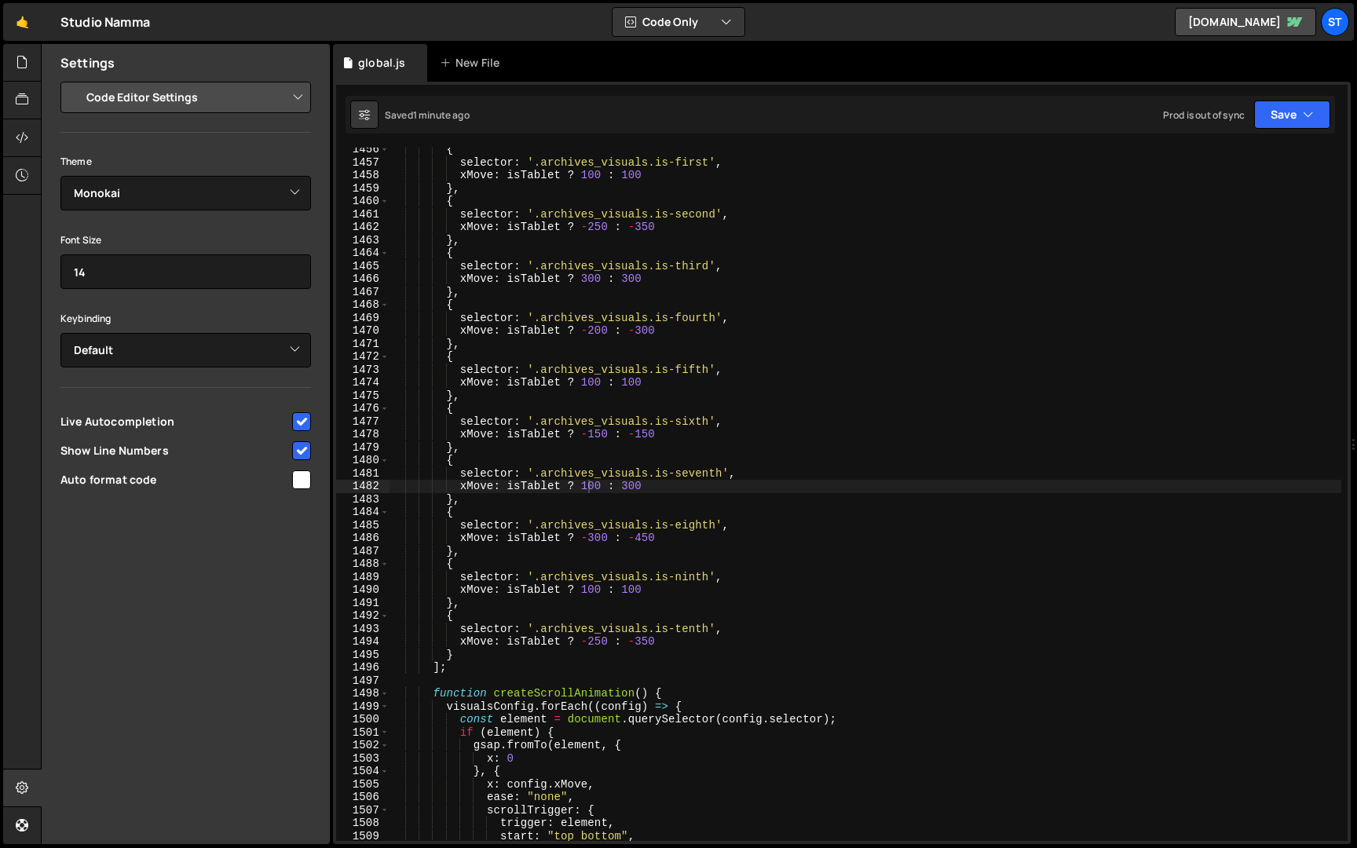
click at [600, 643] on div "{ selector : '.archives_visuals.is-first' , xMove : isTablet ? 100 : 100 } , { …" at bounding box center [866, 503] width 952 height 720
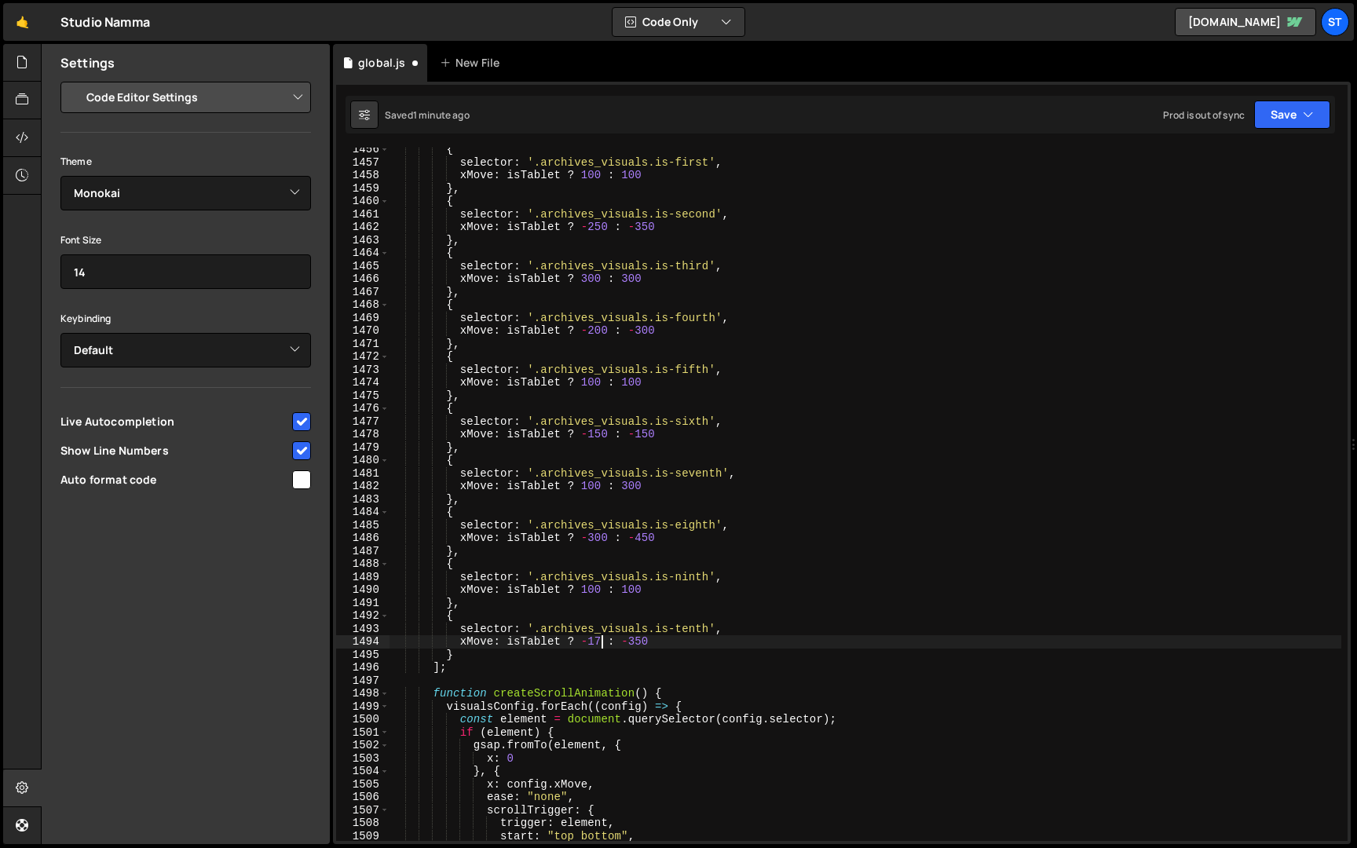
scroll to position [0, 15]
click at [1273, 120] on button "Save" at bounding box center [1293, 115] width 76 height 28
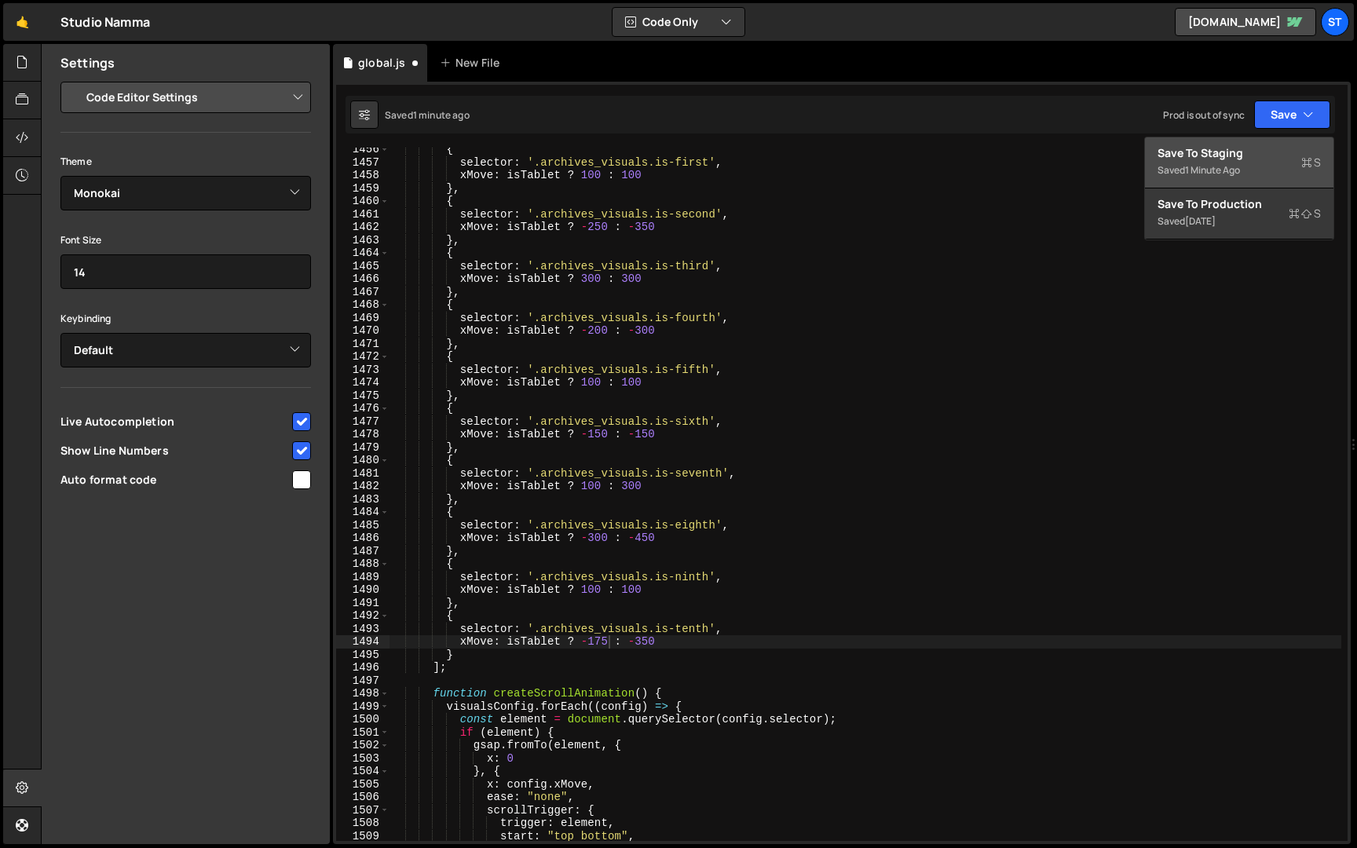
click at [1255, 156] on div "Save to Staging S" at bounding box center [1239, 153] width 163 height 16
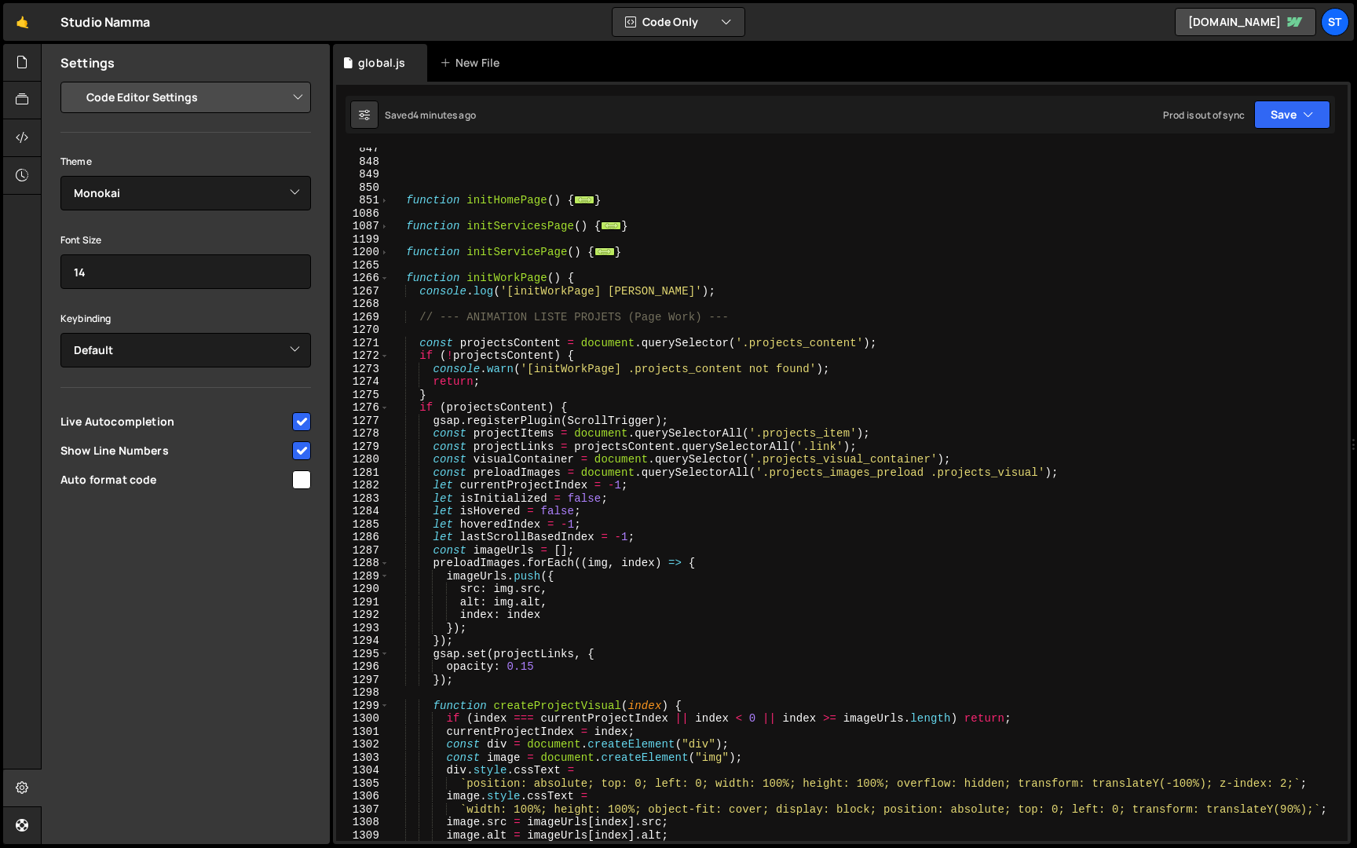
scroll to position [4281, 0]
click at [387, 280] on span at bounding box center [384, 279] width 9 height 13
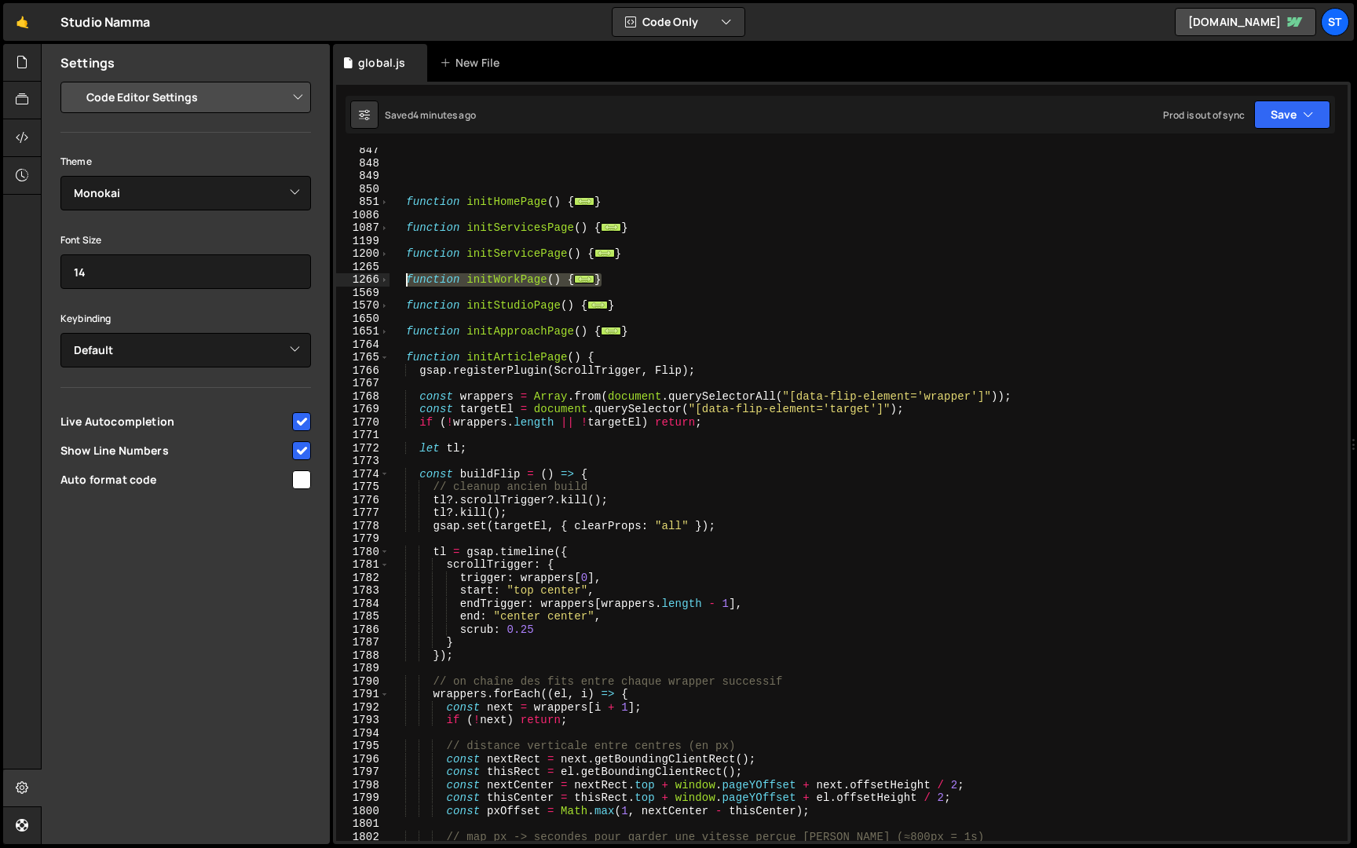
drag, startPoint x: 614, startPoint y: 280, endPoint x: 409, endPoint y: 283, distance: 204.3
click at [409, 283] on div "function initHomePage ( ) { ... } function initServicesPage ( ) { ... } functio…" at bounding box center [866, 504] width 952 height 720
type textarea "function initWorkPage() { console.log('[initWorkPage] [PERSON_NAME]');"
click at [387, 361] on span at bounding box center [384, 357] width 9 height 13
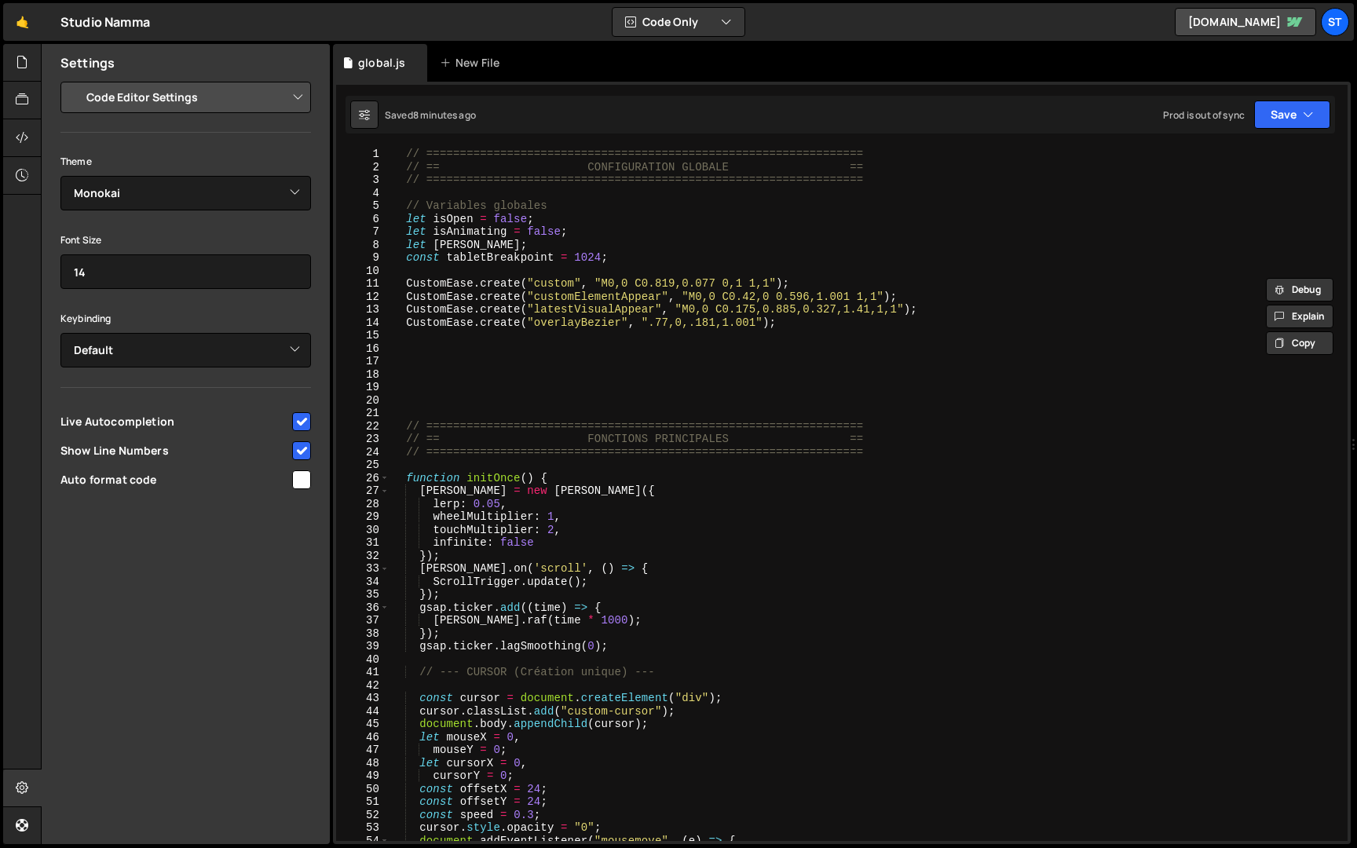
scroll to position [0, 0]
click at [383, 475] on span at bounding box center [384, 478] width 9 height 13
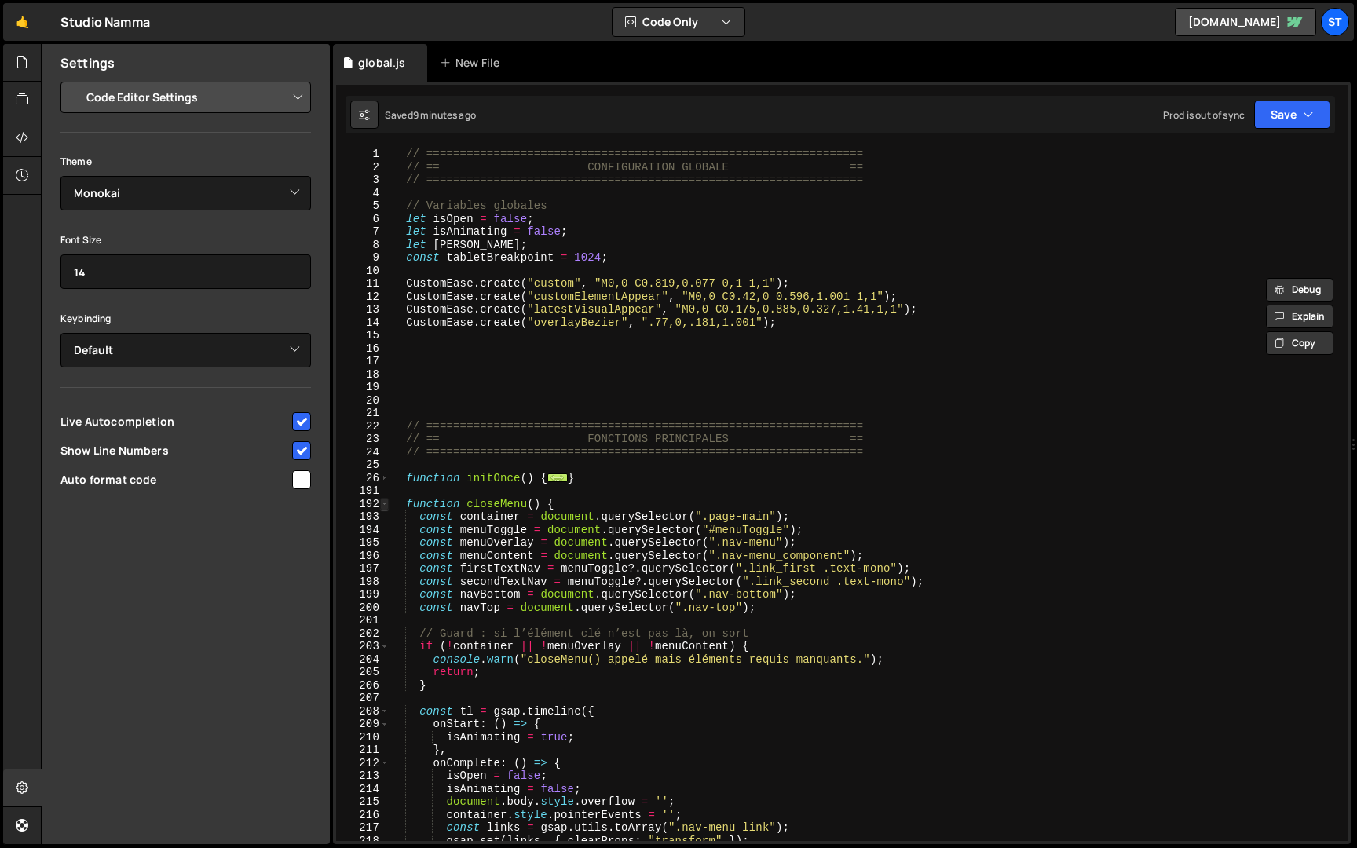
click at [387, 504] on span at bounding box center [384, 504] width 9 height 13
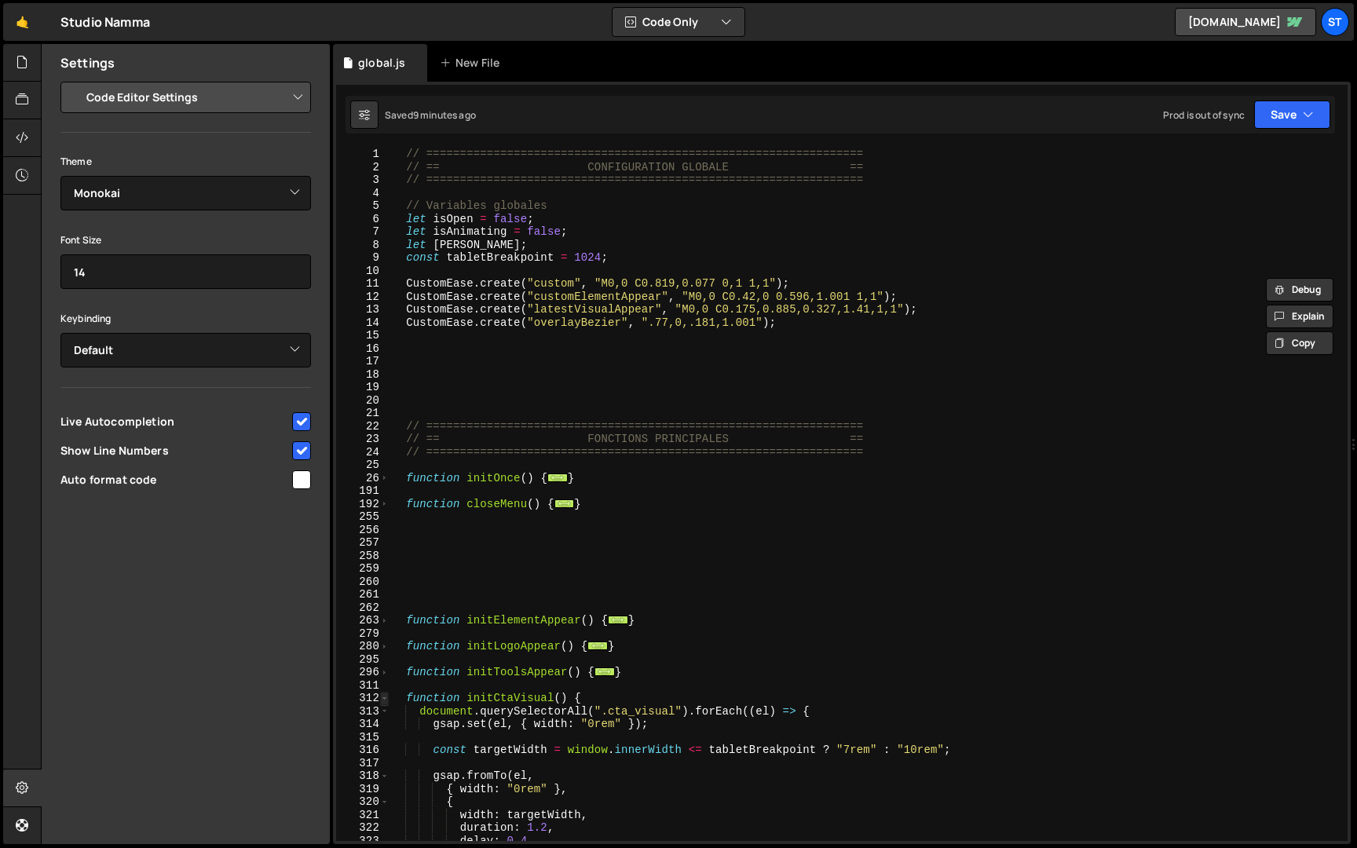
click at [384, 699] on span at bounding box center [384, 698] width 9 height 13
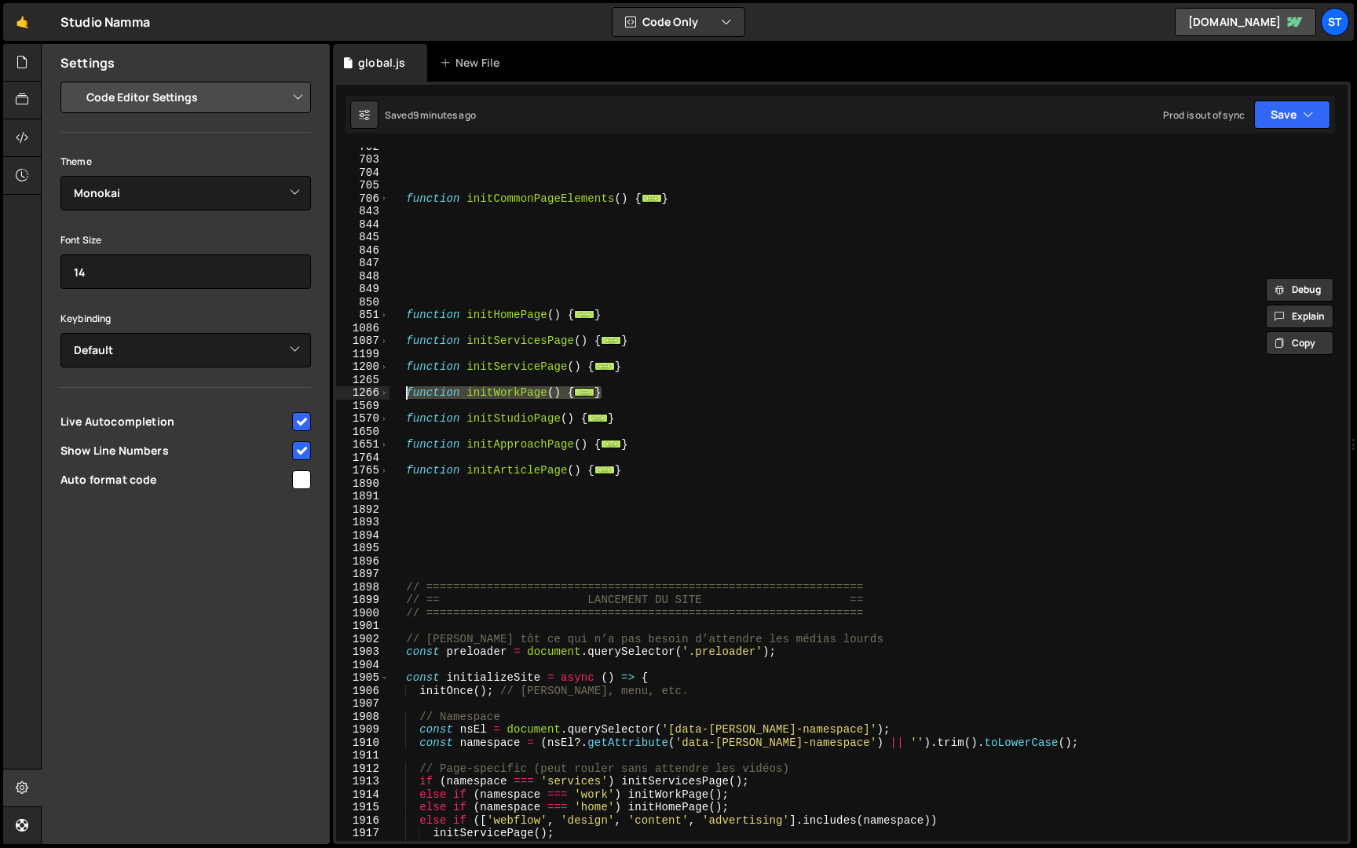
scroll to position [954, 0]
click at [448, 401] on div "function initCommonPageElements ( ) { ... } function initHomePage ( ) { ... } f…" at bounding box center [866, 500] width 952 height 720
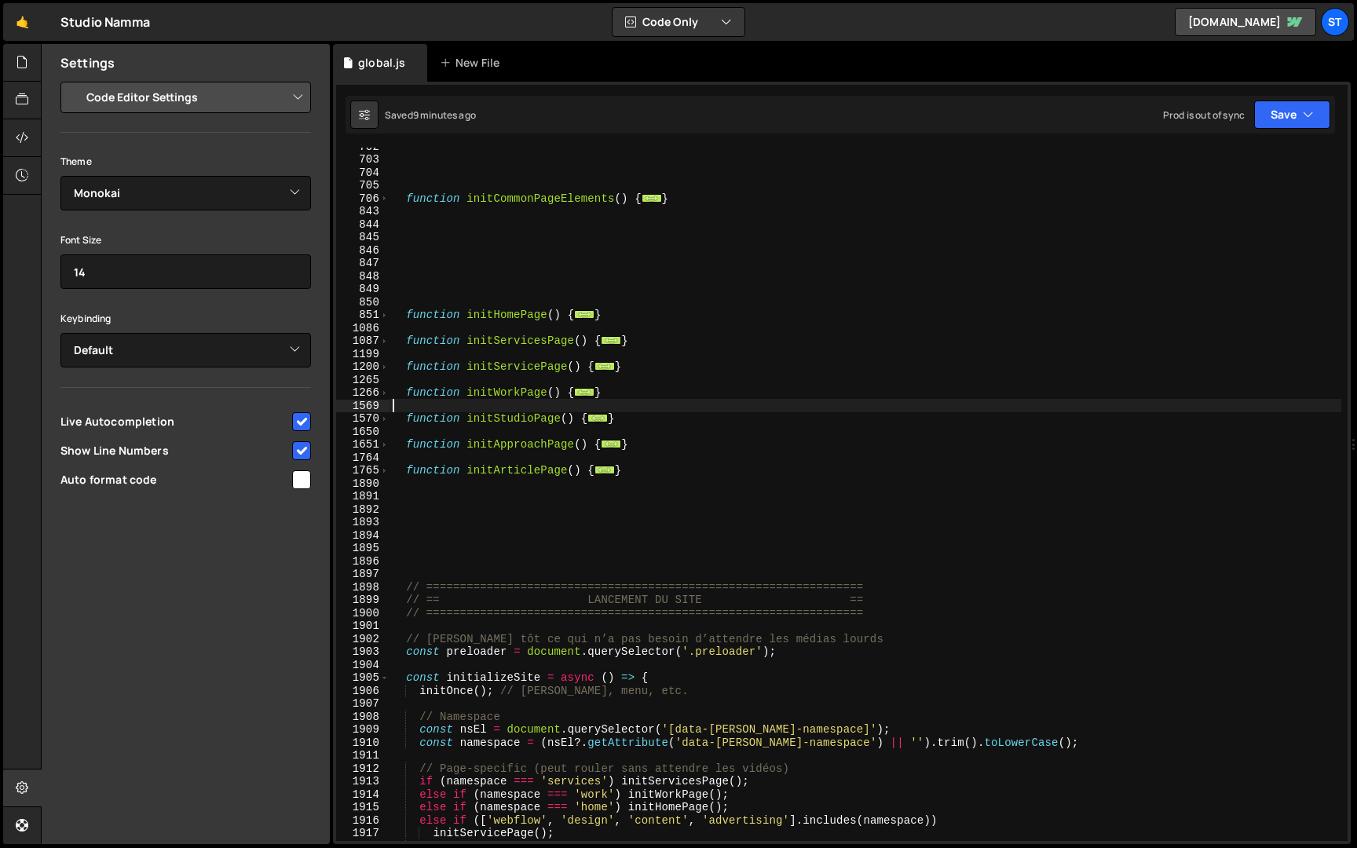
scroll to position [0, 0]
click at [383, 394] on span at bounding box center [384, 393] width 9 height 13
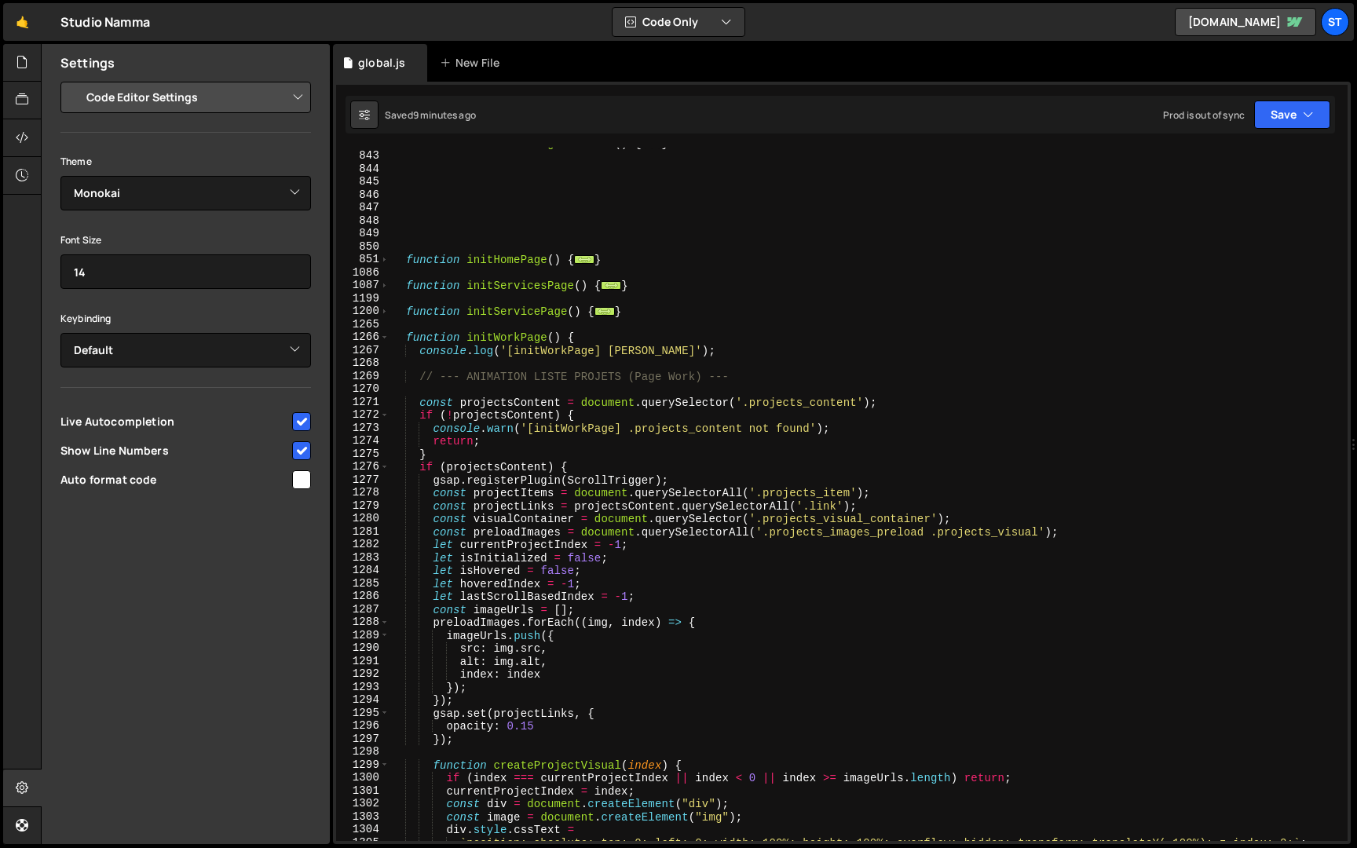
scroll to position [1037, 0]
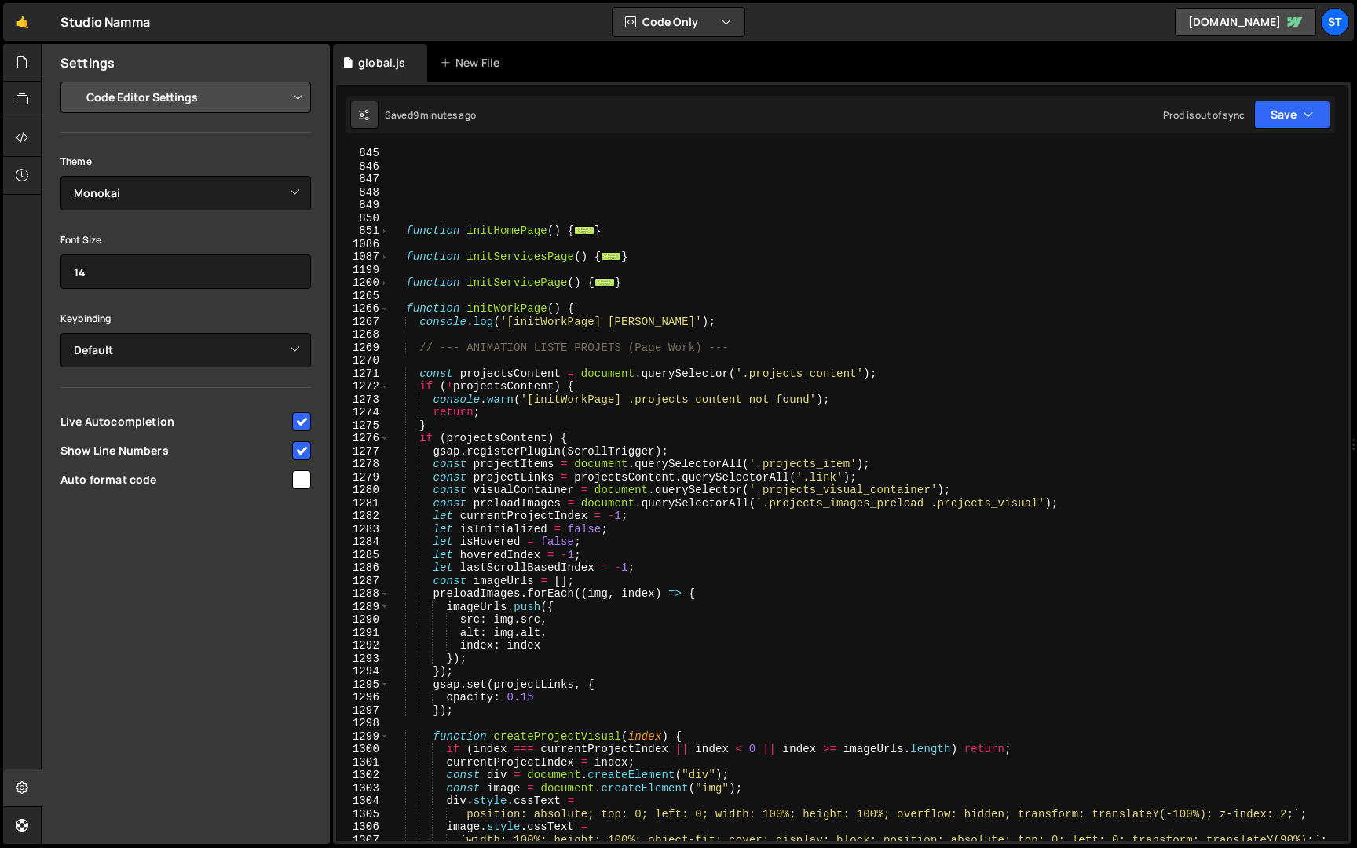
click at [522, 498] on div "function initHomePage ( ) { ... } function initServicesPage ( ) { ... } functio…" at bounding box center [866, 507] width 952 height 720
type textarea "const preloadImages = document.querySelectorAll('.projects_images_preload .proj…"
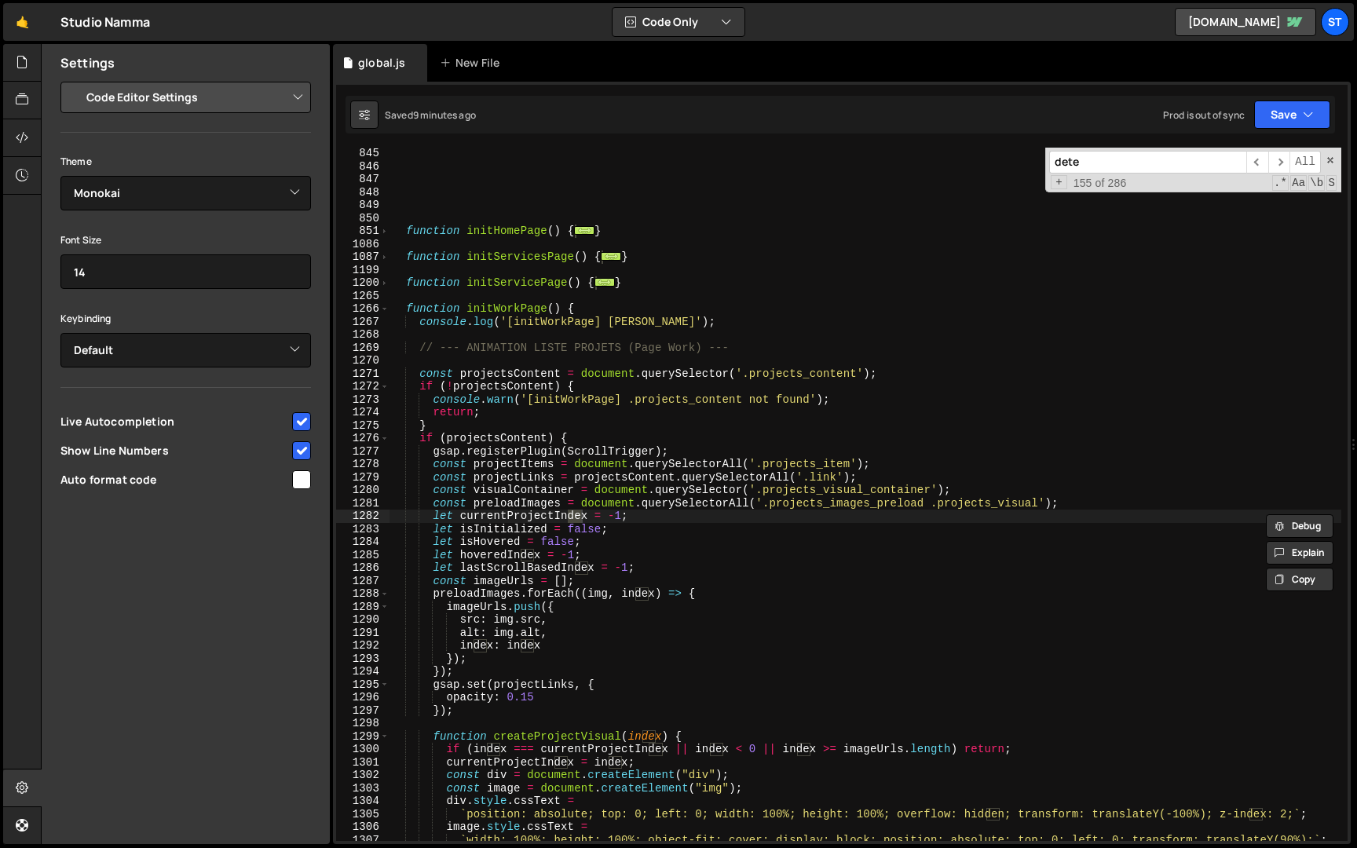
scroll to position [2686, 0]
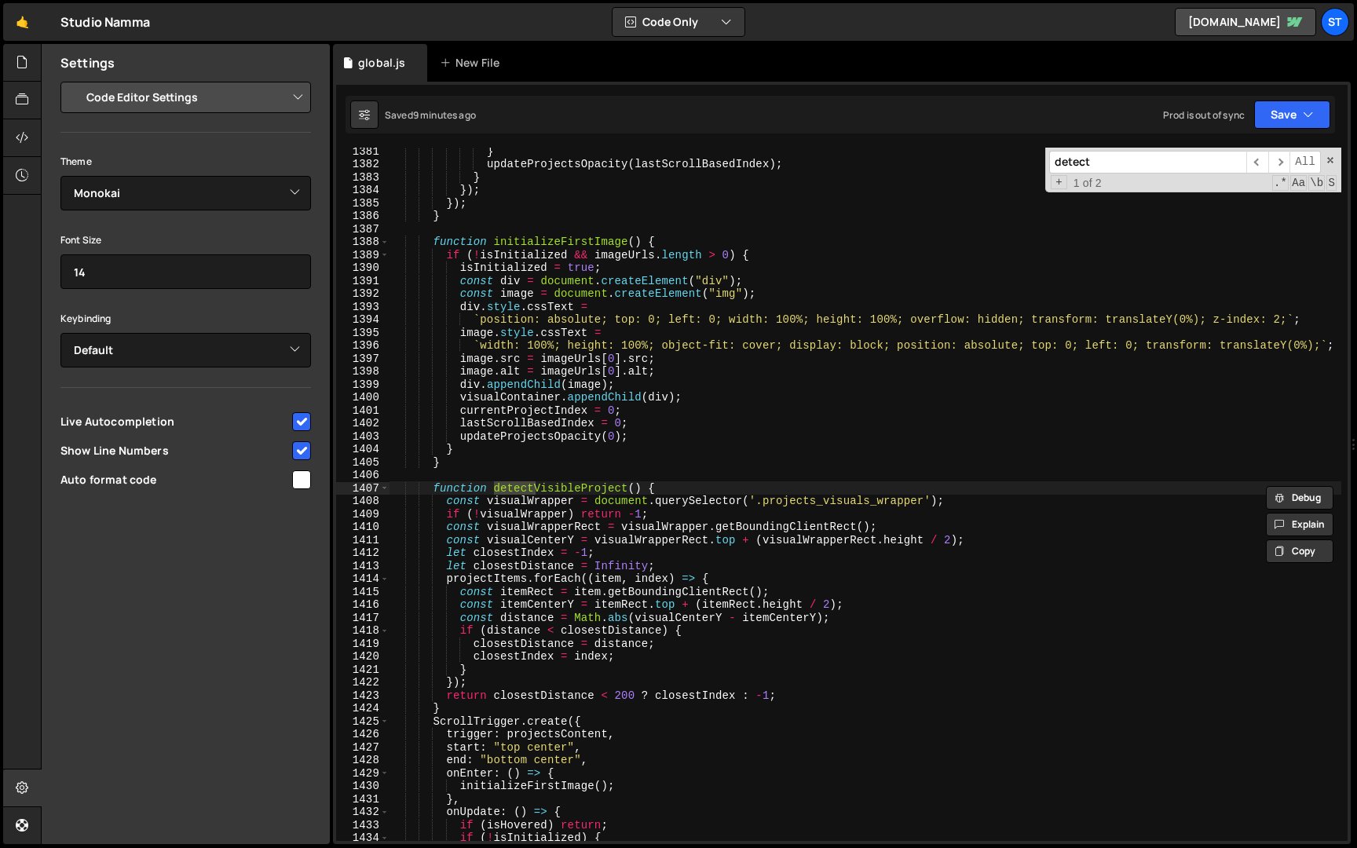
type input "detect"
click at [476, 680] on div "} updateProjectsOpacity ( lastScrollBasedIndex ) ; } }) ; }) ; } function initi…" at bounding box center [866, 505] width 952 height 720
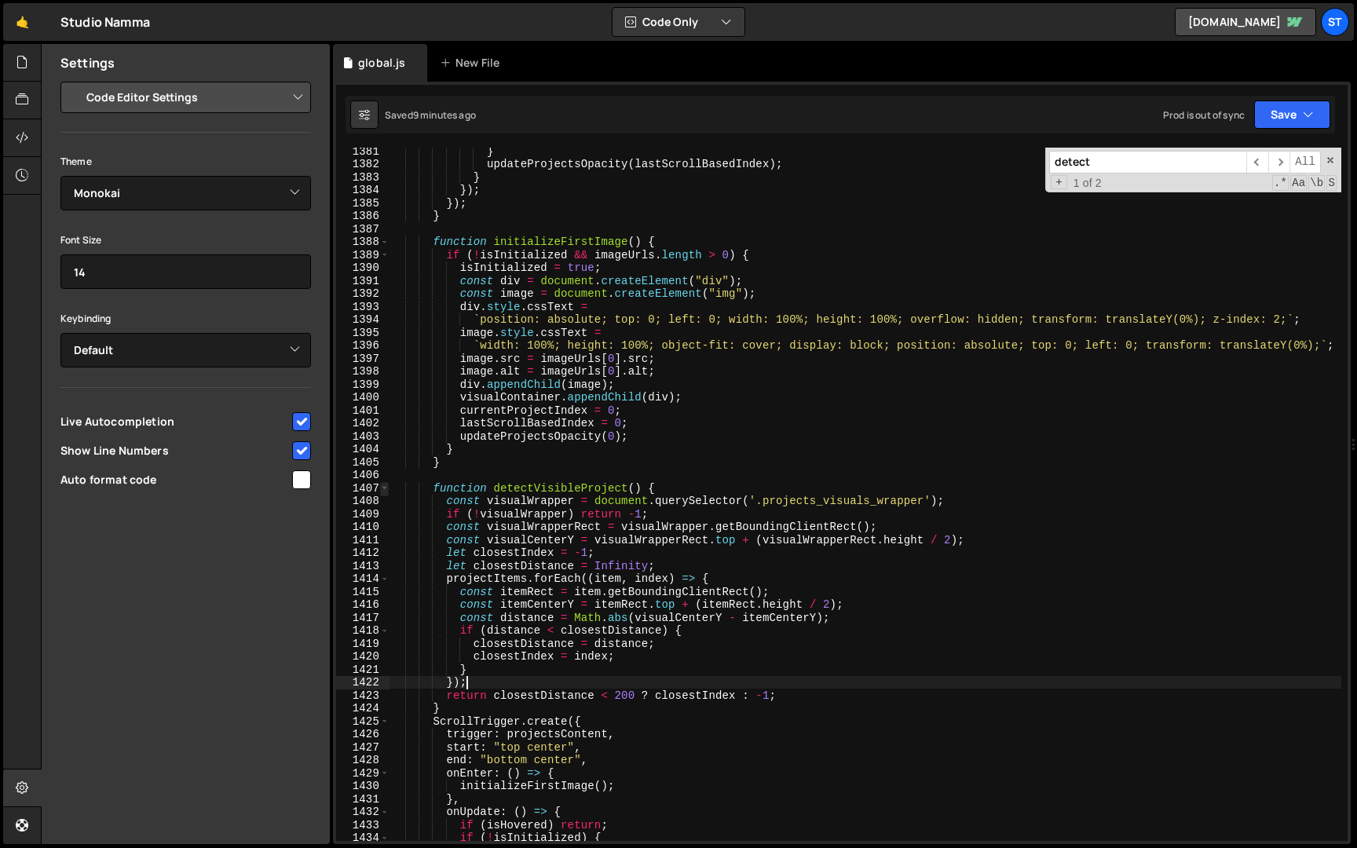
click at [384, 488] on span at bounding box center [384, 488] width 9 height 13
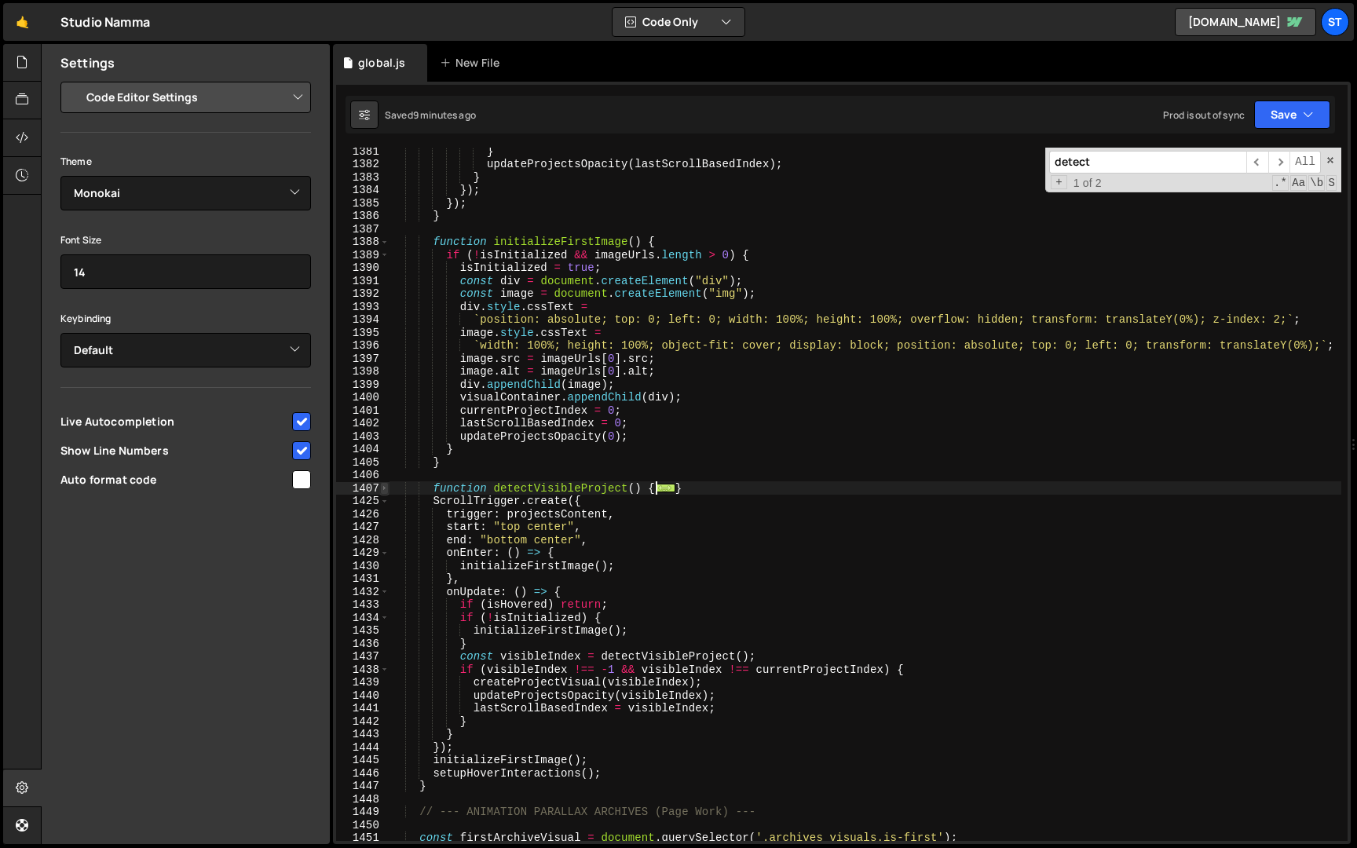
click at [384, 487] on span at bounding box center [384, 488] width 9 height 13
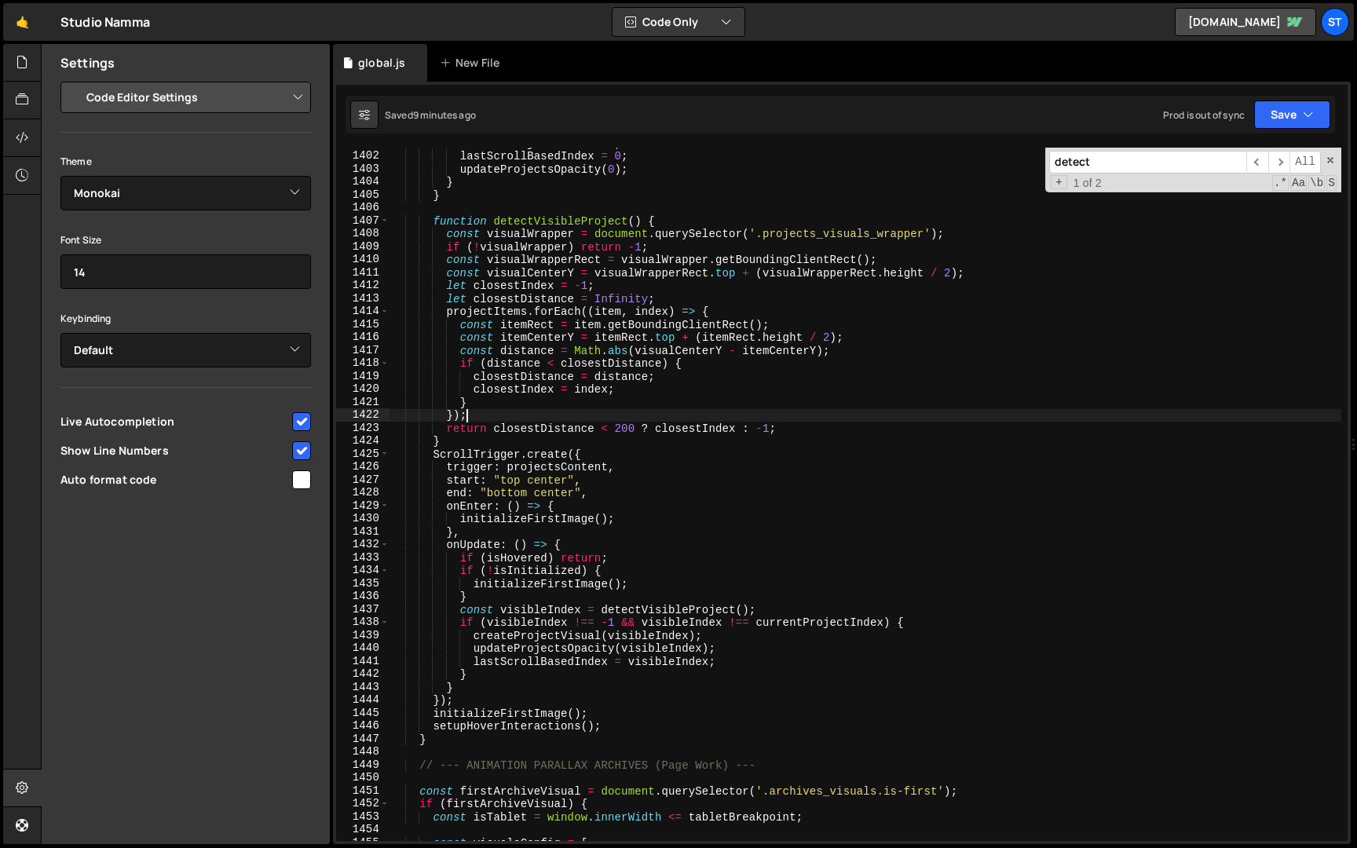
scroll to position [2949, 0]
click at [385, 461] on span at bounding box center [384, 458] width 9 height 13
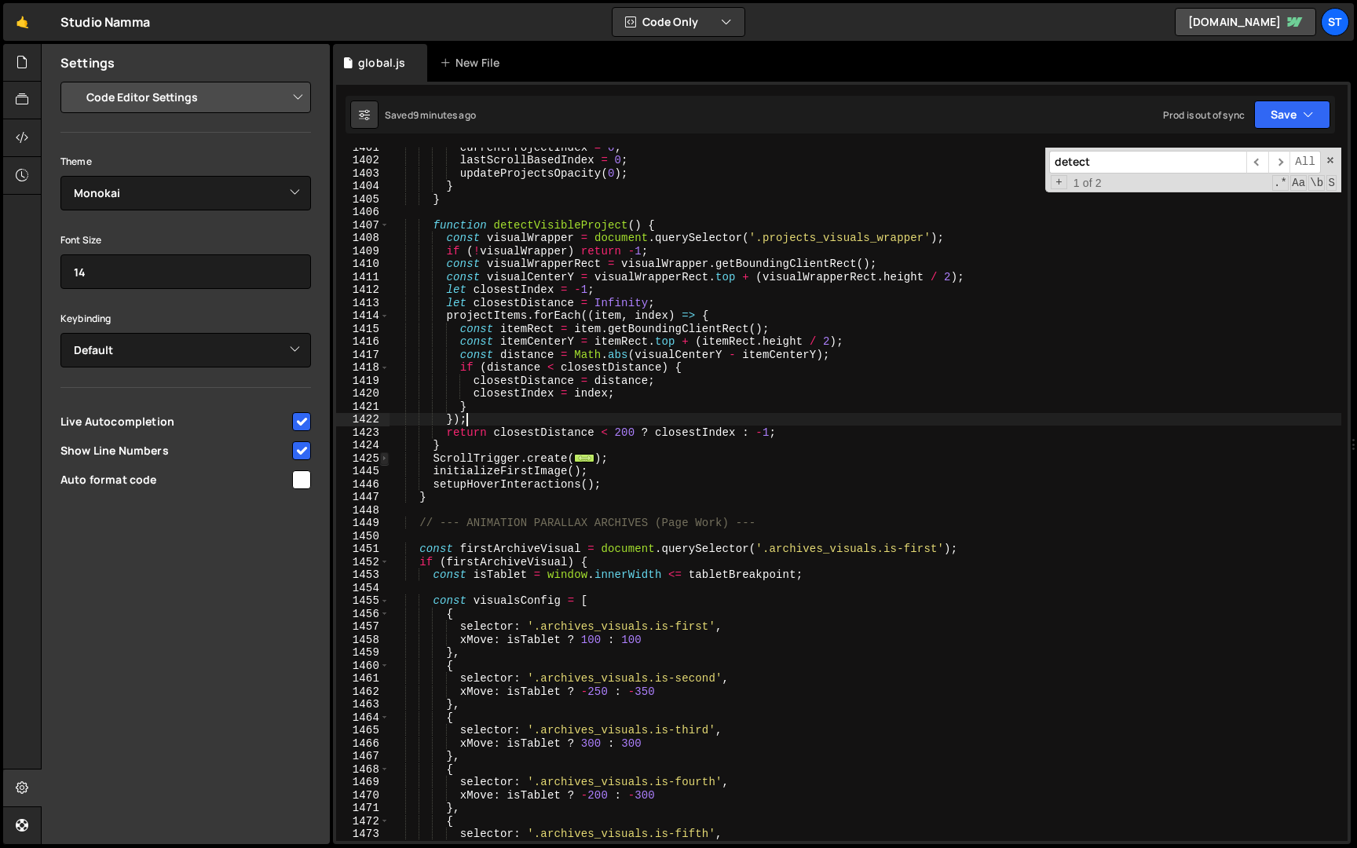
click at [385, 461] on span at bounding box center [384, 458] width 9 height 13
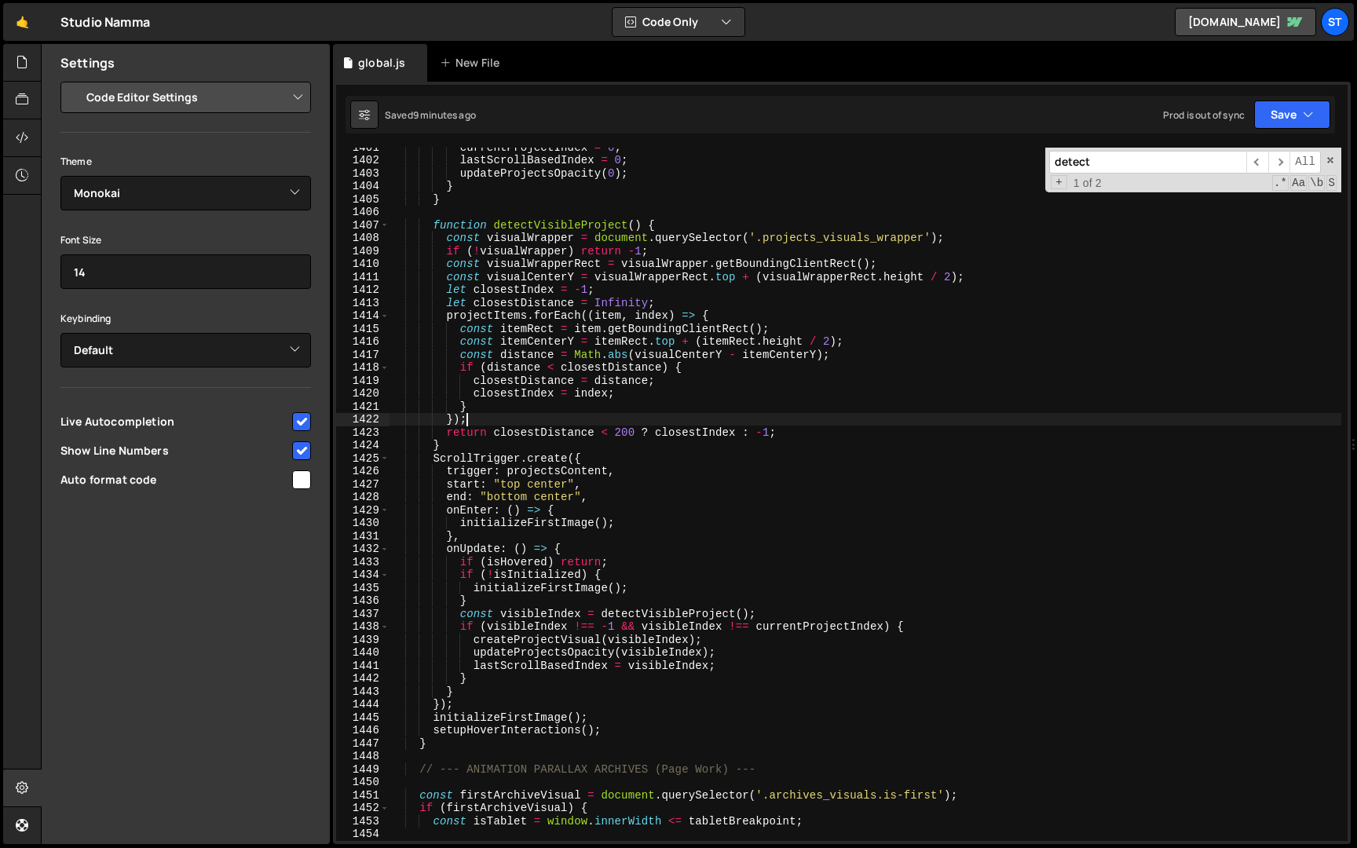
click at [488, 450] on div "currentProjectIndex = 0 ; lastScrollBasedIndex = 0 ; updateProjectsOpacity ( 0 …" at bounding box center [866, 501] width 952 height 720
type textarea "}"
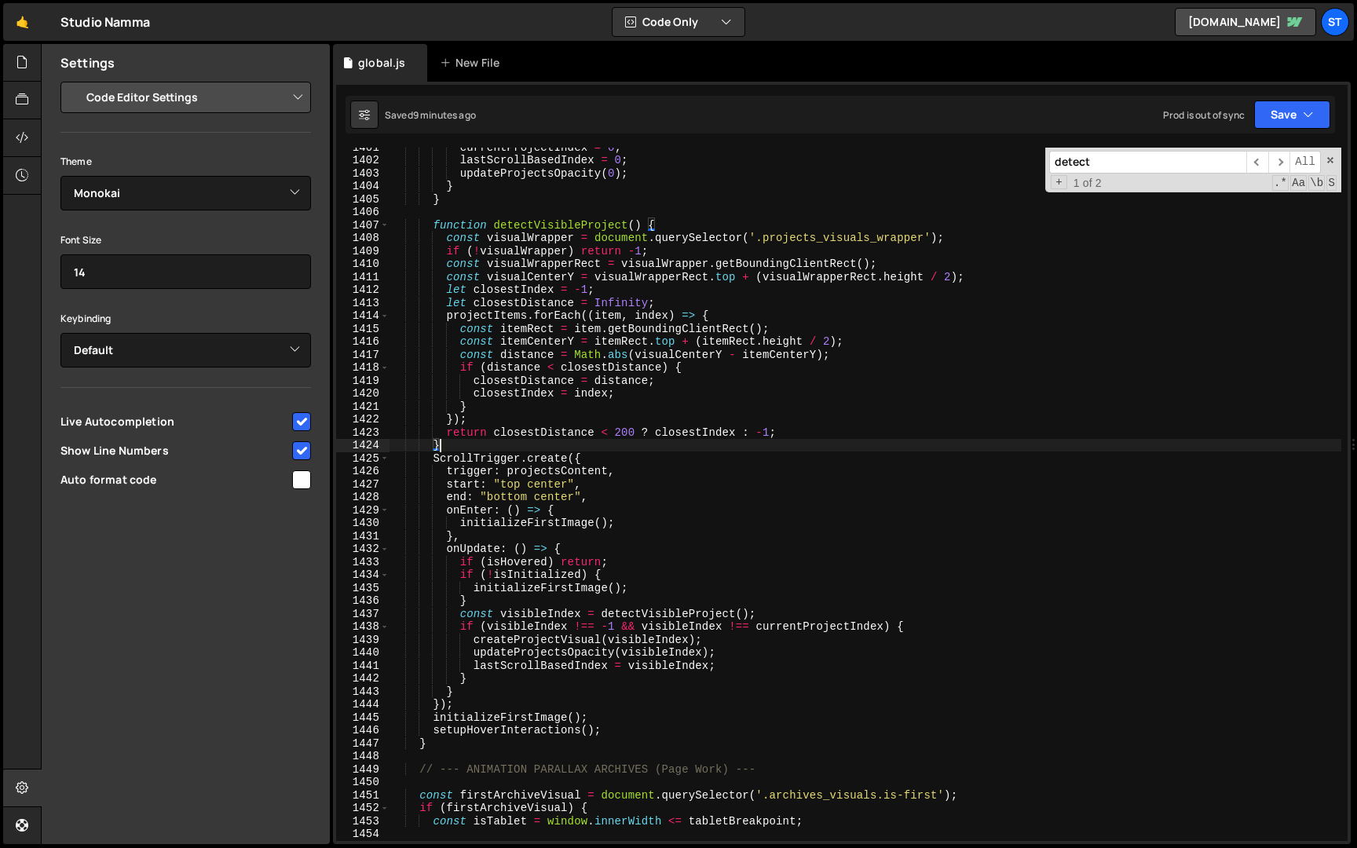
scroll to position [0, 2]
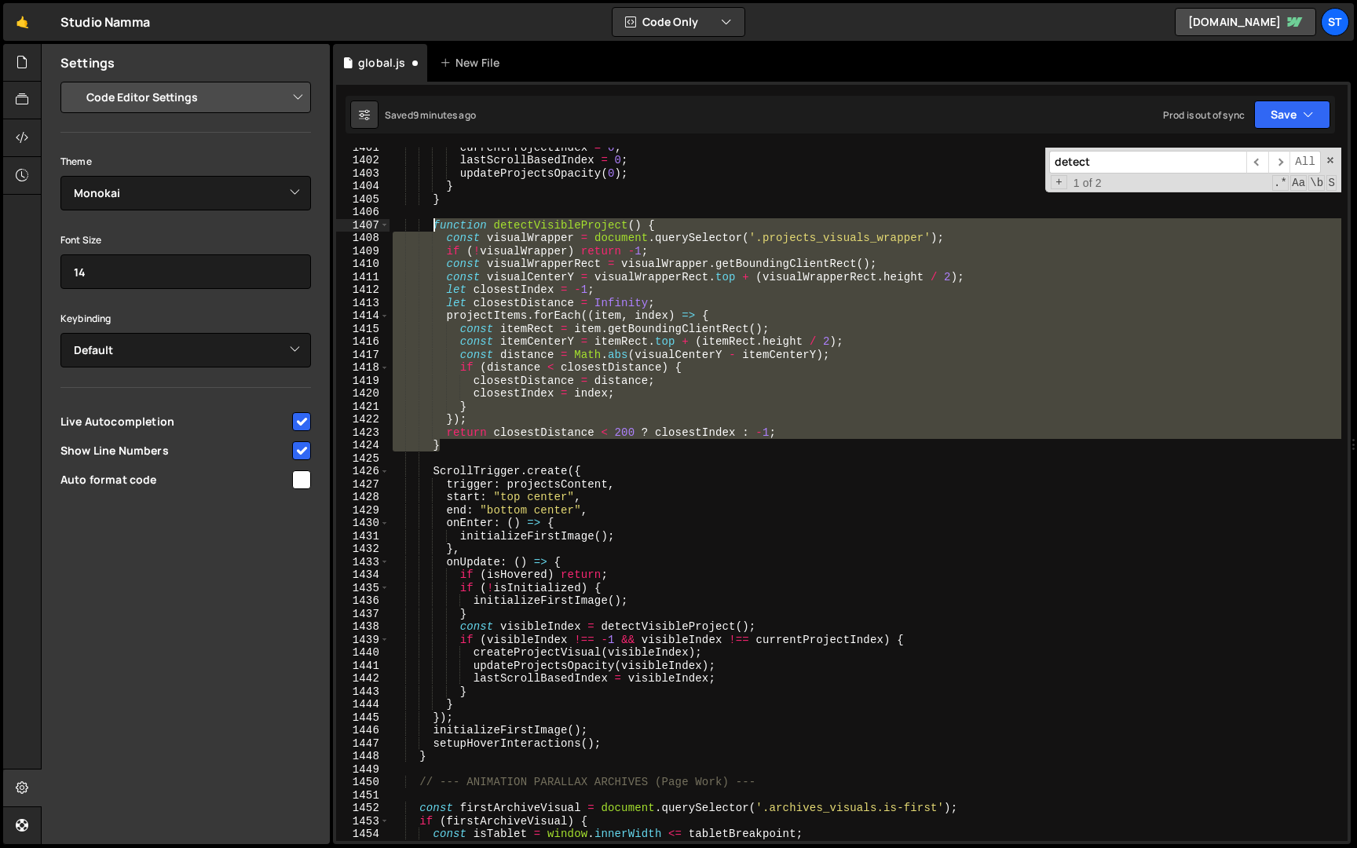
drag, startPoint x: 452, startPoint y: 442, endPoint x: 434, endPoint y: 223, distance: 219.9
click at [434, 223] on div "currentProjectIndex = 0 ; lastScrollBasedIndex = 0 ; updateProjectsOpacity ( 0 …" at bounding box center [866, 501] width 952 height 720
paste textarea "}"
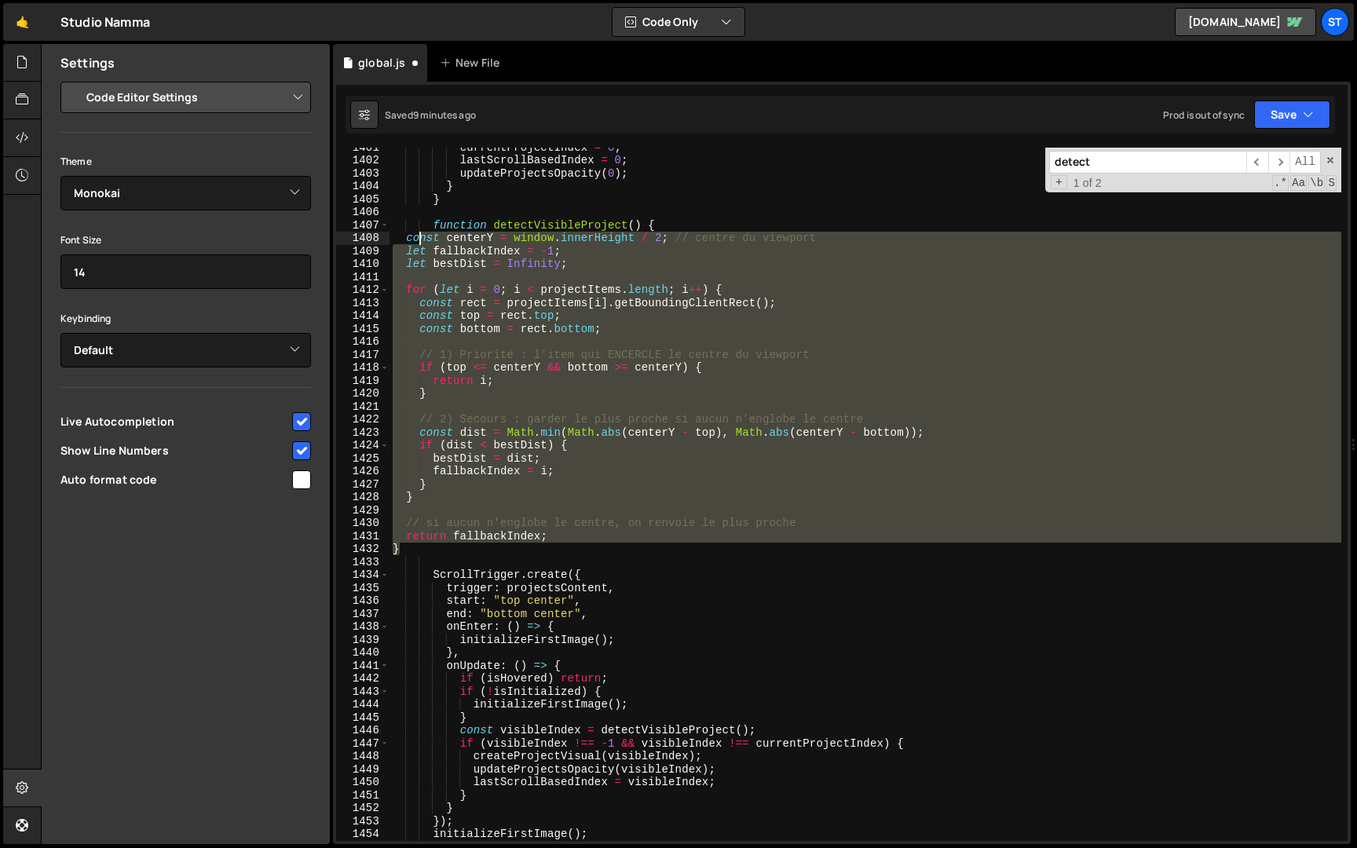
click at [419, 238] on div "currentProjectIndex = 0 ; lastScrollBasedIndex = 0 ; updateProjectsOpacity ( 0 …" at bounding box center [866, 501] width 952 height 720
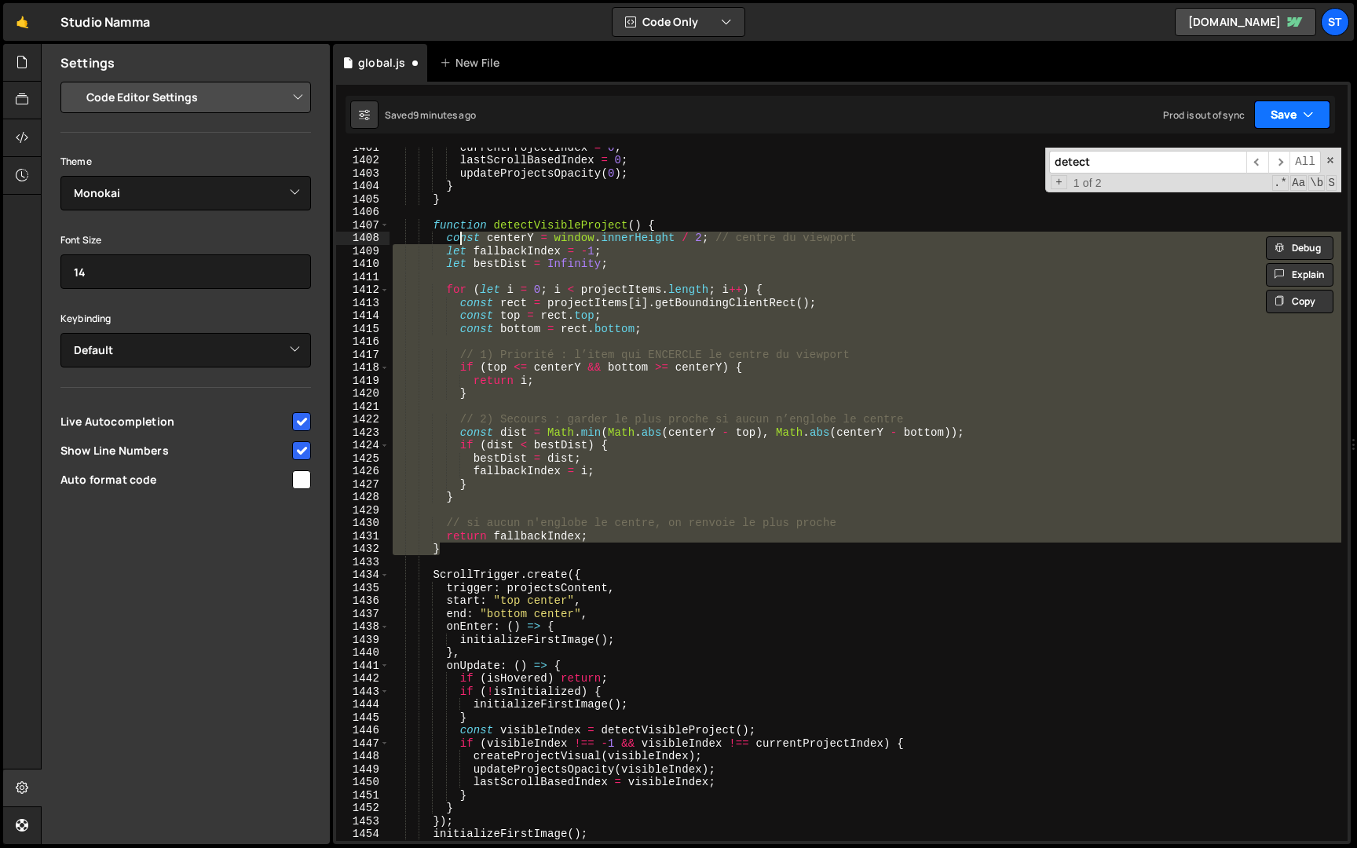
type textarea "const centerY = window.innerHeight / 2; // centre du viewport let fallbackIndex…"
click at [1294, 107] on button "Save" at bounding box center [1293, 115] width 76 height 28
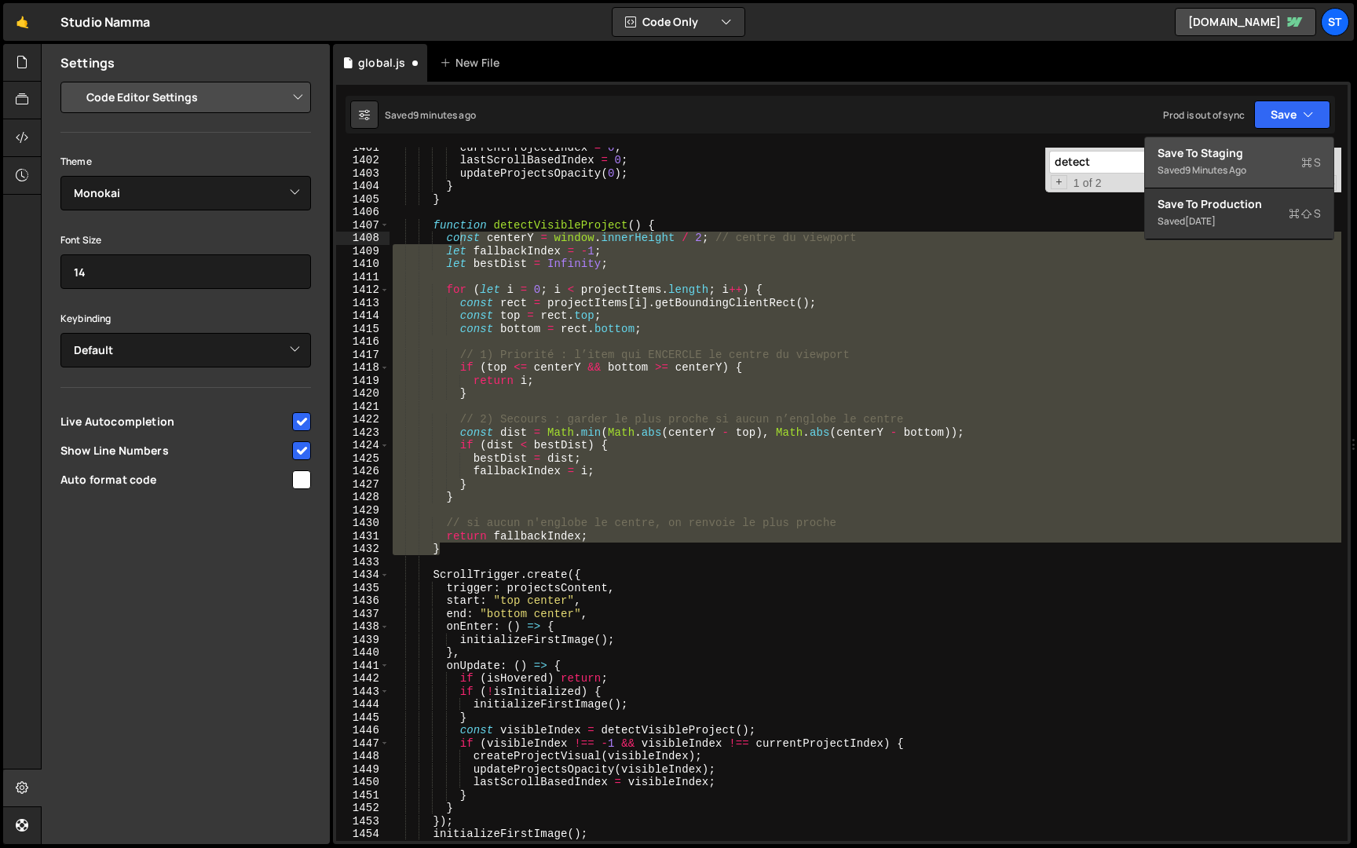
click at [1253, 144] on button "Save to Staging S Saved 9 minutes ago" at bounding box center [1239, 162] width 189 height 51
